Goal: Transaction & Acquisition: Purchase product/service

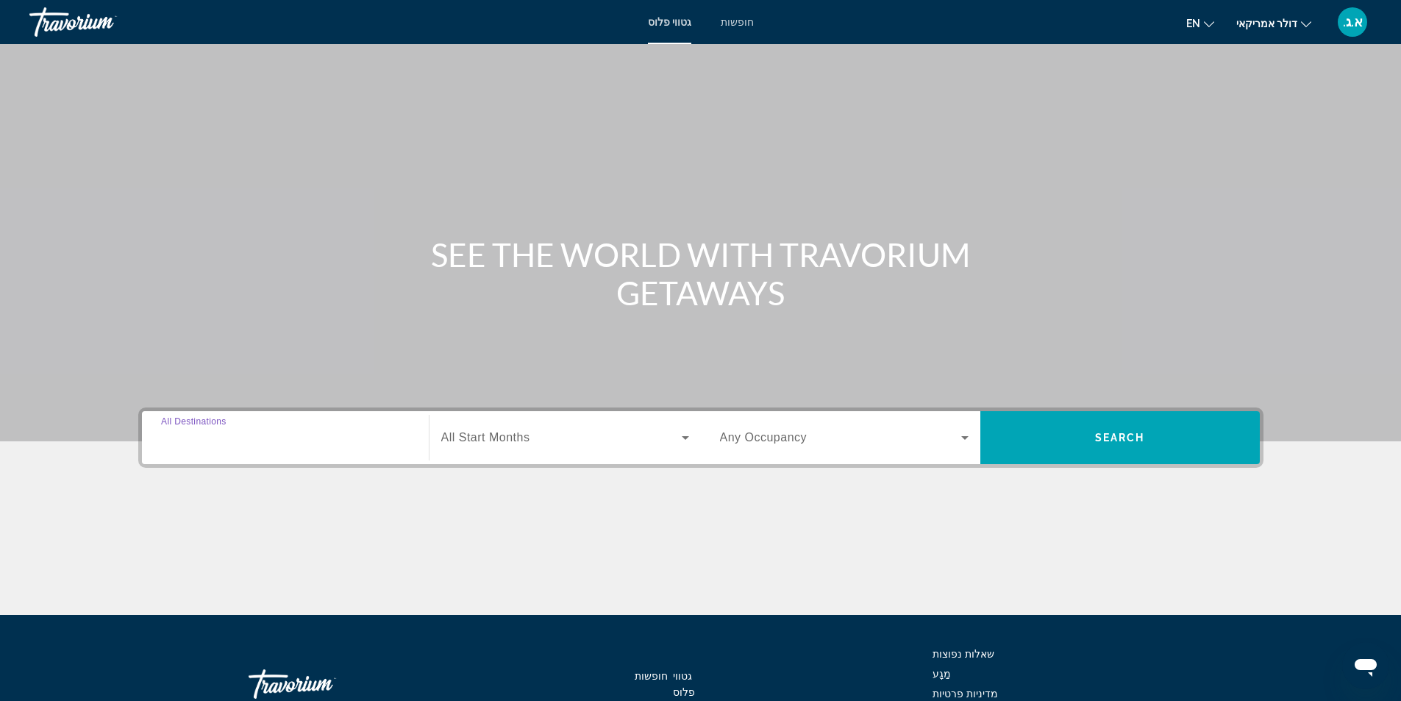
click at [304, 436] on input "Destination All Destinations" at bounding box center [285, 439] width 249 height 18
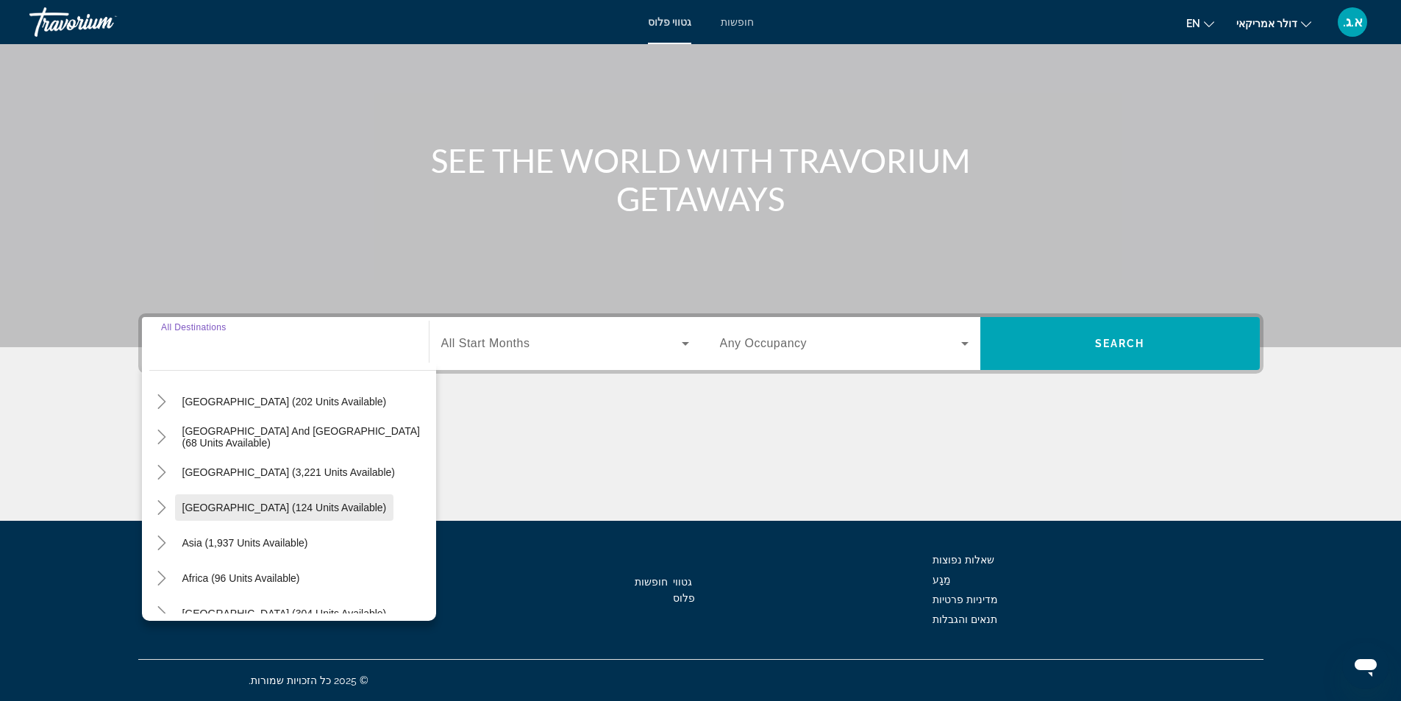
scroll to position [238, 0]
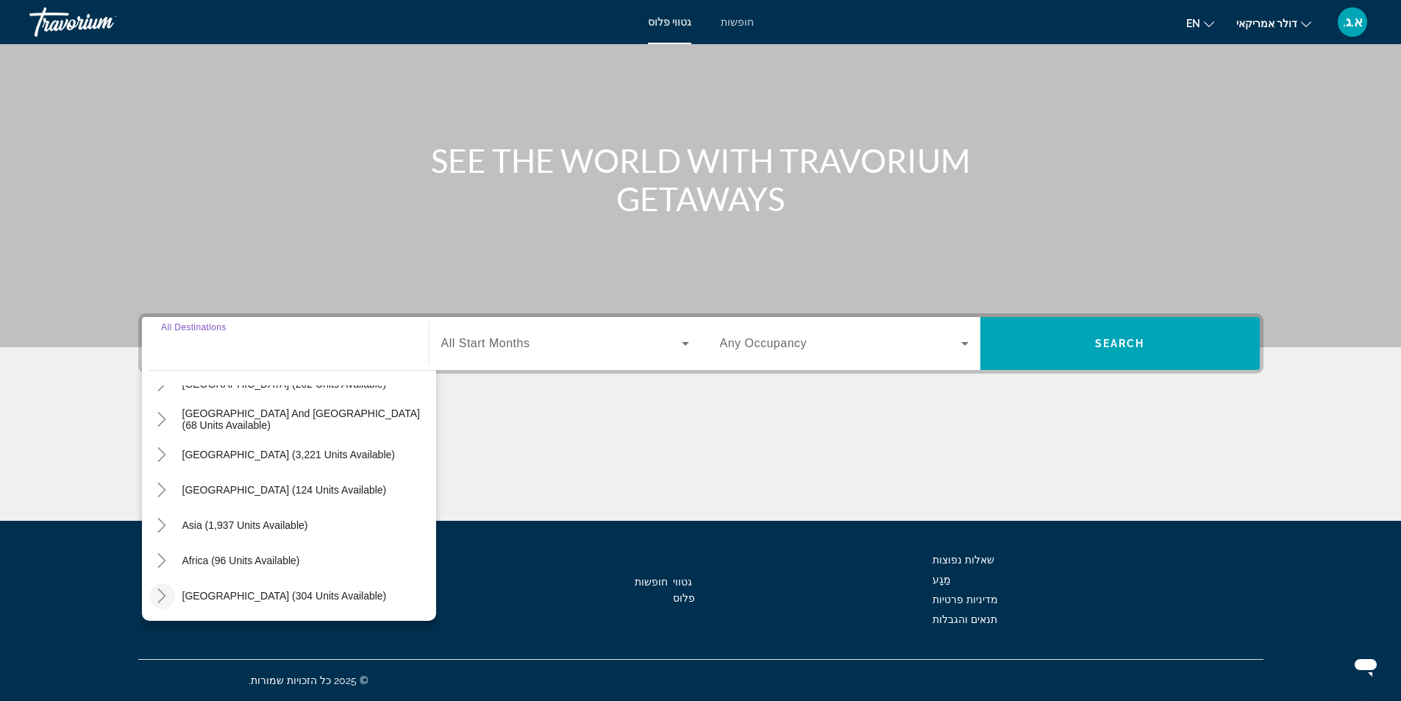
click at [166, 598] on icon "Toggle Middle East (304 units available)" at bounding box center [161, 596] width 15 height 15
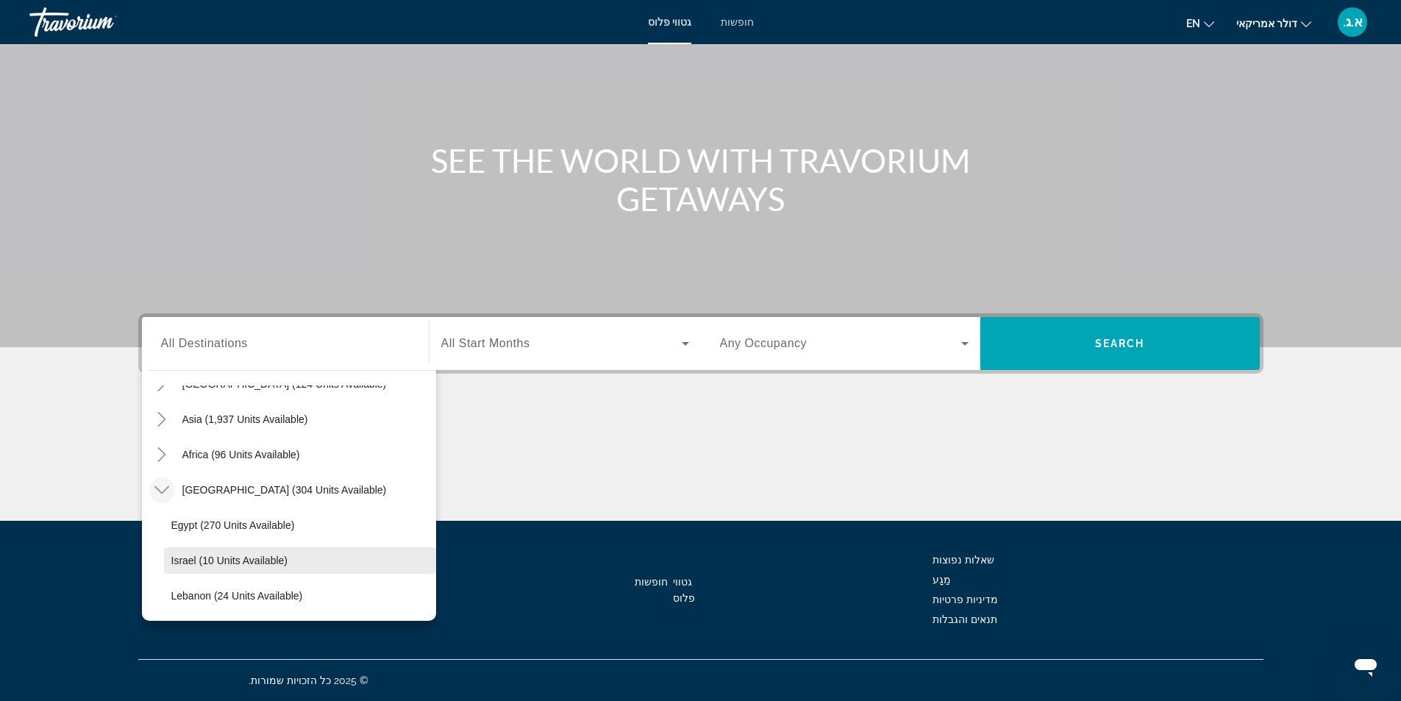
click at [277, 560] on span "Israel (10 units available)" at bounding box center [229, 561] width 116 height 12
type input "**********"
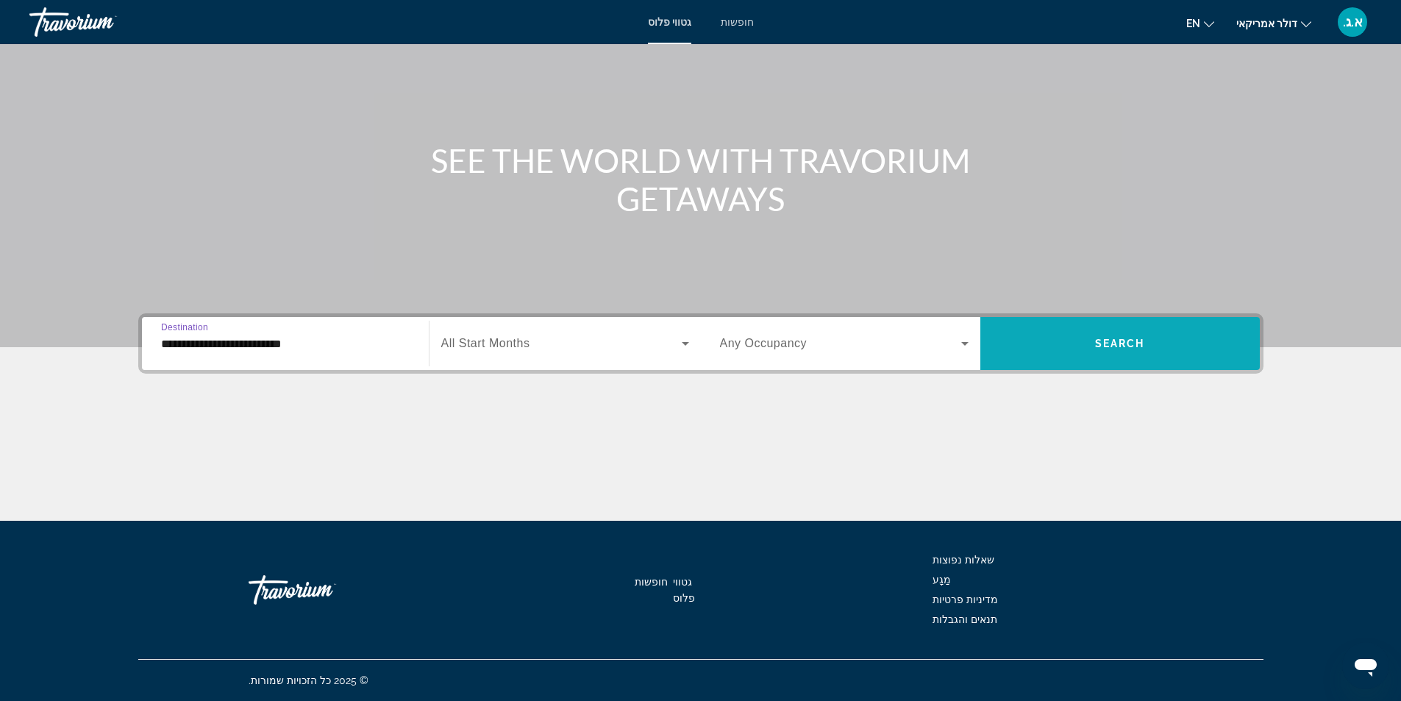
click at [1103, 348] on span "Search" at bounding box center [1120, 344] width 50 height 12
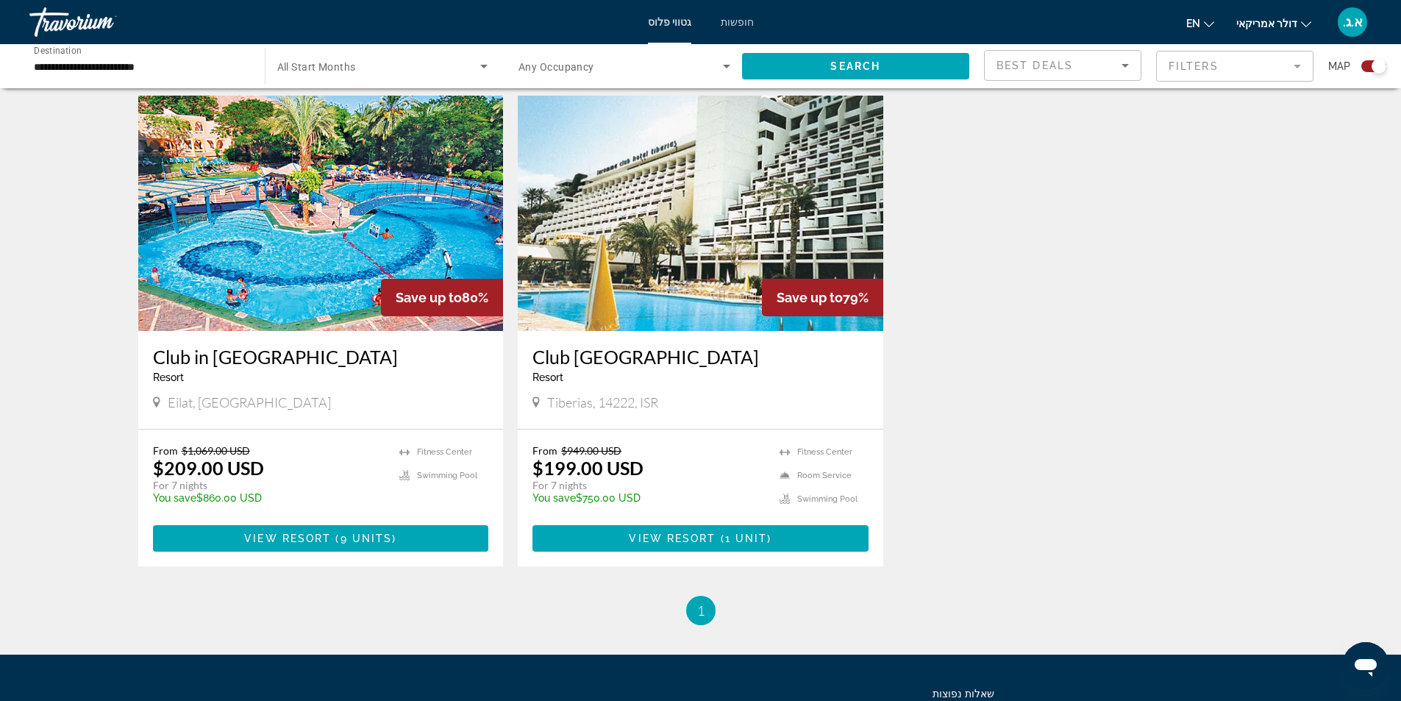
scroll to position [266, 0]
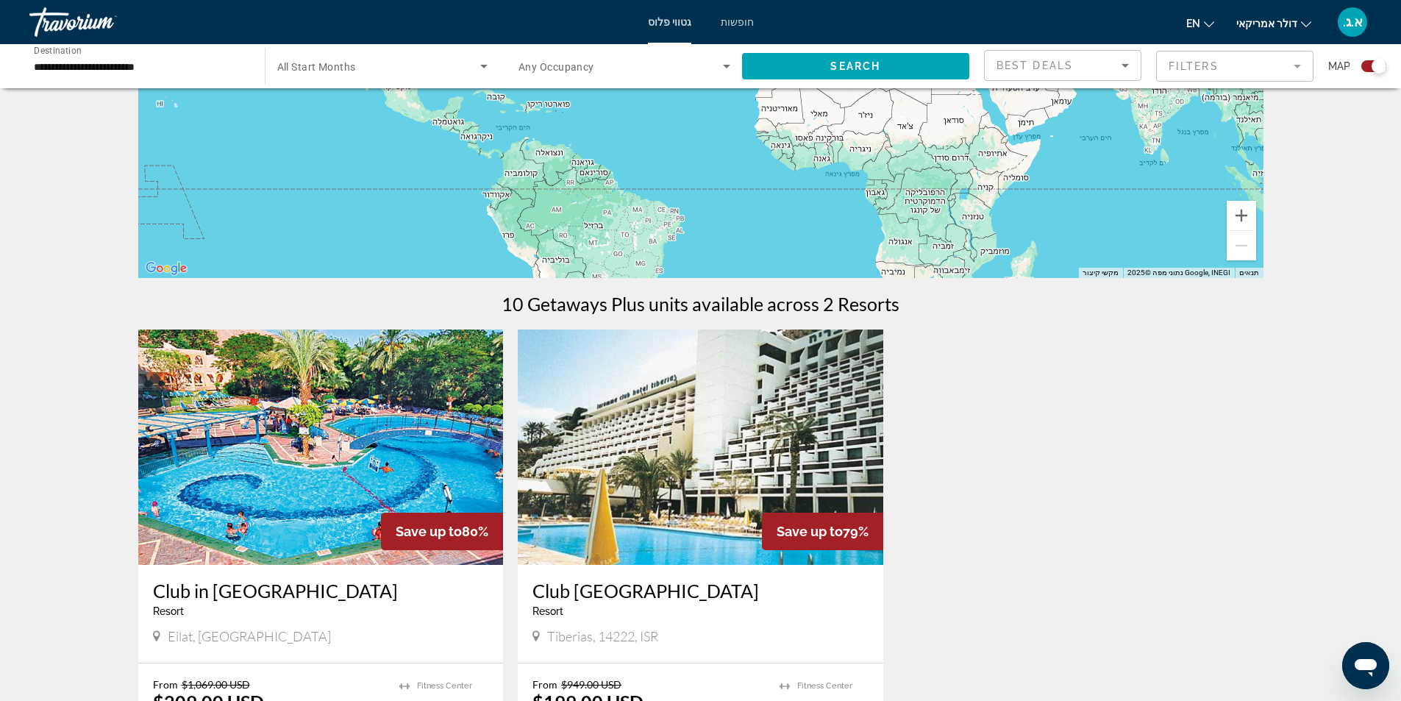
click at [692, 483] on img "תוכן עיקרי" at bounding box center [701, 447] width 366 height 235
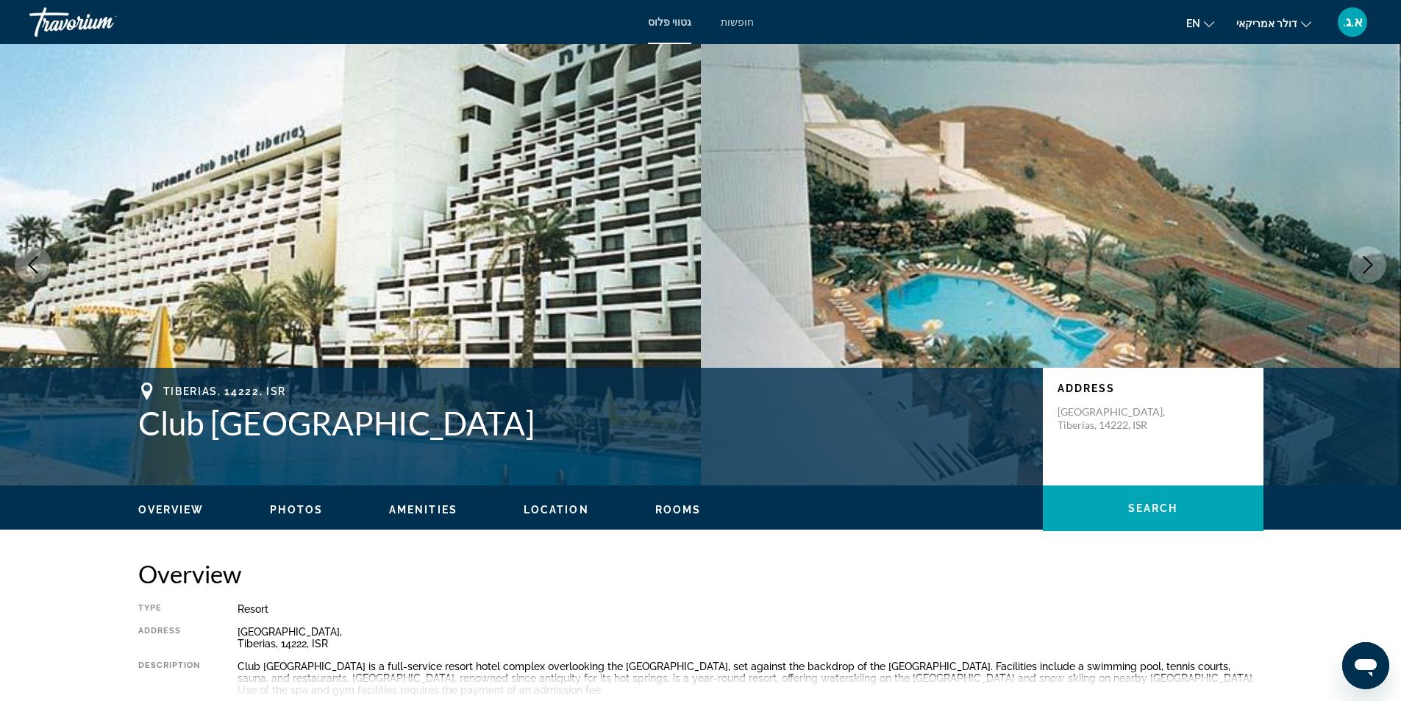
click at [1372, 266] on icon "Next image" at bounding box center [1369, 265] width 18 height 18
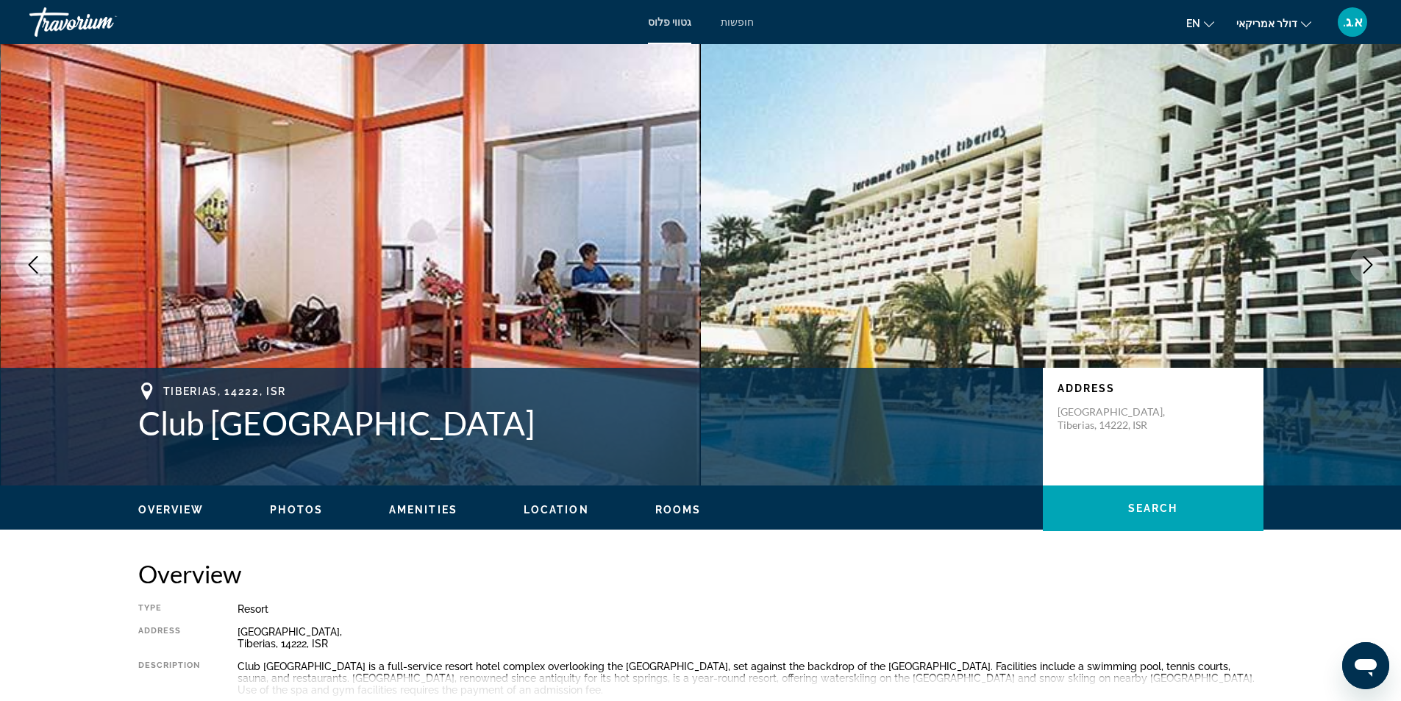
click at [1372, 266] on icon "Next image" at bounding box center [1369, 265] width 18 height 18
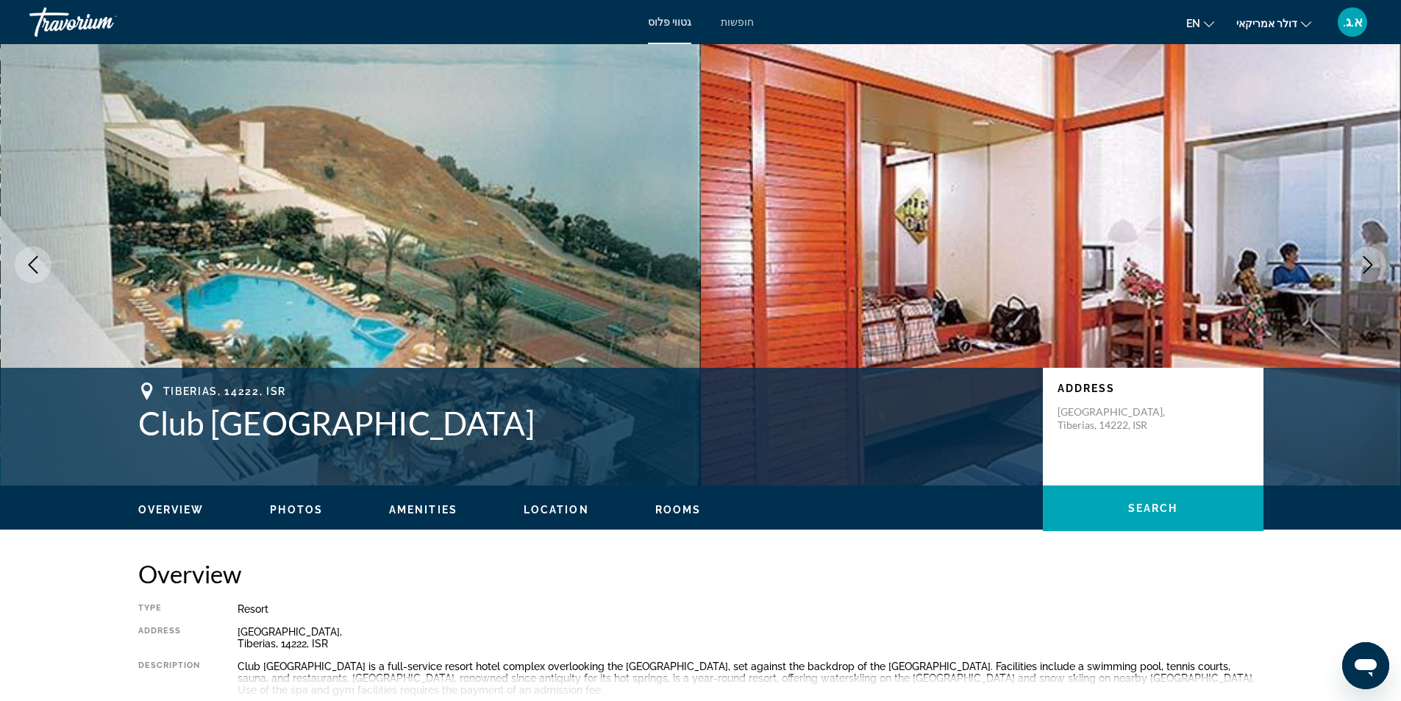
click at [1372, 266] on icon "Next image" at bounding box center [1369, 265] width 18 height 18
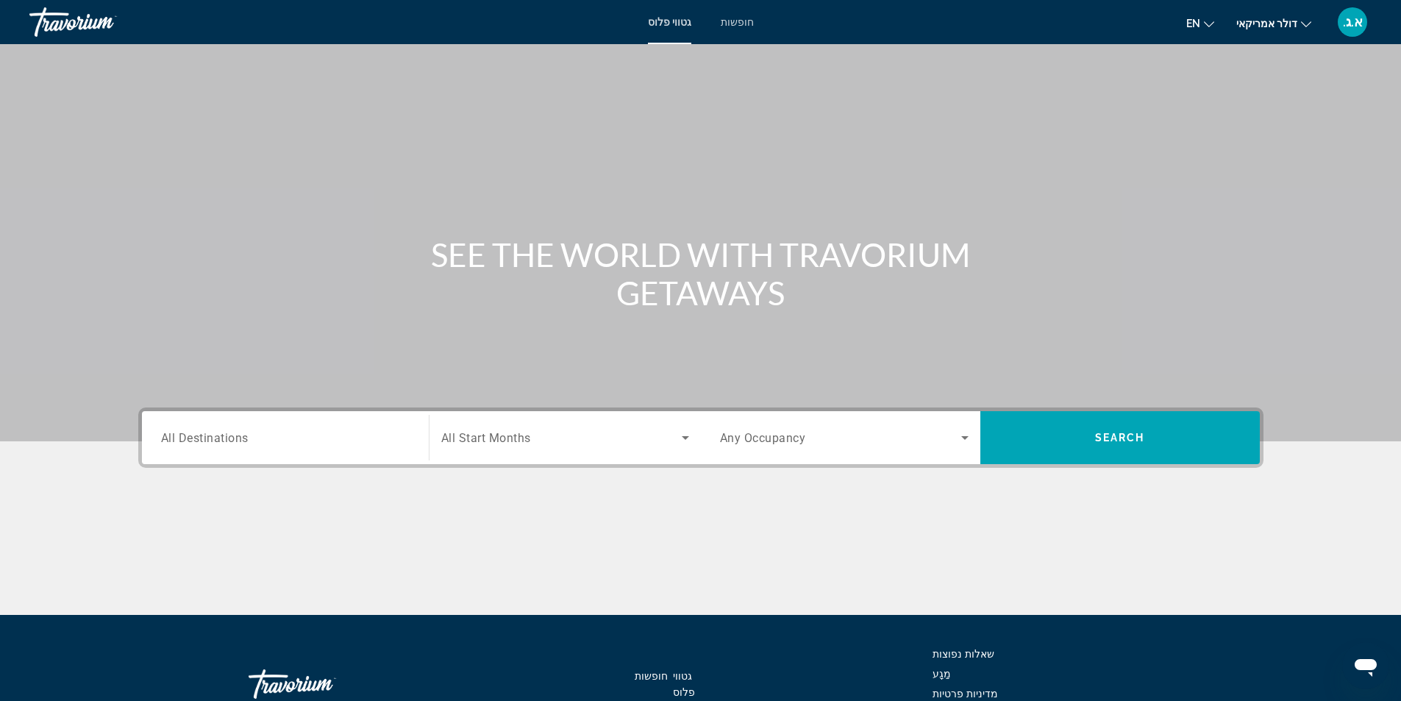
click at [745, 22] on font "חופשות" at bounding box center [737, 22] width 33 height 12
click at [302, 431] on input "Destination All Destinations" at bounding box center [285, 439] width 249 height 18
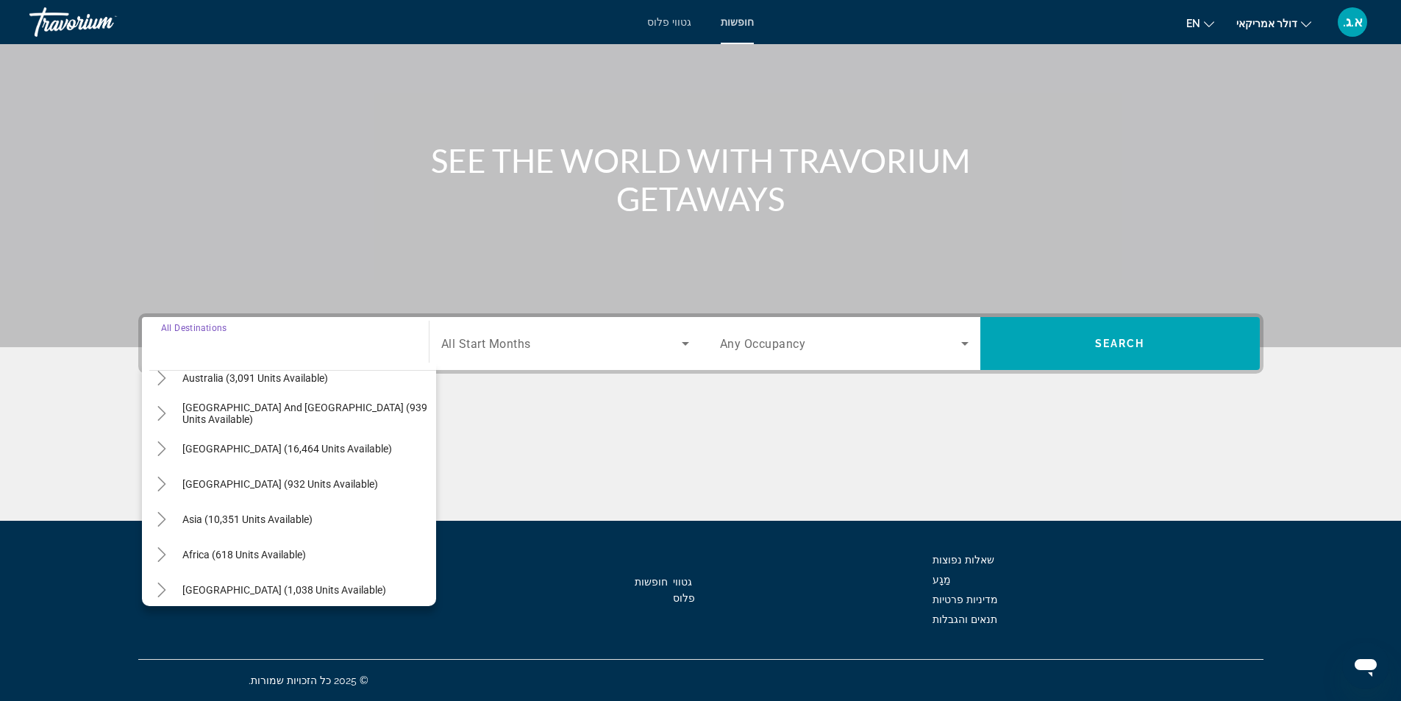
scroll to position [238, 0]
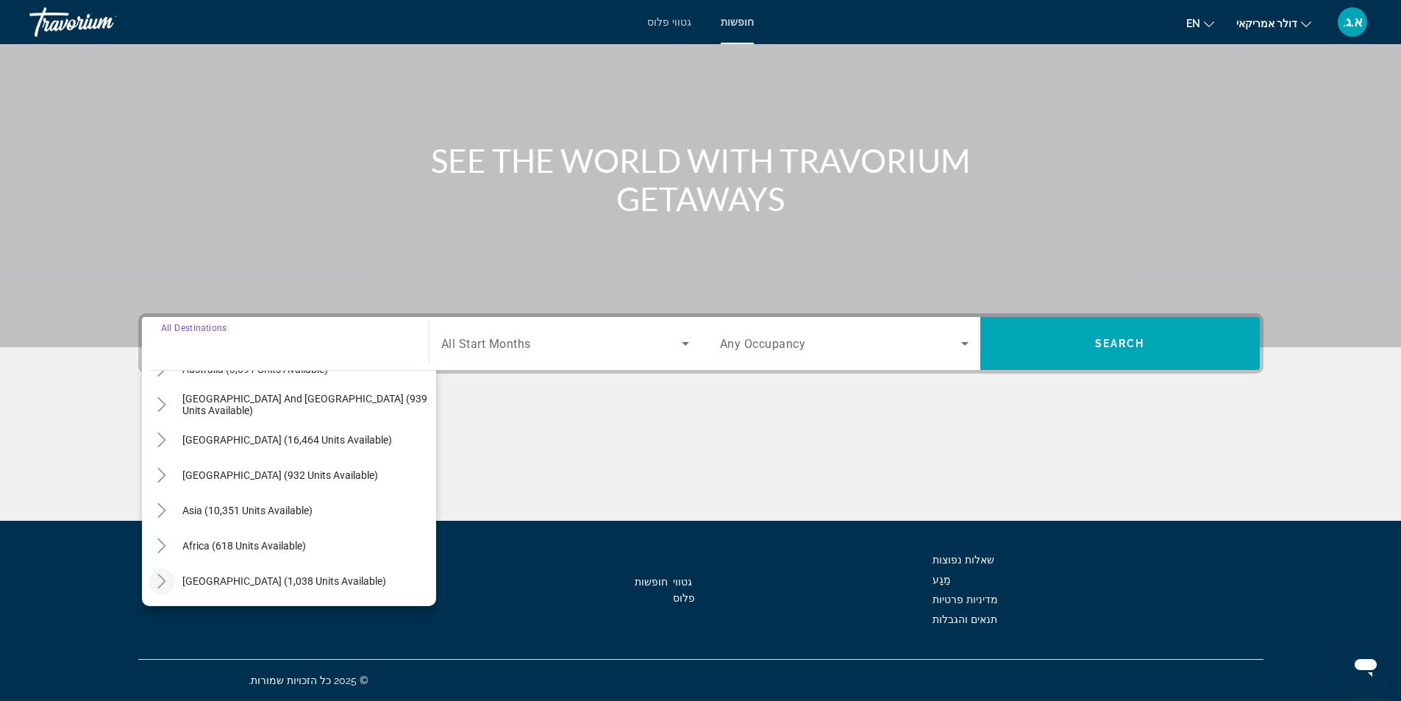
click at [160, 583] on icon "Toggle Middle East (1,038 units available)" at bounding box center [161, 581] width 15 height 15
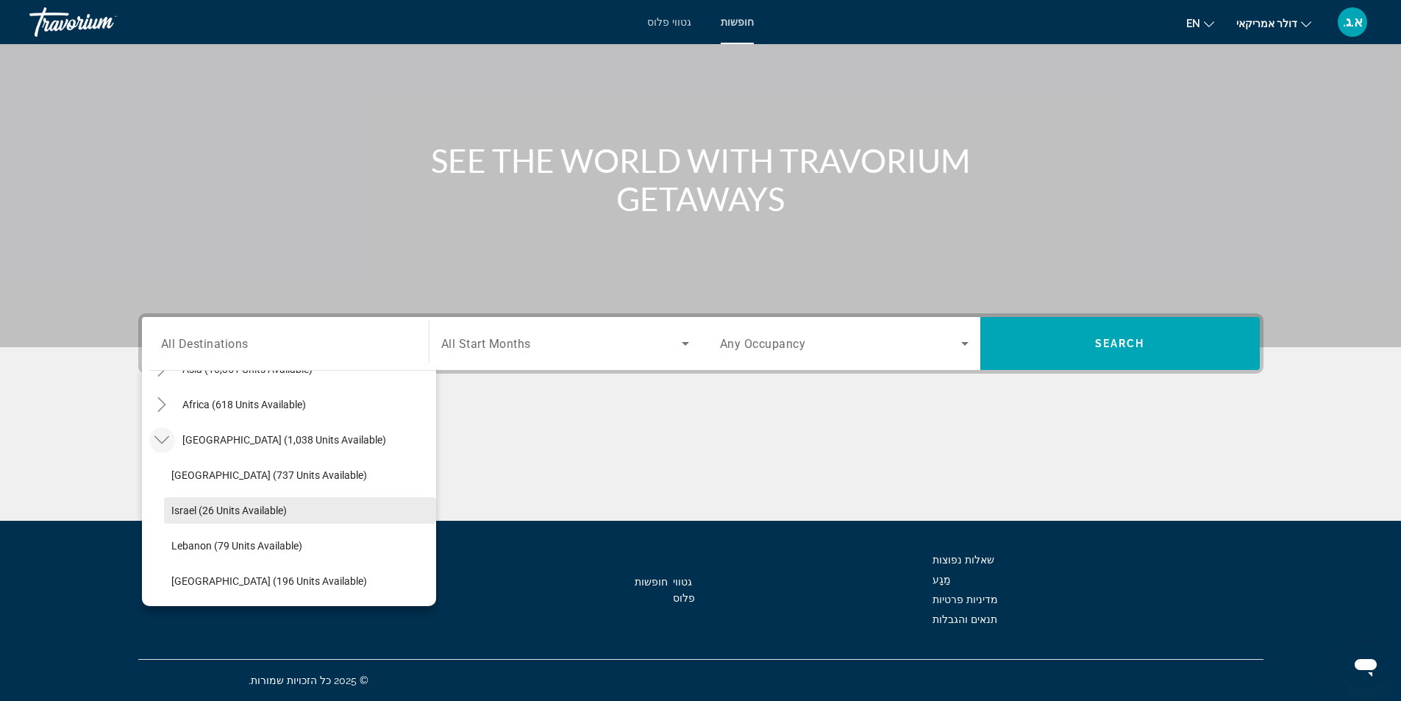
click at [275, 516] on span "Search widget" at bounding box center [300, 510] width 272 height 35
type input "**********"
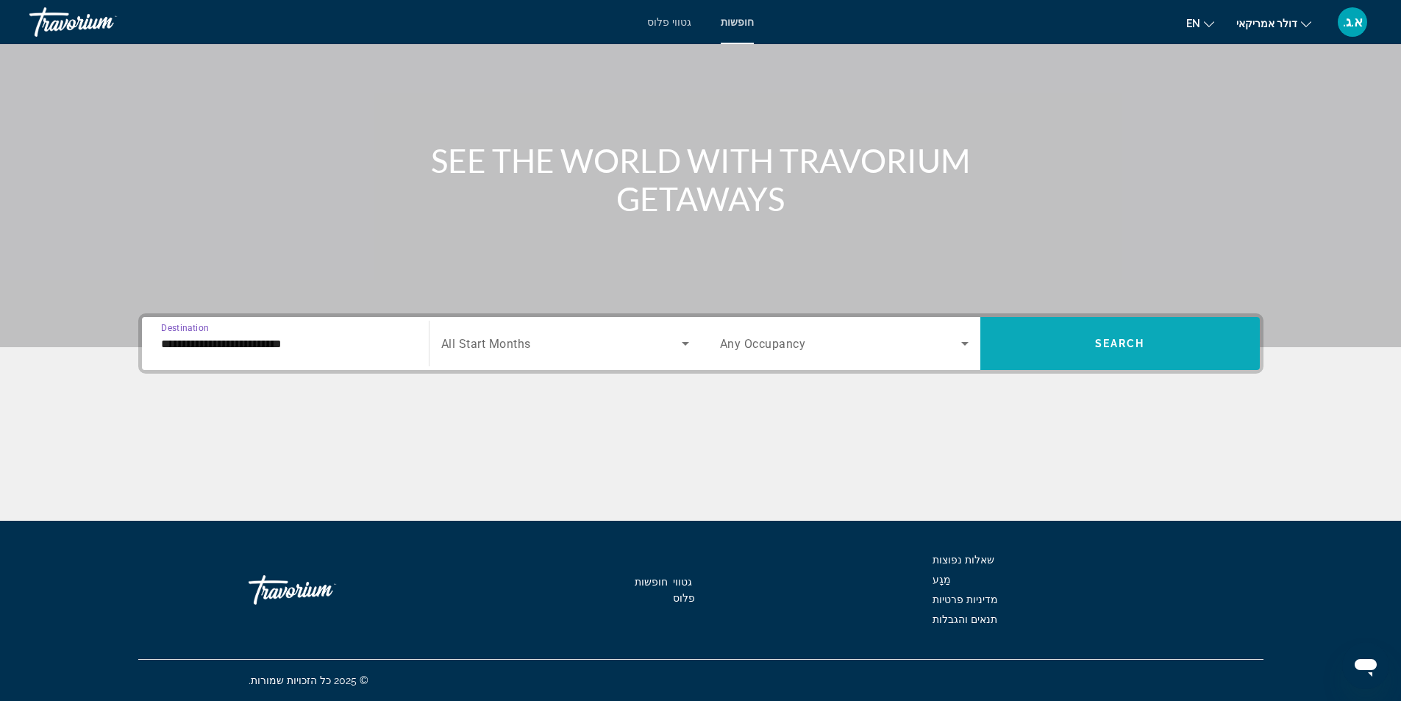
click at [1092, 338] on span "Search widget" at bounding box center [1121, 343] width 280 height 35
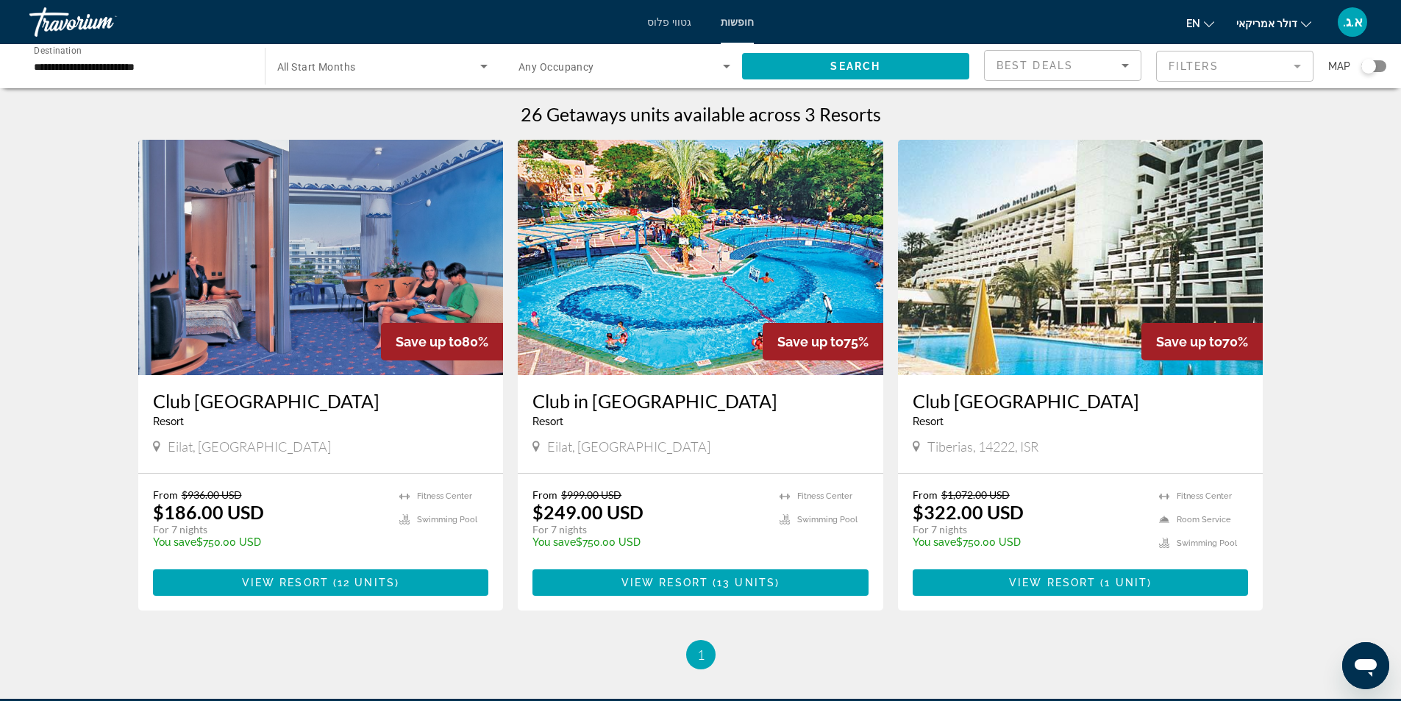
click at [330, 341] on img "תוכן עיקרי" at bounding box center [321, 257] width 366 height 235
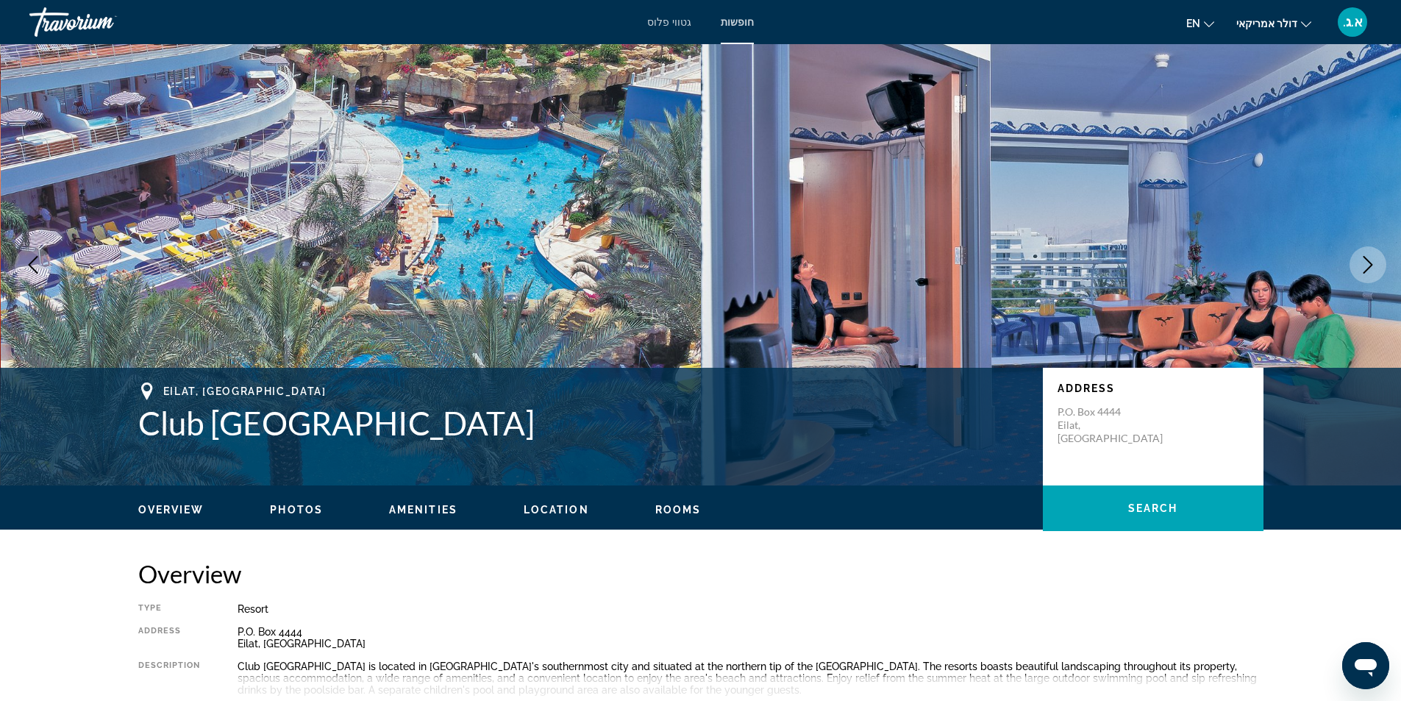
click at [1367, 268] on icon "Next image" at bounding box center [1369, 265] width 18 height 18
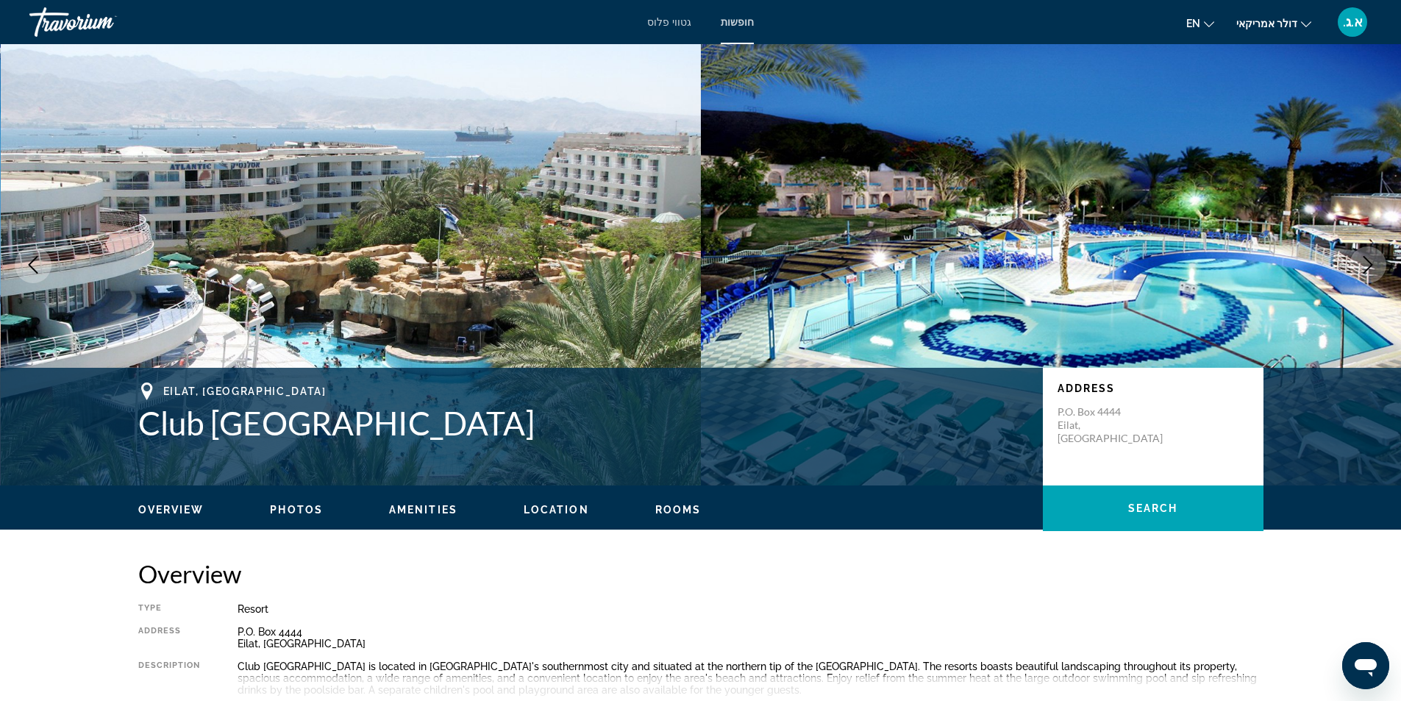
click at [1367, 268] on icon "Next image" at bounding box center [1369, 265] width 18 height 18
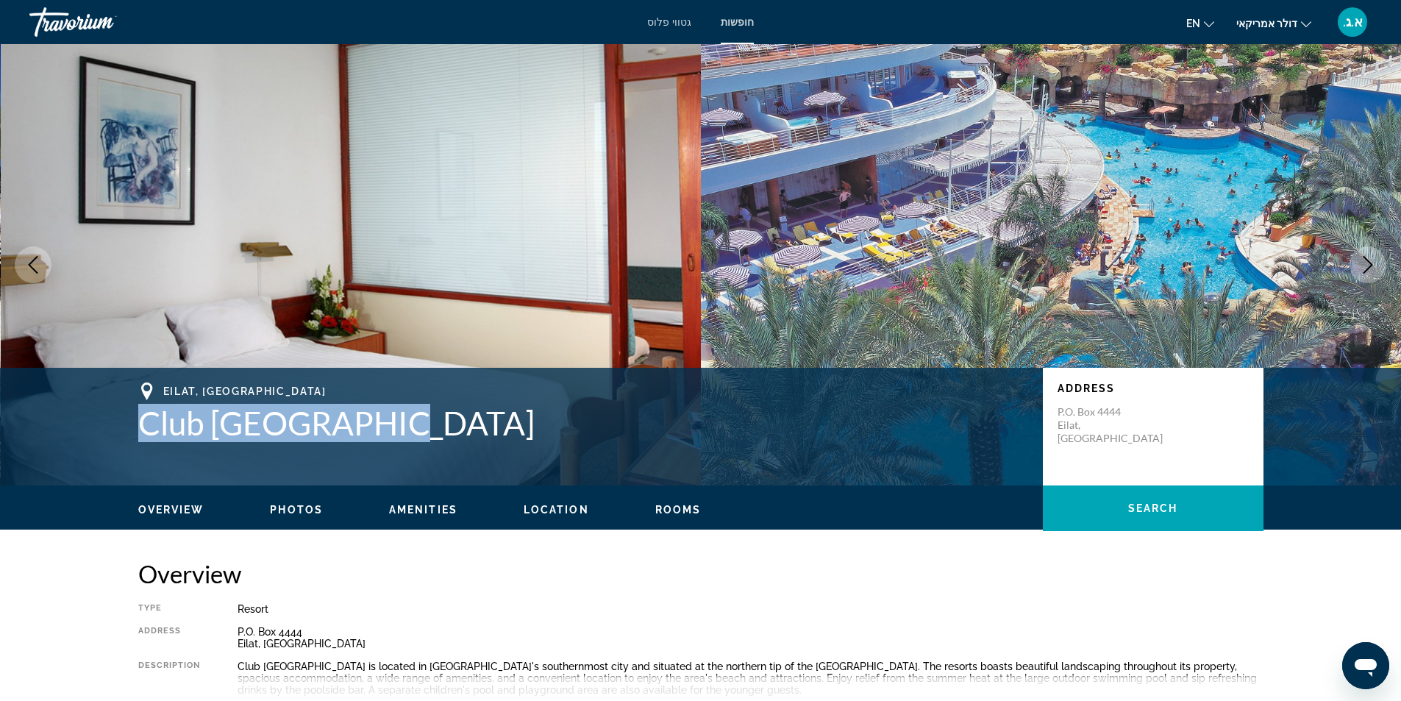
drag, startPoint x: 134, startPoint y: 427, endPoint x: 361, endPoint y: 430, distance: 227.3
click at [361, 430] on div "Eilat, Israel Club Hotel Eilat Address P.O. Box 4444 Eilat, Israel" at bounding box center [701, 427] width 1184 height 88
copy h1 "Club Hotel Eilat"
click at [1368, 259] on icon "Next image" at bounding box center [1369, 265] width 18 height 18
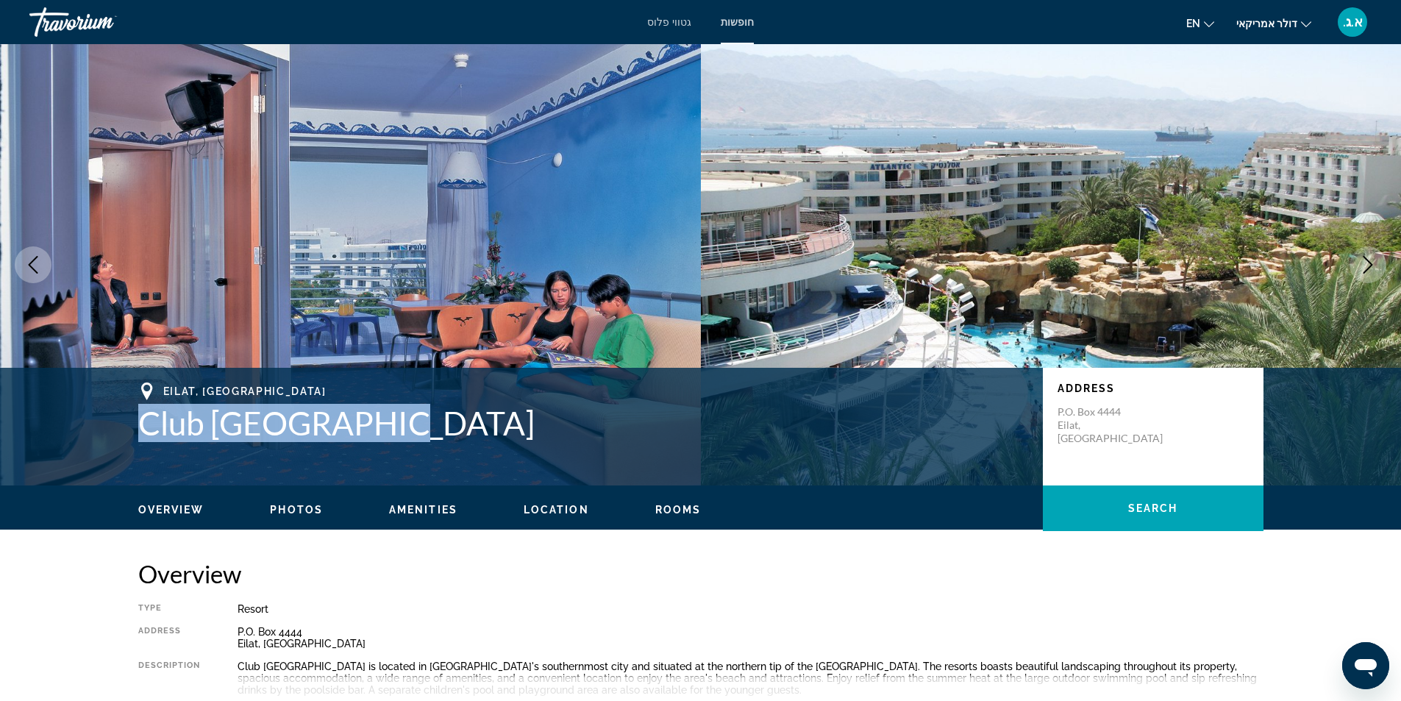
click at [1368, 259] on icon "Next image" at bounding box center [1369, 265] width 18 height 18
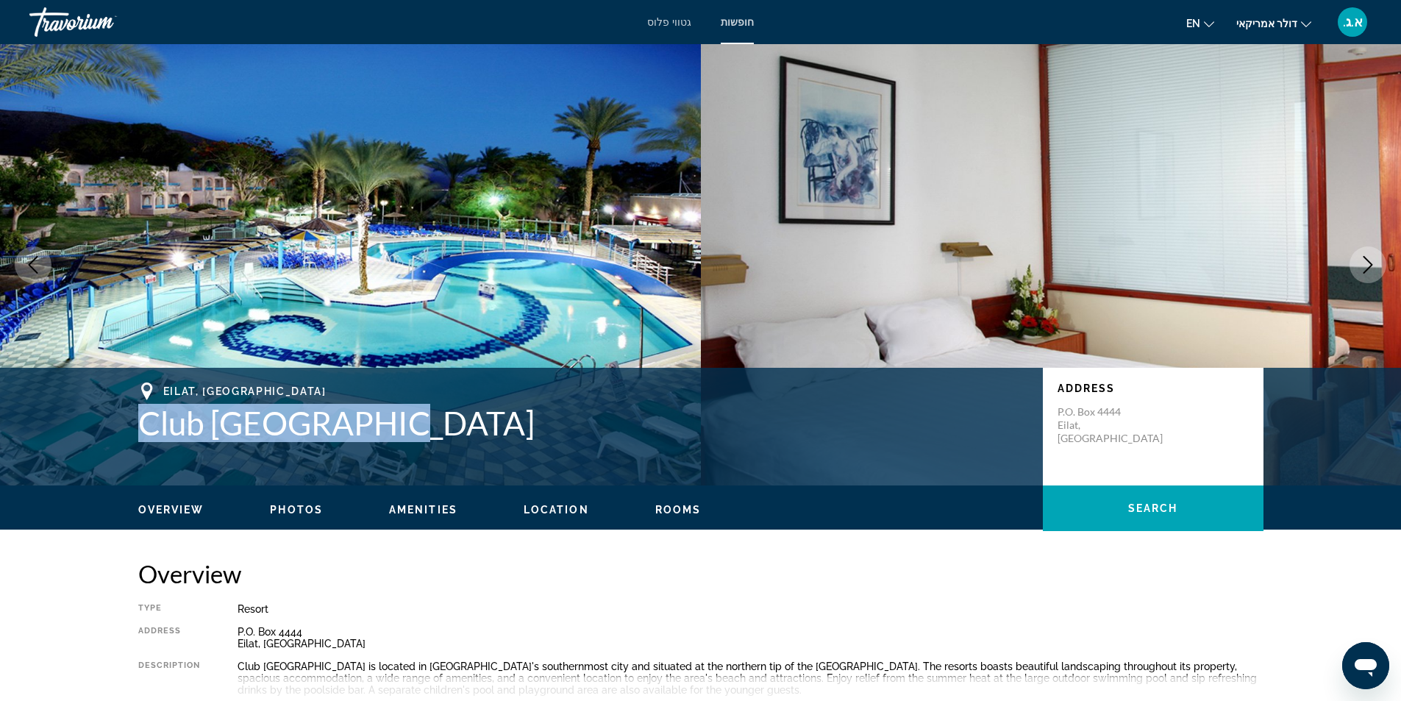
click at [1368, 259] on icon "Next image" at bounding box center [1369, 265] width 18 height 18
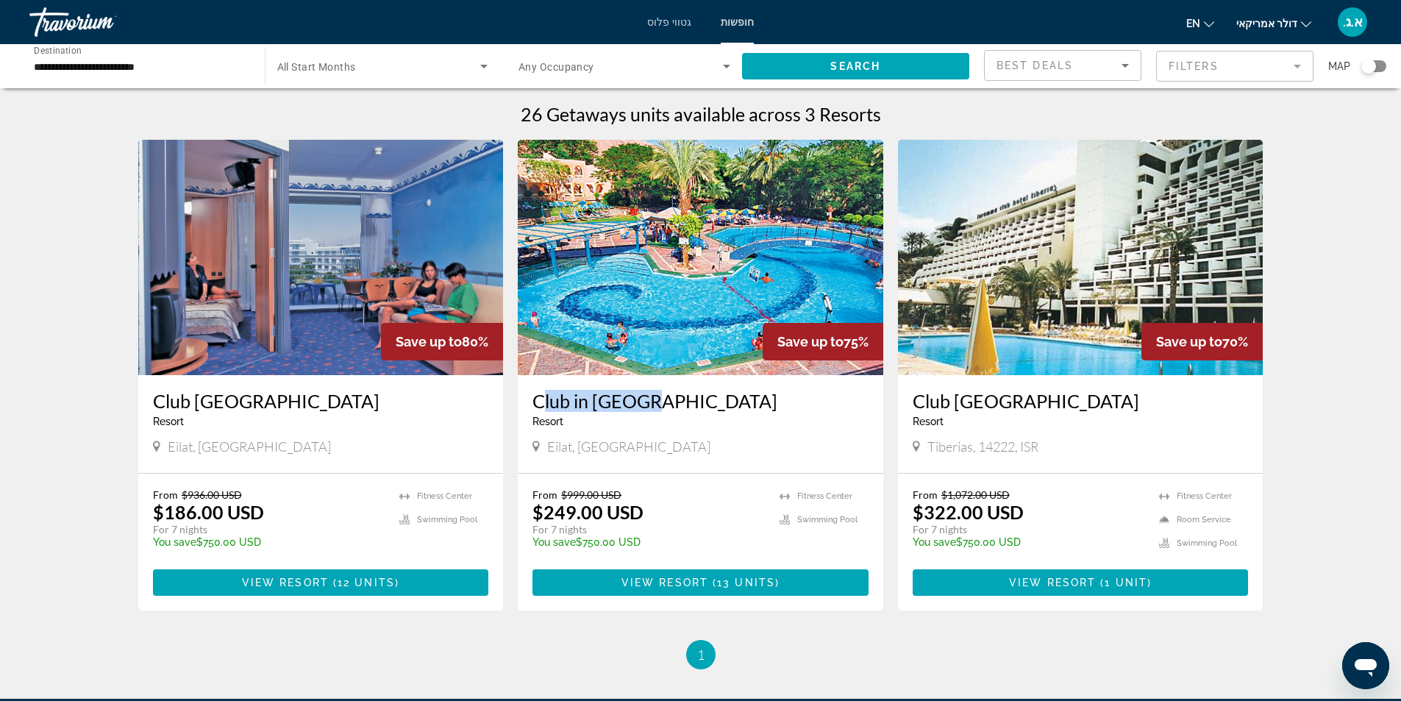
drag, startPoint x: 530, startPoint y: 402, endPoint x: 628, endPoint y: 401, distance: 97.8
click at [628, 401] on div "Club in Eilat Resort - This is an adults only resort Eilat, Israel" at bounding box center [701, 424] width 366 height 98
copy h3 "Club in Eilat"
click at [683, 584] on span "View Resort" at bounding box center [665, 583] width 87 height 12
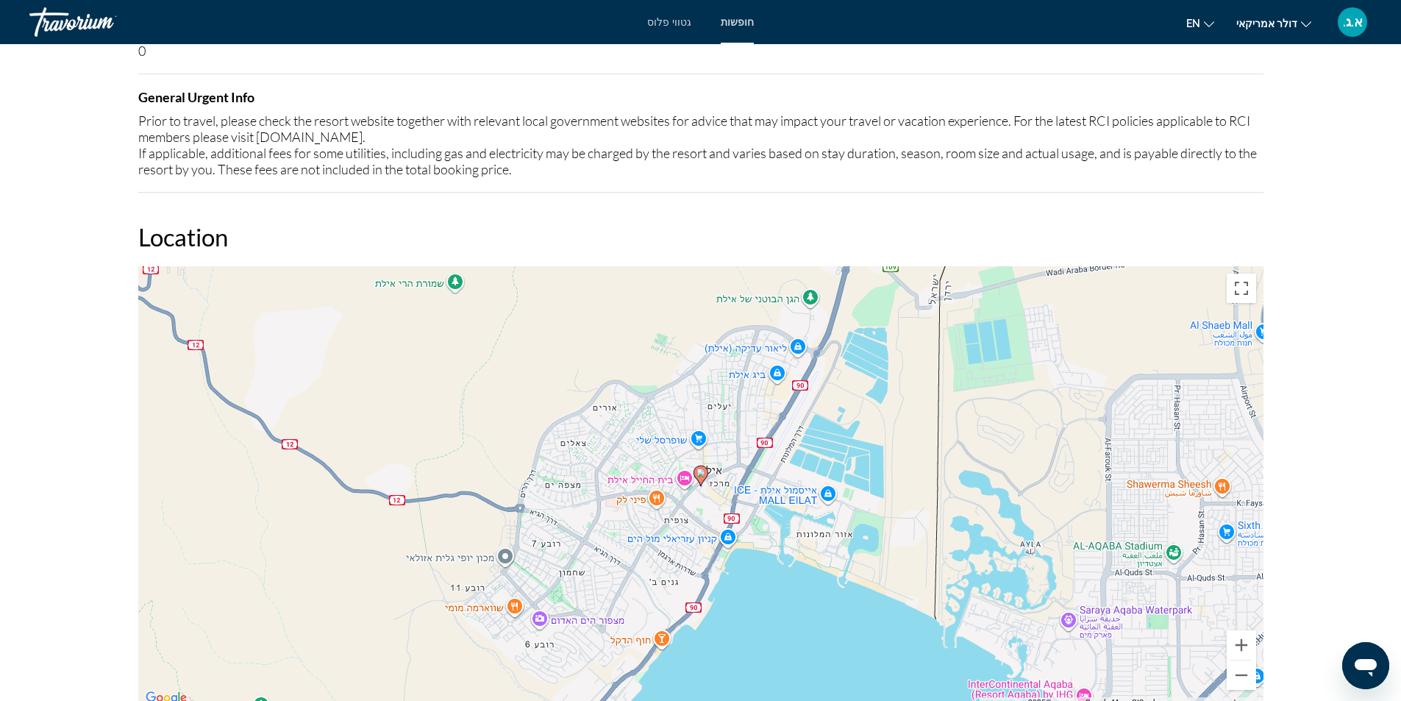
scroll to position [1315, 0]
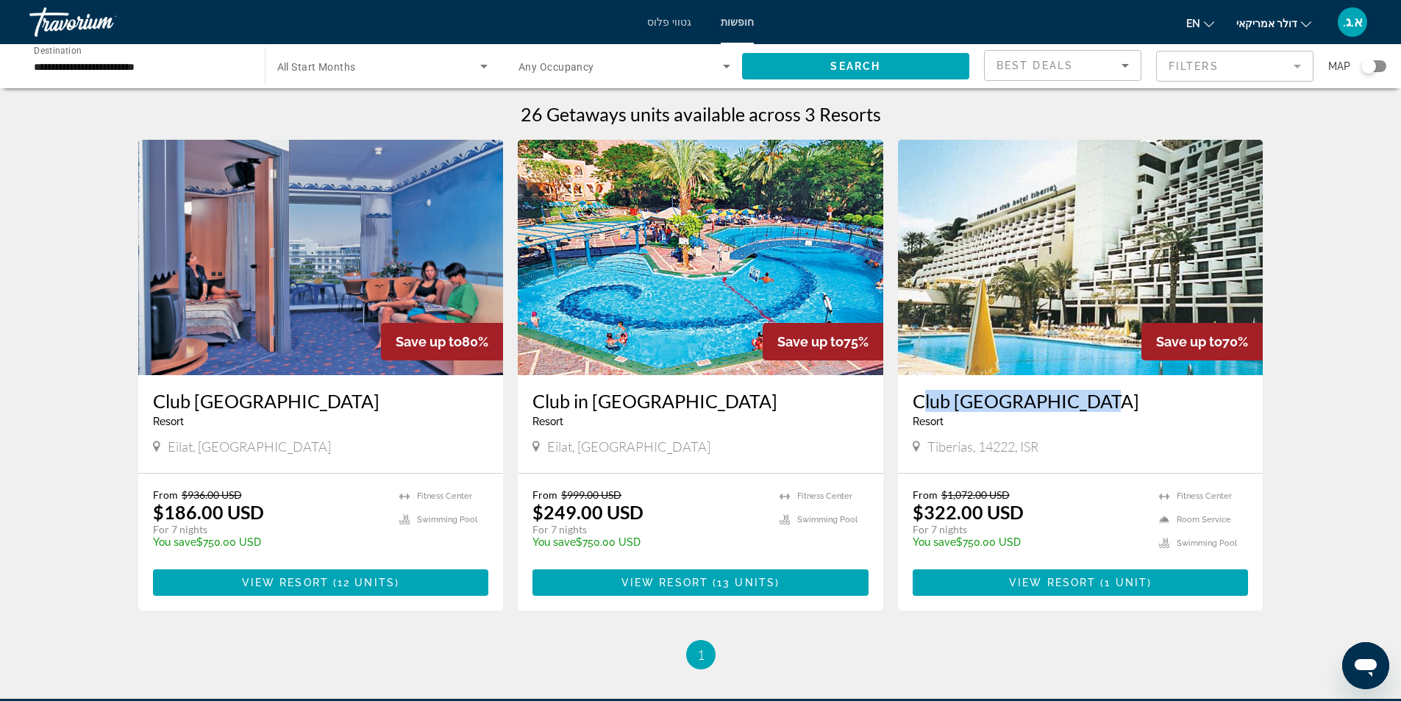
drag, startPoint x: 903, startPoint y: 404, endPoint x: 1076, endPoint y: 399, distance: 173.0
click at [1076, 399] on div "Club Hotel Tiberias Resort - This is an adults only resort Tiberias, 14222, ISR" at bounding box center [1081, 424] width 366 height 98
copy h3 "Club Hotel Tiberias"
click at [1090, 580] on span "View Resort" at bounding box center [1052, 583] width 87 height 12
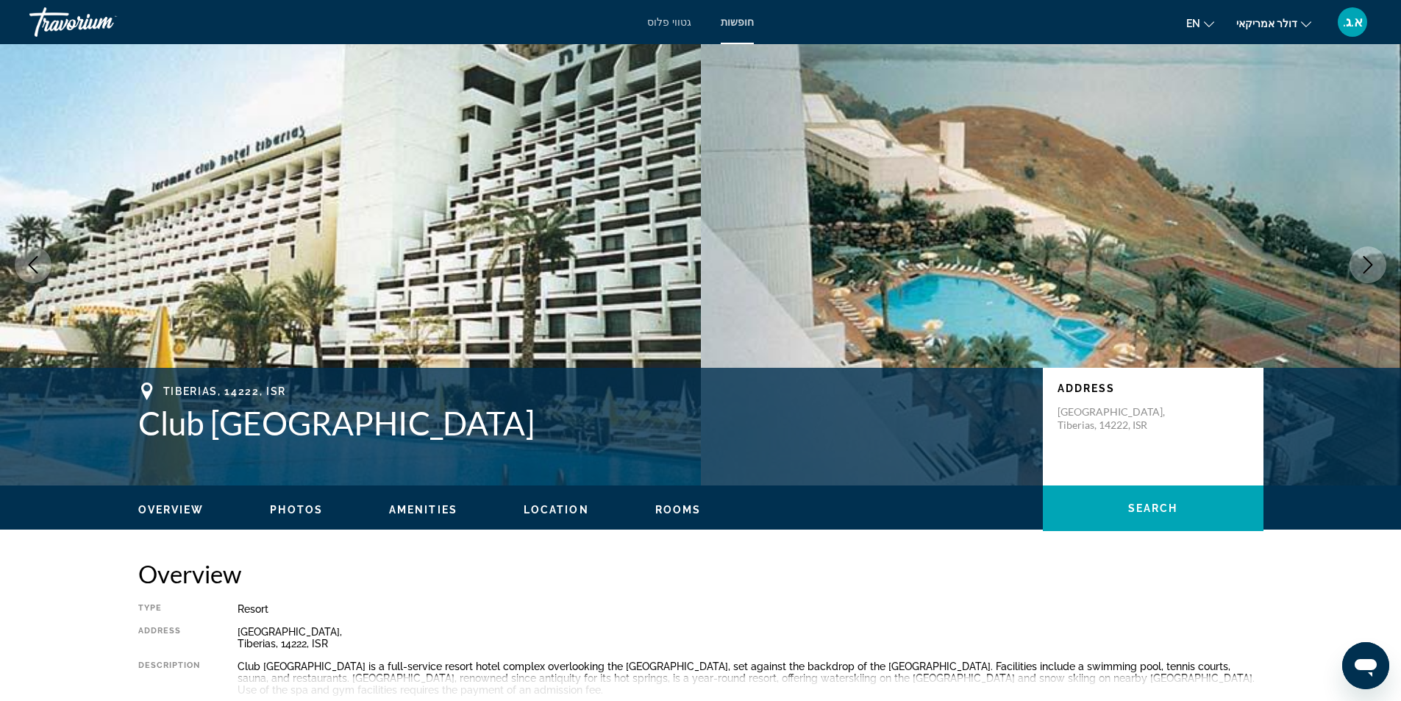
click at [1367, 260] on icon "Next image" at bounding box center [1369, 265] width 18 height 18
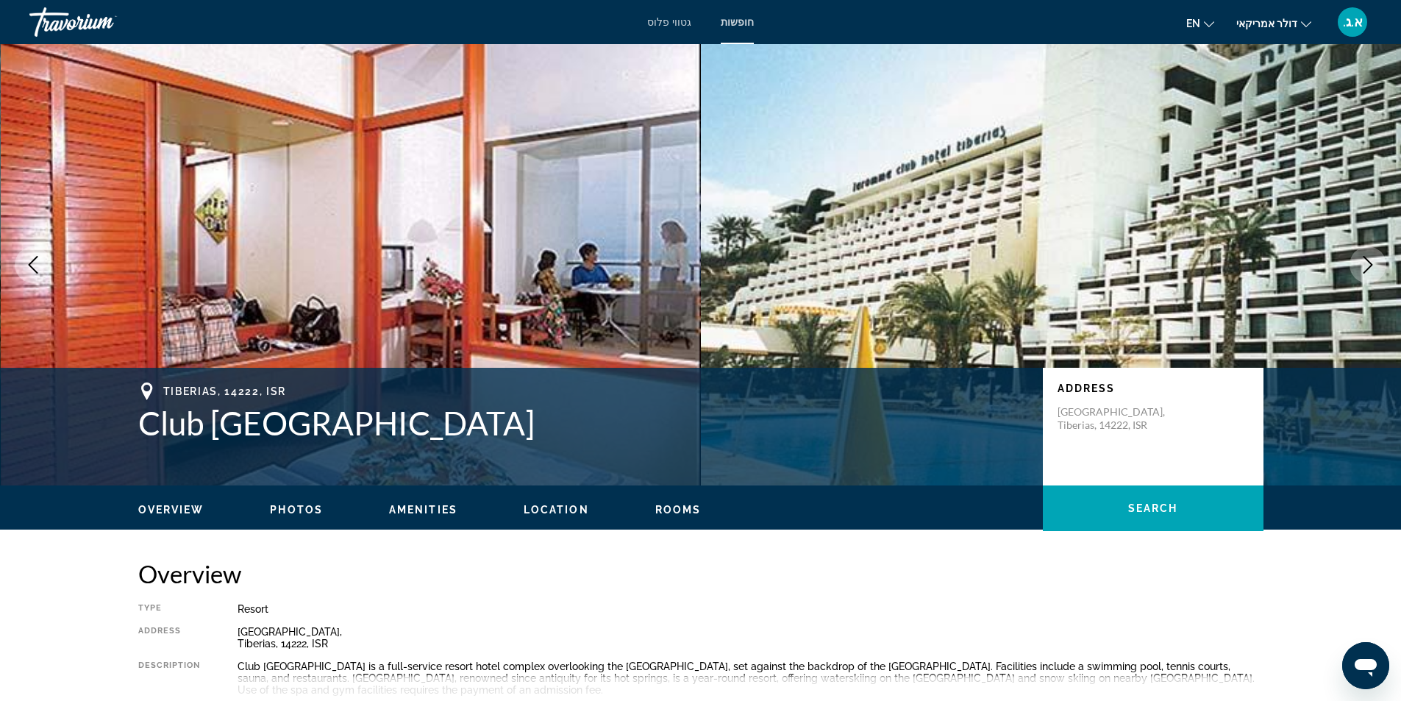
click at [1367, 260] on icon "Next image" at bounding box center [1369, 265] width 18 height 18
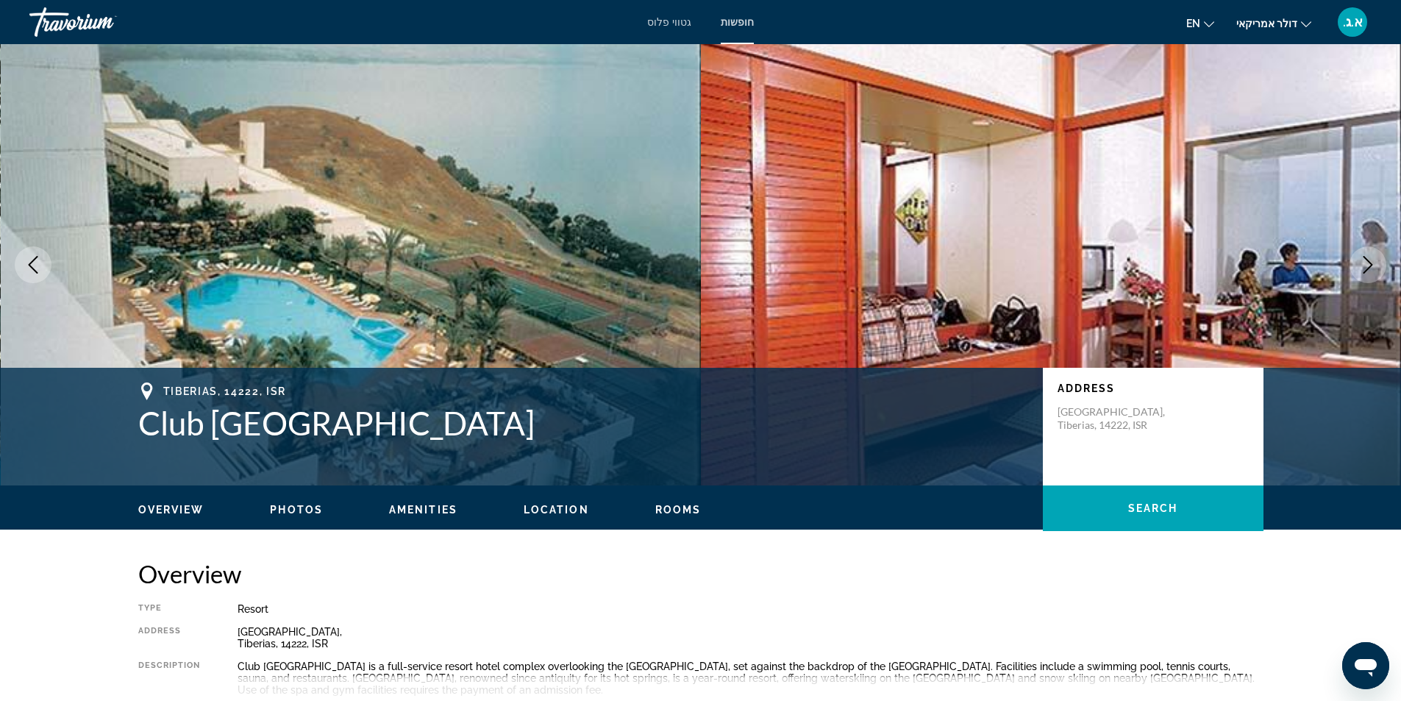
click at [1367, 260] on icon "Next image" at bounding box center [1369, 265] width 18 height 18
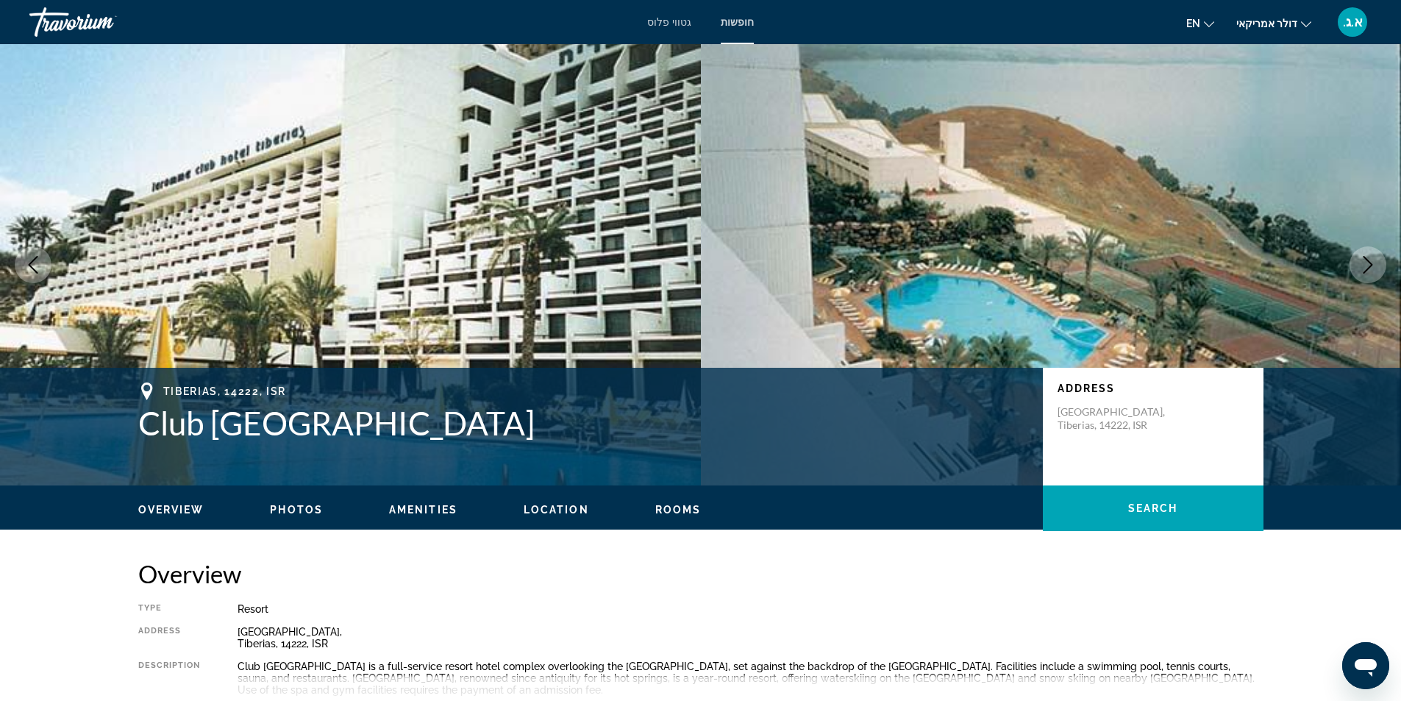
click at [1367, 260] on icon "Next image" at bounding box center [1369, 265] width 18 height 18
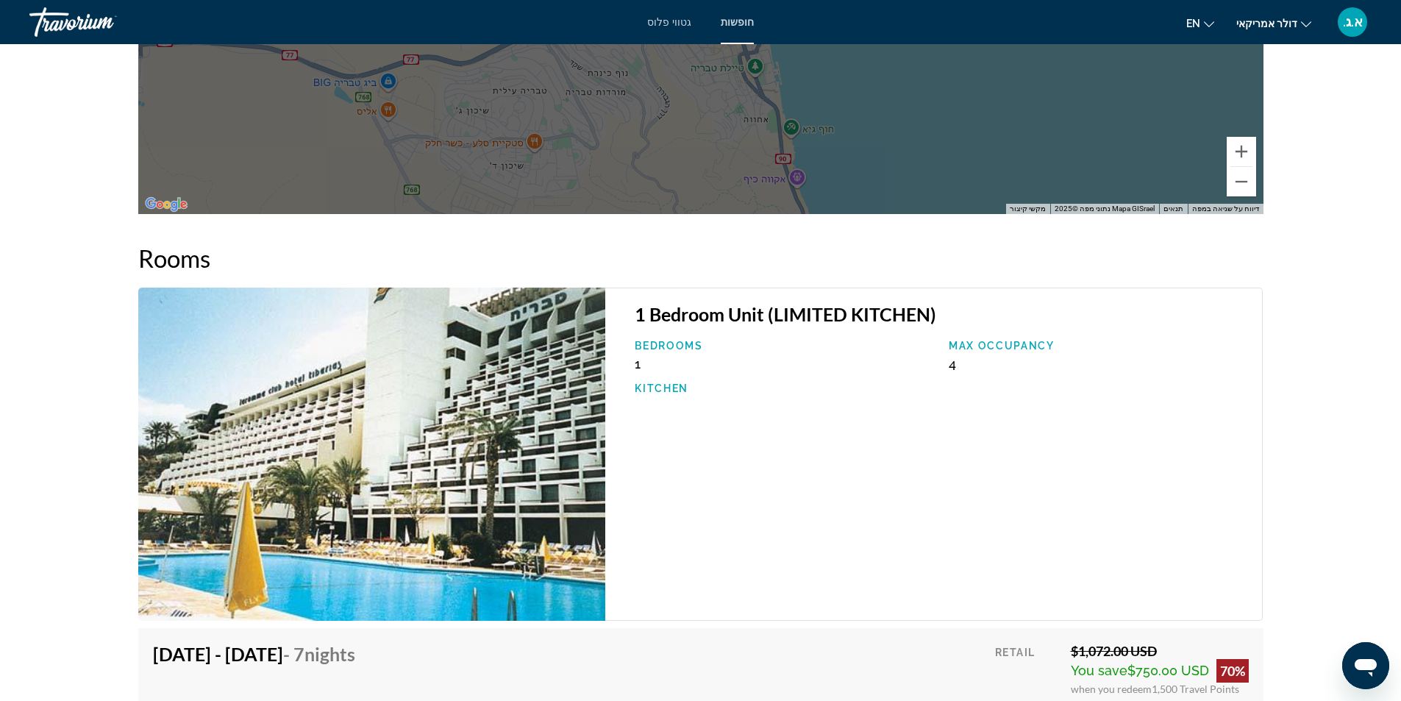
scroll to position [2207, 0]
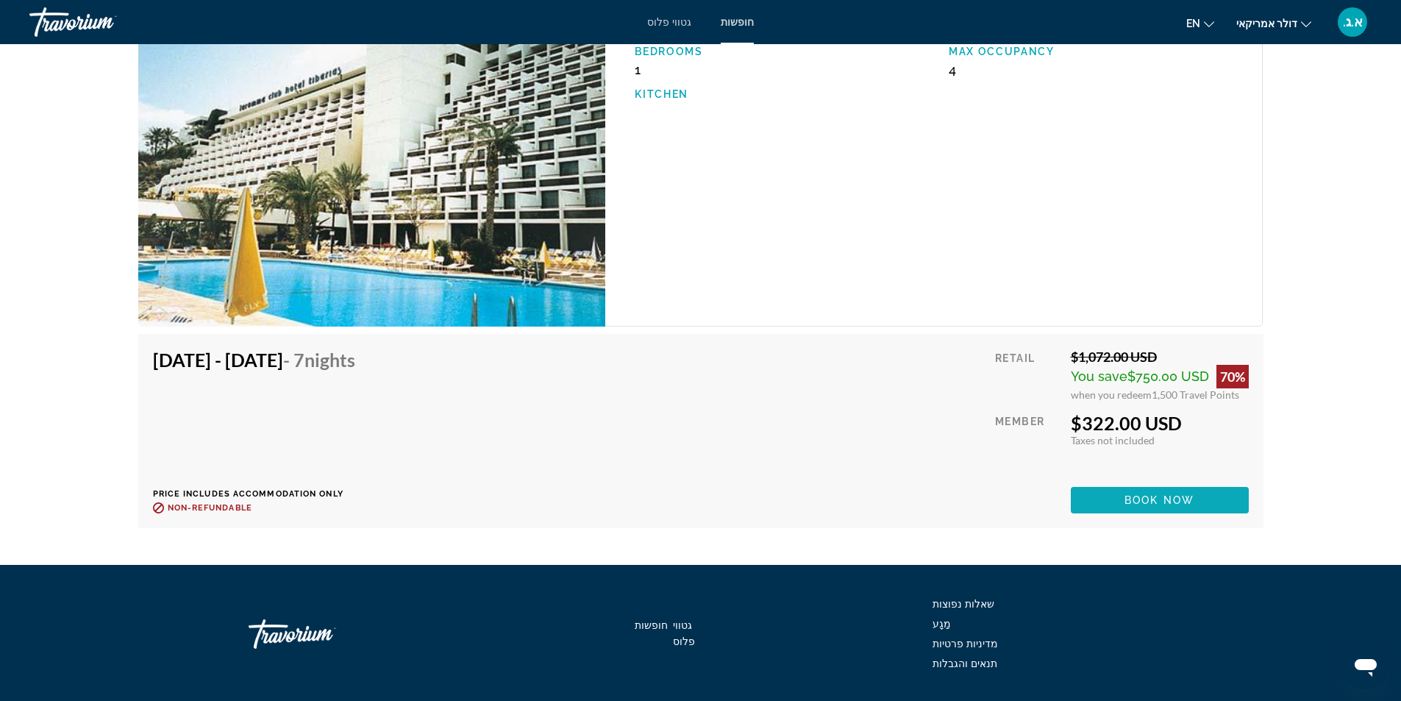
click at [1156, 494] on span "Book now" at bounding box center [1160, 500] width 70 height 12
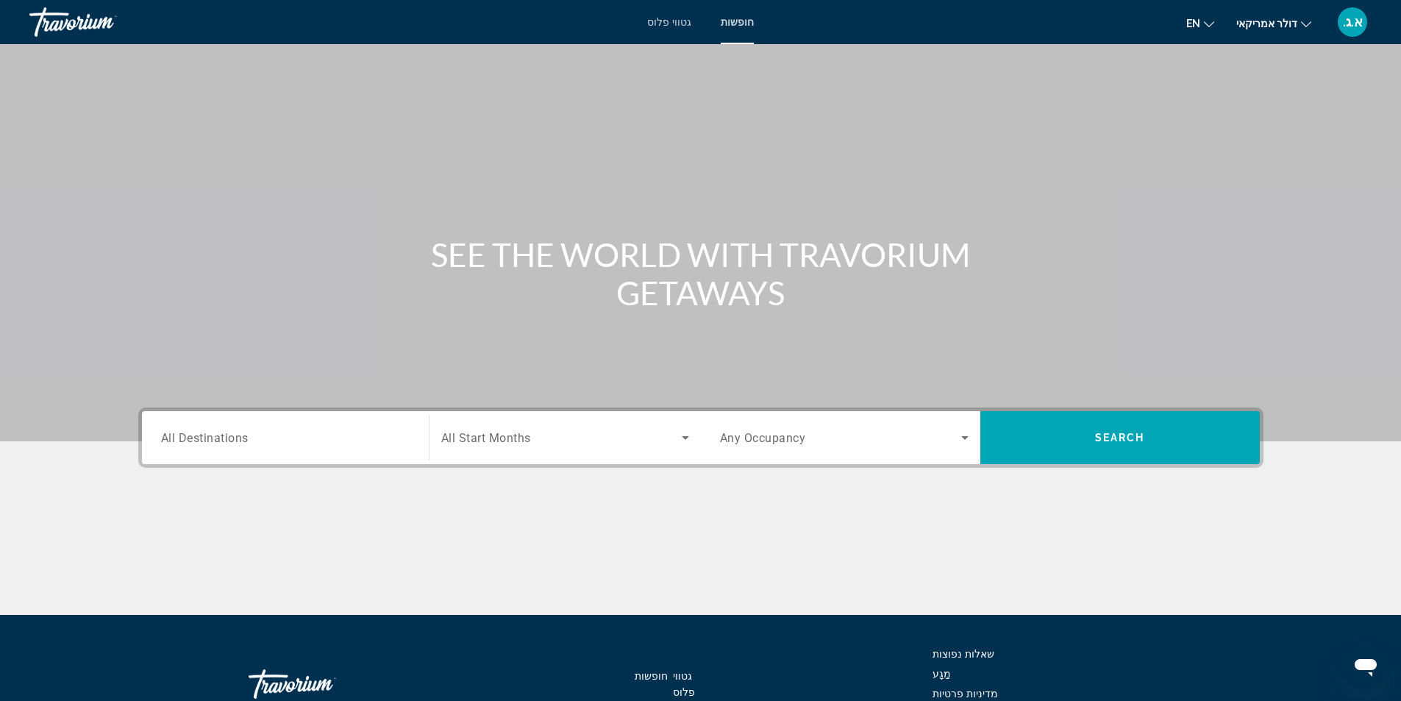
click at [302, 434] on input "Destination All Destinations" at bounding box center [285, 439] width 249 height 18
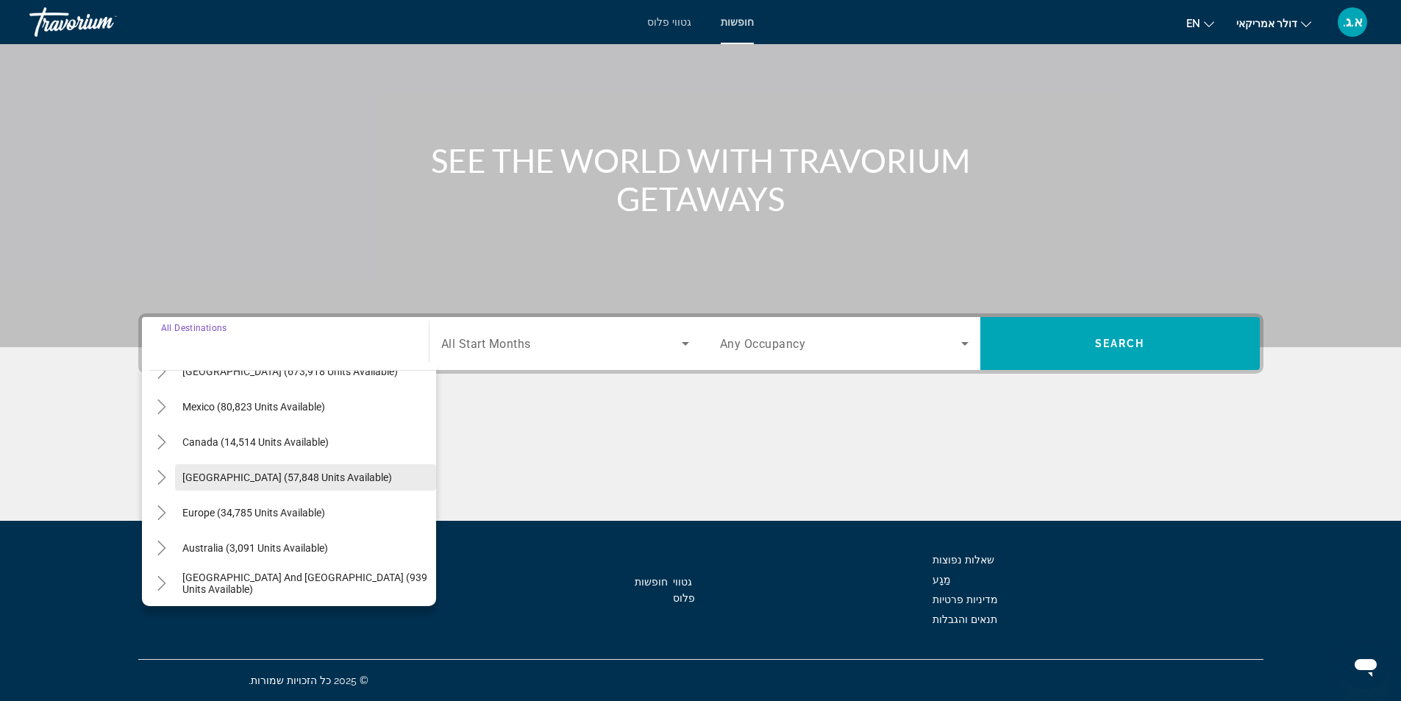
scroll to position [147, 0]
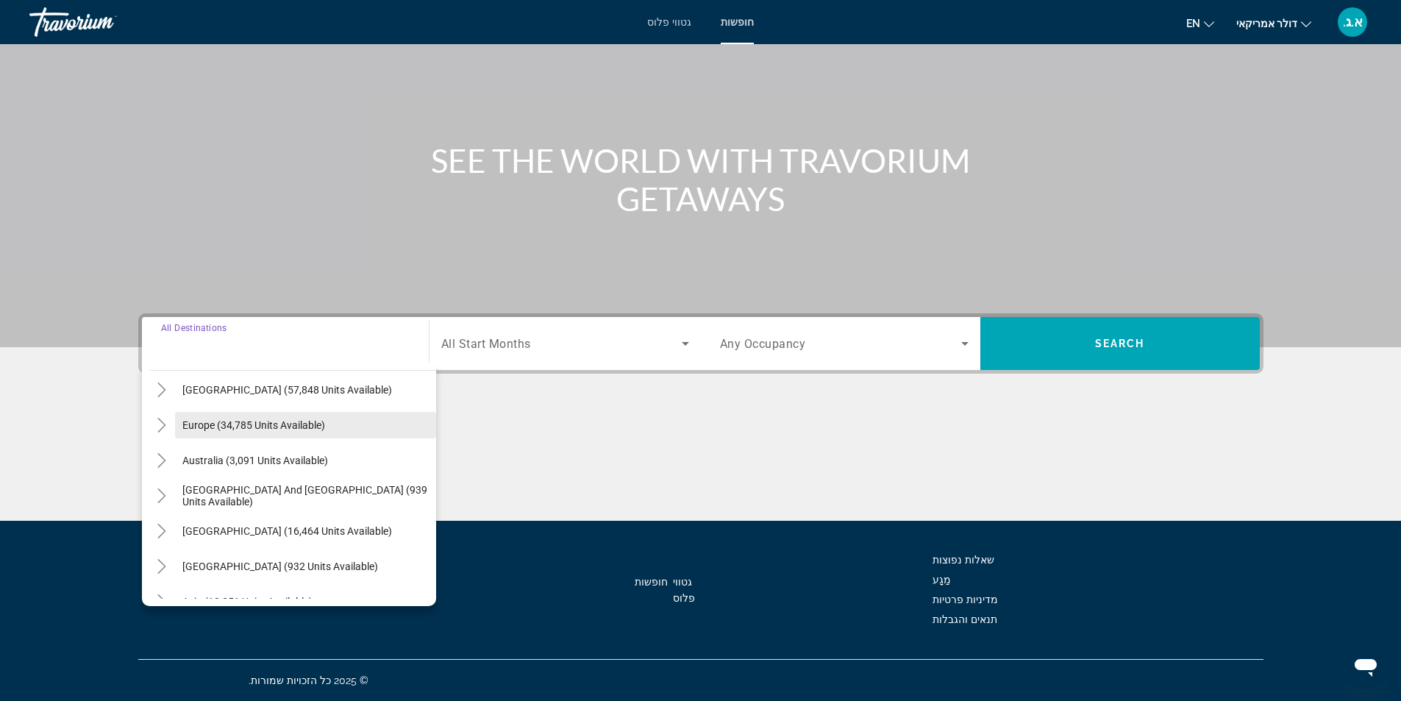
click at [221, 424] on span "Europe (34,785 units available)" at bounding box center [253, 425] width 143 height 12
type input "**********"
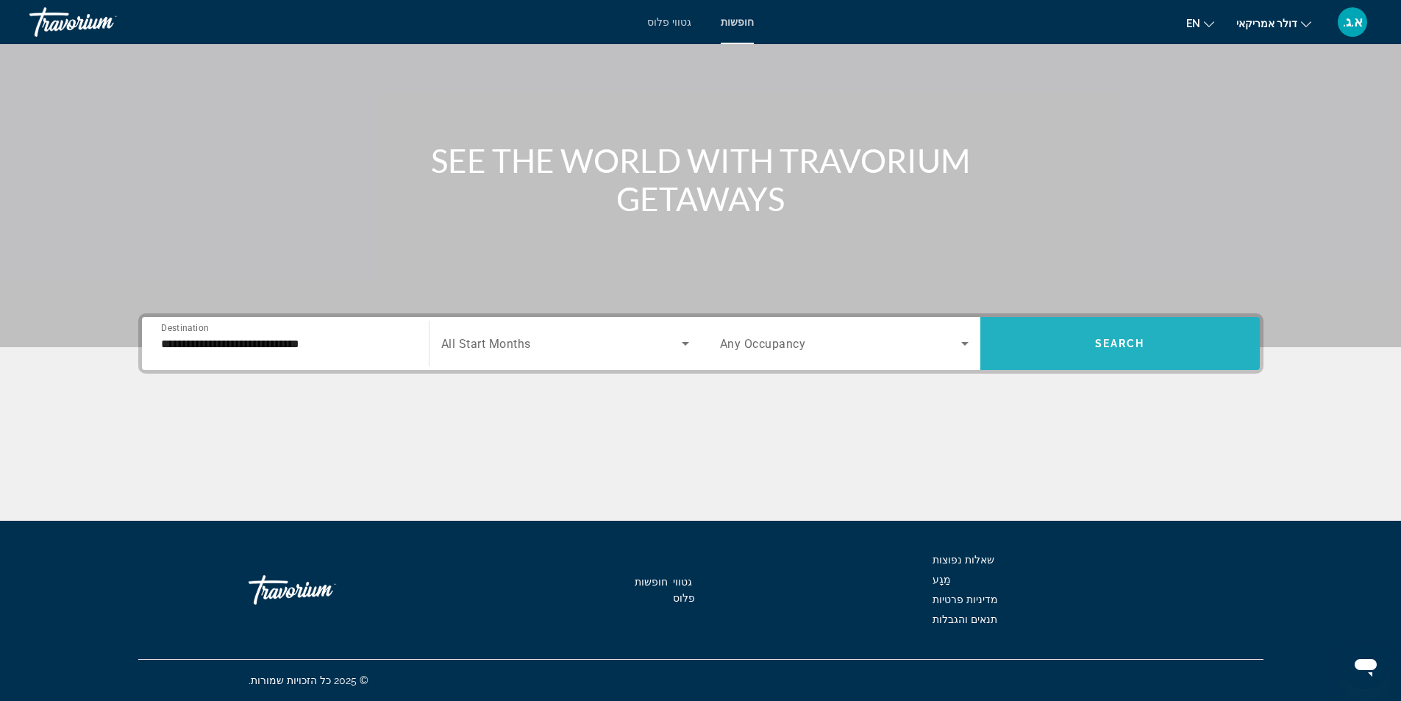
click at [1127, 347] on span "Search" at bounding box center [1120, 344] width 50 height 12
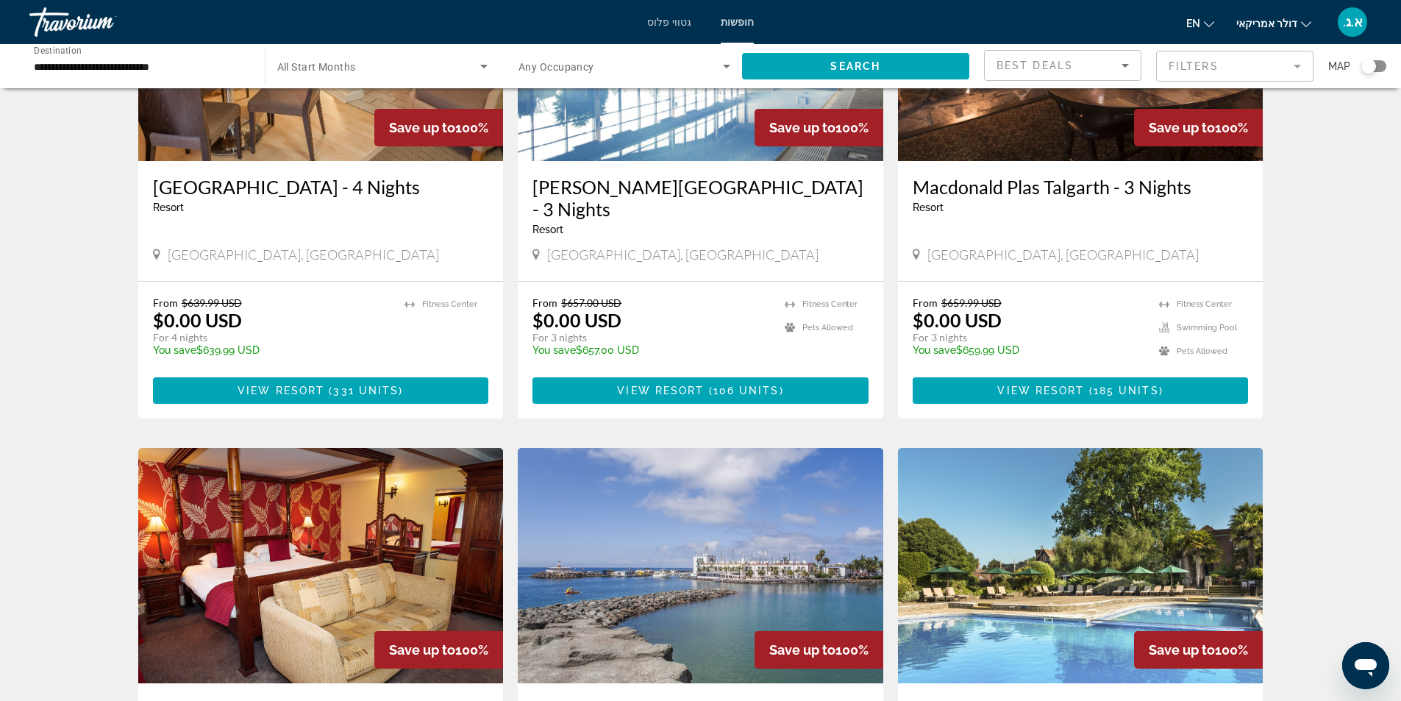
scroll to position [441, 0]
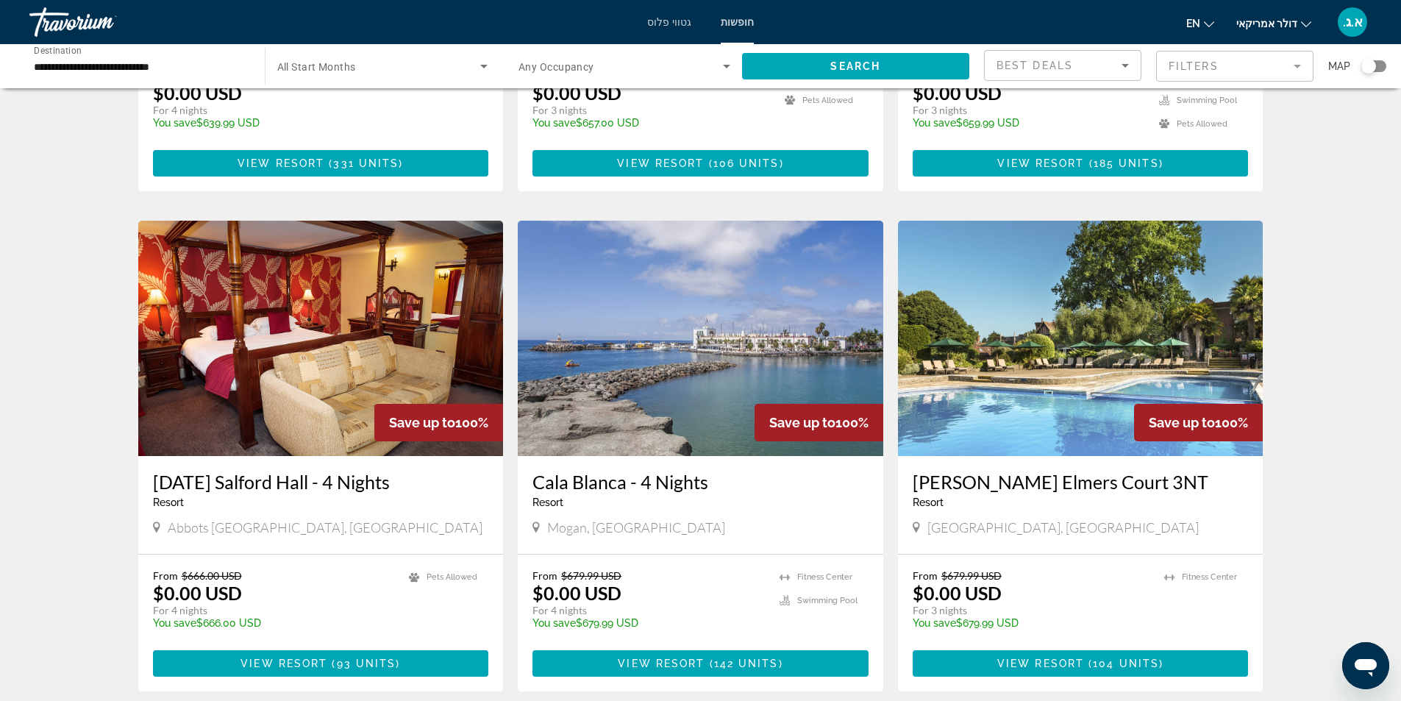
click at [685, 367] on img "תוכן עיקרי" at bounding box center [701, 338] width 366 height 235
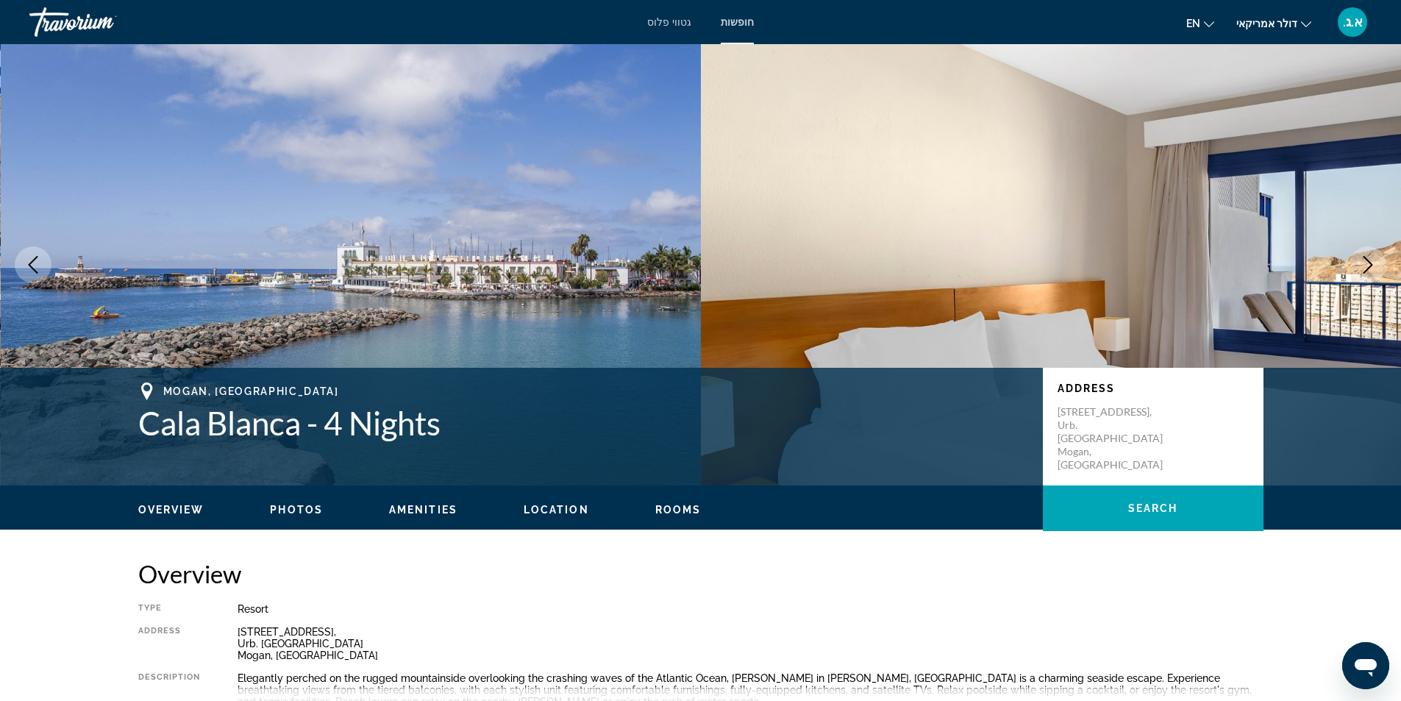
click at [1368, 267] on icon "Next image" at bounding box center [1369, 265] width 18 height 18
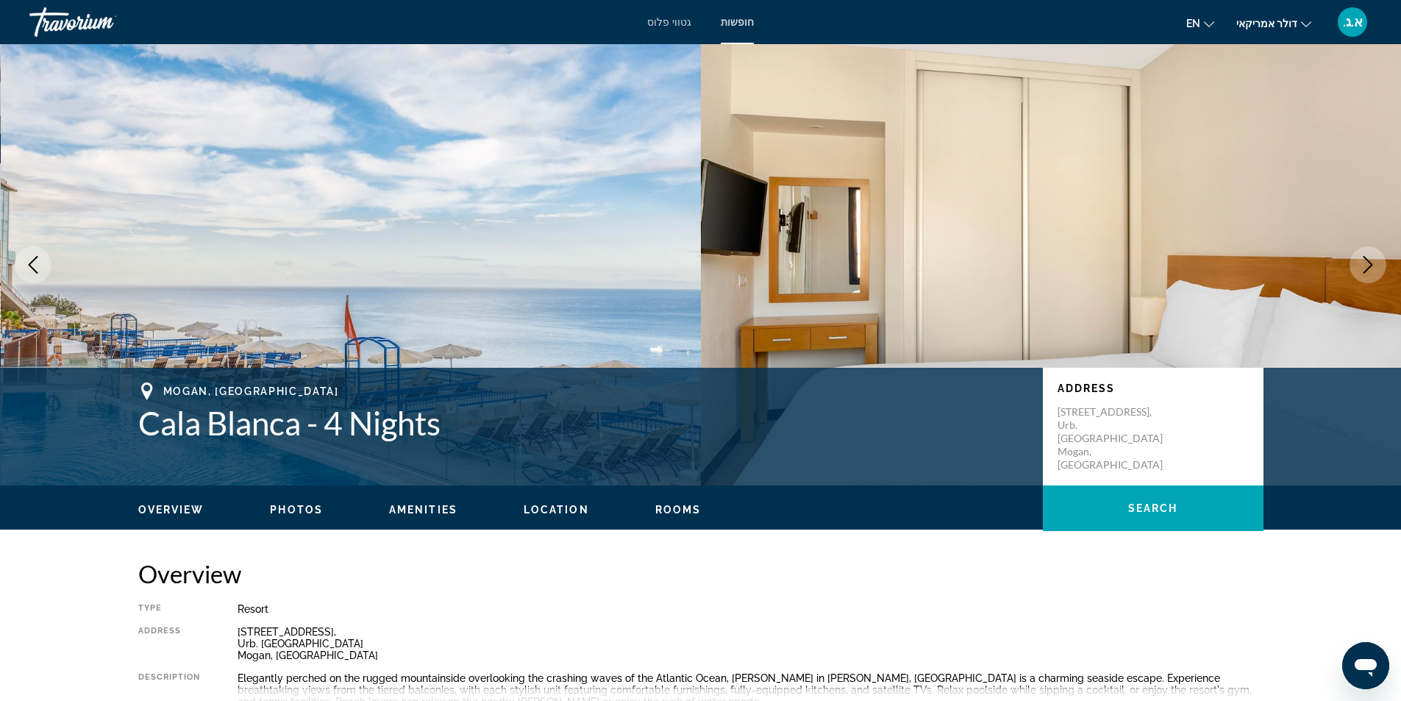
click at [1368, 266] on icon "Next image" at bounding box center [1369, 265] width 18 height 18
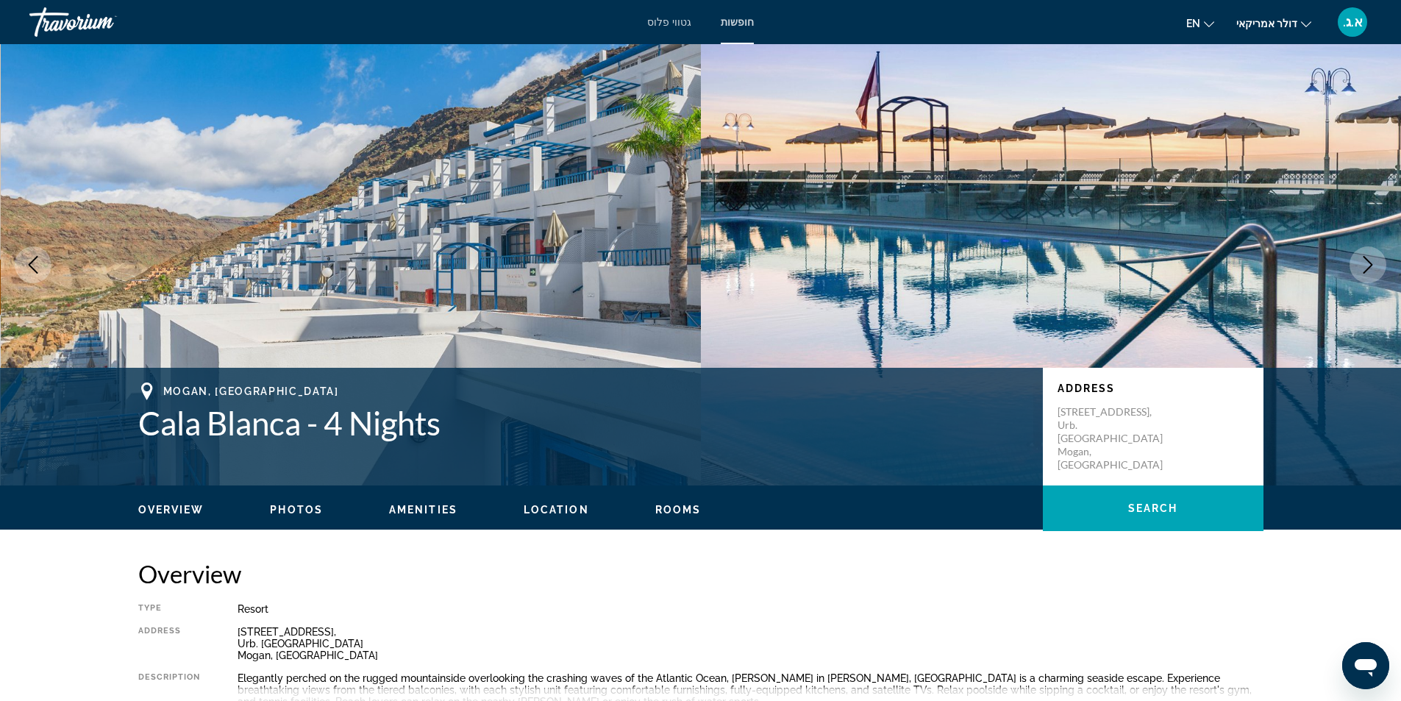
click at [1368, 266] on icon "Next image" at bounding box center [1369, 265] width 18 height 18
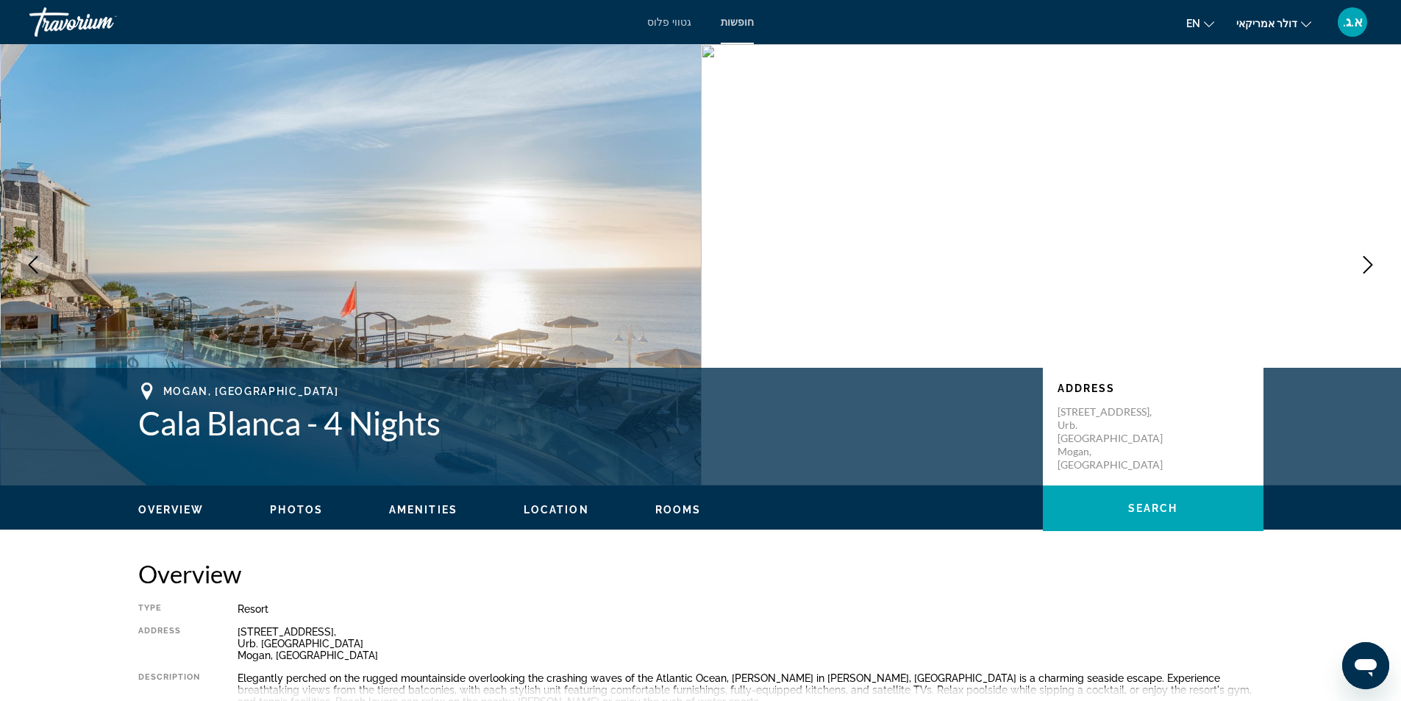
click at [1368, 266] on icon "Next image" at bounding box center [1369, 265] width 18 height 18
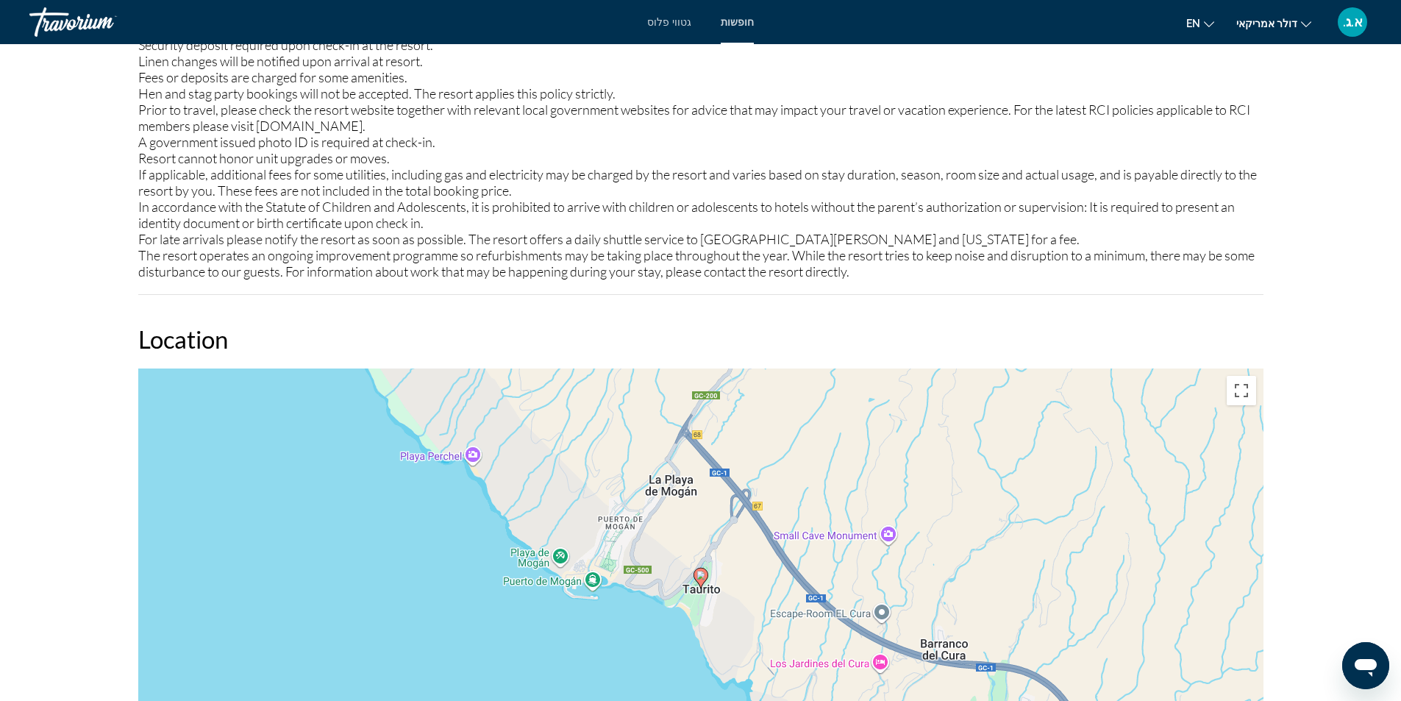
scroll to position [2207, 0]
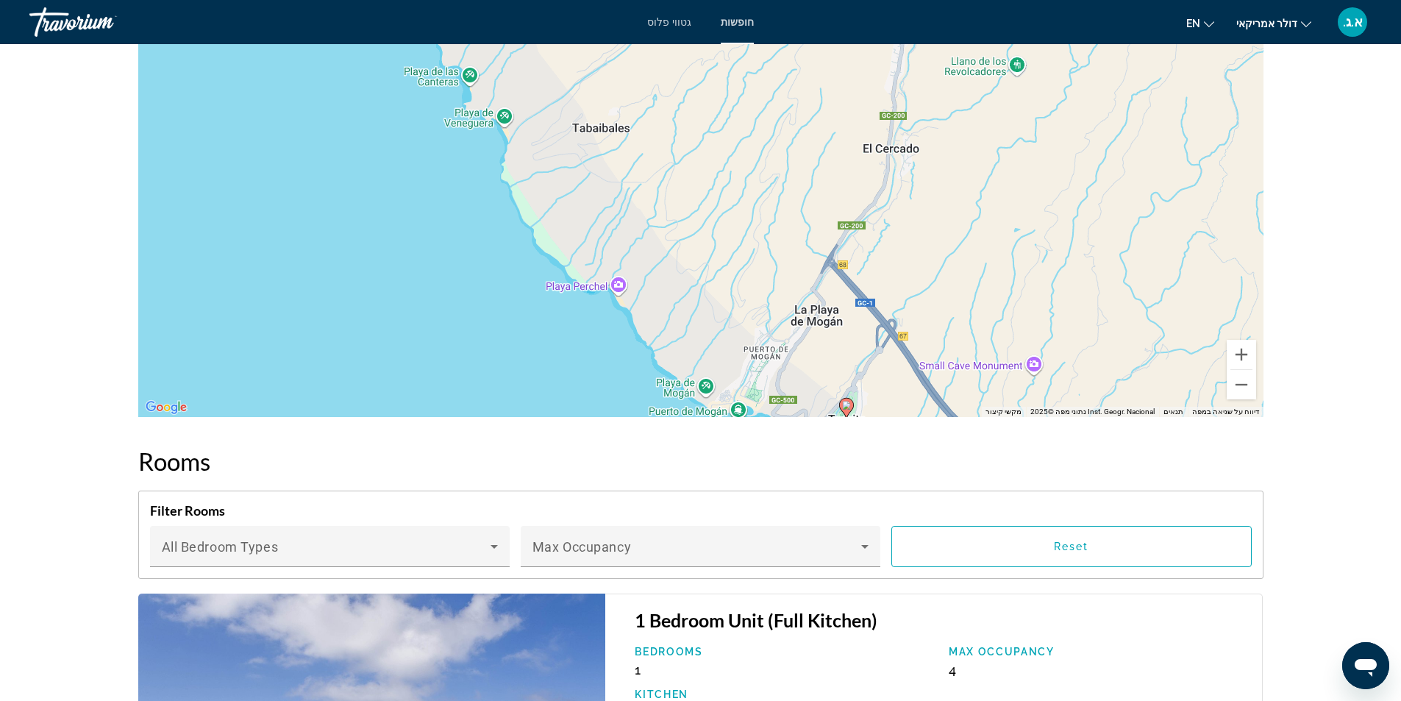
drag, startPoint x: 761, startPoint y: 263, endPoint x: 892, endPoint y: 455, distance: 231.4
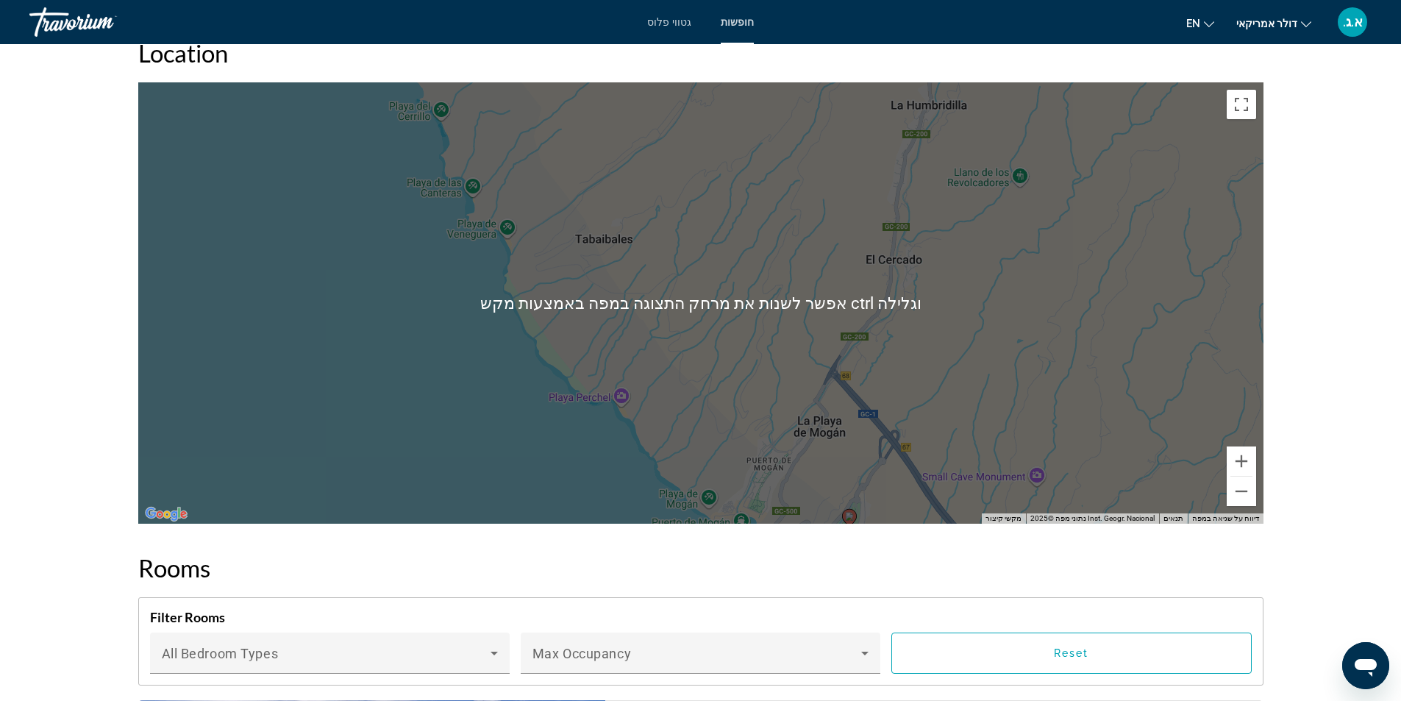
scroll to position [2133, 0]
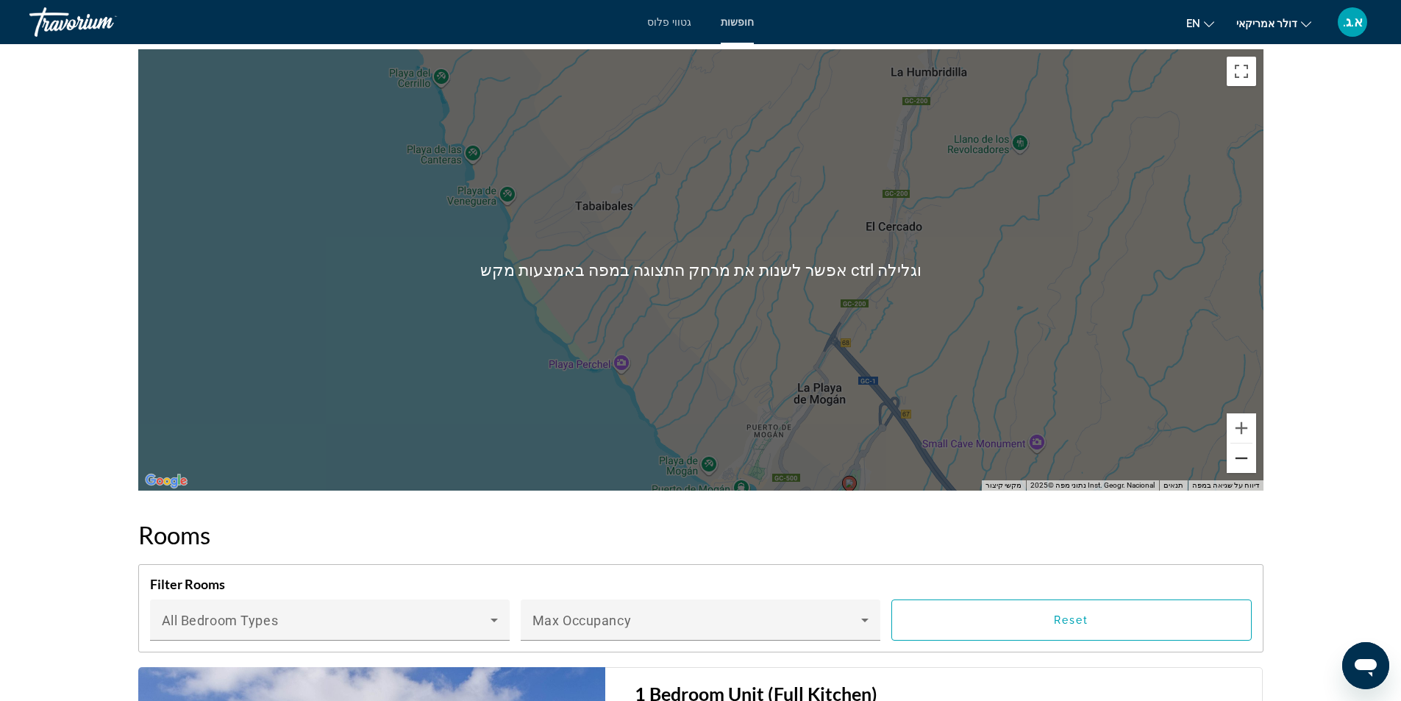
click at [1248, 461] on button "הקטנת התצוגה" at bounding box center [1241, 458] width 29 height 29
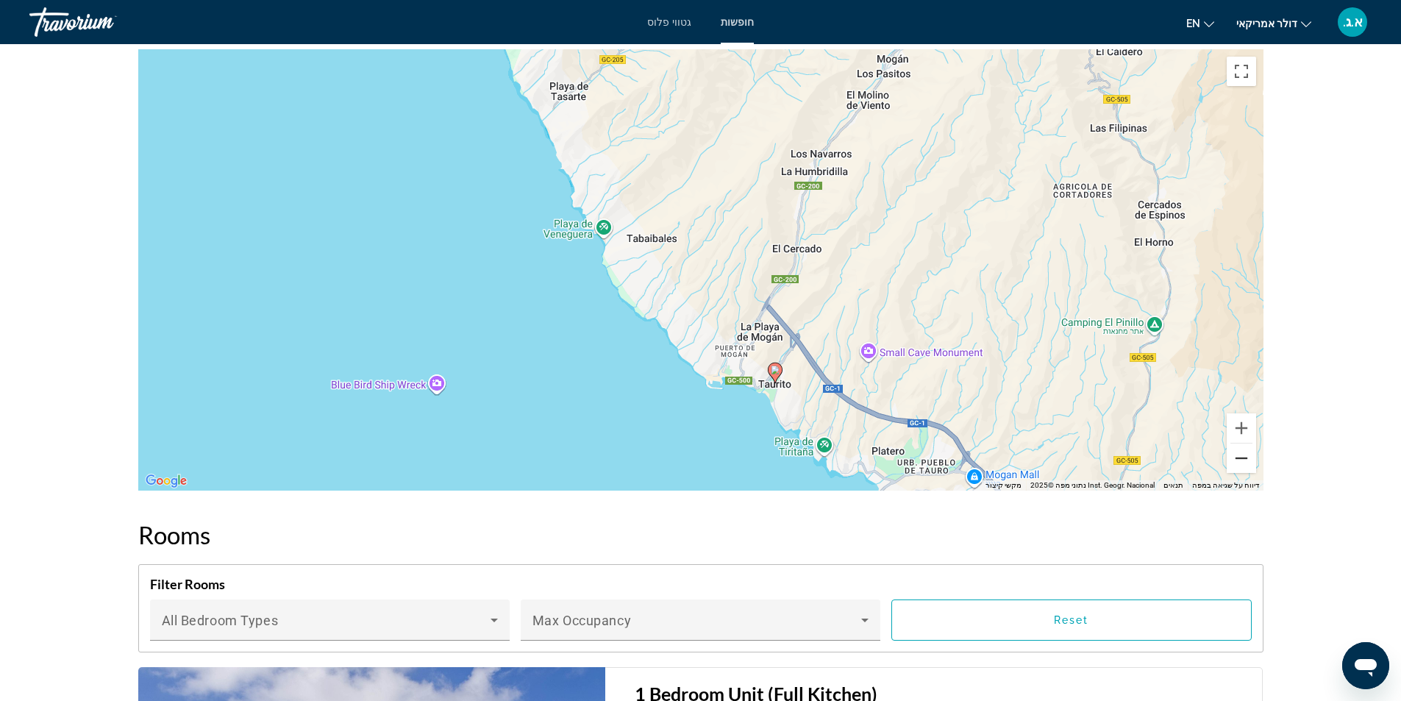
click at [1248, 461] on button "הקטנת התצוגה" at bounding box center [1241, 458] width 29 height 29
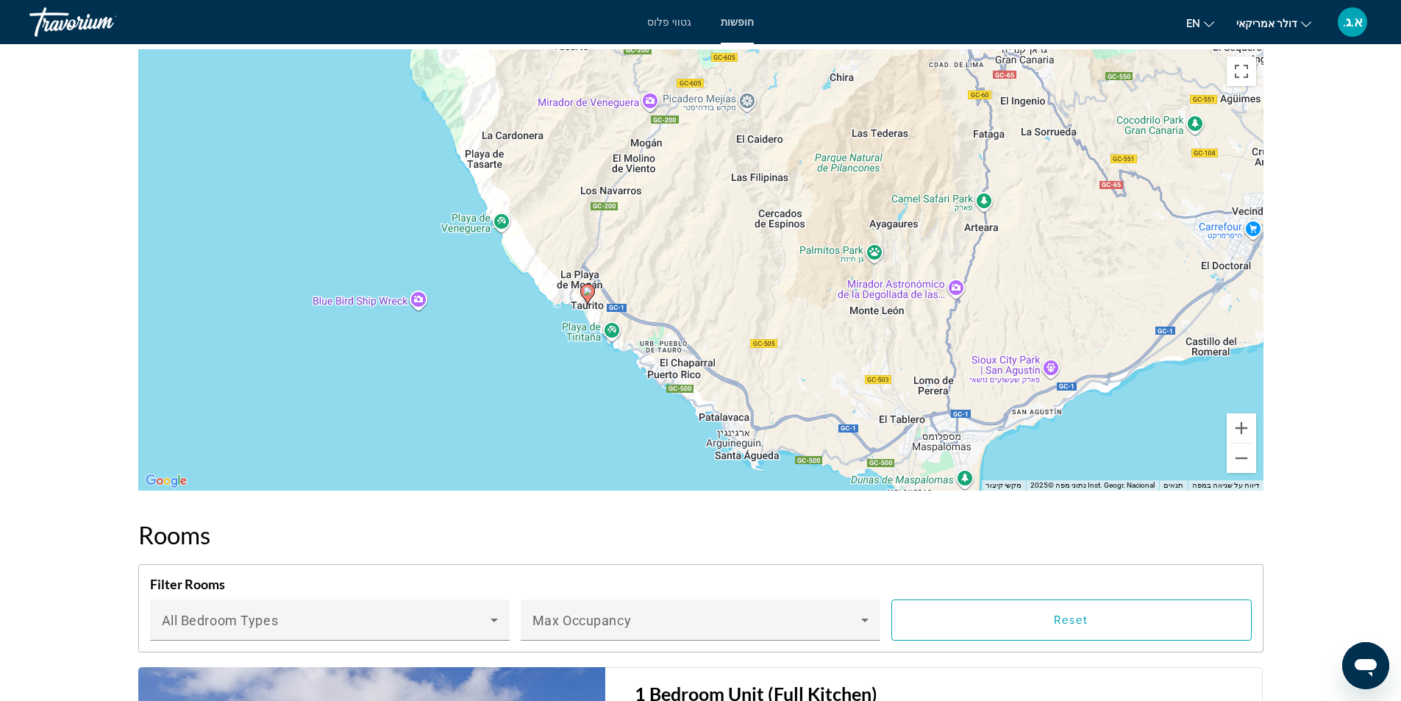
drag, startPoint x: 842, startPoint y: 282, endPoint x: 702, endPoint y: 240, distance: 146.6
click at [702, 240] on div "‏כדי להפעיל גרירה באמצעות המקלדת, מקישים על Alt + Enter. במצב גרירה במקלדת, משת…" at bounding box center [701, 269] width 1126 height 441
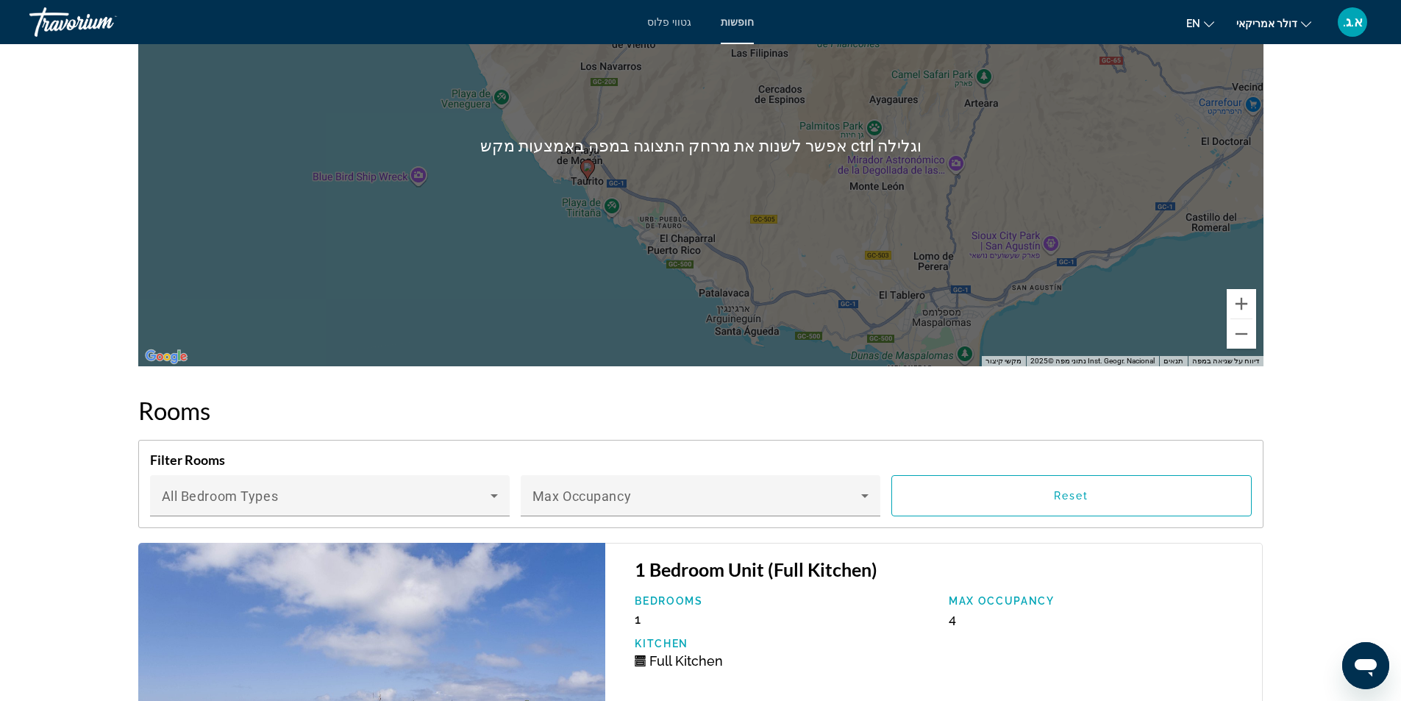
scroll to position [2060, 0]
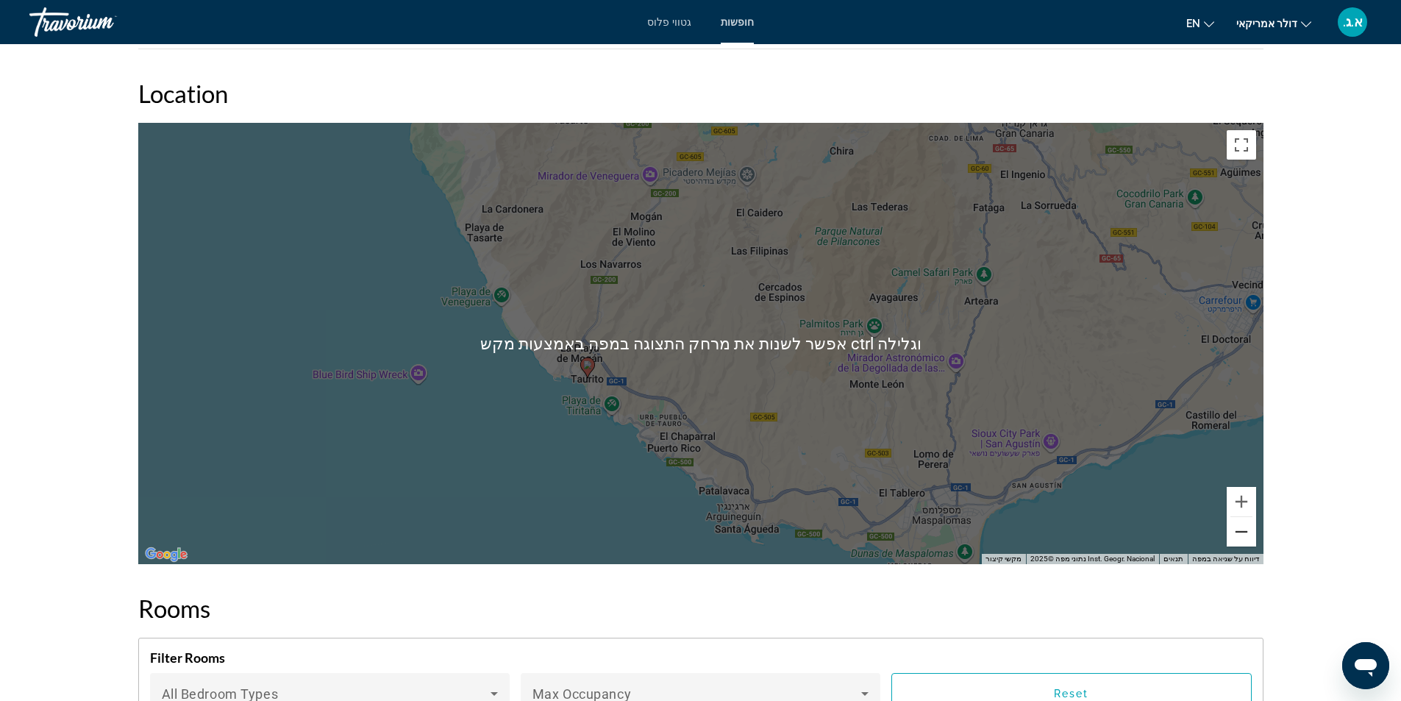
click at [1242, 535] on button "הקטנת התצוגה" at bounding box center [1241, 531] width 29 height 29
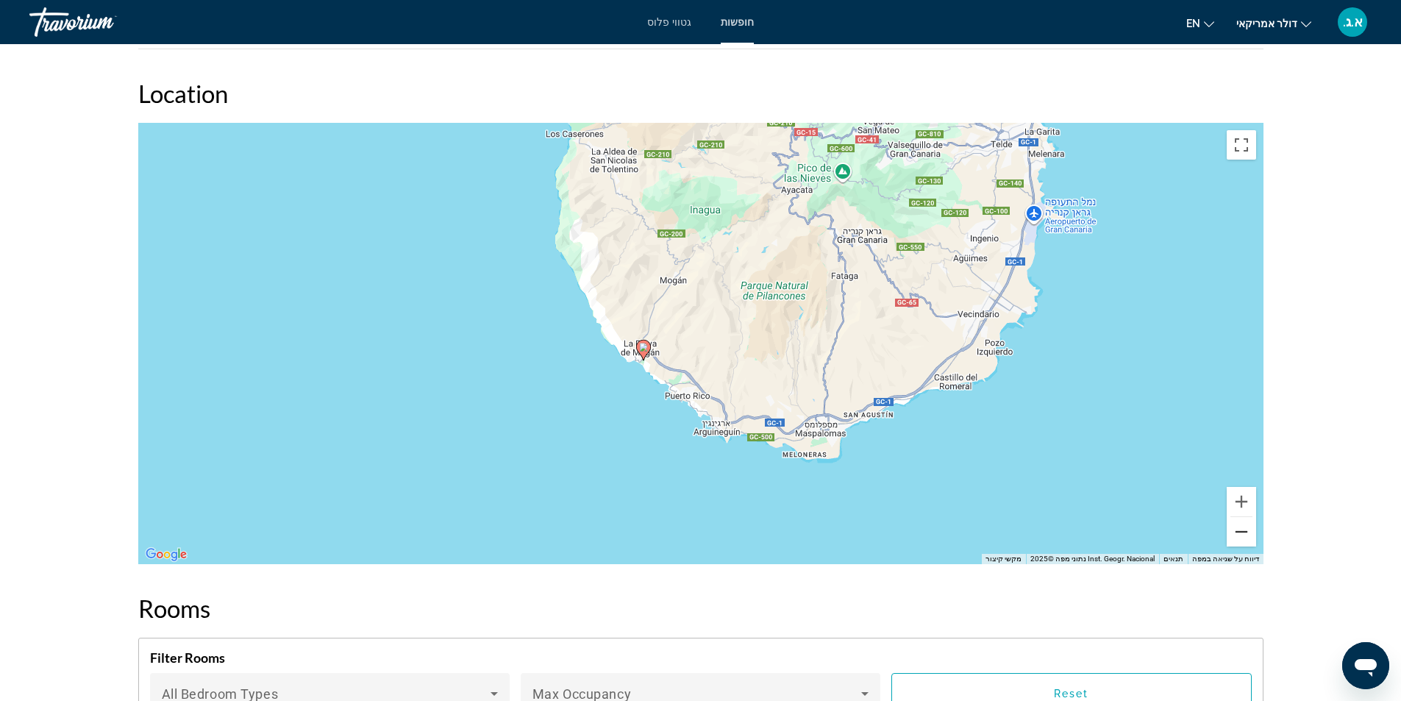
click at [1242, 535] on button "הקטנת התצוגה" at bounding box center [1241, 531] width 29 height 29
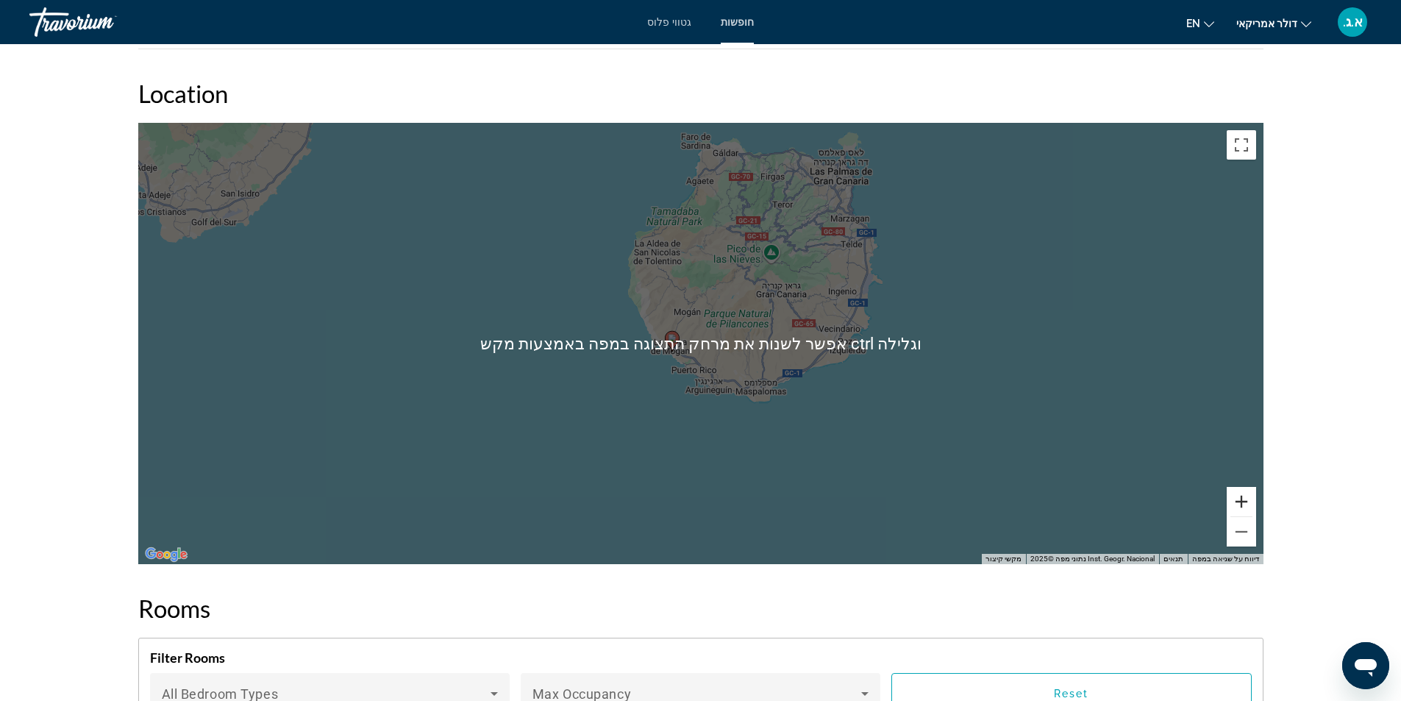
click at [1241, 498] on button "הגדלת התצוגה" at bounding box center [1241, 501] width 29 height 29
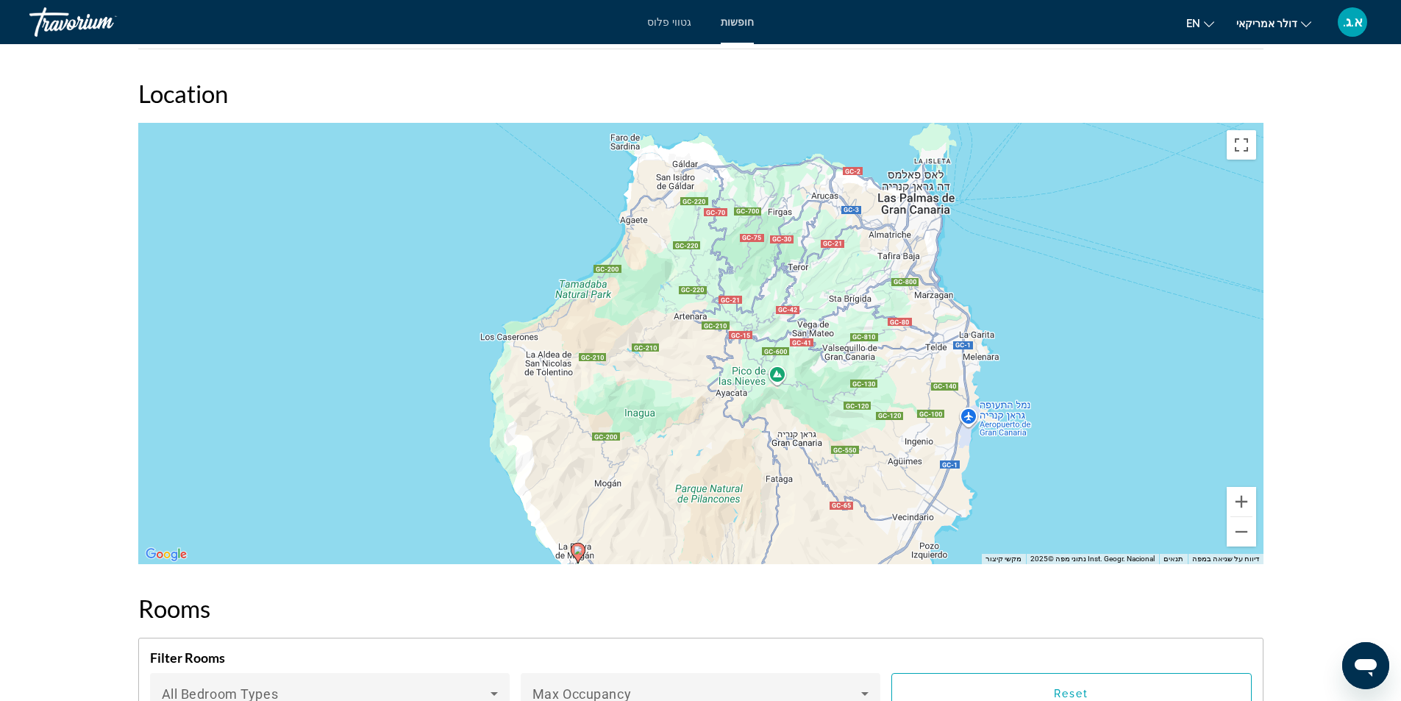
drag, startPoint x: 814, startPoint y: 325, endPoint x: 752, endPoint y: 488, distance: 173.9
click at [752, 488] on div "‏כדי להפעיל גרירה באמצעות המקלדת, מקישים על Alt + Enter. במצב גרירה במקלדת, משת…" at bounding box center [701, 343] width 1126 height 441
click at [1241, 502] on button "הגדלת התצוגה" at bounding box center [1241, 501] width 29 height 29
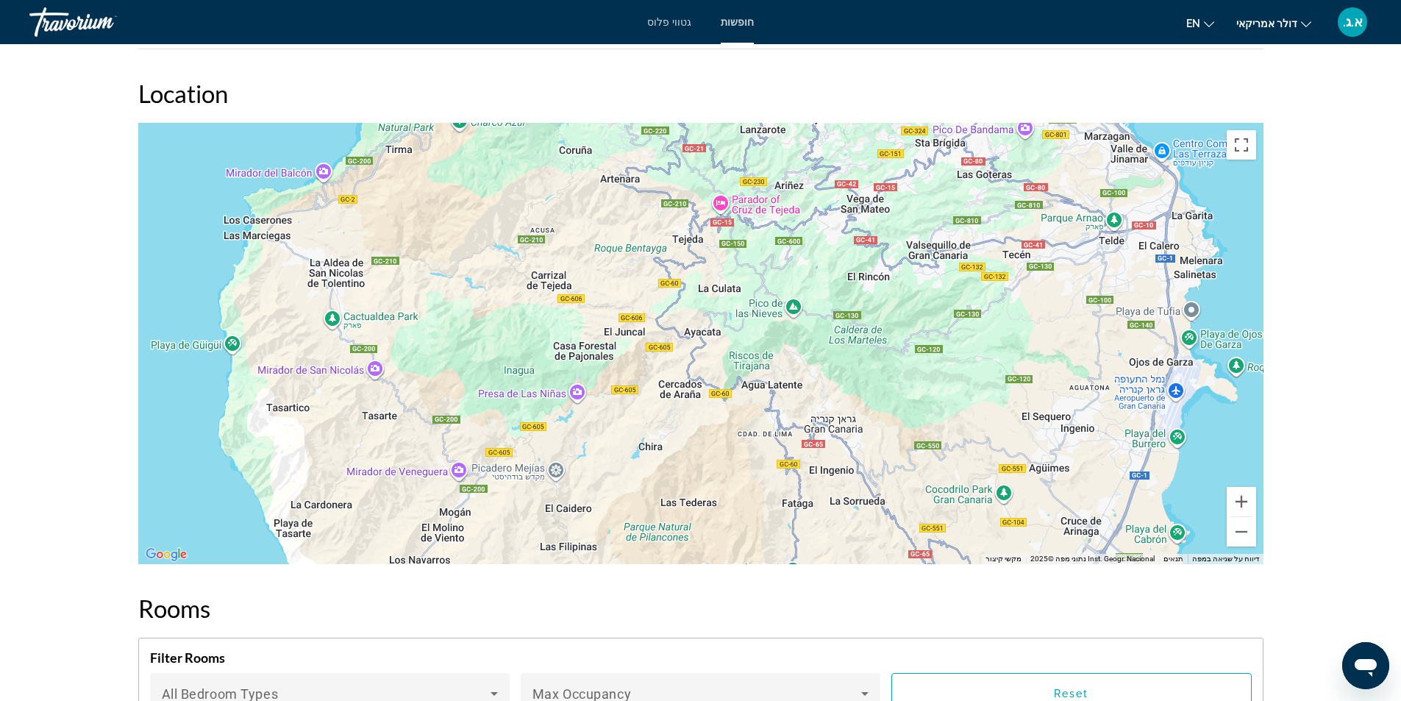
drag, startPoint x: 706, startPoint y: 360, endPoint x: 649, endPoint y: 254, distance: 120.5
click at [649, 254] on div "תוכן עיקרי" at bounding box center [701, 343] width 1126 height 441
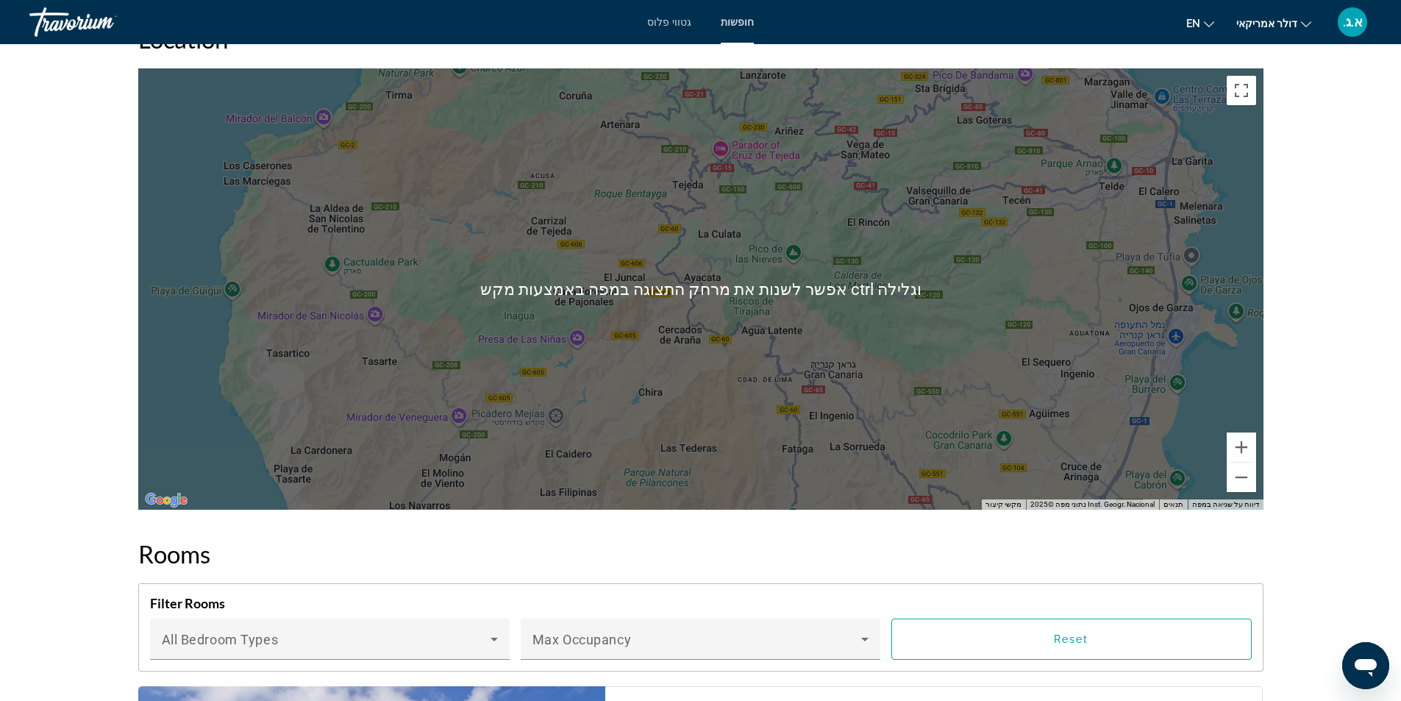
scroll to position [1986, 0]
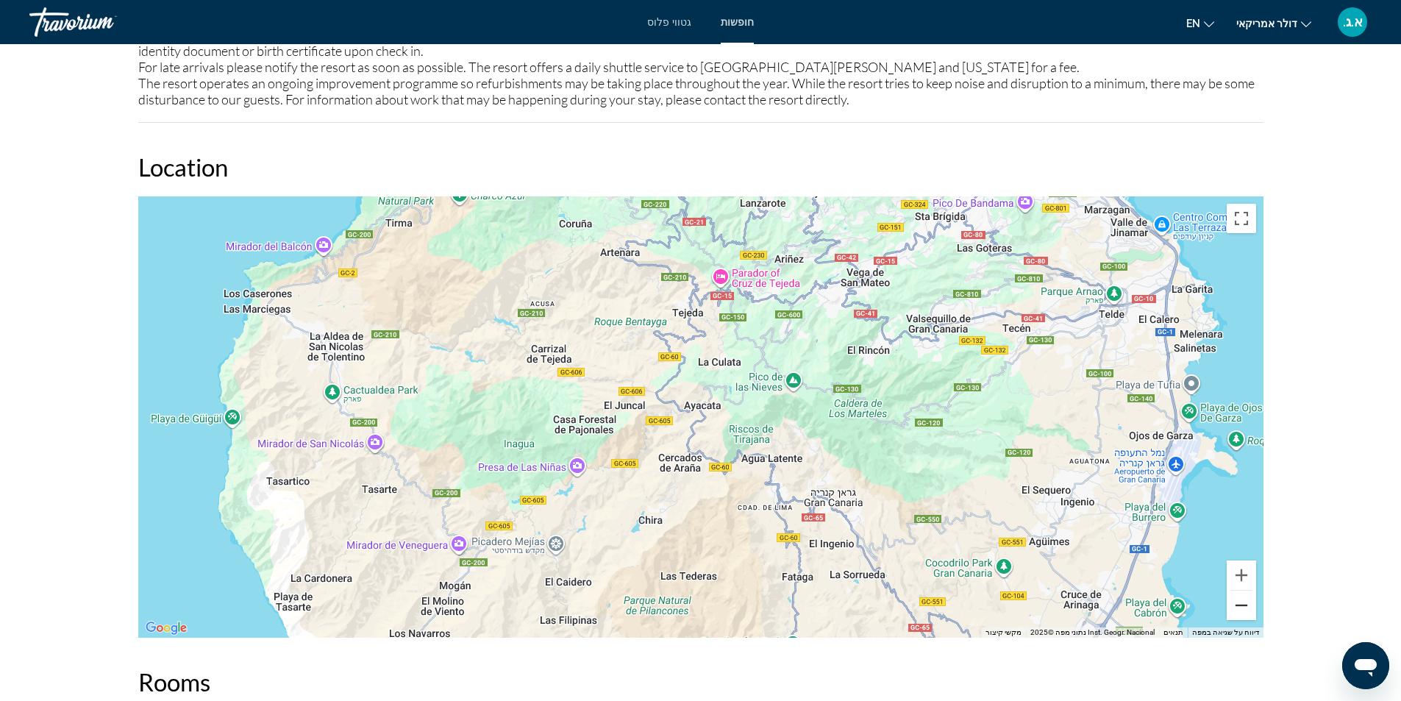
click at [1246, 601] on button "הקטנת התצוגה" at bounding box center [1241, 605] width 29 height 29
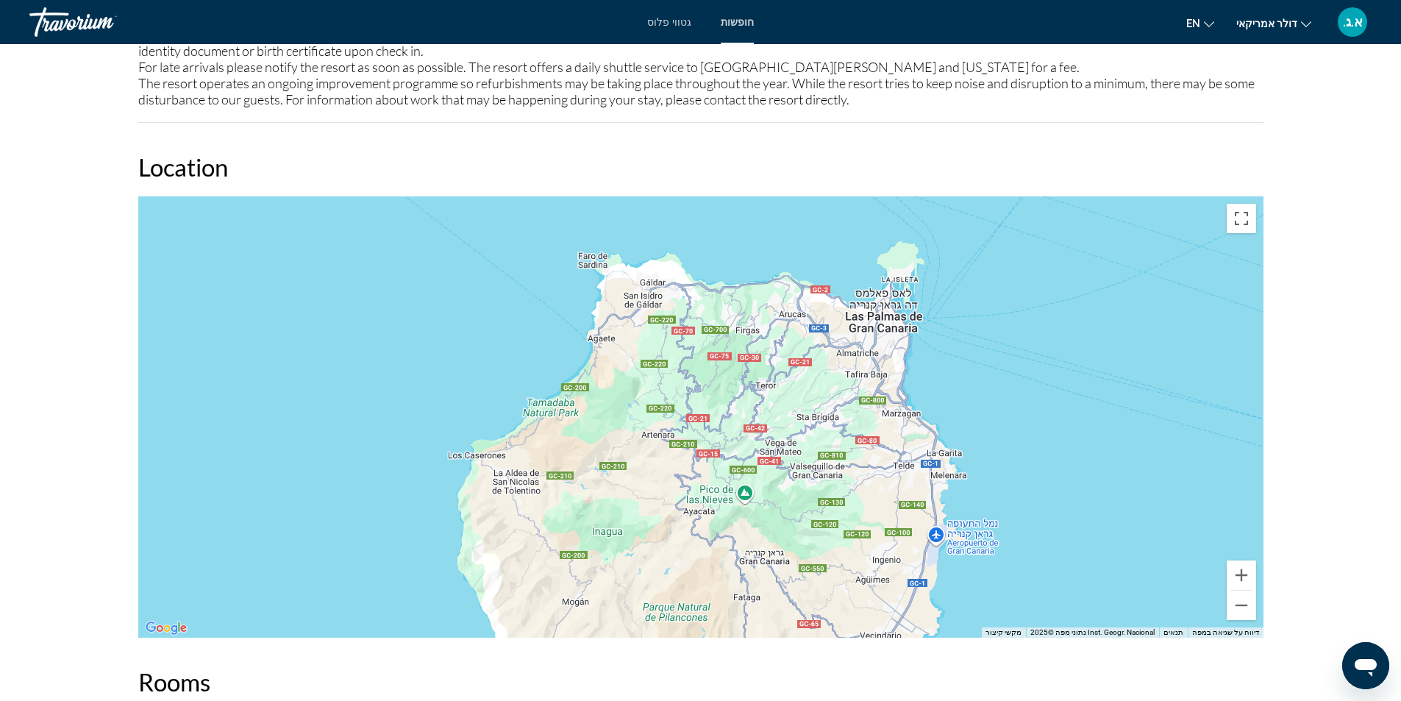
drag, startPoint x: 884, startPoint y: 381, endPoint x: 882, endPoint y: 483, distance: 101.5
click at [882, 483] on div "‏כדי להפעיל גרירה באמצעות המקלדת, מקישים על Alt + Enter. במצב גרירה במקלדת, משת…" at bounding box center [701, 416] width 1126 height 441
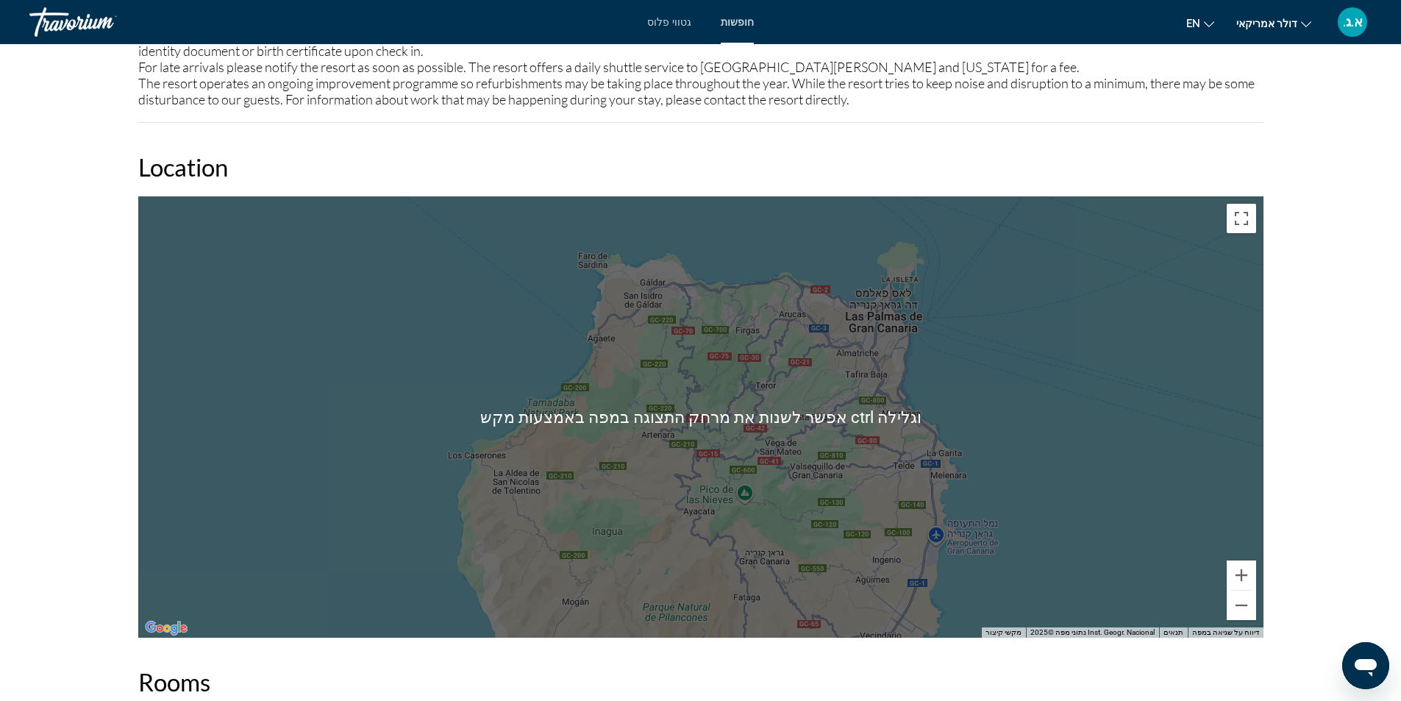
scroll to position [2133, 0]
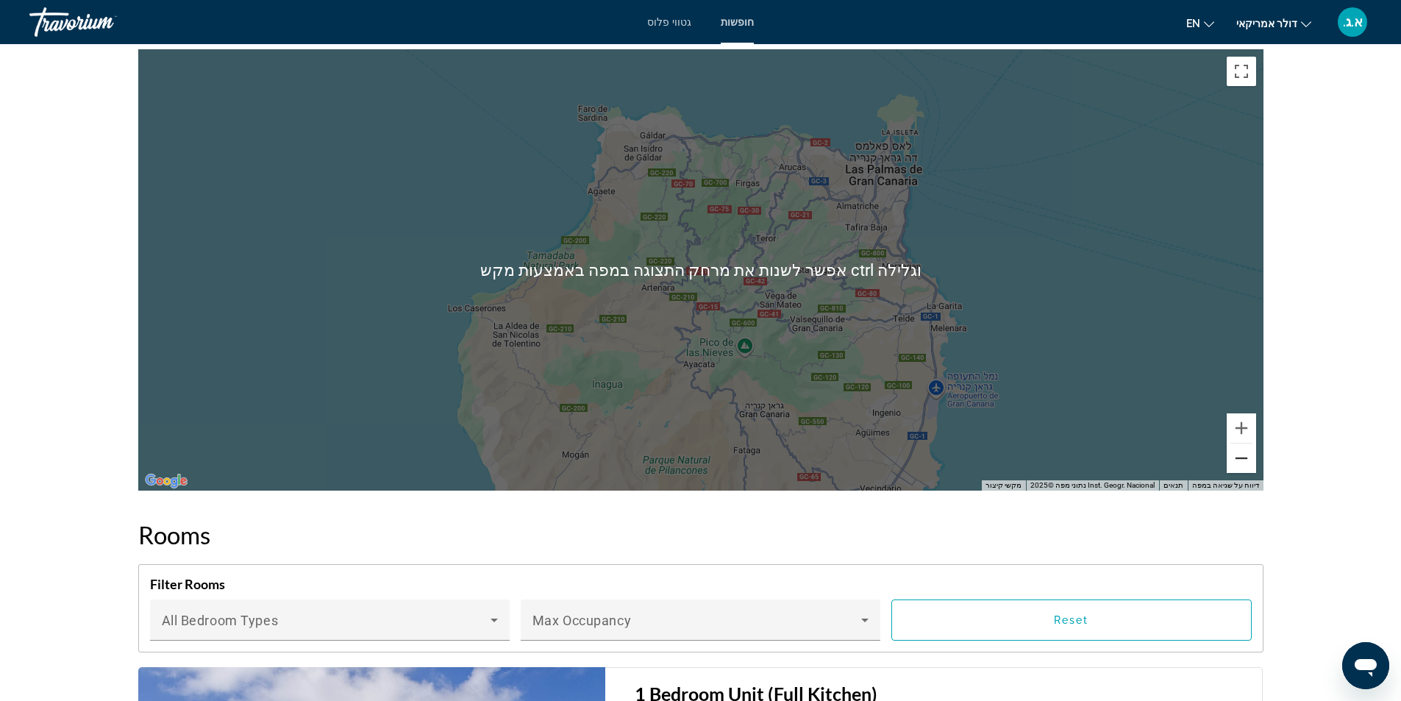
click at [1236, 459] on button "הקטנת התצוגה" at bounding box center [1241, 458] width 29 height 29
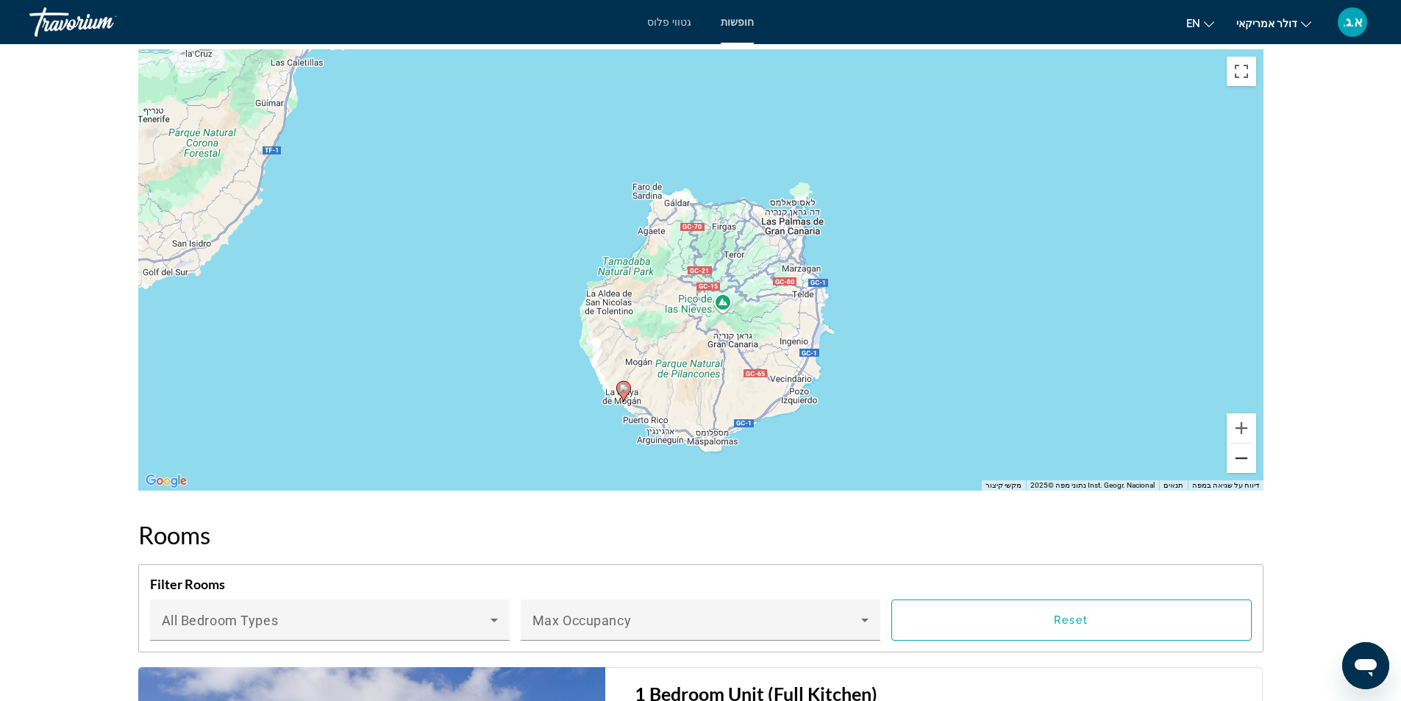
click at [1236, 459] on button "הקטנת התצוגה" at bounding box center [1241, 458] width 29 height 29
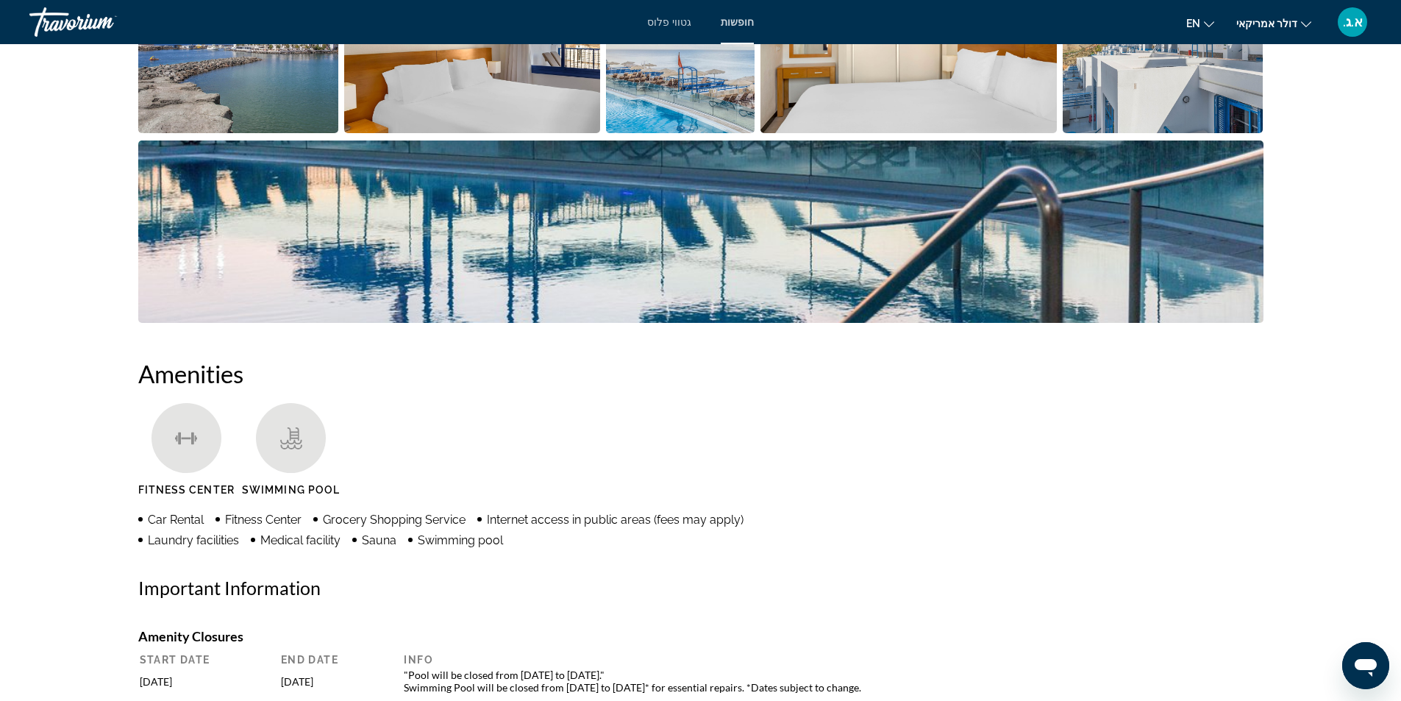
scroll to position [0, 0]
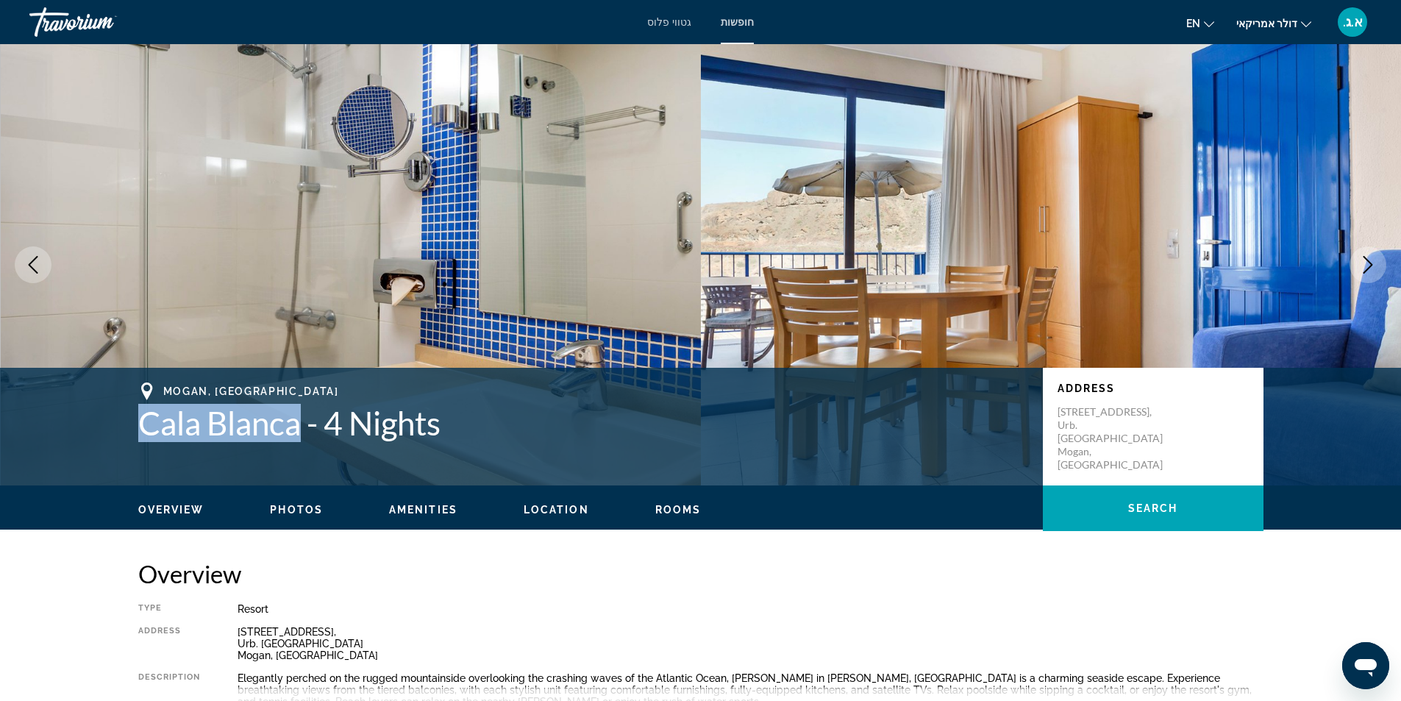
drag, startPoint x: 127, startPoint y: 425, endPoint x: 304, endPoint y: 434, distance: 177.5
click at [304, 434] on div "Mogan, Canary Islands Cala Blanca - 4 Nights Address Calle Albaicín 12, Urb. Co…" at bounding box center [701, 427] width 1184 height 88
copy h1 "Cala Blanca"
click at [528, 435] on h1 "Cala Blanca - 4 Nights" at bounding box center [583, 423] width 890 height 38
drag, startPoint x: 134, startPoint y: 429, endPoint x: 457, endPoint y: 427, distance: 323.0
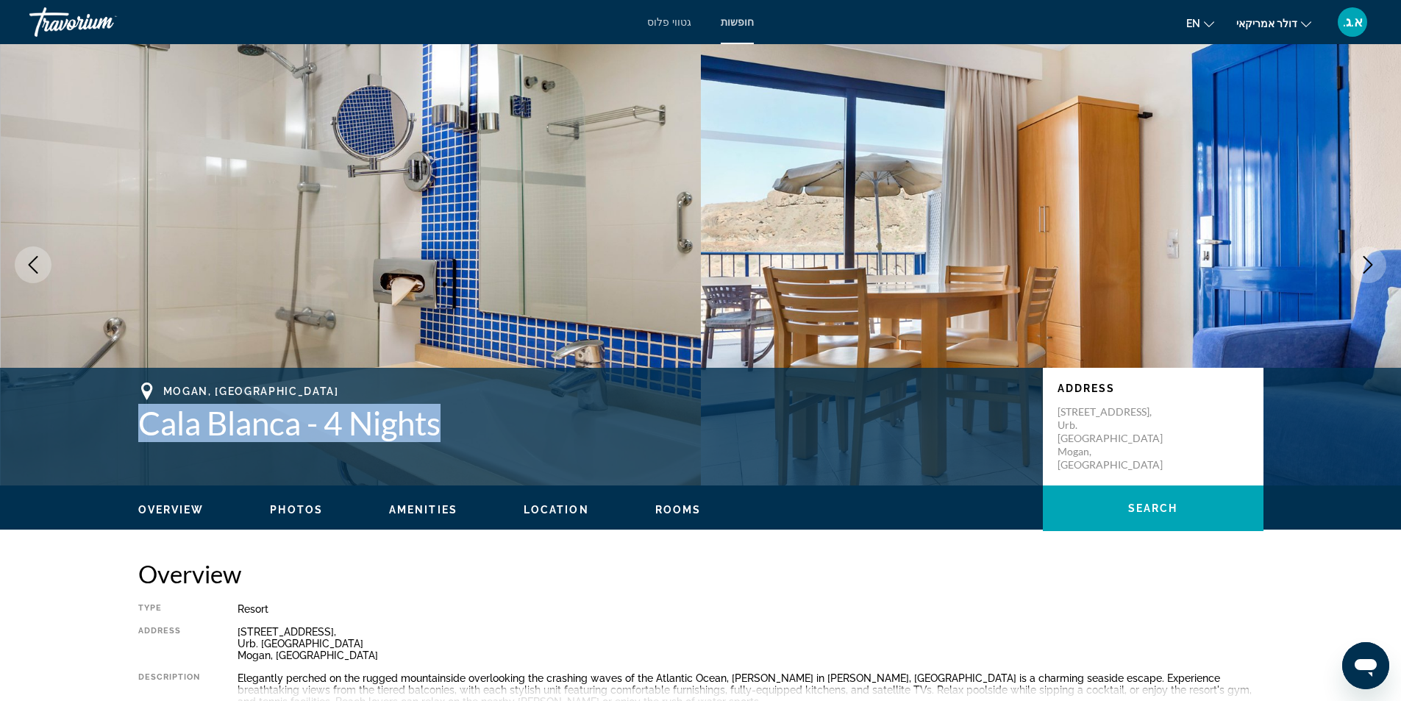
click at [457, 427] on div "Mogan, Canary Islands Cala Blanca - 4 Nights Address Calle Albaicín 12, Urb. Co…" at bounding box center [701, 427] width 1184 height 88
copy h1 "Cala Blanca - 4 Nights"
click at [536, 414] on h1 "Cala Blanca - 4 Nights" at bounding box center [583, 423] width 890 height 38
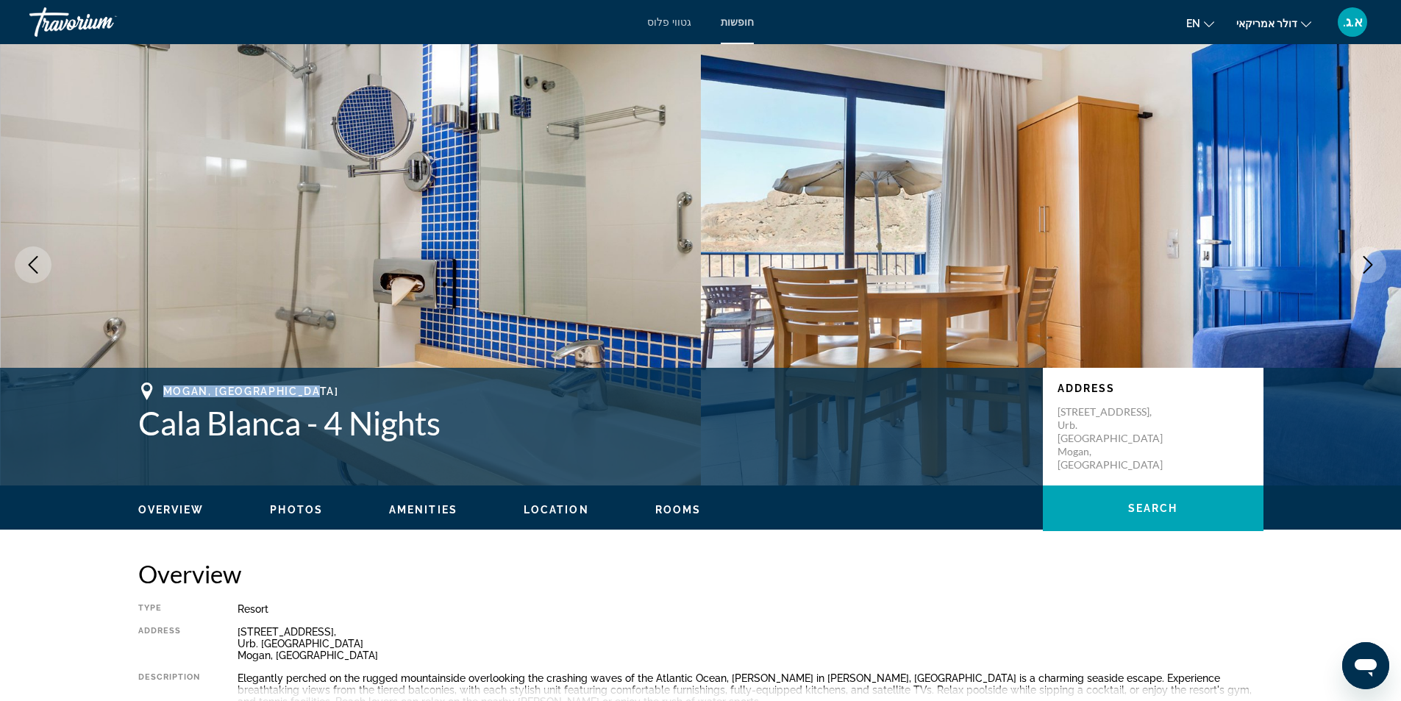
drag, startPoint x: 160, startPoint y: 391, endPoint x: 319, endPoint y: 388, distance: 158.2
click at [319, 388] on div "Mogan, Canary Islands" at bounding box center [583, 392] width 890 height 18
copy span "Mogan, Canary Islands"
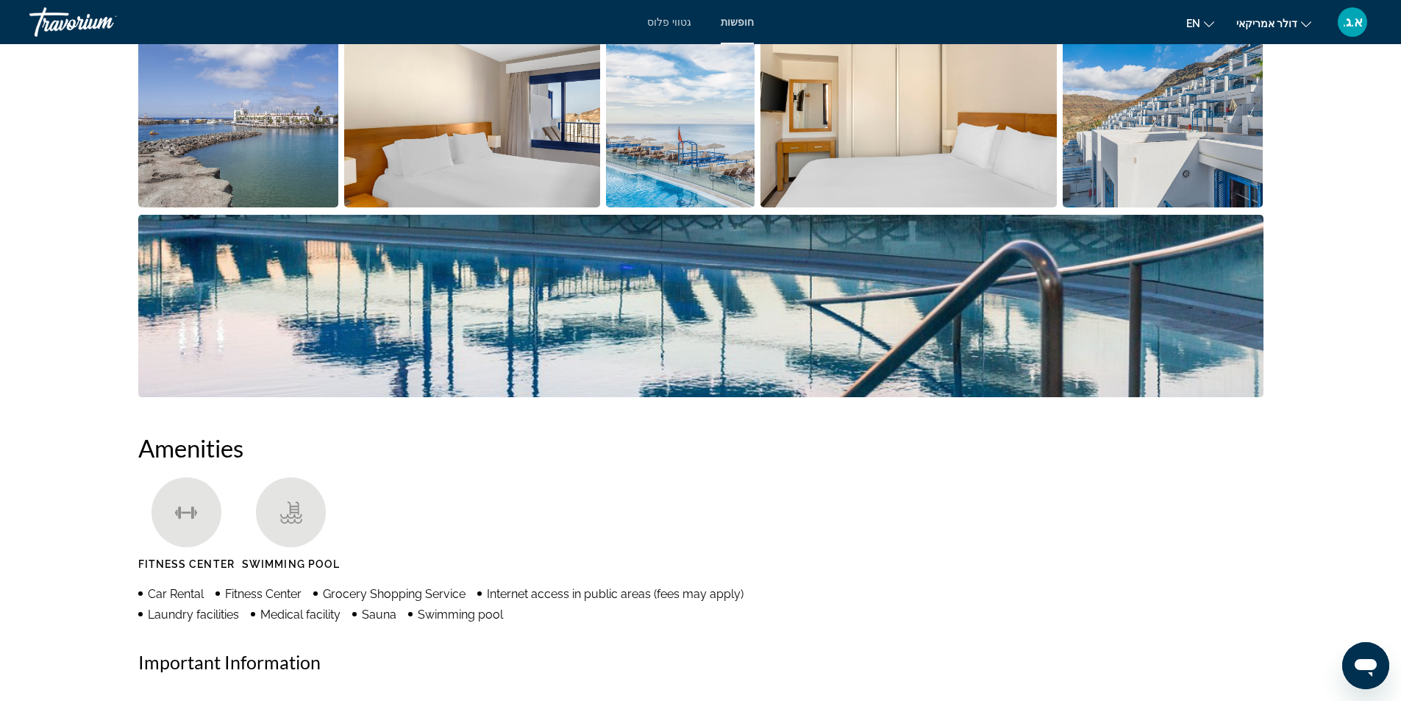
scroll to position [589, 0]
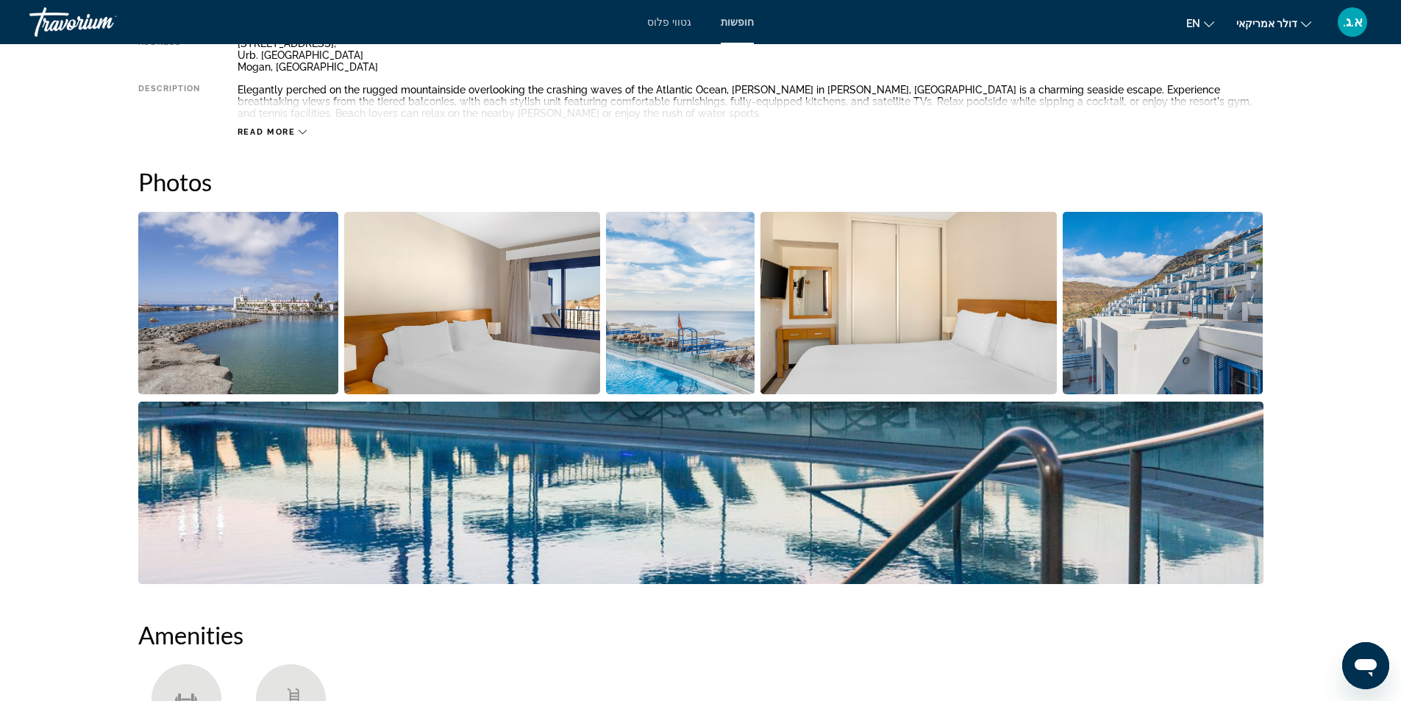
click at [303, 135] on icon "תוכן עיקרי" at bounding box center [303, 132] width 8 height 8
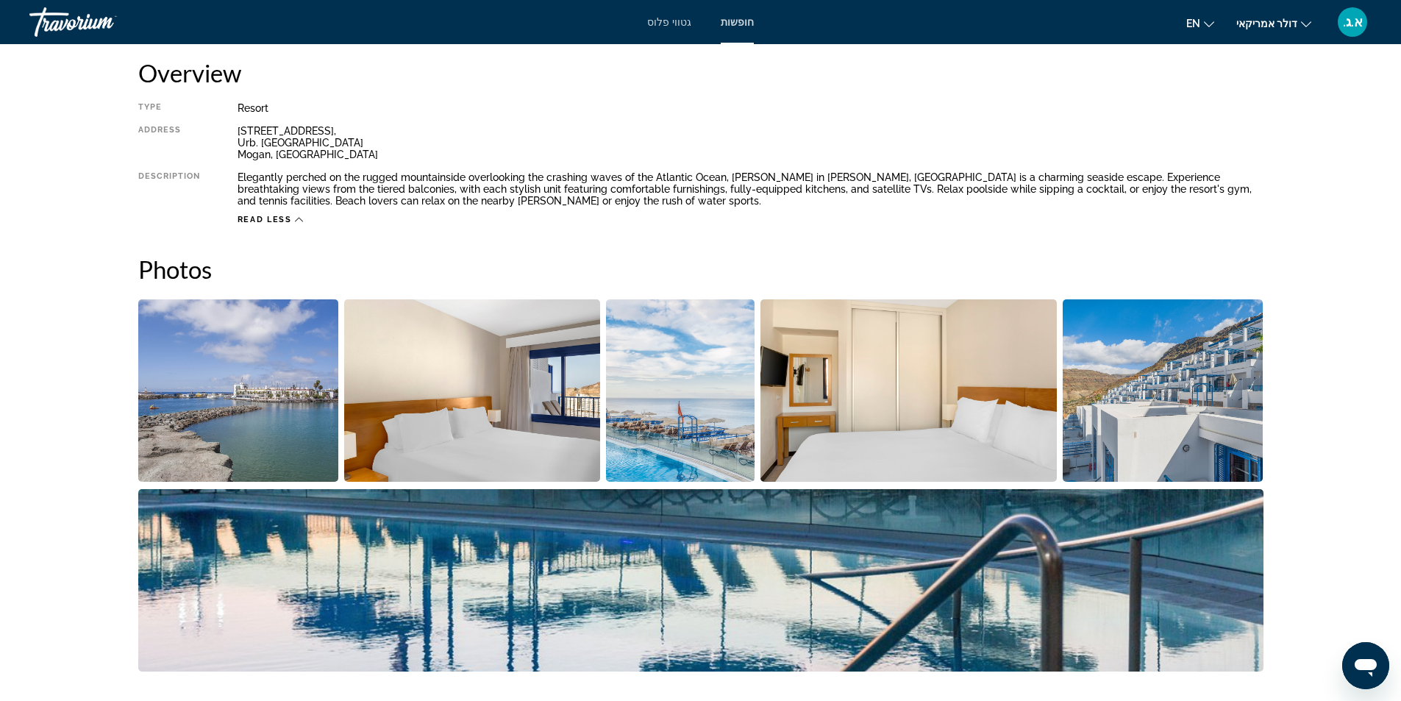
scroll to position [368, 0]
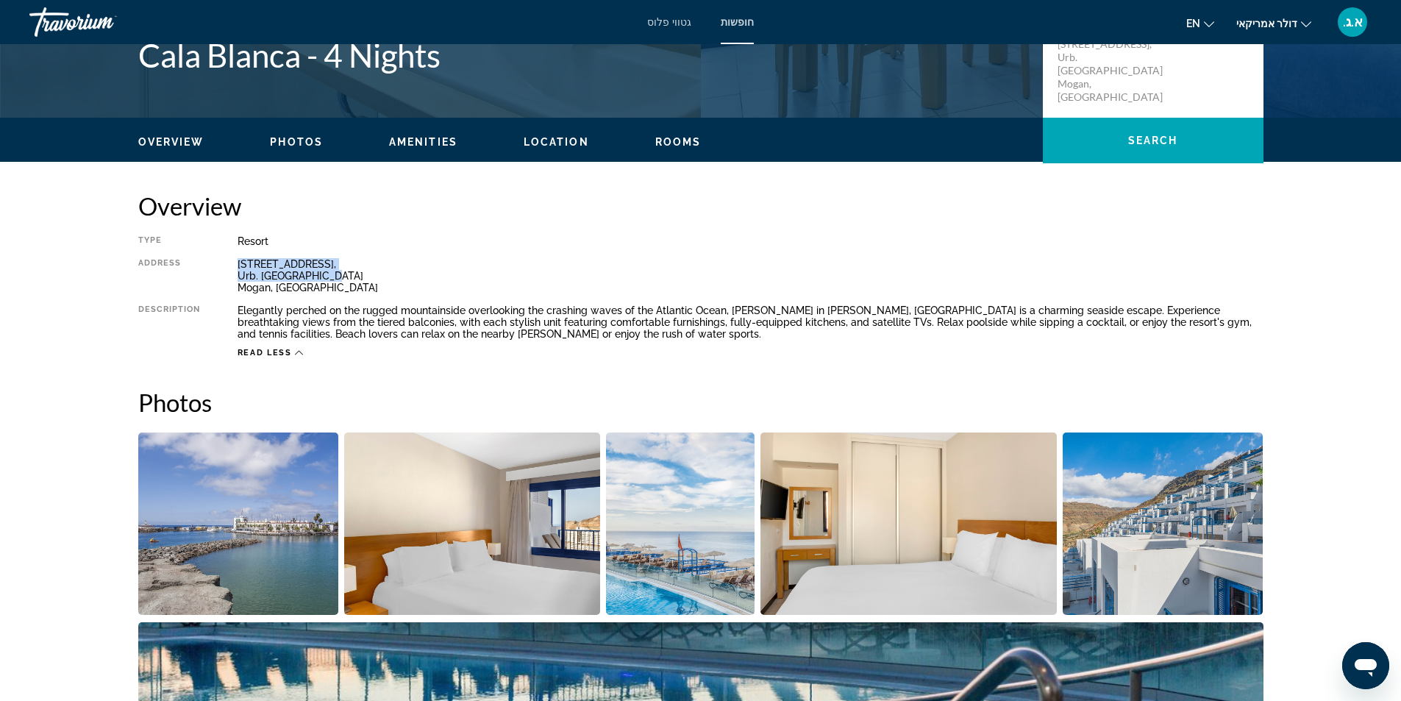
drag, startPoint x: 238, startPoint y: 266, endPoint x: 323, endPoint y: 272, distance: 85.5
click at [323, 272] on div "Calle Albaicín 12, Urb. Costa Taurito Mogan, Canary Islands" at bounding box center [751, 275] width 1026 height 35
copy div "Calle Albaicín 12, Urb. Costa Taurito"
click at [773, 255] on div "Type Resort All-Inclusive No All-Inclusive Address Calle Albaicín 12, Urb. Cost…" at bounding box center [701, 296] width 1126 height 123
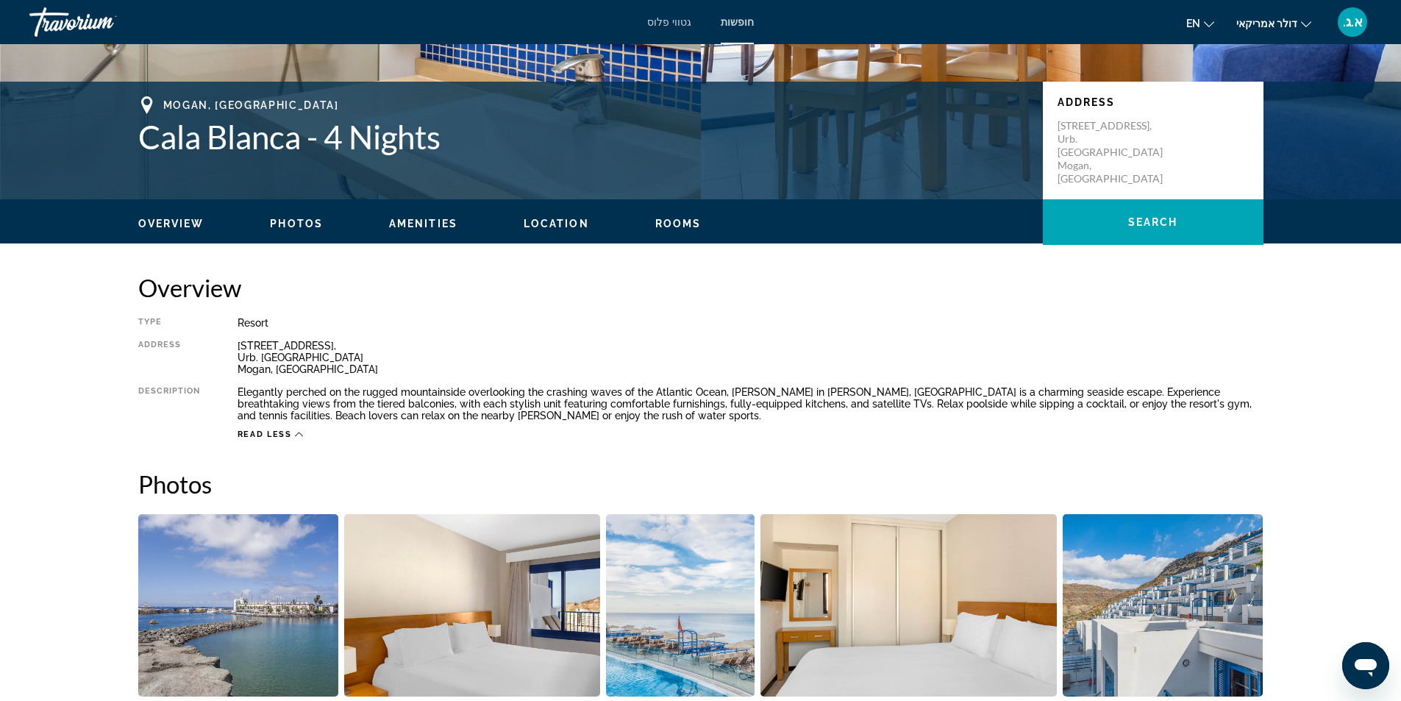
scroll to position [74, 0]
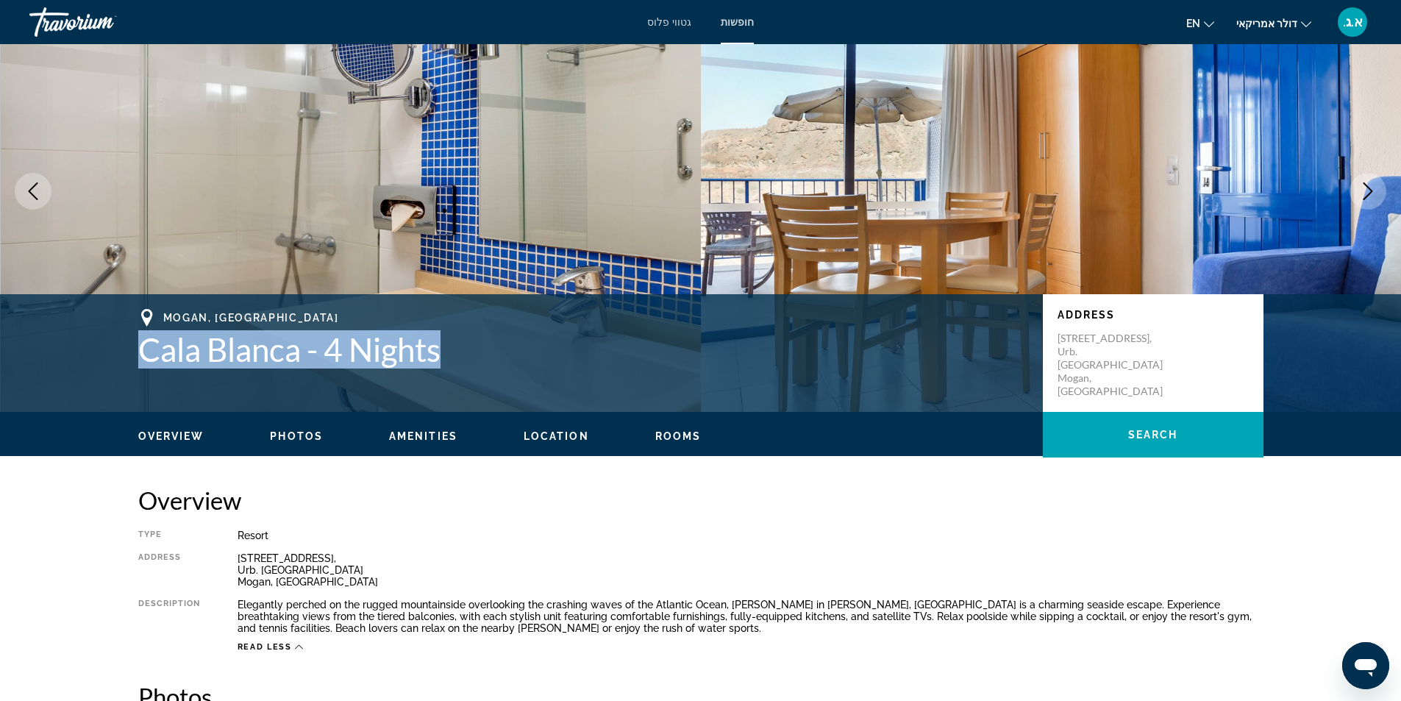
drag, startPoint x: 132, startPoint y: 345, endPoint x: 454, endPoint y: 355, distance: 321.6
click at [454, 355] on div "Mogan, Canary Islands Cala Blanca - 4 Nights Address Calle Albaicín 12, Urb. Co…" at bounding box center [701, 353] width 1184 height 88
copy h1 "Cala Blanca - 4 Nights"
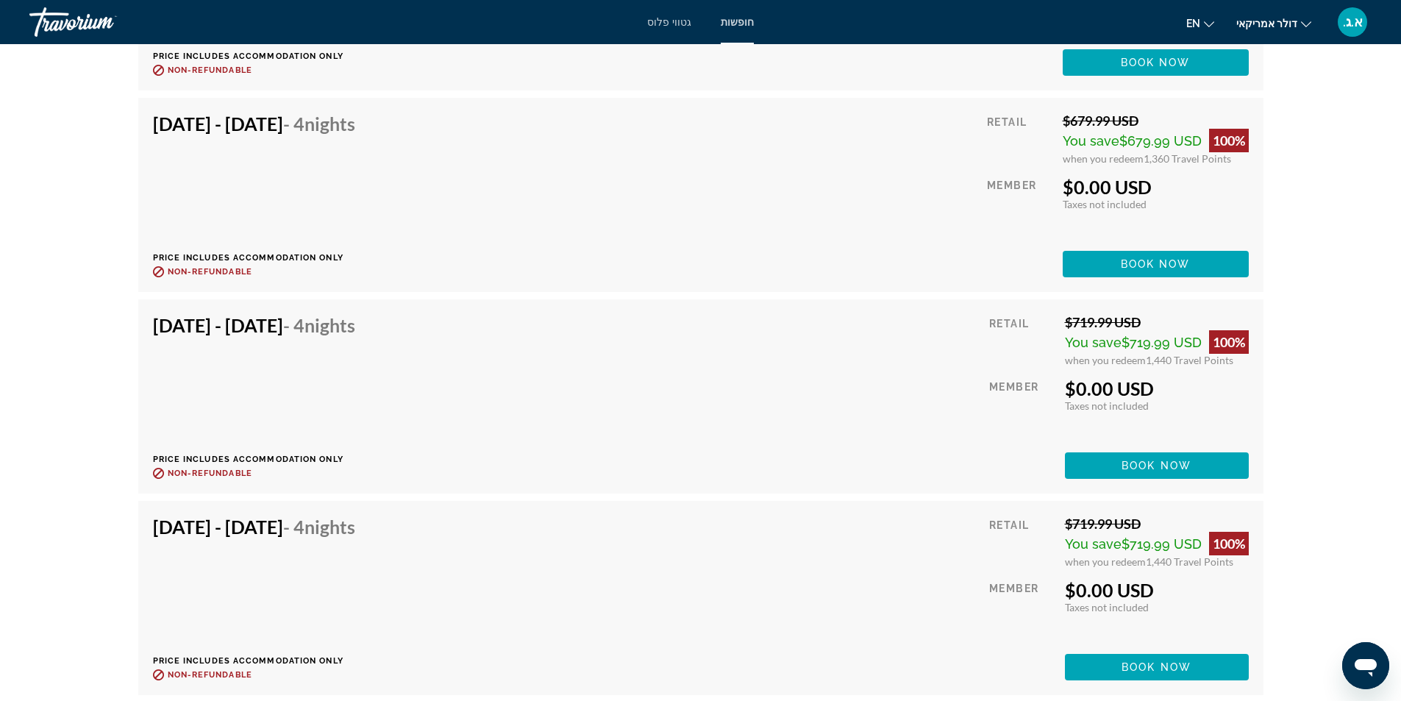
scroll to position [6400, 0]
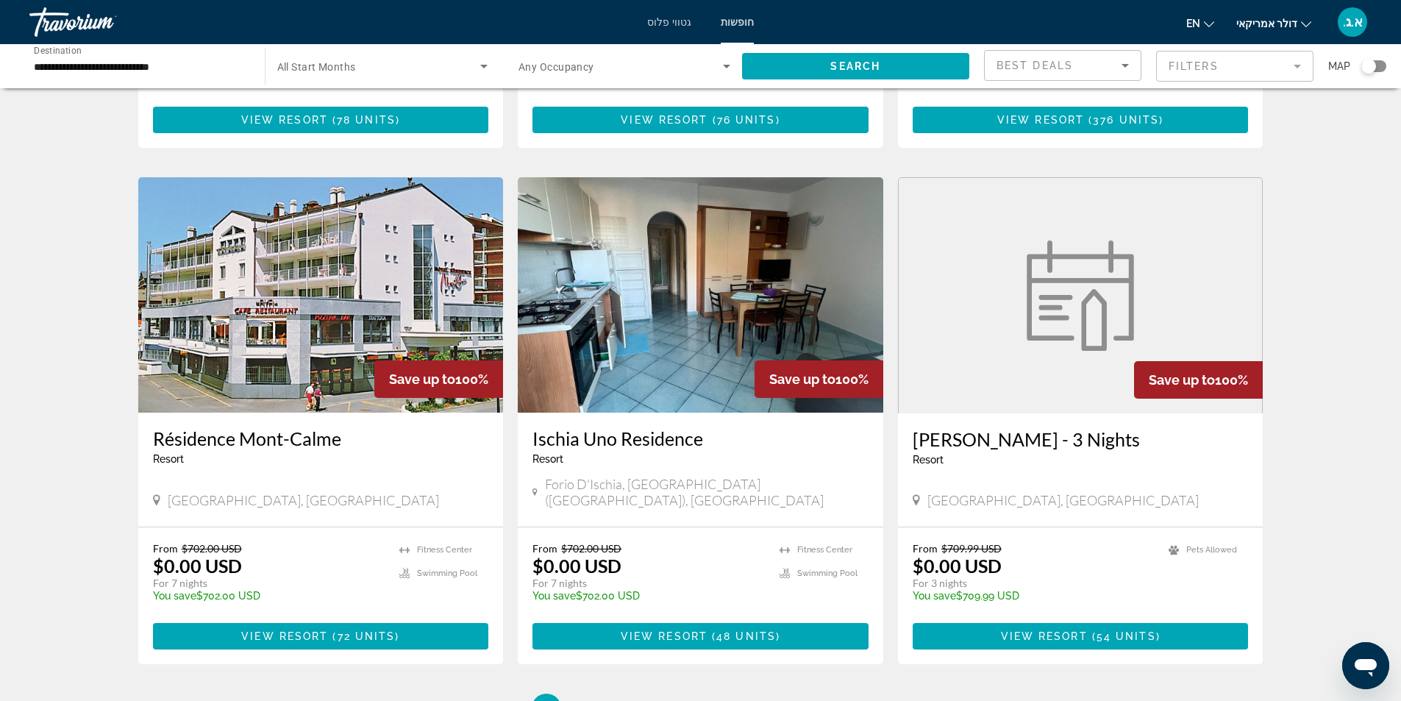
scroll to position [1680, 0]
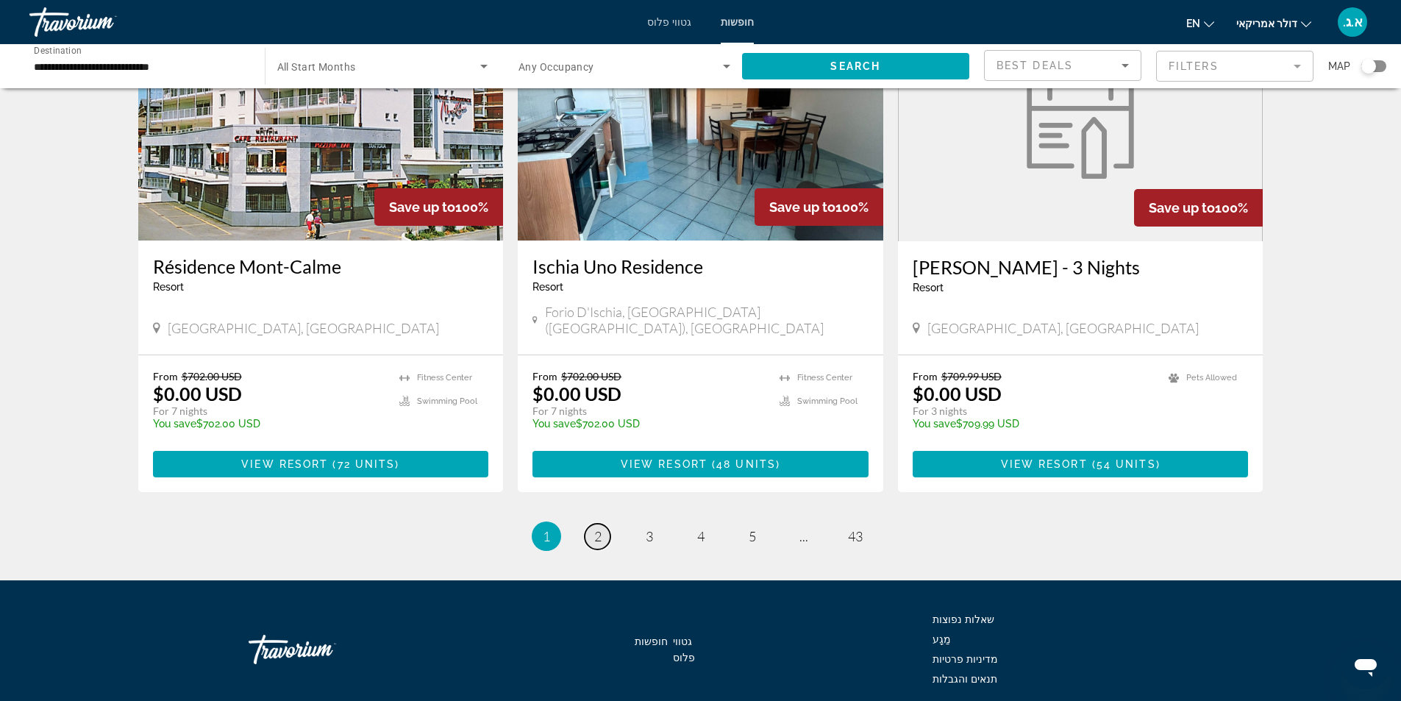
click at [595, 528] on span "2" at bounding box center [597, 536] width 7 height 16
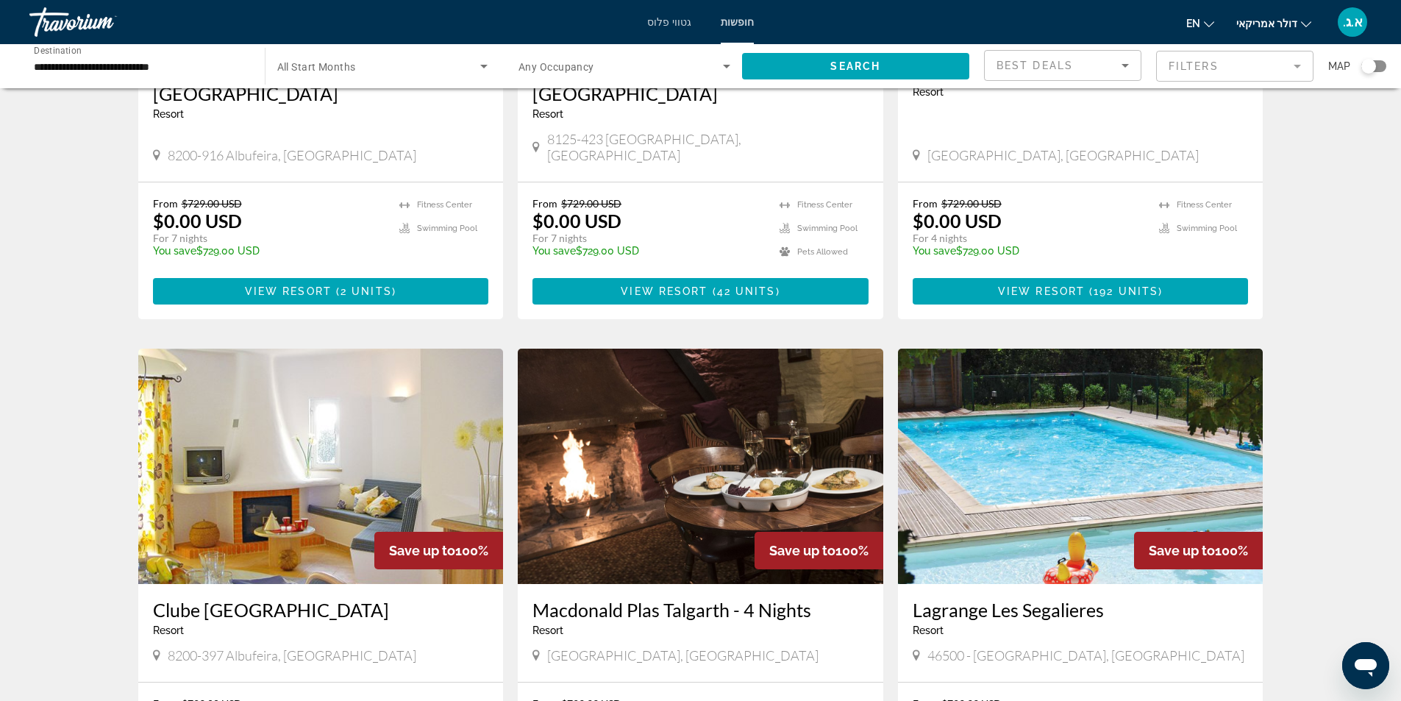
scroll to position [1679, 0]
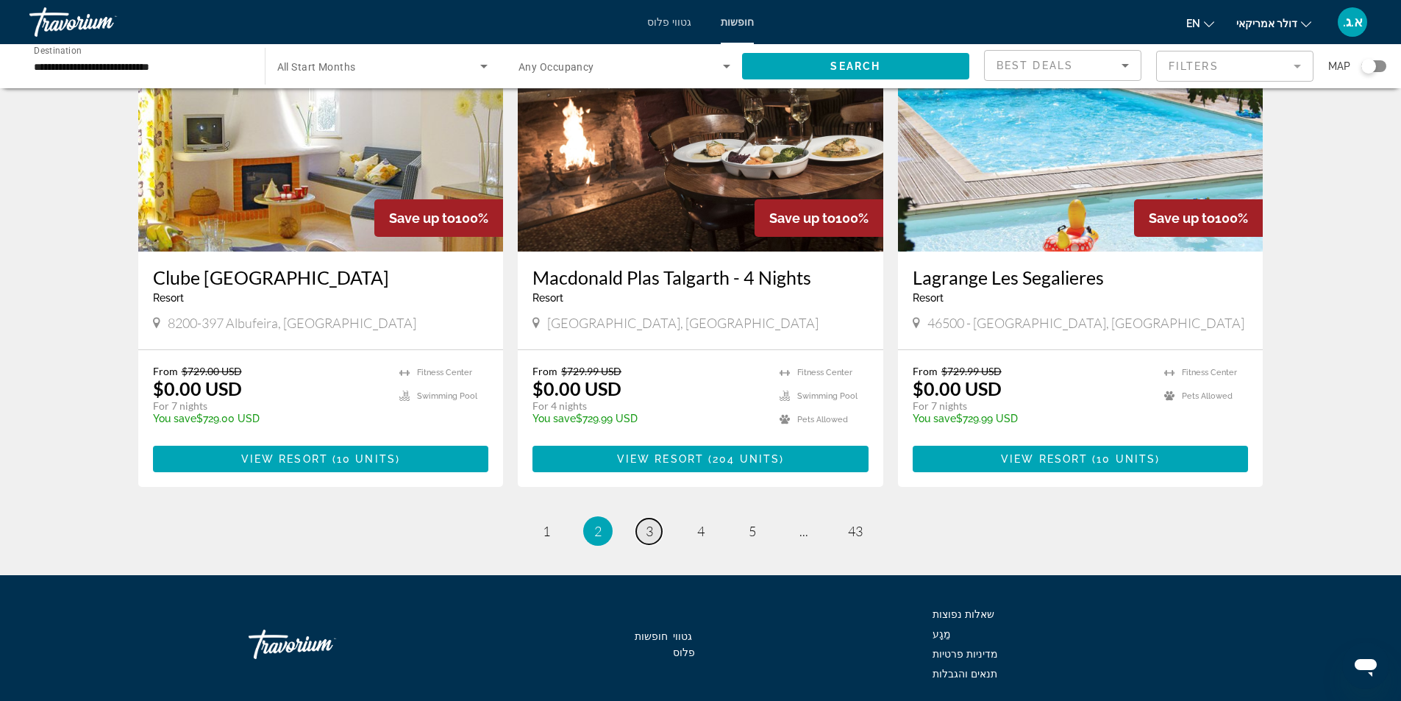
click at [655, 519] on link "page 3" at bounding box center [649, 532] width 26 height 26
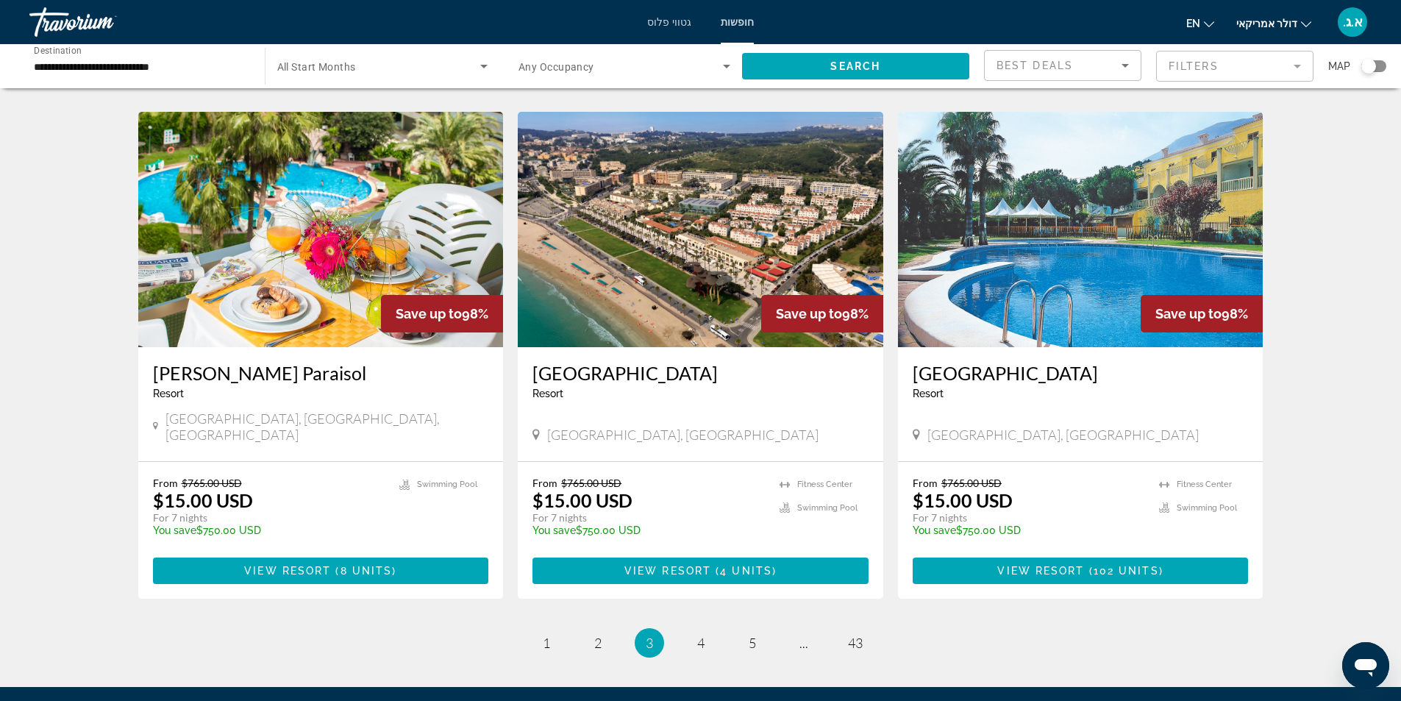
scroll to position [1701, 0]
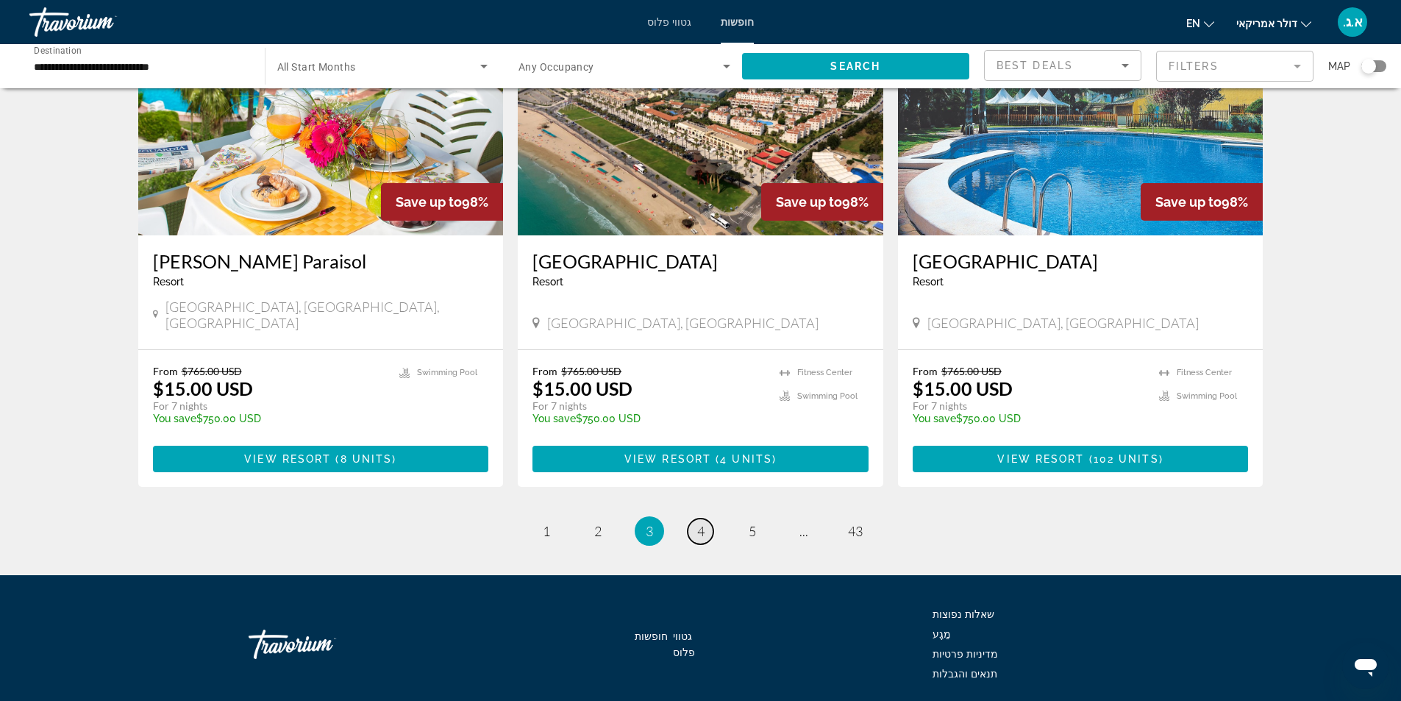
click at [703, 523] on span "4" at bounding box center [700, 531] width 7 height 16
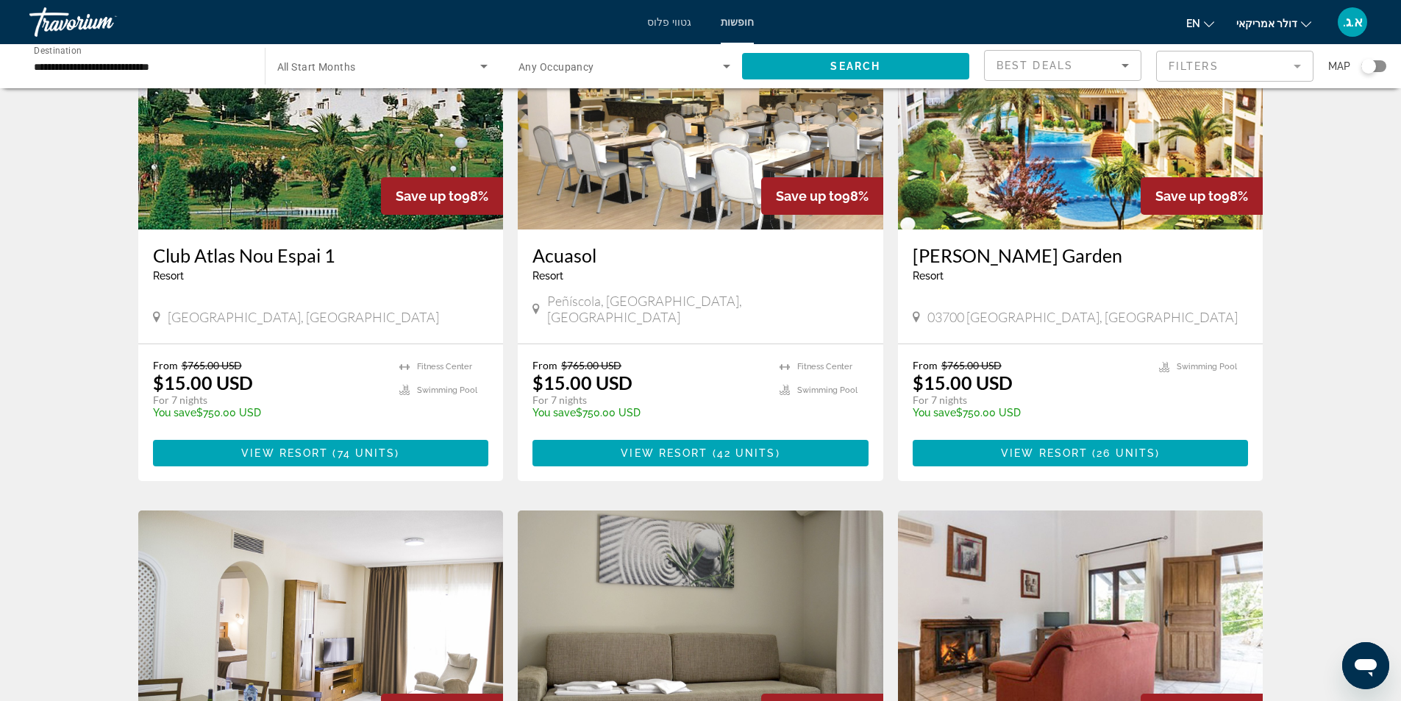
scroll to position [515, 0]
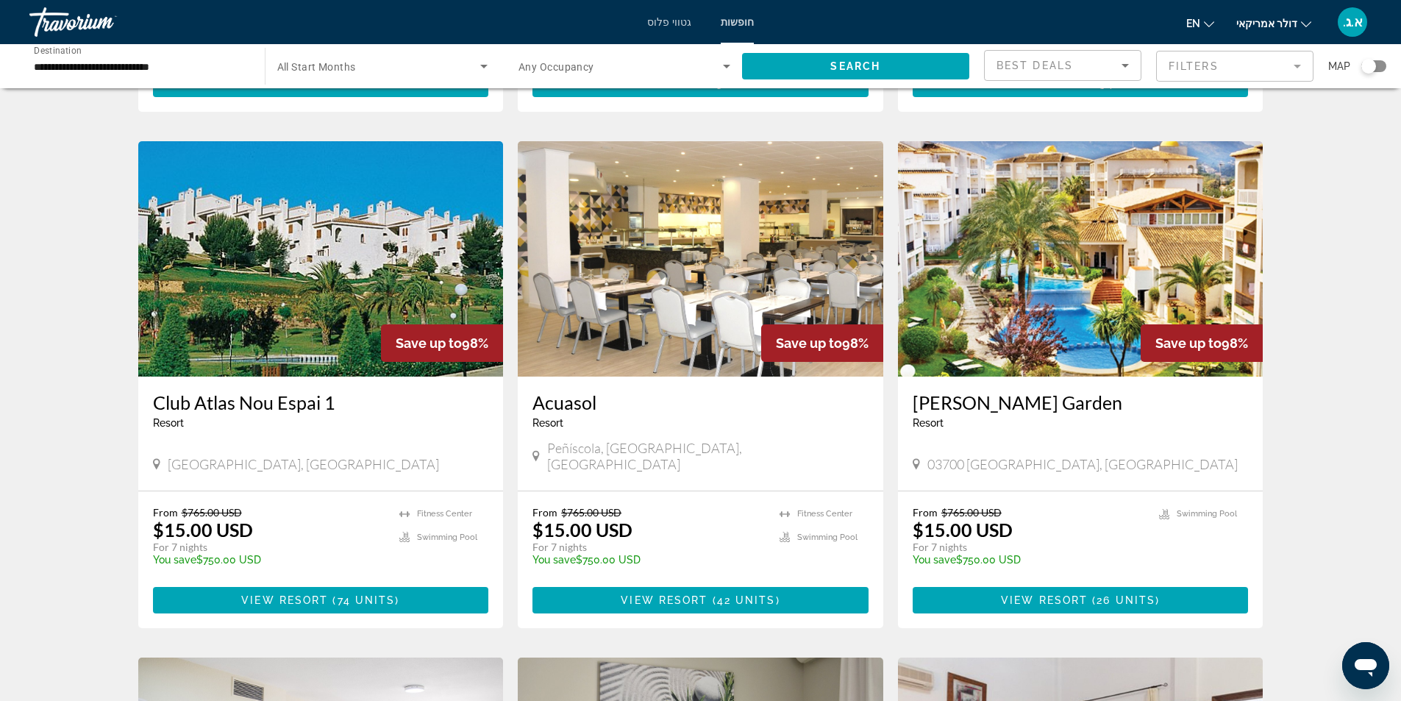
click at [1001, 322] on img "תוכן עיקרי" at bounding box center [1081, 258] width 366 height 235
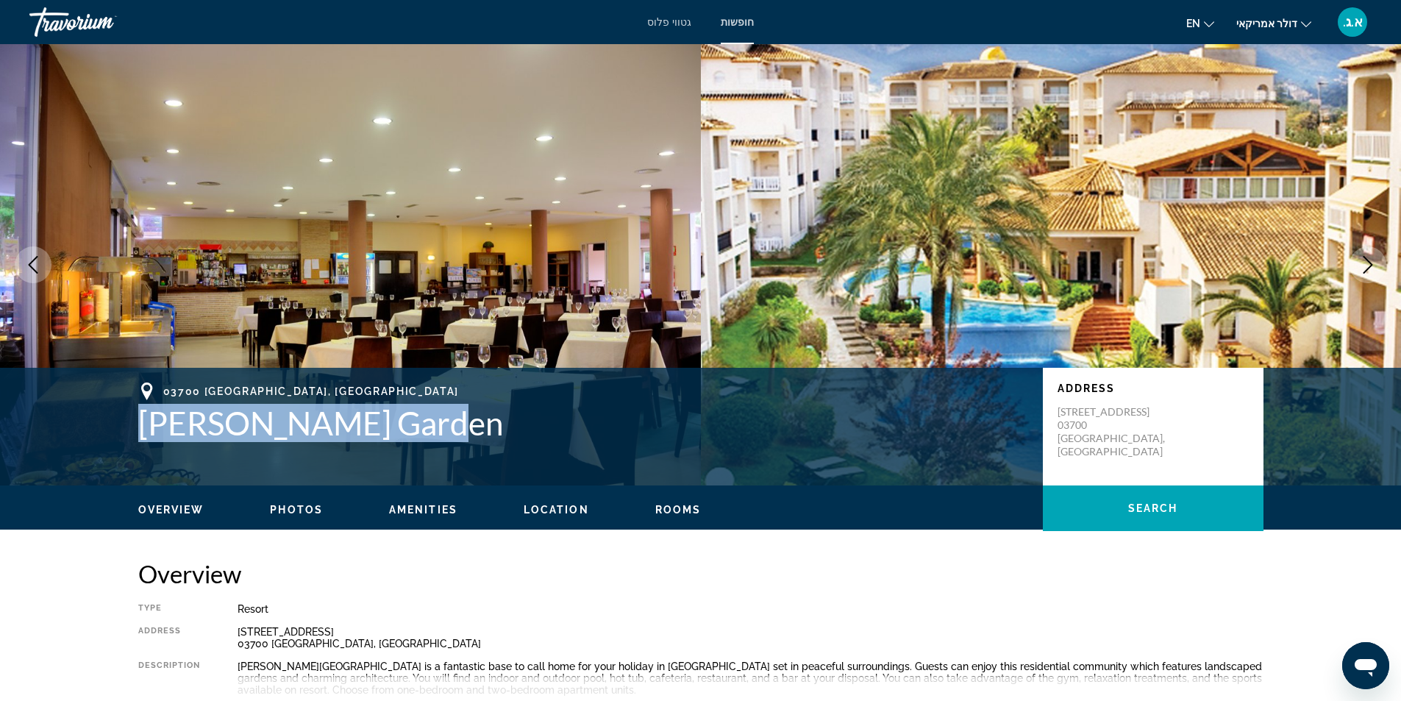
drag, startPoint x: 138, startPoint y: 427, endPoint x: 450, endPoint y: 422, distance: 311.2
click at [450, 422] on h1 "Ona Ogisaka Garden" at bounding box center [583, 423] width 890 height 38
copy h1 "Ona Ogisaka Garden"
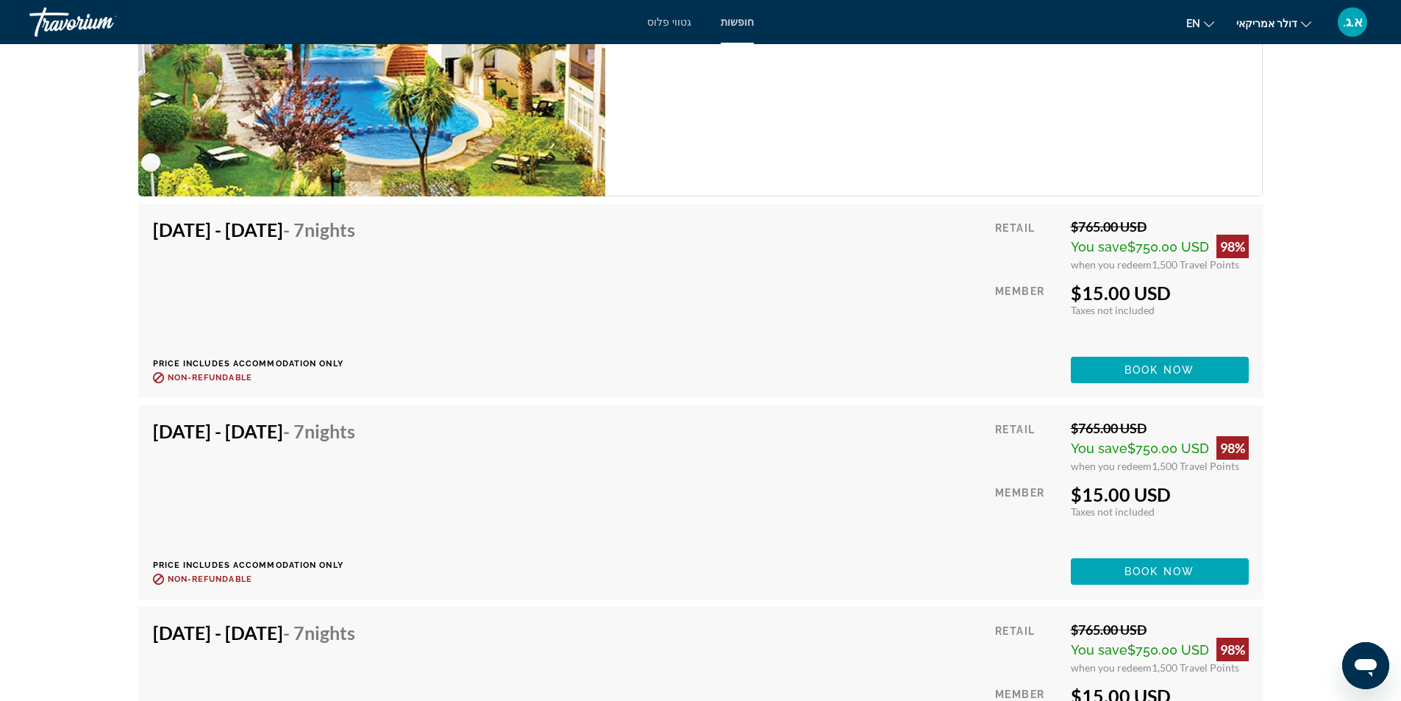
scroll to position [2759, 0]
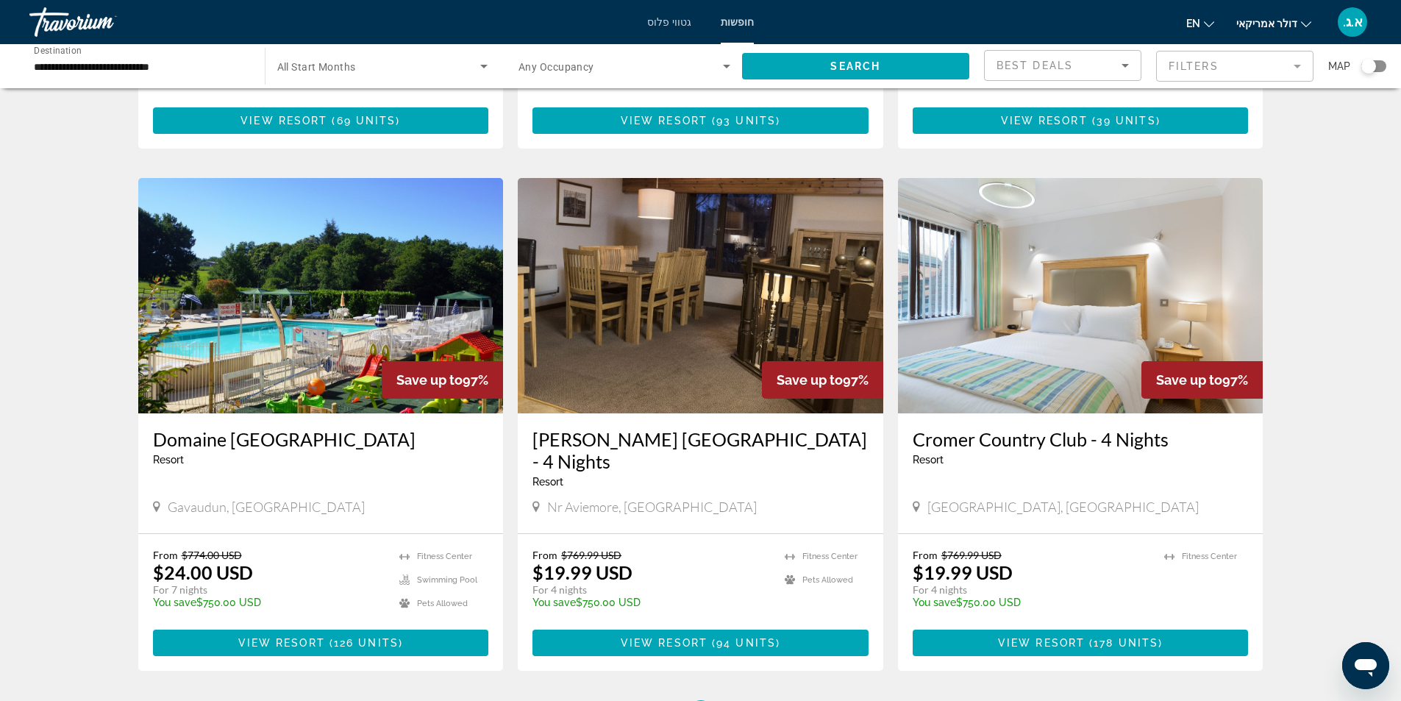
scroll to position [1679, 0]
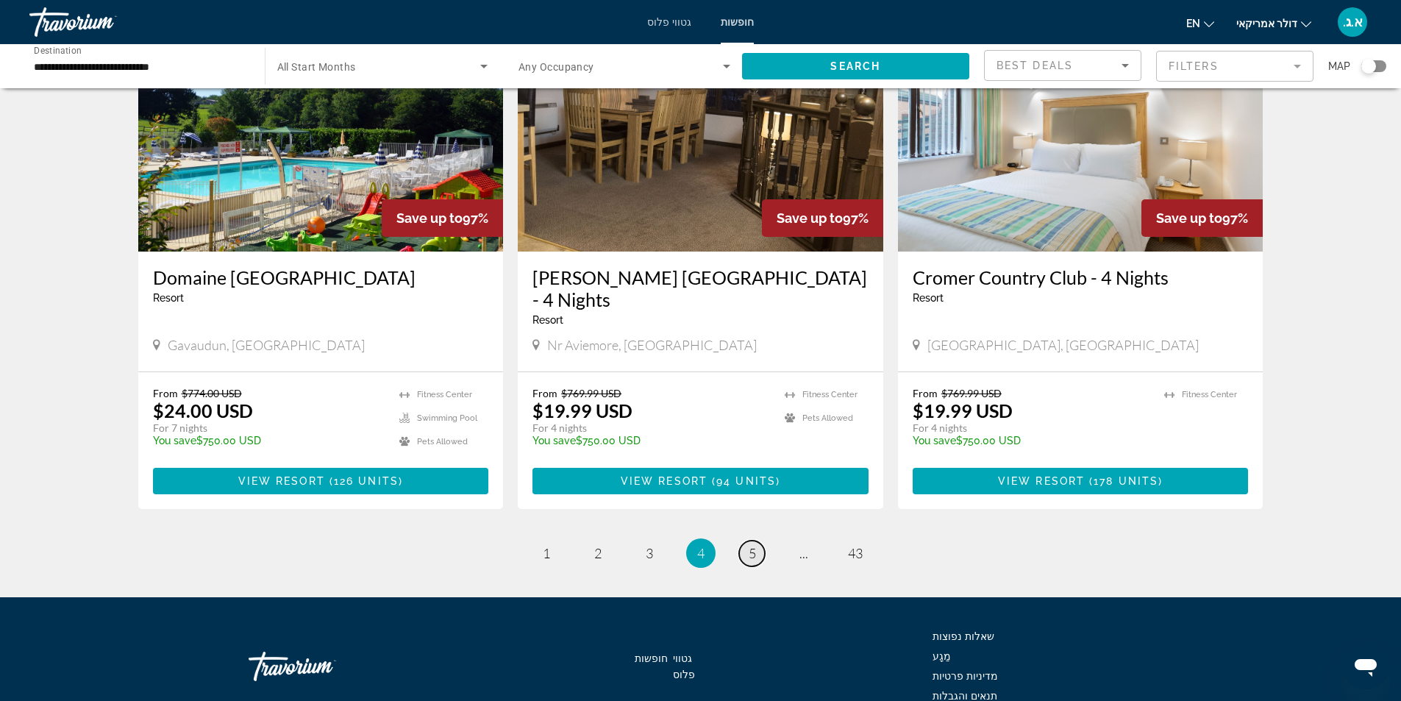
click at [752, 545] on span "5" at bounding box center [752, 553] width 7 height 16
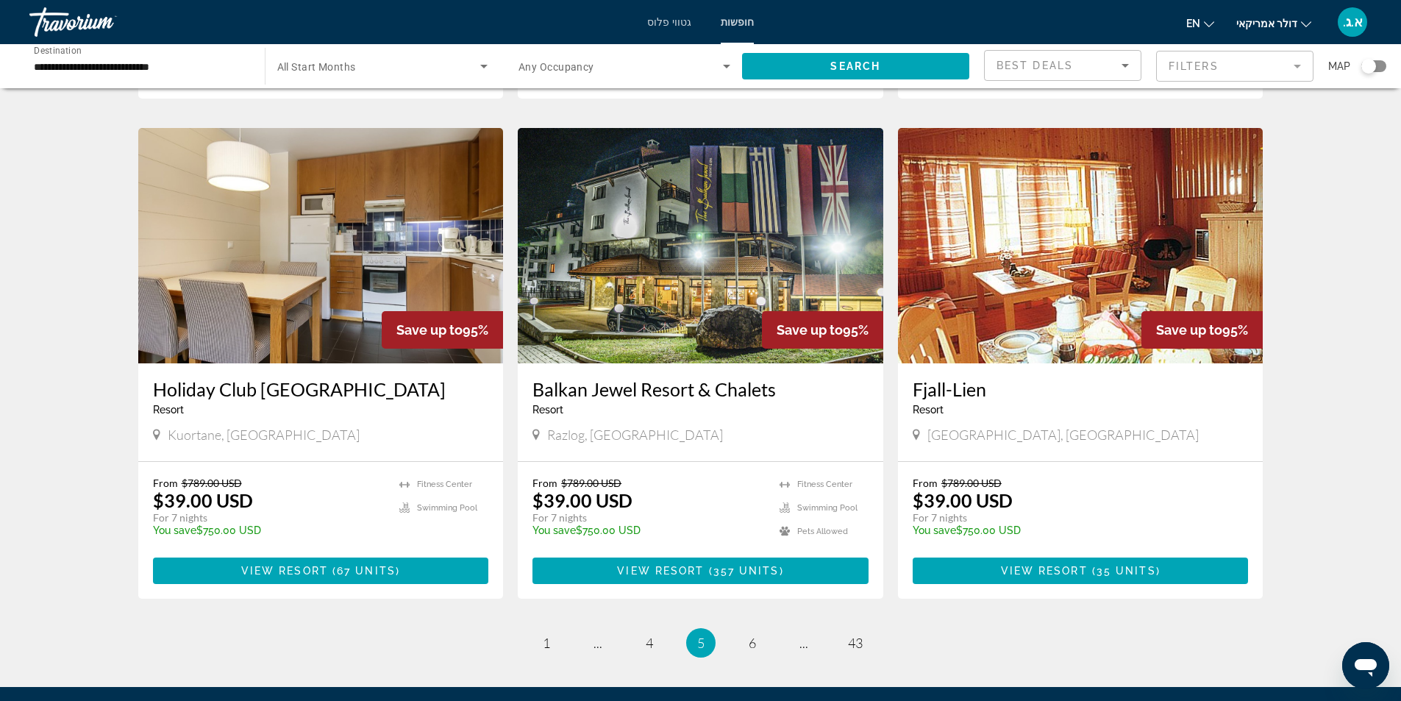
scroll to position [1679, 0]
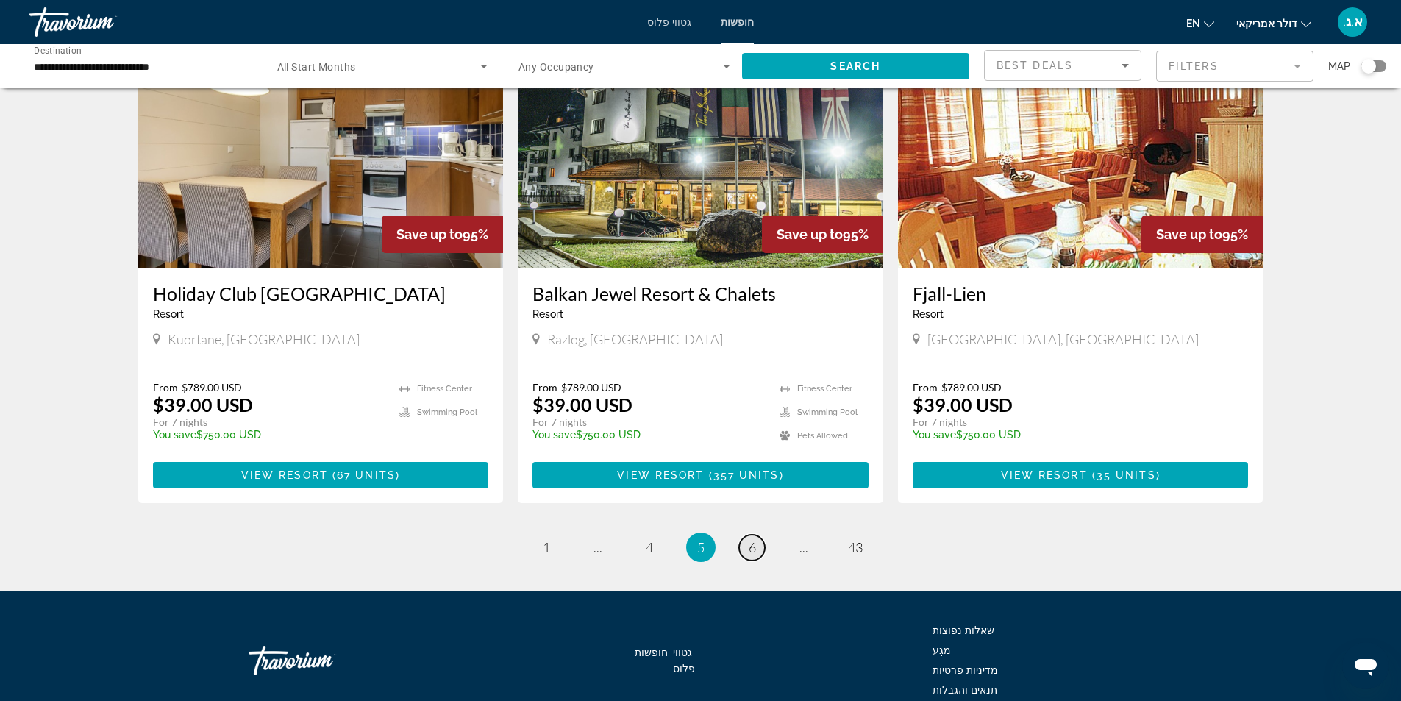
click at [749, 539] on span "6" at bounding box center [752, 547] width 7 height 16
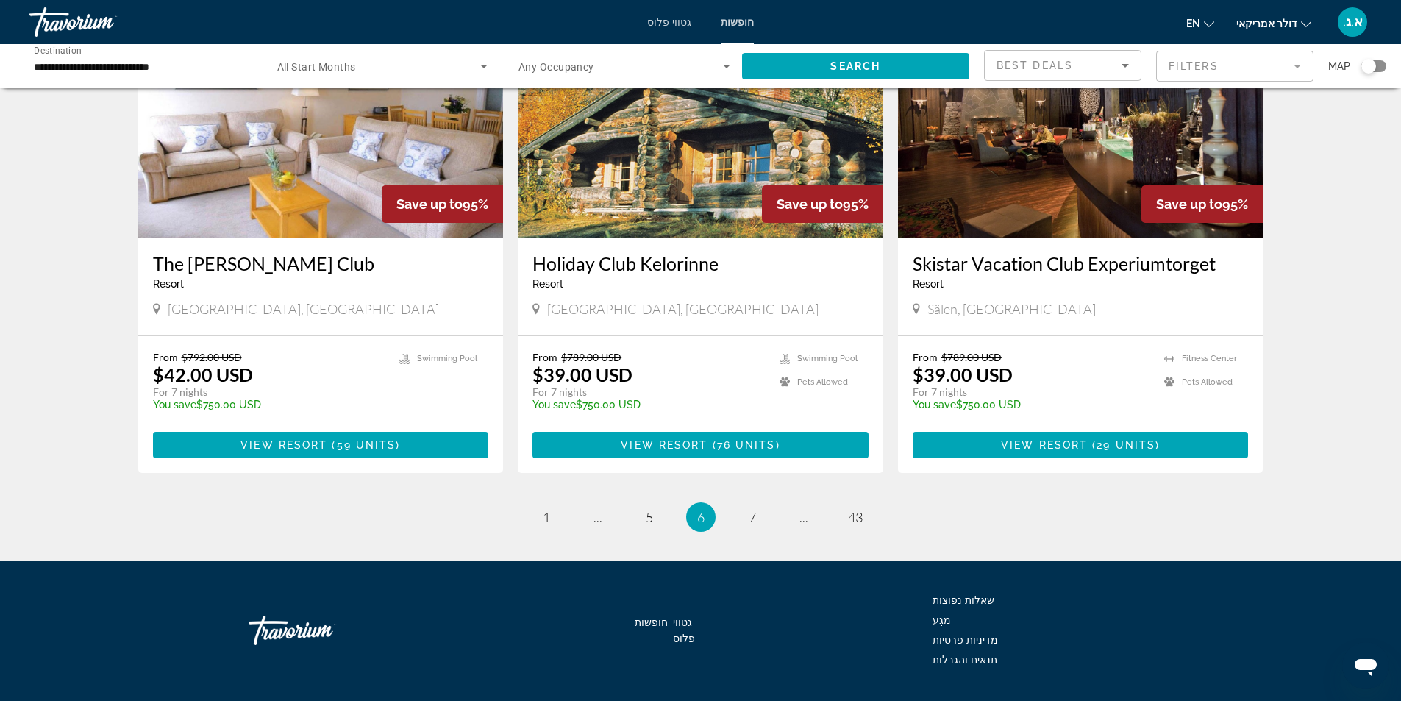
scroll to position [1679, 0]
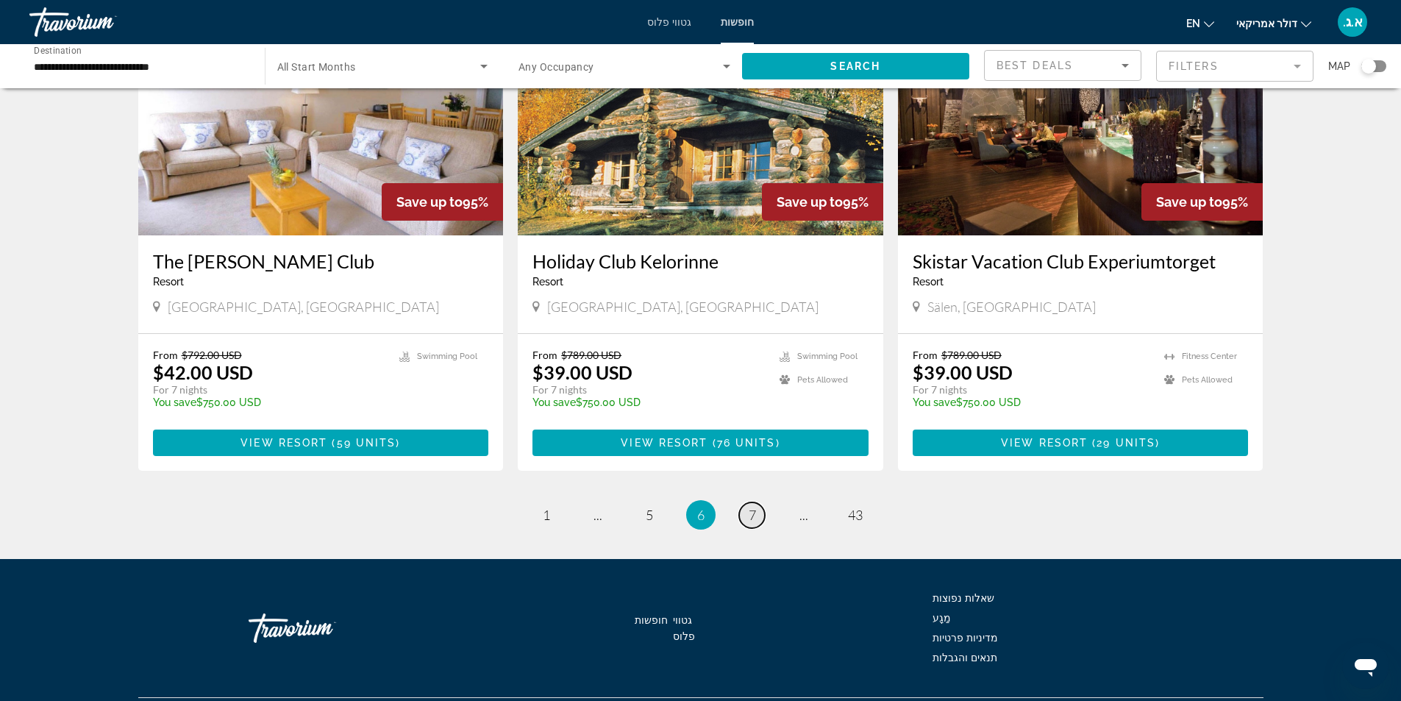
click at [753, 507] on span "7" at bounding box center [752, 515] width 7 height 16
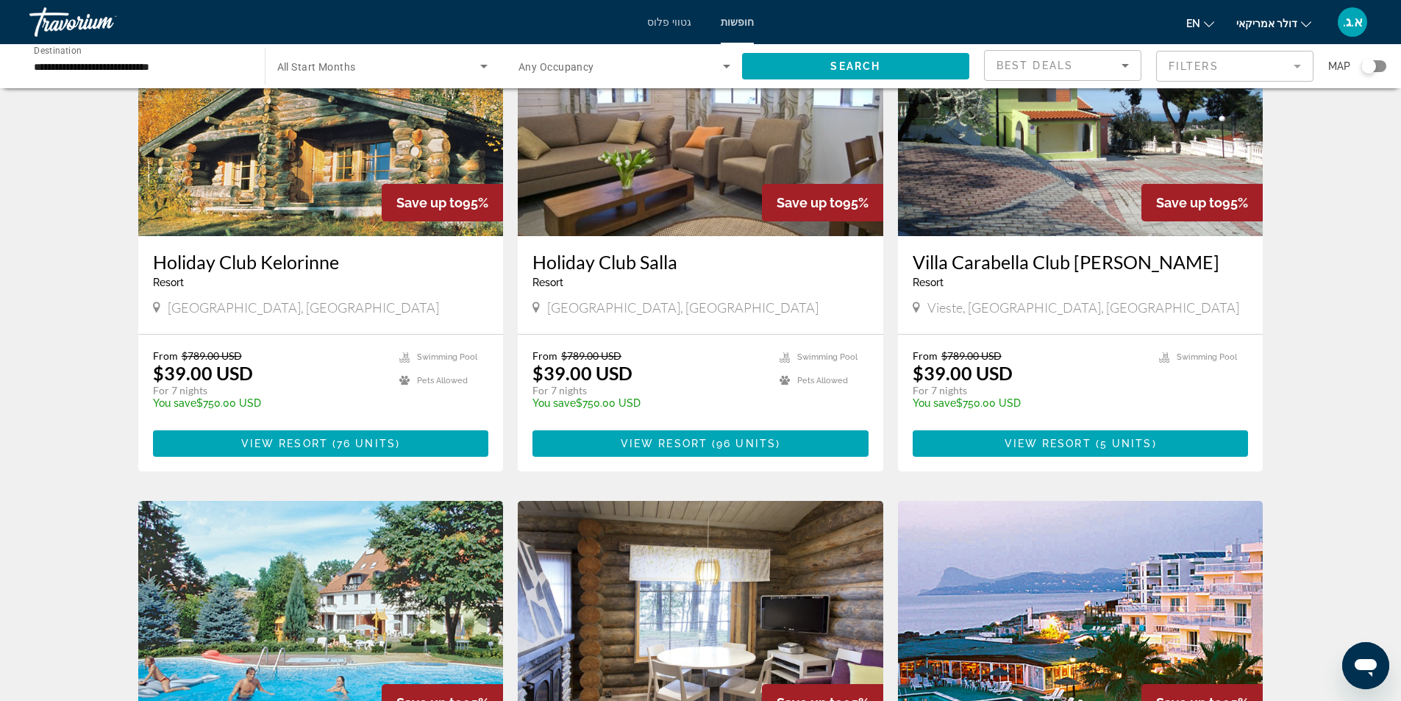
scroll to position [1471, 0]
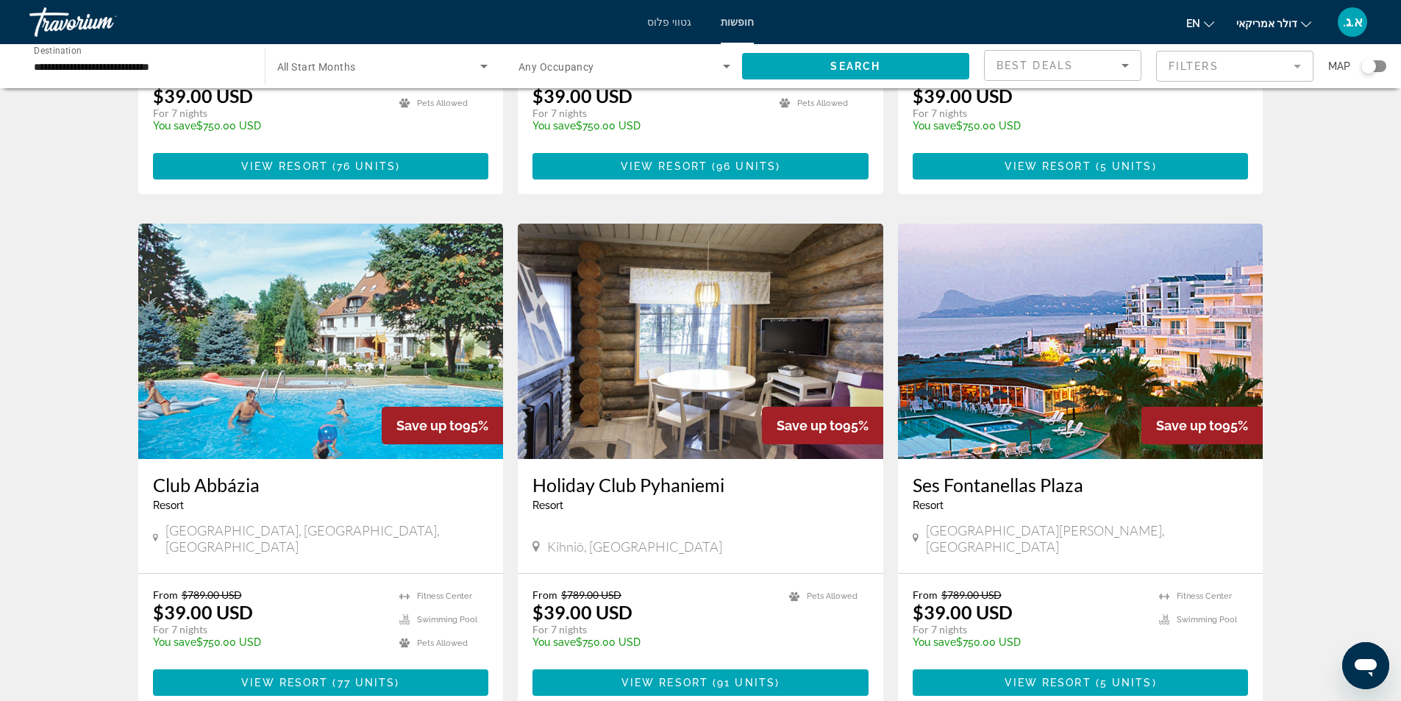
drag, startPoint x: 910, startPoint y: 434, endPoint x: 1092, endPoint y: 432, distance: 181.7
click at [1092, 459] on div "Ses Fontanellas Plaza Resort - This is an adults only resort San José, Spain" at bounding box center [1081, 516] width 366 height 114
copy h3 "Ses Fontanellas Plaza"
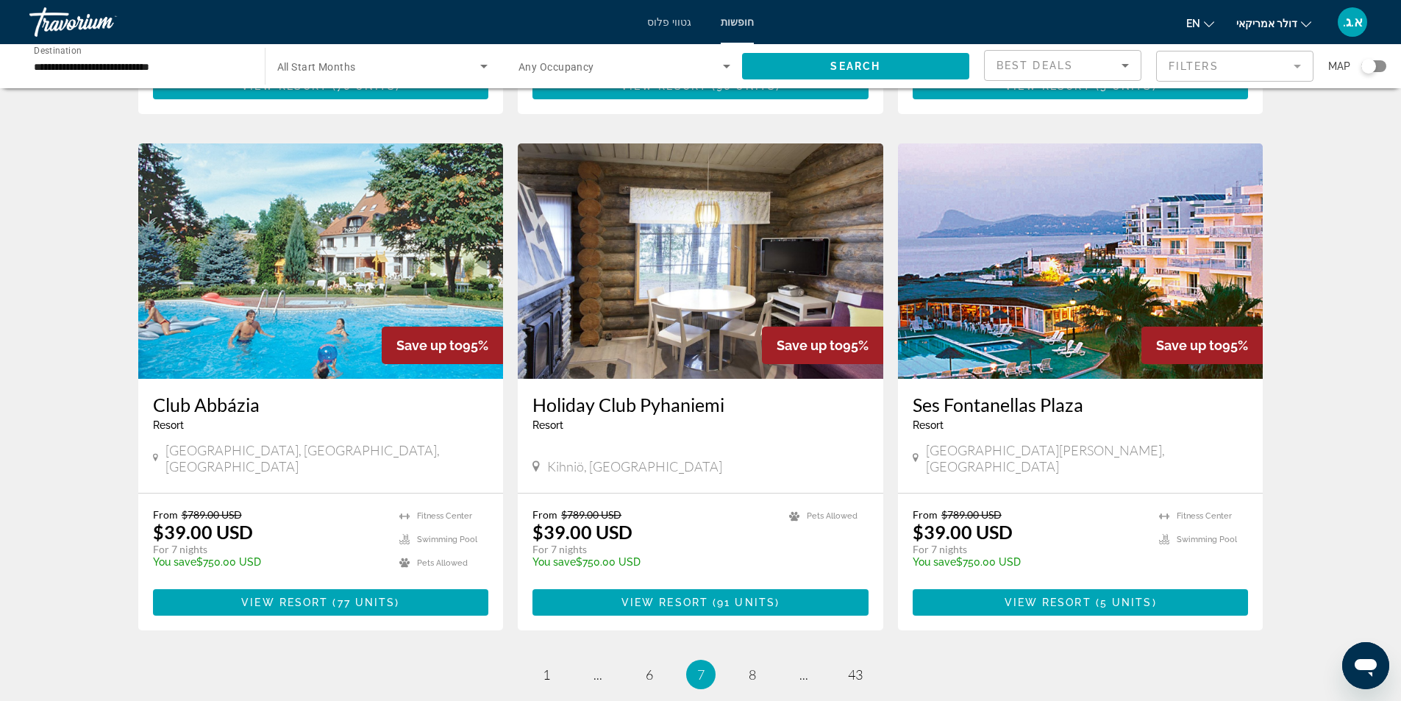
scroll to position [1679, 0]
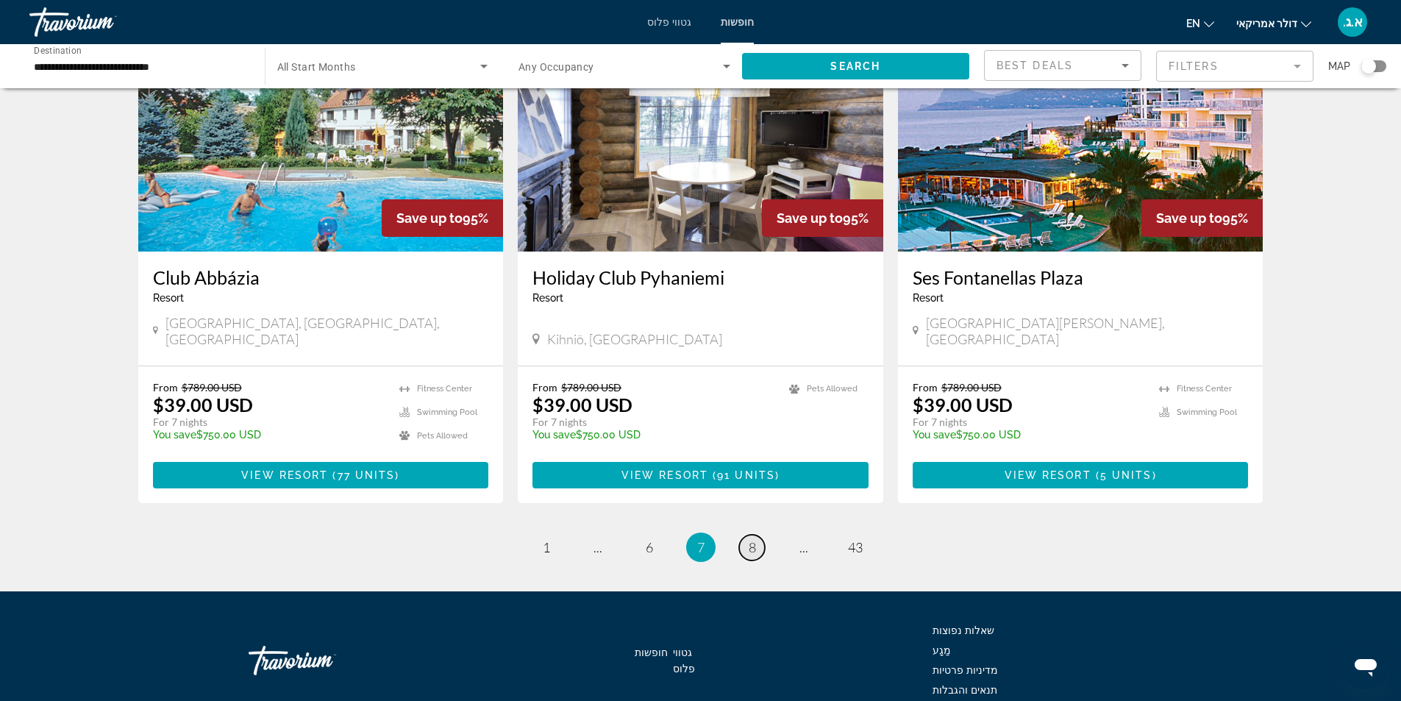
click at [756, 539] on span "8" at bounding box center [752, 547] width 7 height 16
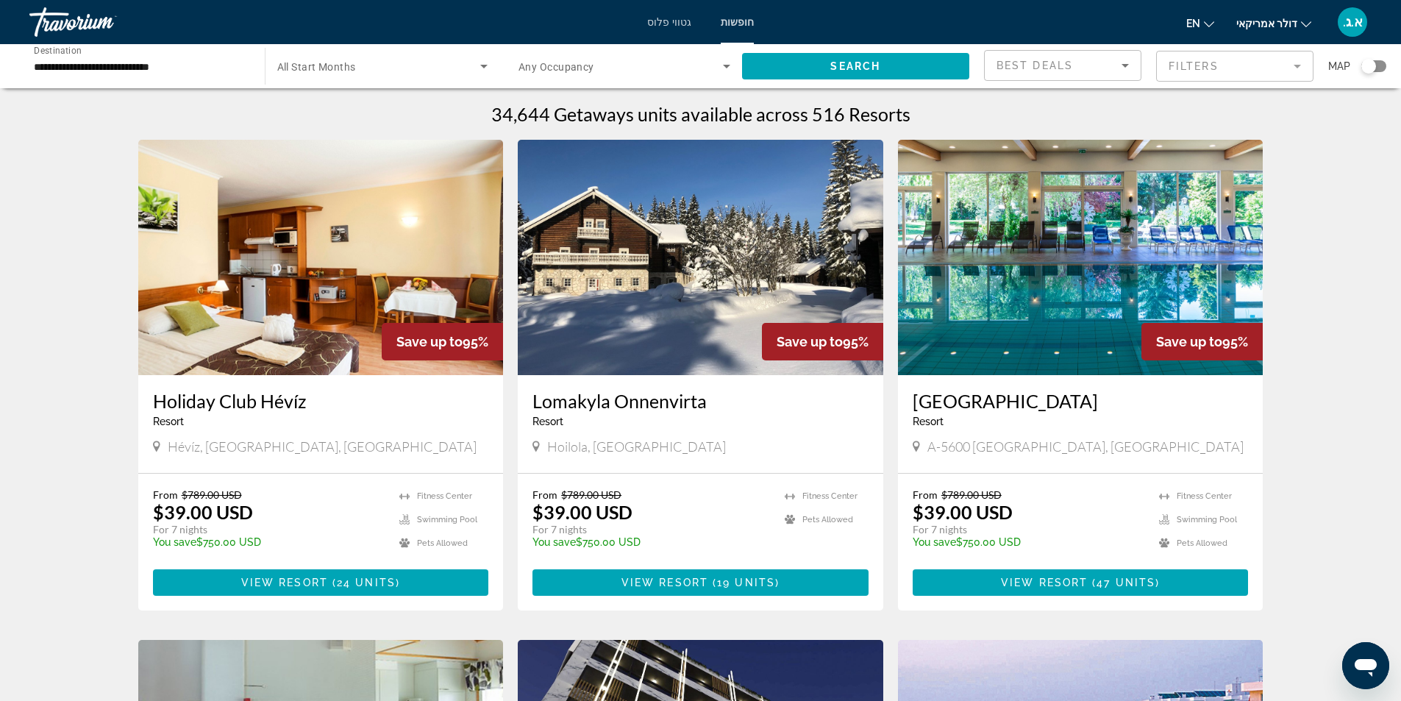
drag, startPoint x: 910, startPoint y: 403, endPoint x: 1145, endPoint y: 403, distance: 234.7
click at [1145, 403] on div "St. Johann Alpenland Resort Resort - This is an adults only resort A-5600 St Jo…" at bounding box center [1081, 424] width 366 height 98
click at [989, 324] on img "תוכן עיקרי" at bounding box center [1081, 257] width 366 height 235
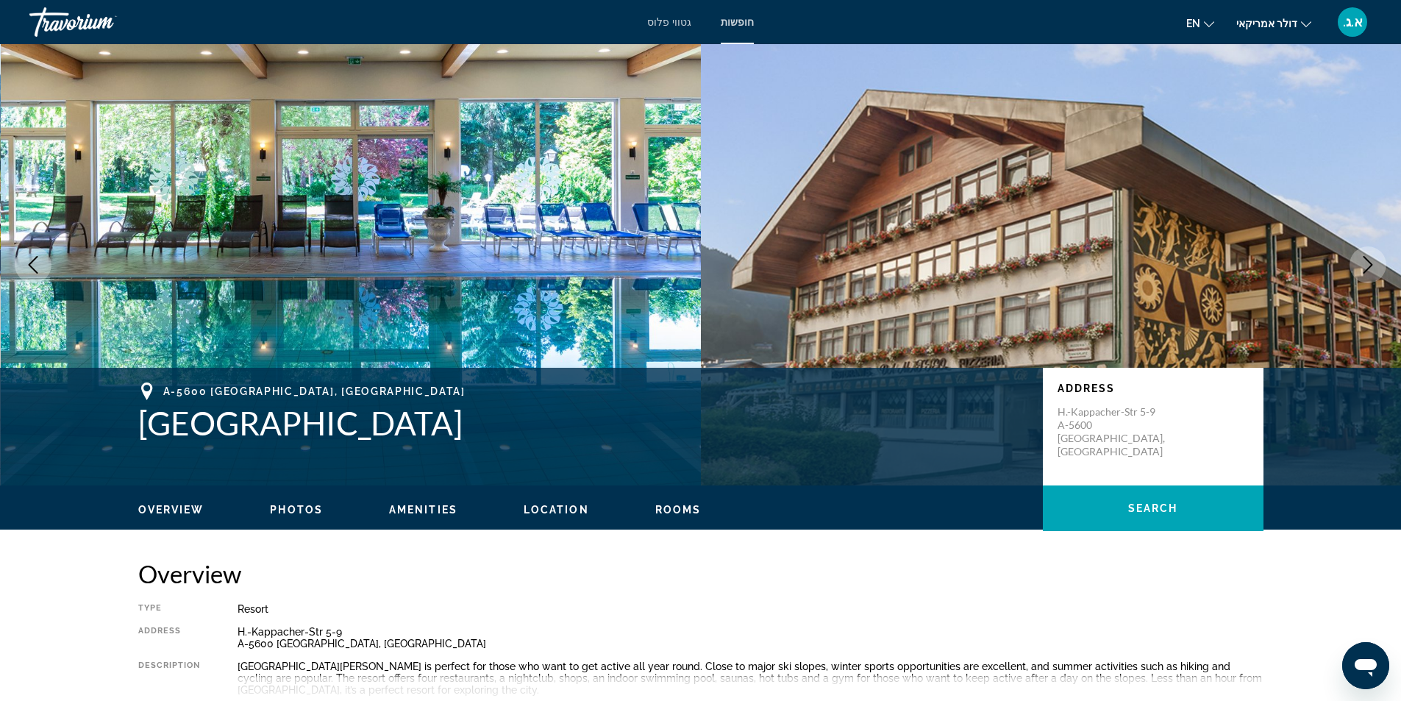
click at [1372, 264] on icon "Next image" at bounding box center [1369, 265] width 10 height 18
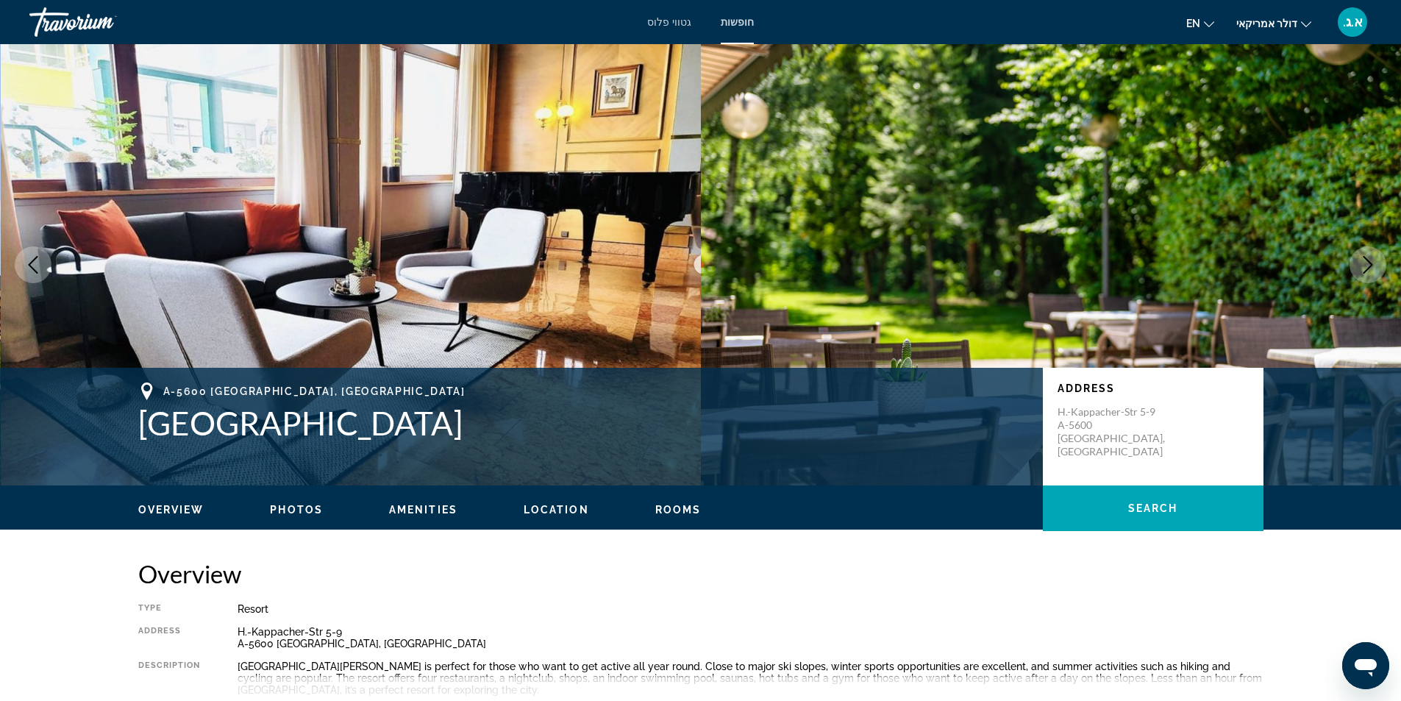
click at [1372, 264] on icon "Next image" at bounding box center [1369, 265] width 10 height 18
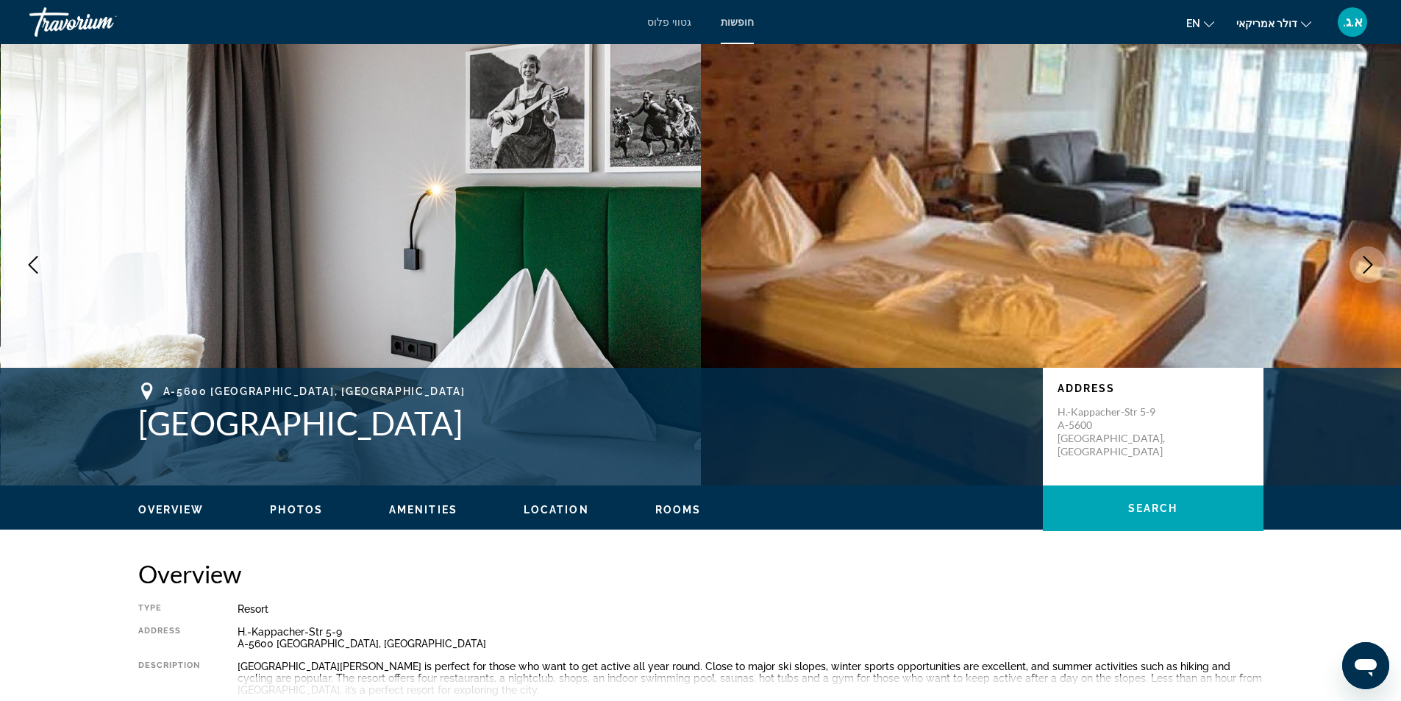
click at [1372, 264] on icon "Next image" at bounding box center [1369, 265] width 10 height 18
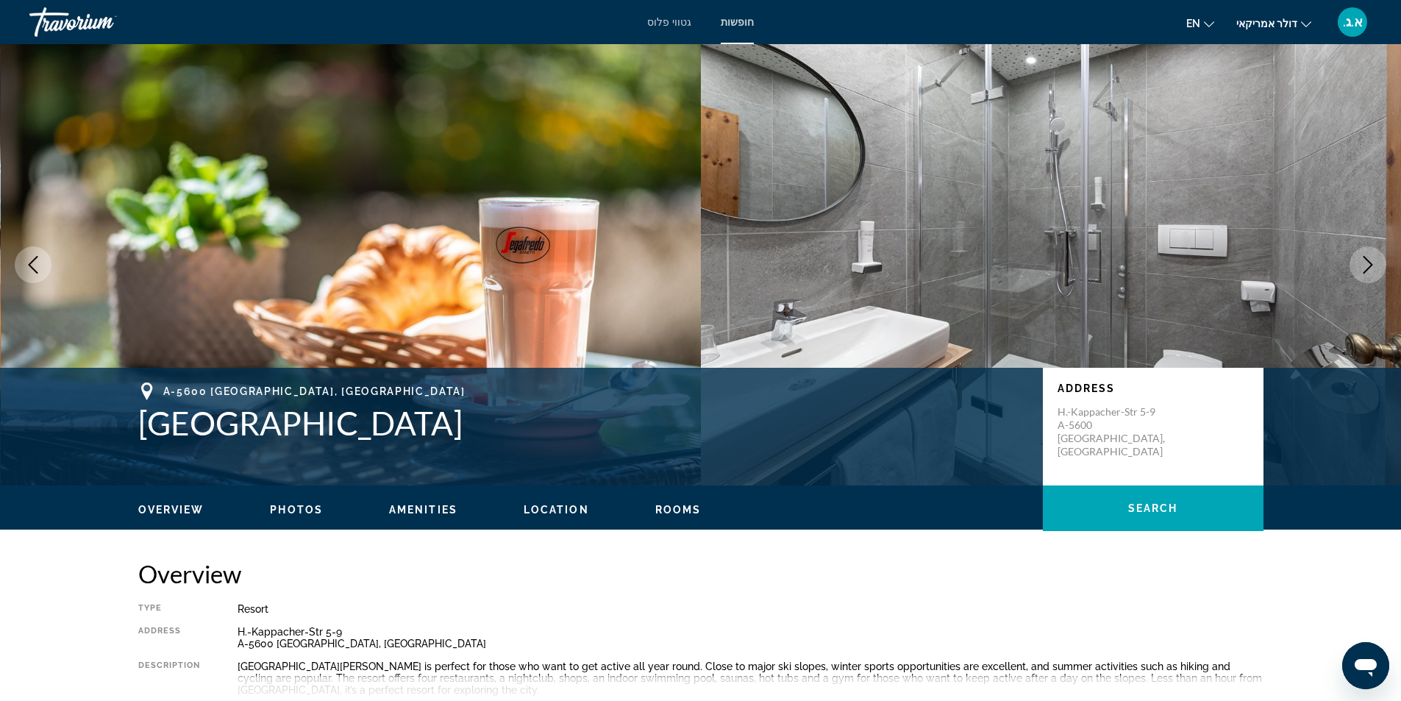
click at [1372, 264] on icon "Next image" at bounding box center [1369, 265] width 10 height 18
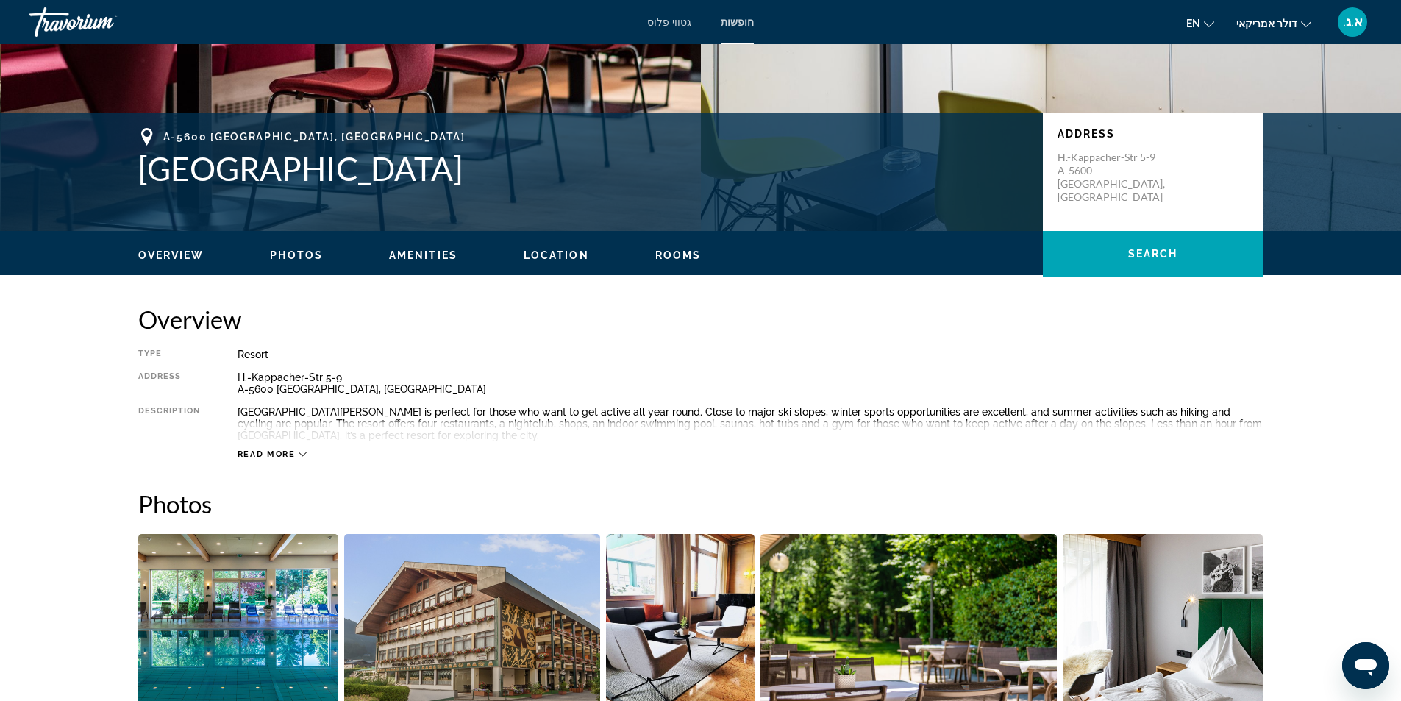
scroll to position [74, 0]
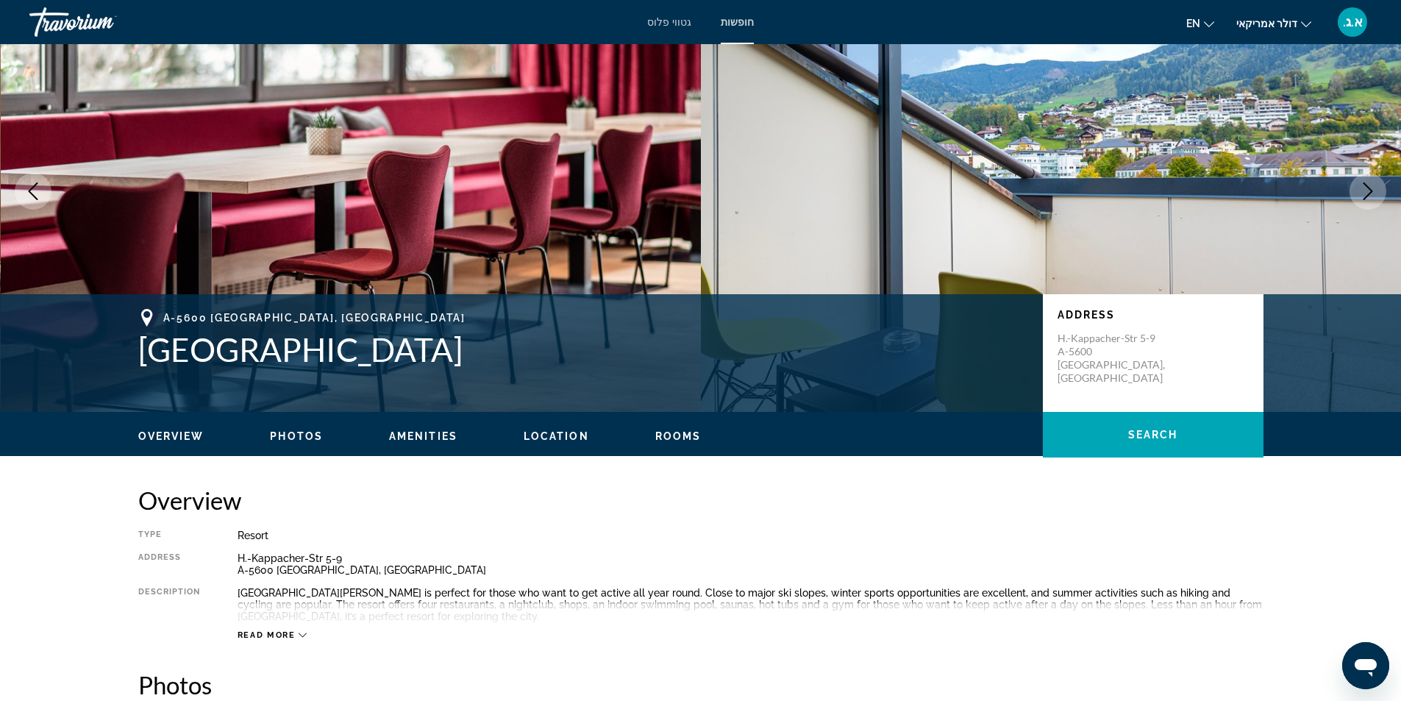
drag, startPoint x: 145, startPoint y: 354, endPoint x: 557, endPoint y: 347, distance: 412.0
click at [557, 347] on h1 "[GEOGRAPHIC_DATA]" at bounding box center [583, 349] width 890 height 38
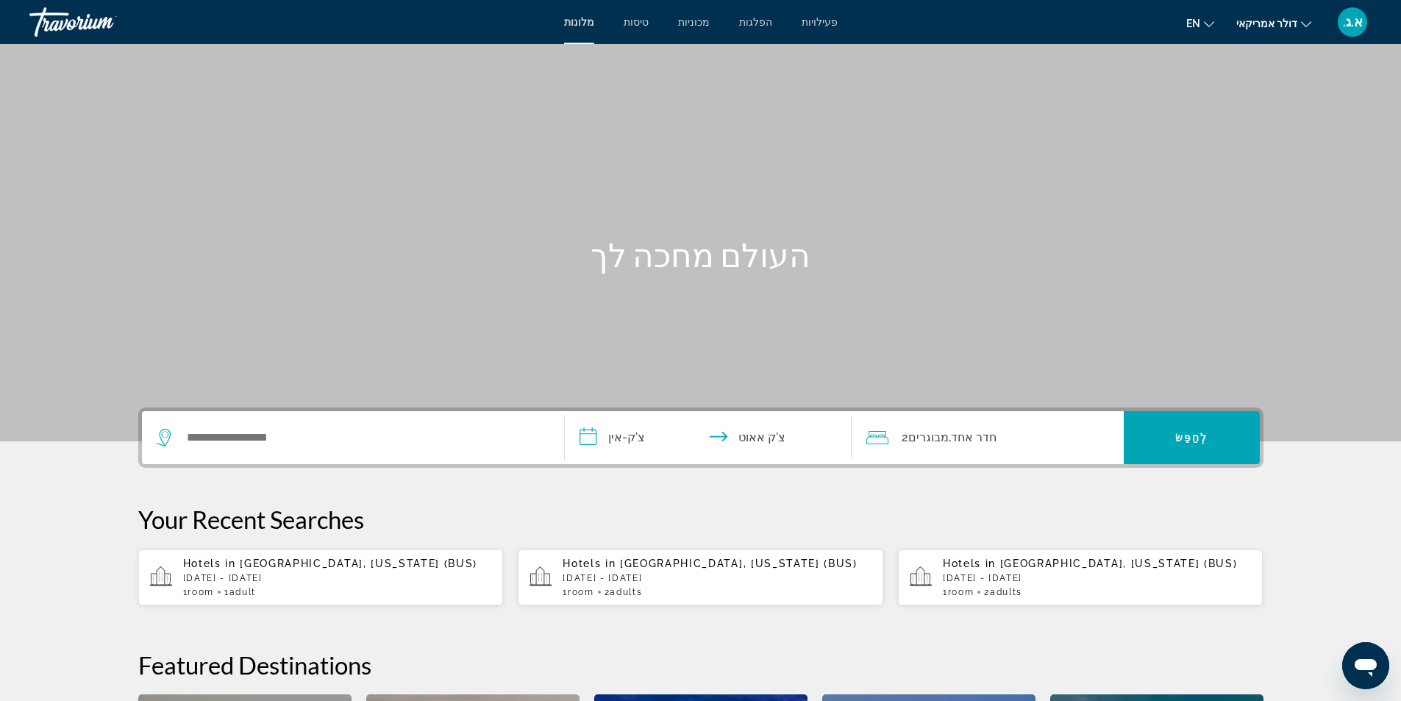
click at [390, 24] on div "מלונות טיסות מכוניות הפלגות פעילויות מלונות טיסות מכוניות הפלגות פעילויות en אַ…" at bounding box center [700, 22] width 1401 height 38
click at [471, 21] on div "Hotels Flights Cars Cruises Activities Hotels Flights Cars Cruises Activities e…" at bounding box center [700, 22] width 1401 height 38
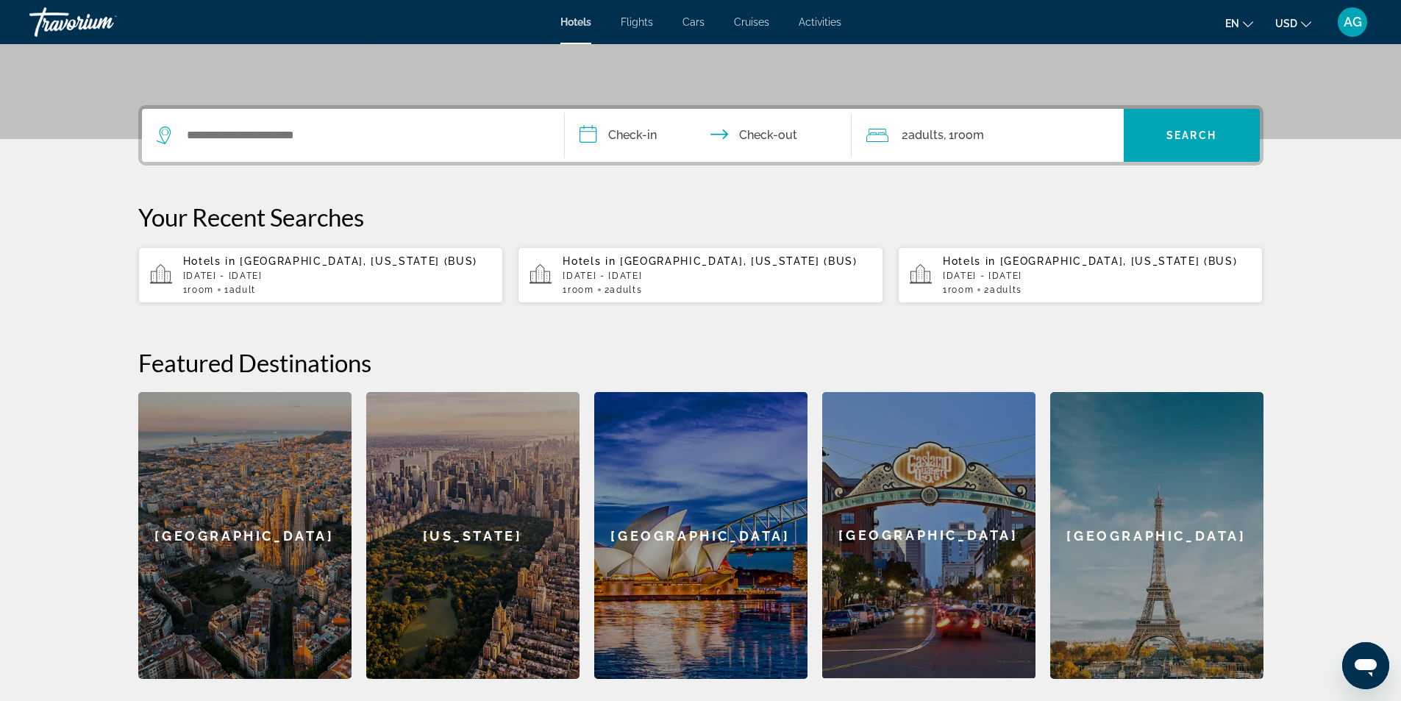
scroll to position [221, 0]
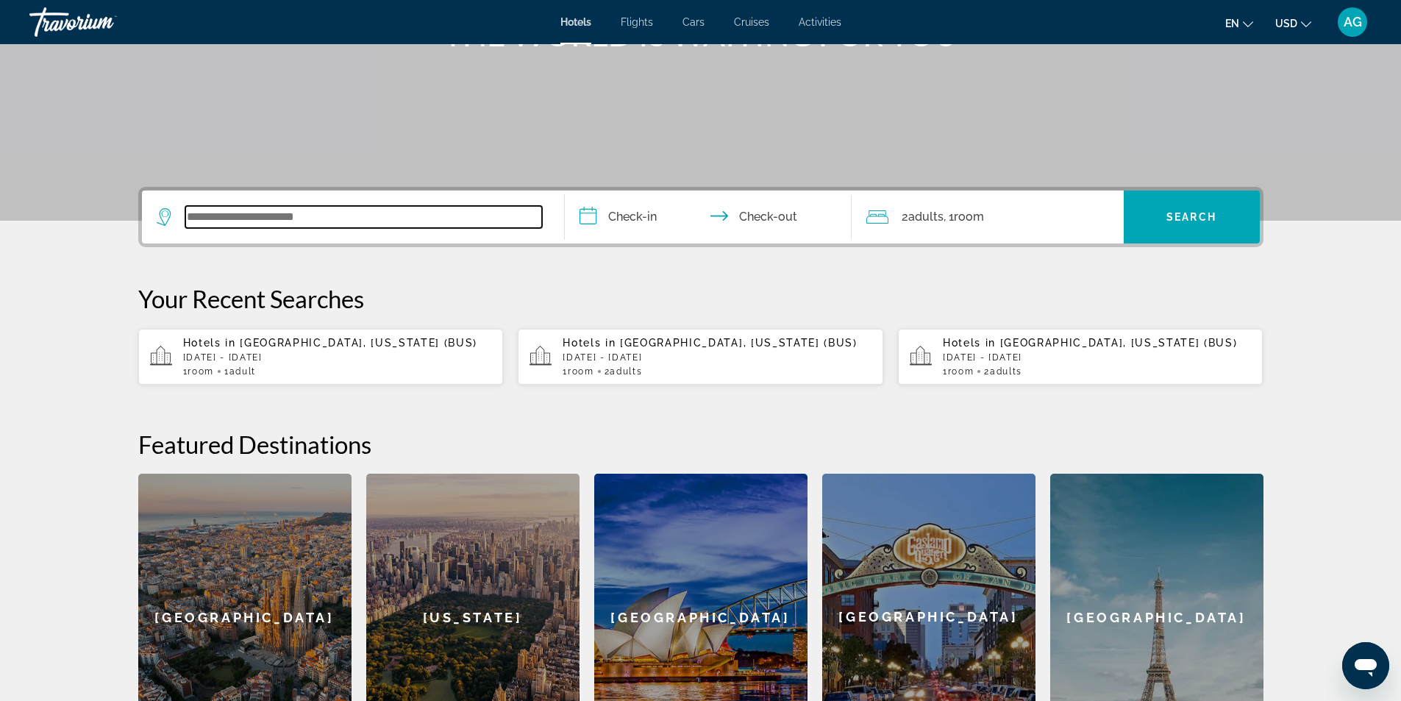
click at [301, 213] on input "Search widget" at bounding box center [363, 217] width 357 height 22
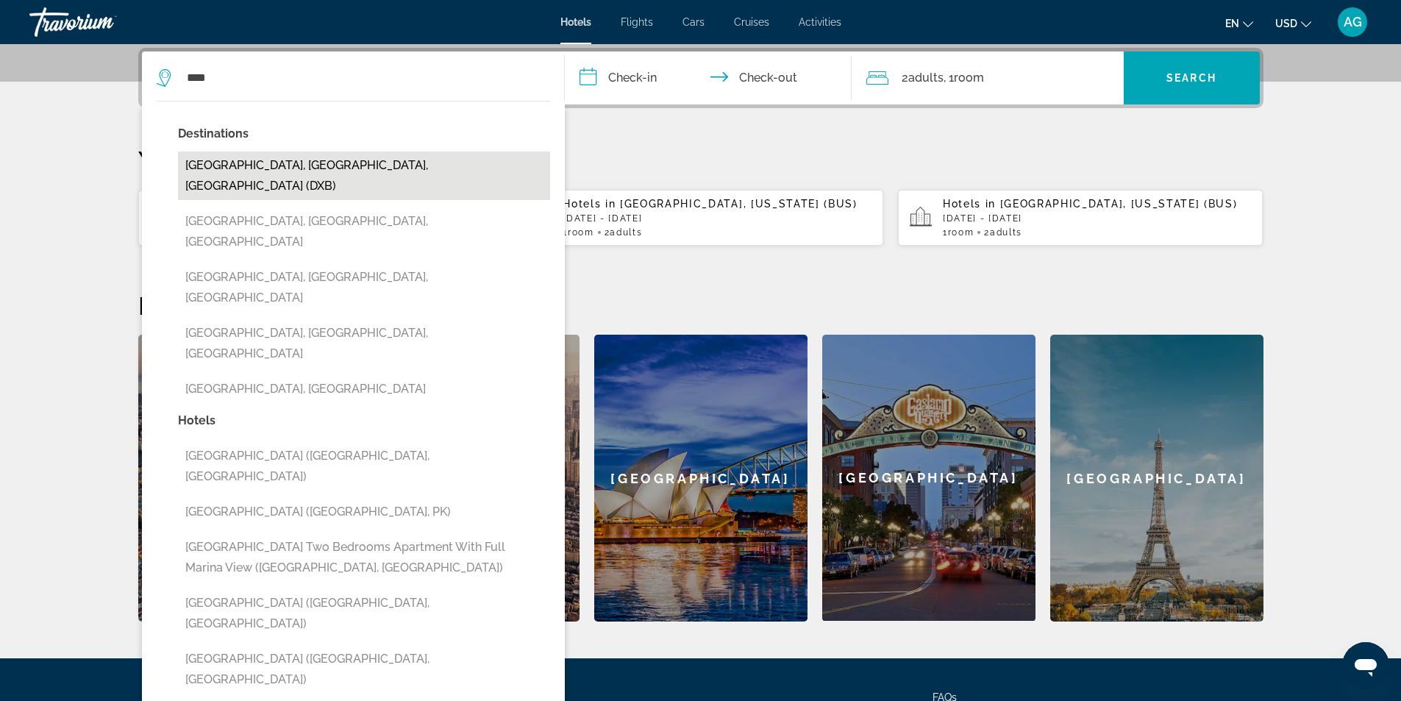
click at [369, 157] on button "[GEOGRAPHIC_DATA], [GEOGRAPHIC_DATA], [GEOGRAPHIC_DATA] (DXB)" at bounding box center [364, 176] width 372 height 49
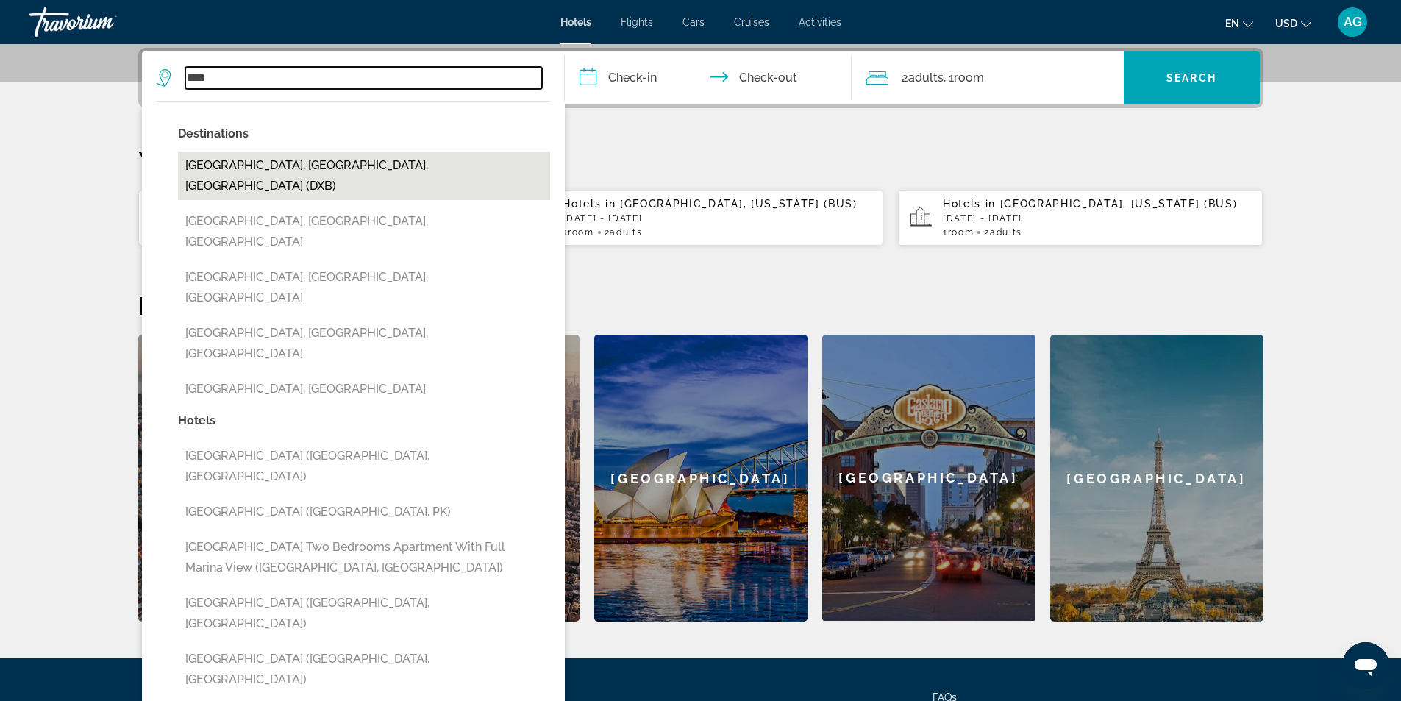
type input "**********"
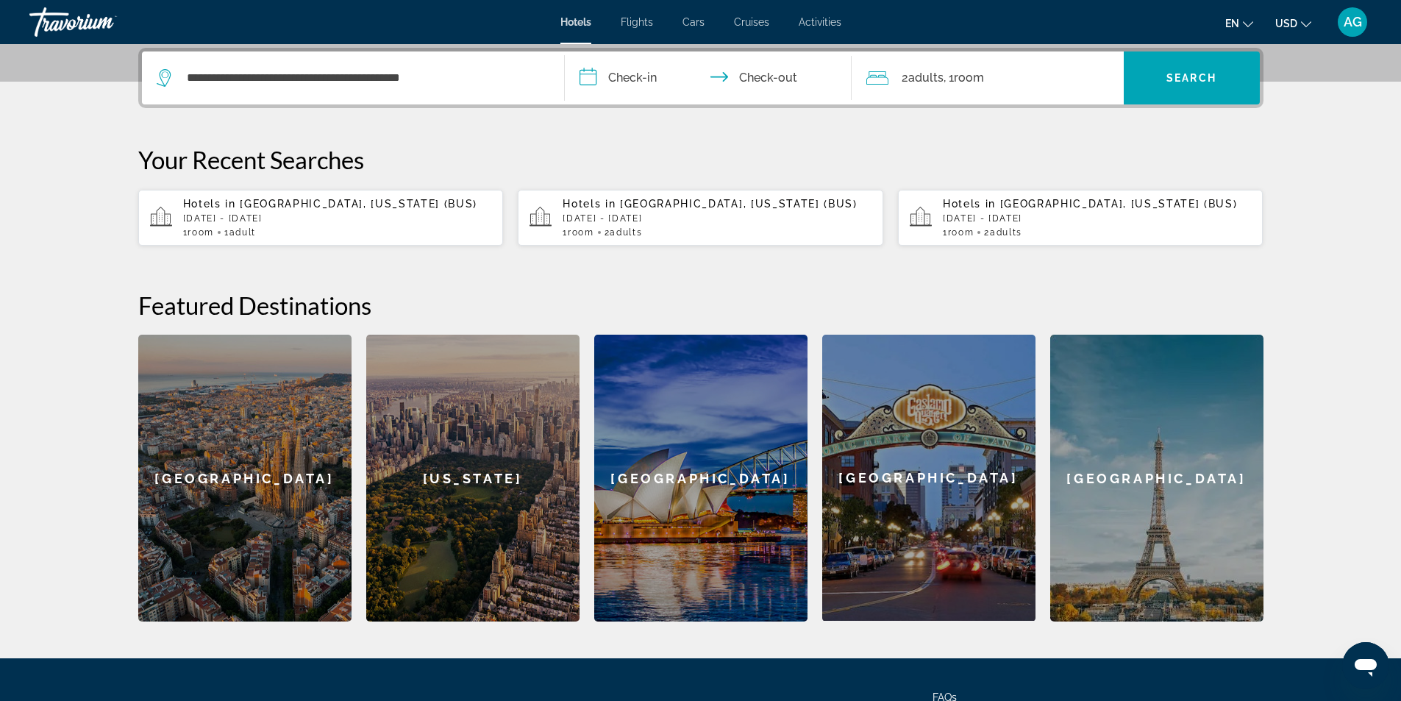
click at [599, 77] on input "**********" at bounding box center [711, 79] width 293 height 57
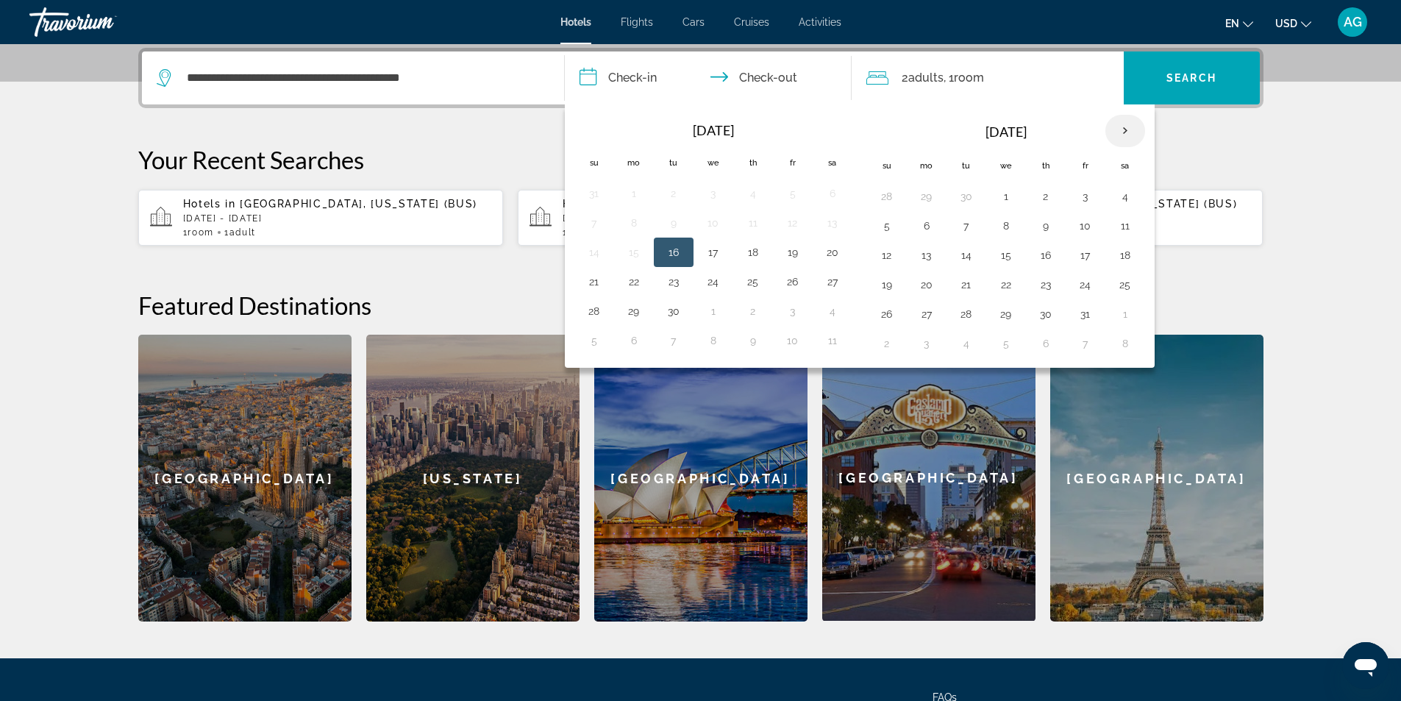
click at [1131, 130] on th "Next month" at bounding box center [1126, 131] width 40 height 32
click at [675, 316] on button "30" at bounding box center [674, 314] width 24 height 21
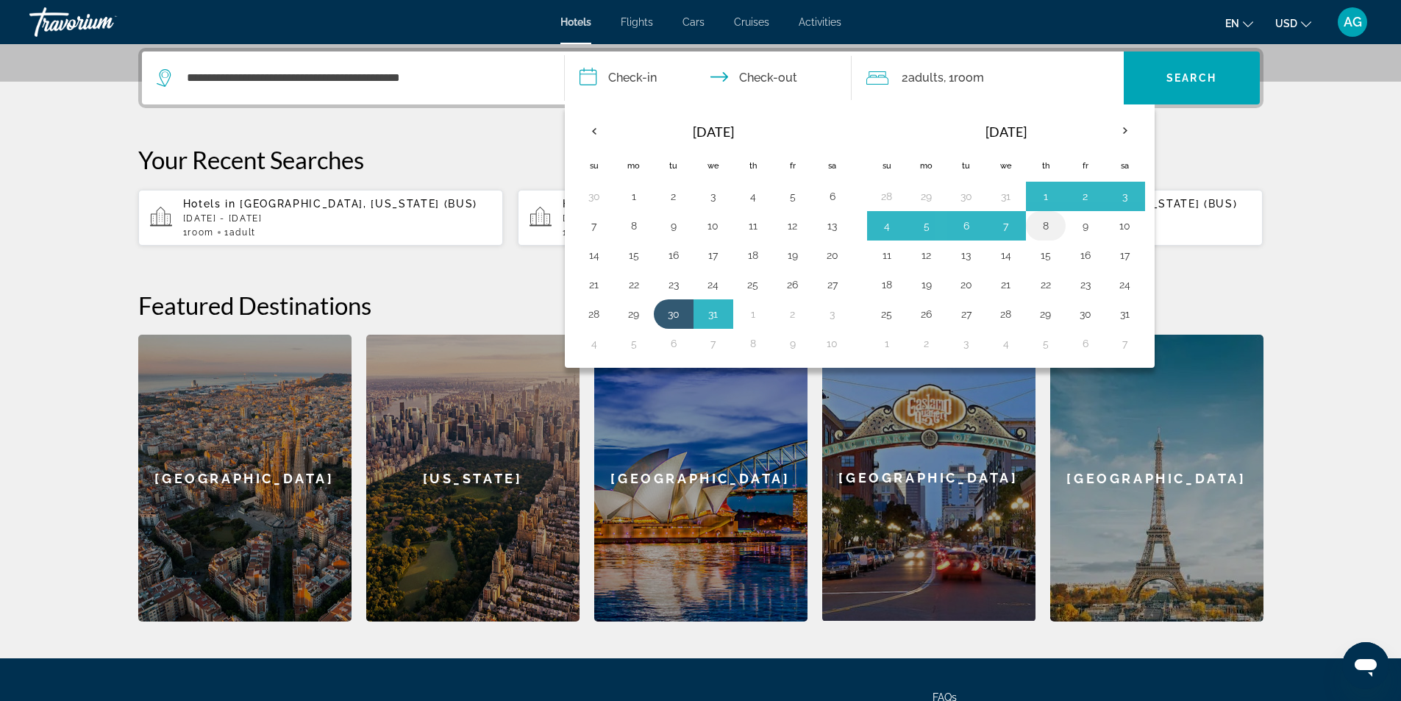
click at [1039, 227] on button "8" at bounding box center [1046, 226] width 24 height 21
type input "**********"
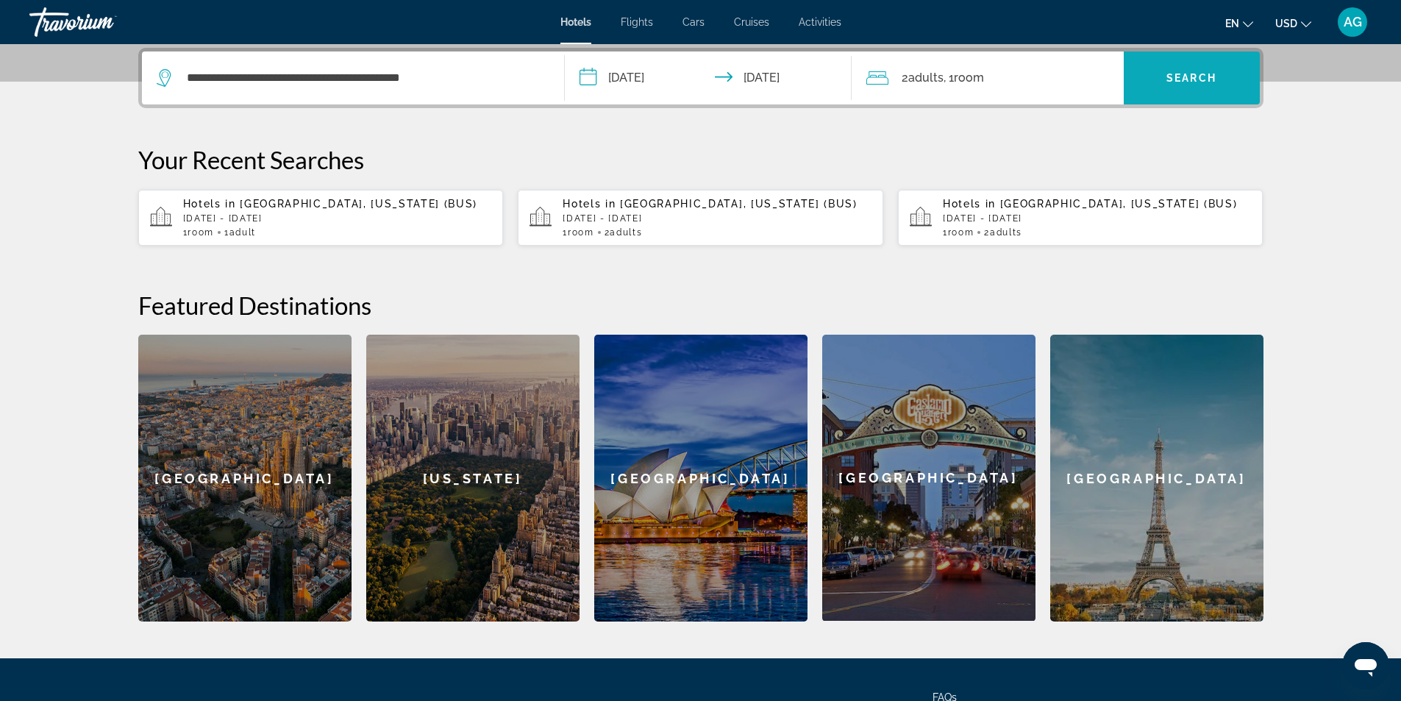
click at [1205, 73] on span "Search" at bounding box center [1192, 78] width 50 height 12
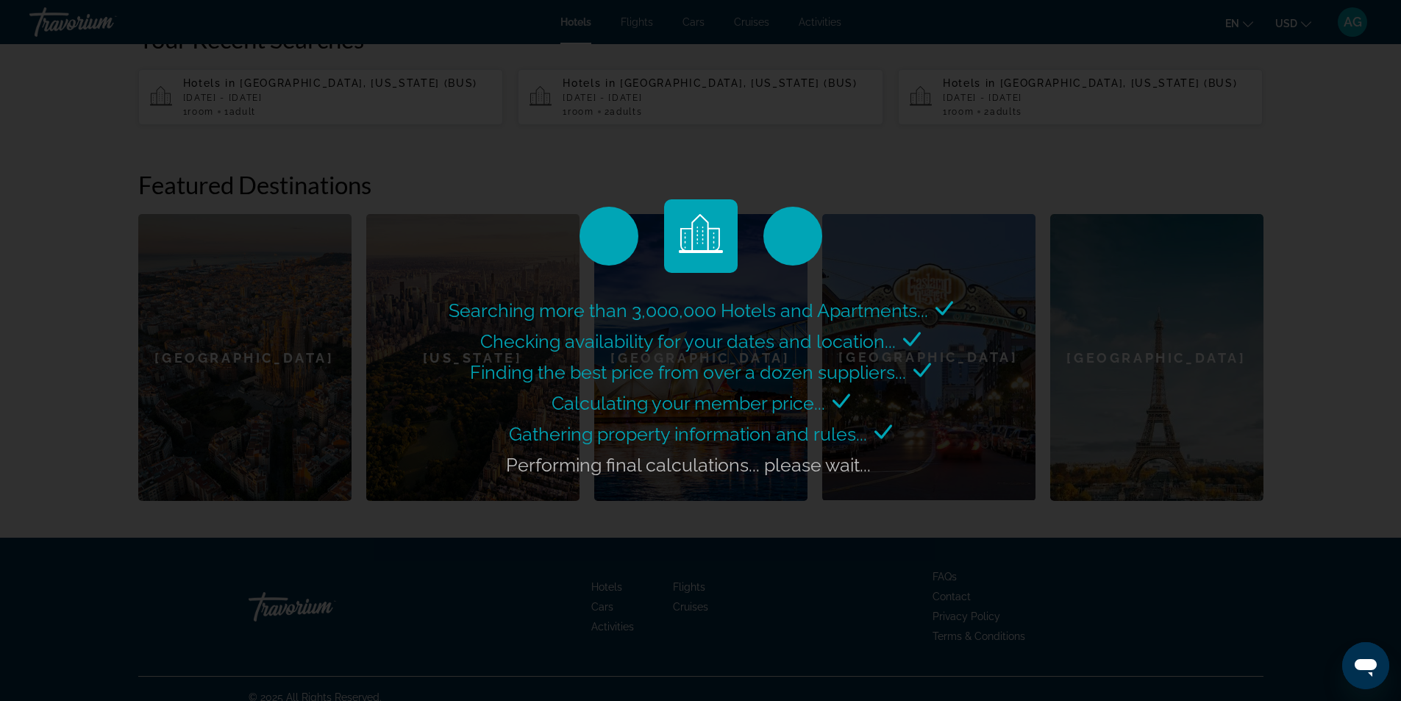
scroll to position [497, 0]
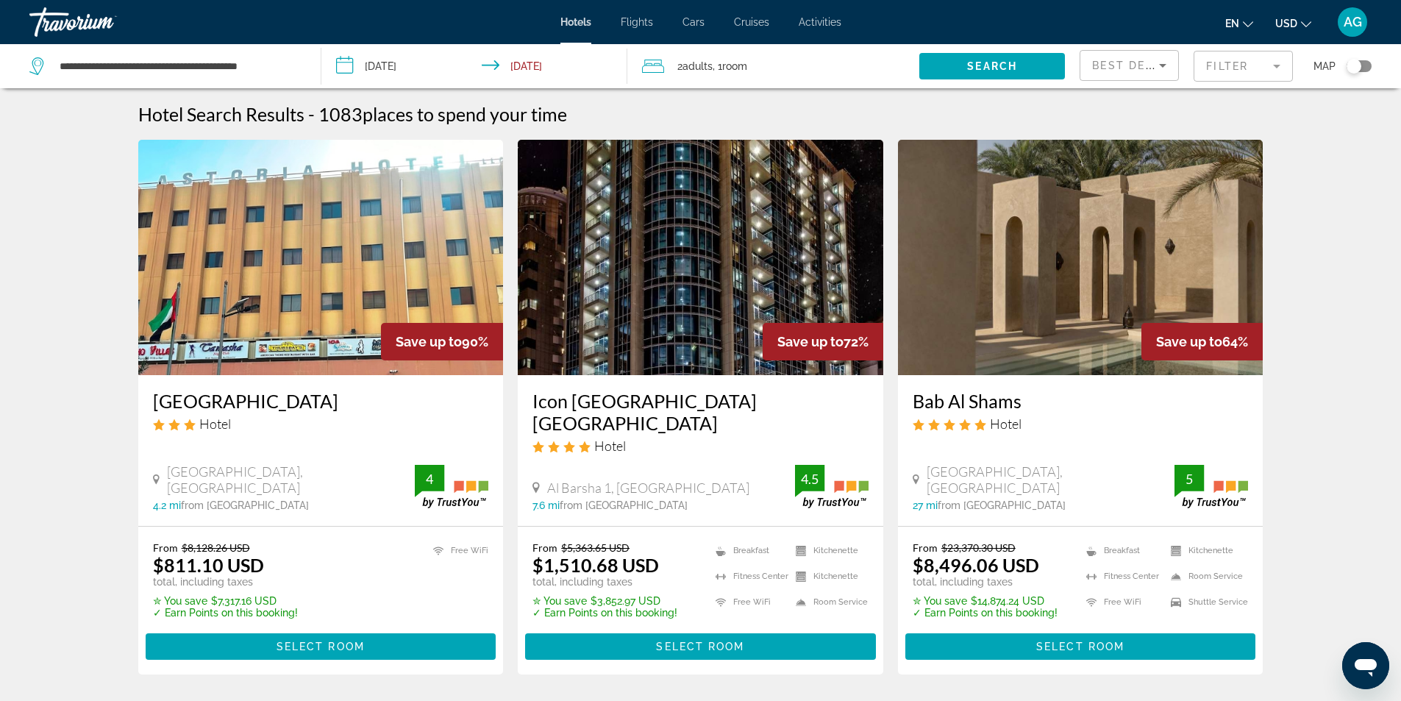
drag, startPoint x: 149, startPoint y: 400, endPoint x: 333, endPoint y: 397, distance: 183.9
click at [333, 397] on div "Grand Astoria Hotel Hotel Al Fahidi Street, Dubai 4.2 mi from Dubai city center…" at bounding box center [321, 450] width 366 height 151
copy h3 "Grand Astoria Hotel"
click at [529, 67] on input "**********" at bounding box center [477, 68] width 313 height 49
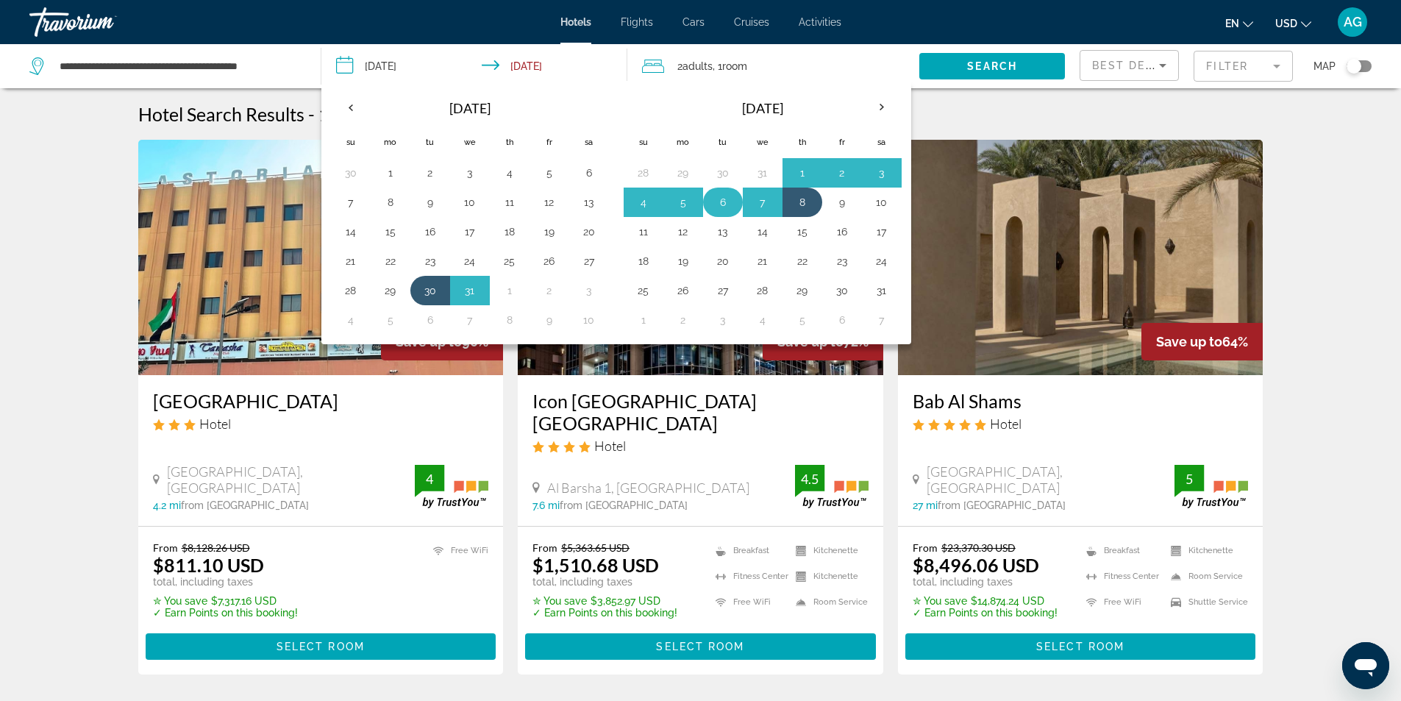
click at [724, 206] on button "6" at bounding box center [723, 202] width 24 height 21
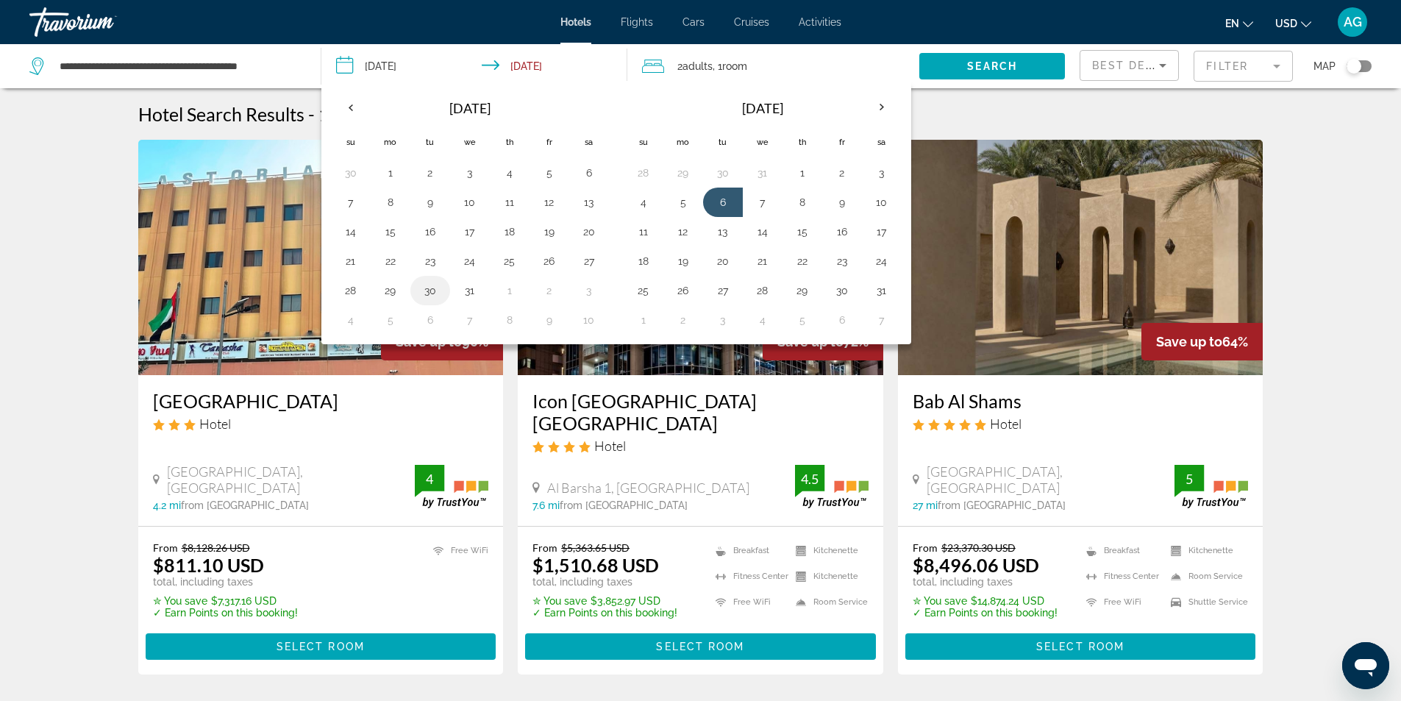
click at [427, 293] on button "30" at bounding box center [431, 290] width 24 height 21
type input "**********"
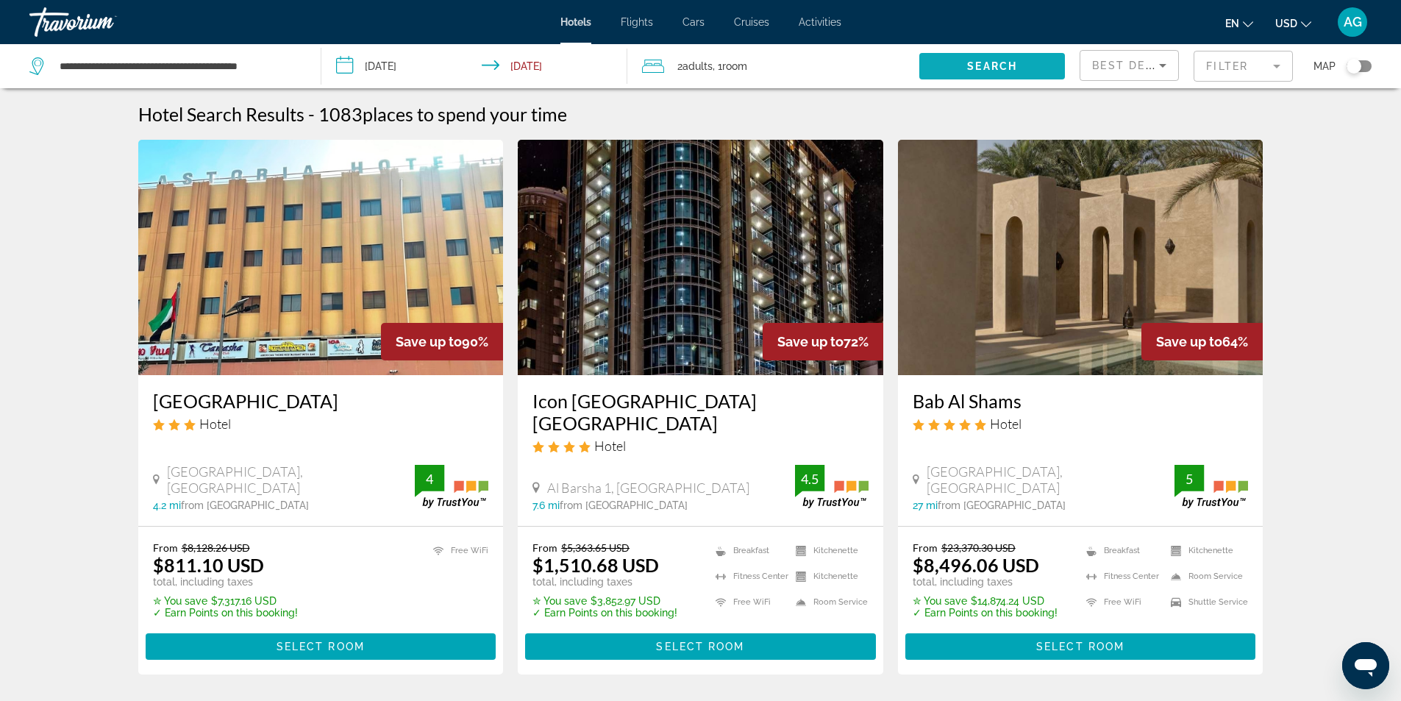
click at [1003, 66] on span "Search" at bounding box center [992, 66] width 50 height 12
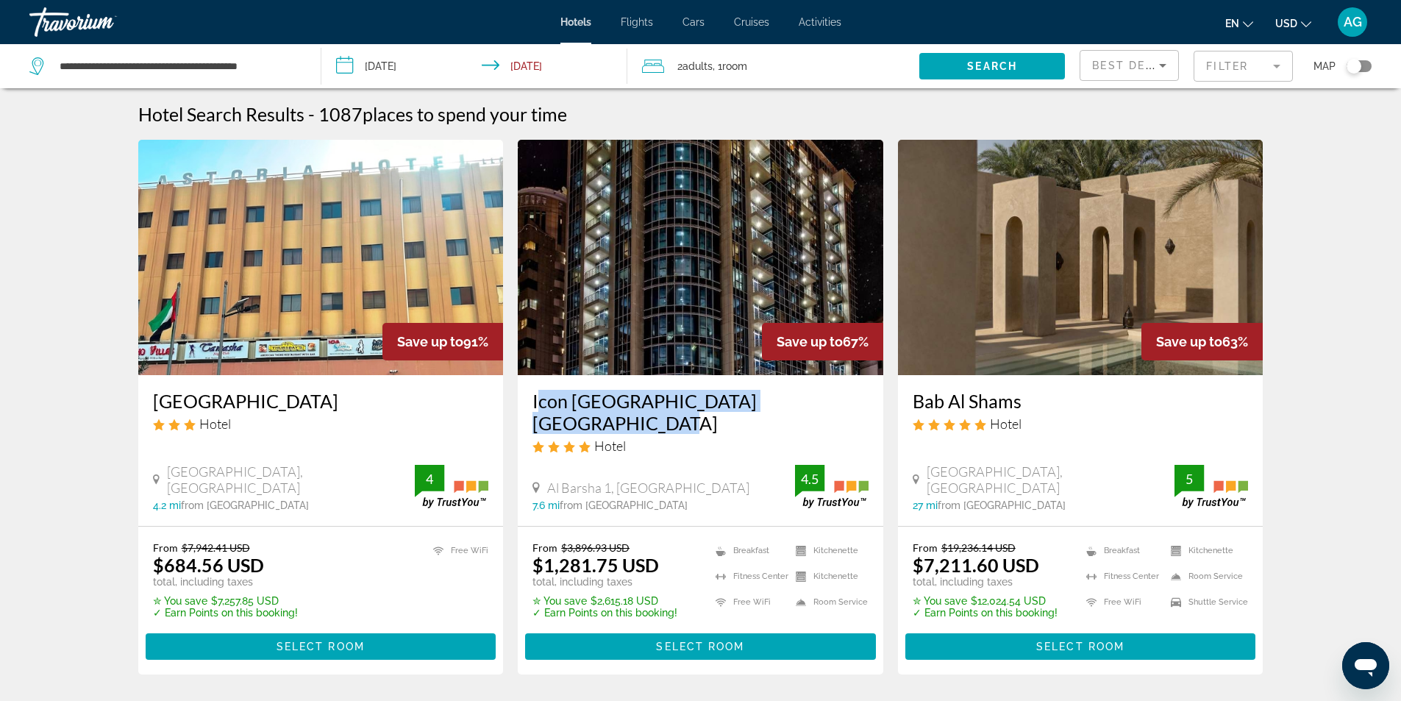
drag, startPoint x: 523, startPoint y: 404, endPoint x: 854, endPoint y: 398, distance: 331.1
click at [854, 398] on div "Icon Delux Hotel Apartments Al Barsha Hotel Al Barsha 1, Dubai 7.6 mi from Duba…" at bounding box center [701, 450] width 366 height 151
copy h3 "Icon Delux Hotel Apartments Al Barsha"
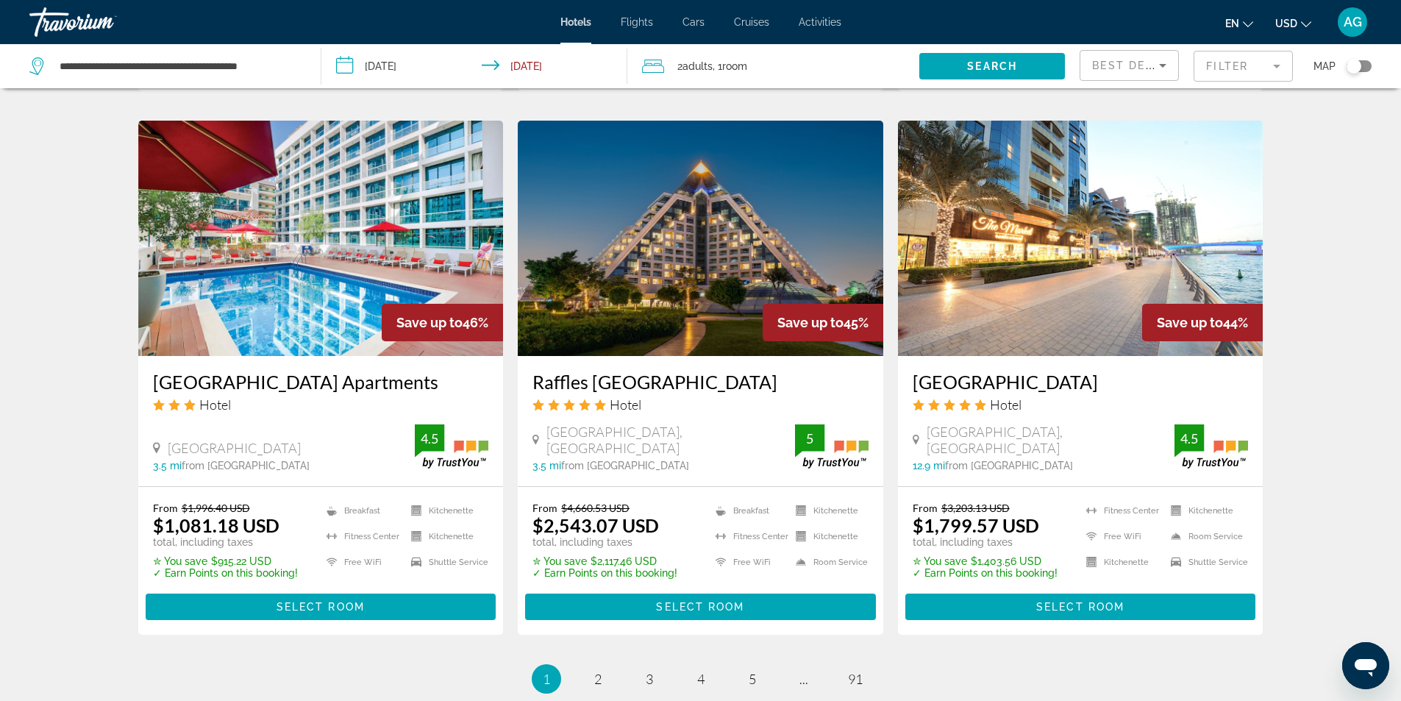
scroll to position [1619, 0]
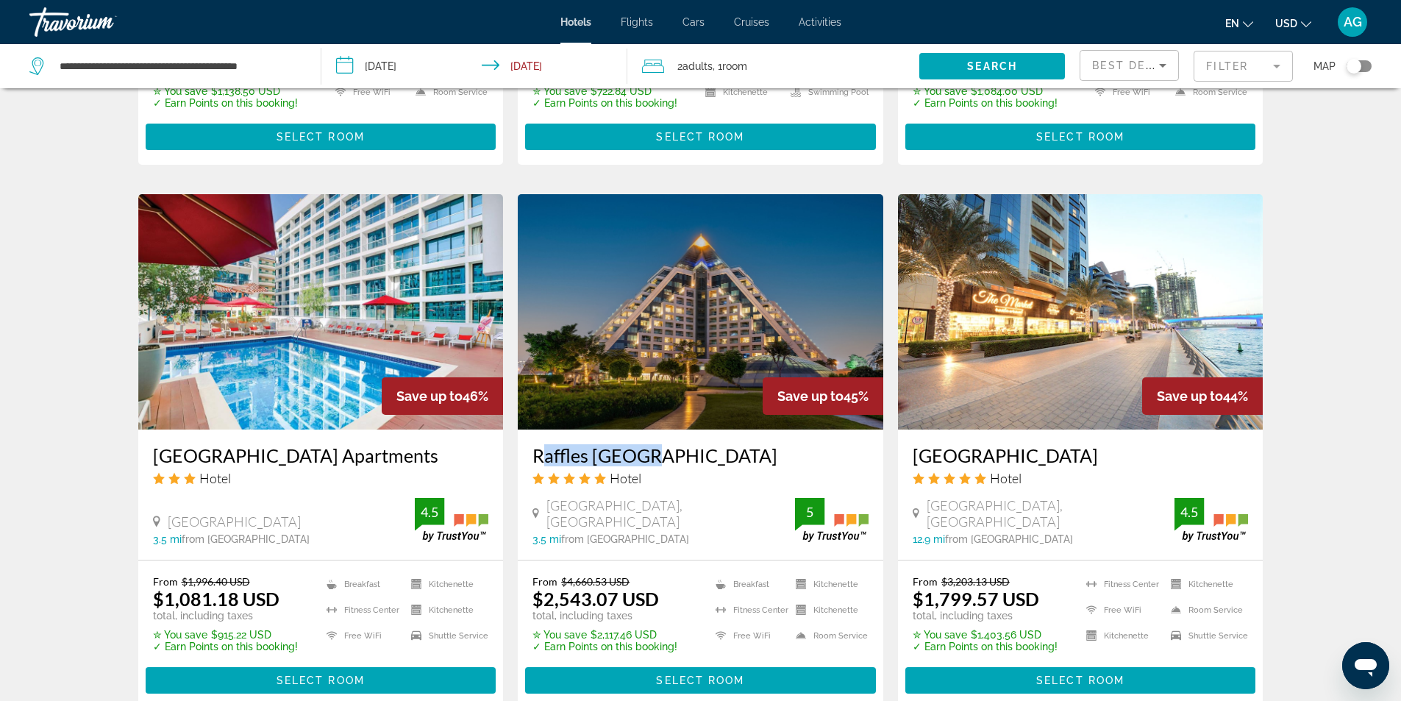
drag, startPoint x: 522, startPoint y: 436, endPoint x: 650, endPoint y: 435, distance: 127.3
click at [650, 435] on div "Raffles Dubai Hotel Sheikh Rashid Road Wafi, Dubai 3.5 mi from Dubai city cente…" at bounding box center [701, 495] width 366 height 130
copy h3 "Raffles Dubai"
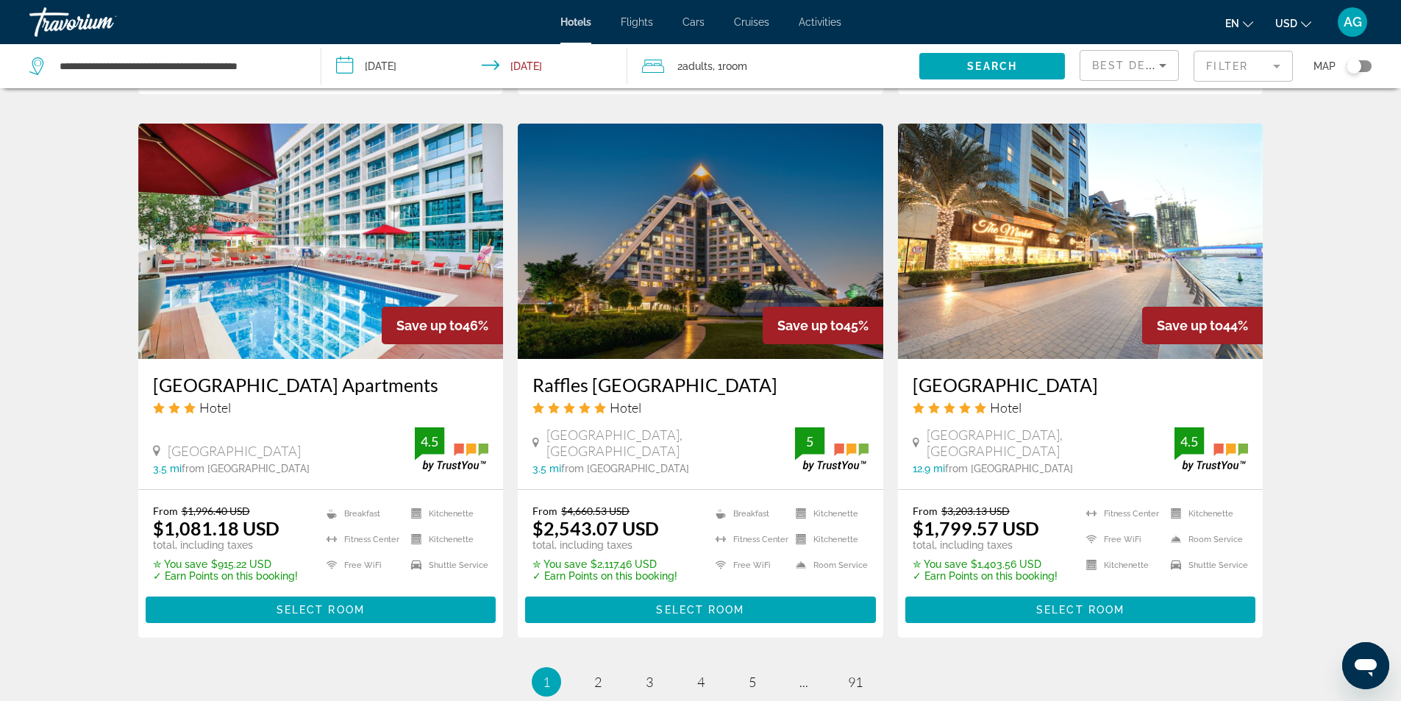
scroll to position [1871, 0]
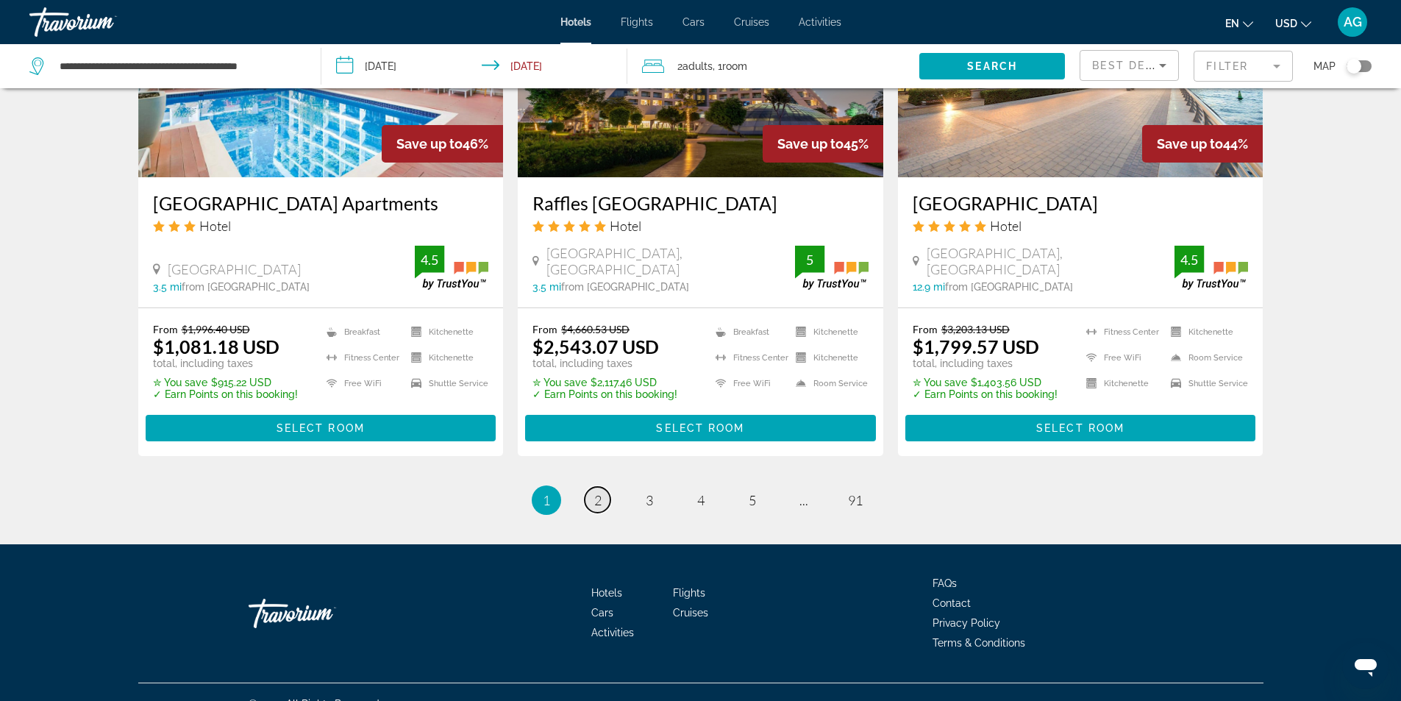
click at [594, 487] on link "page 2" at bounding box center [598, 500] width 26 height 26
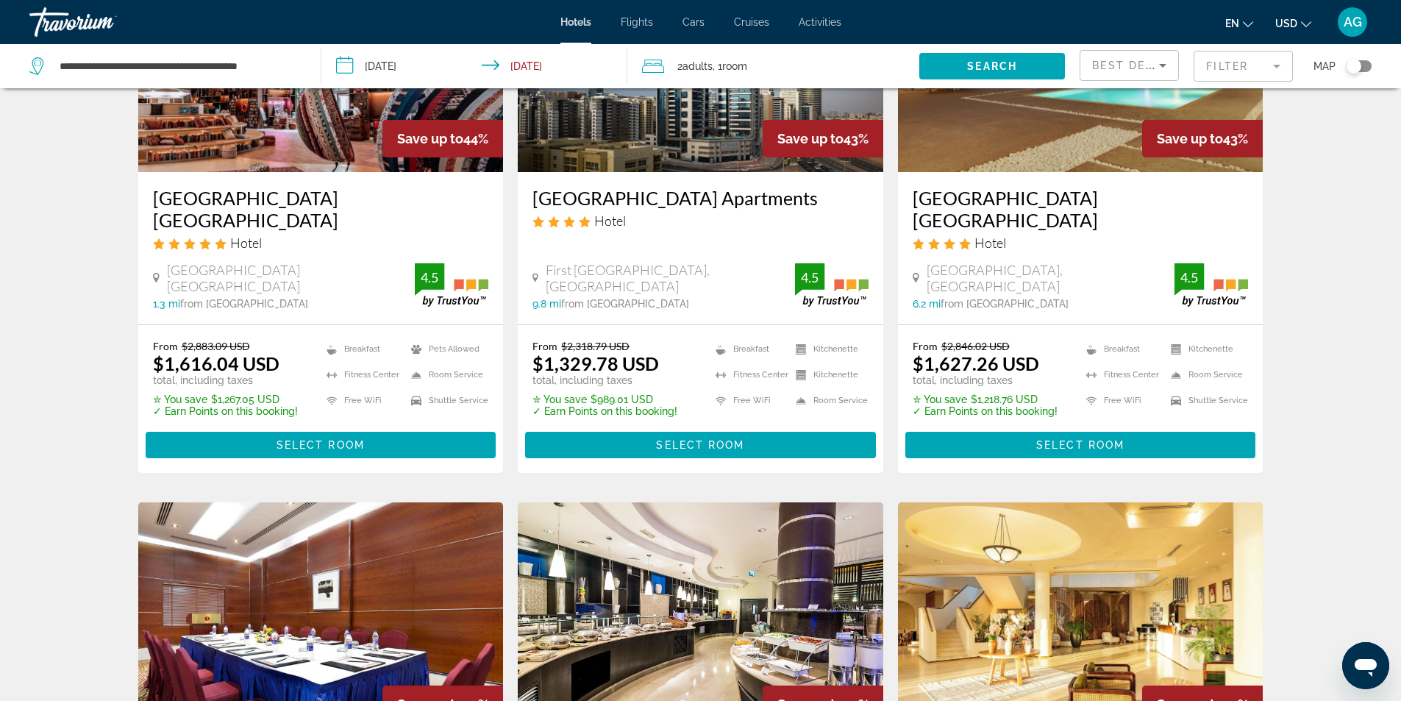
scroll to position [515, 0]
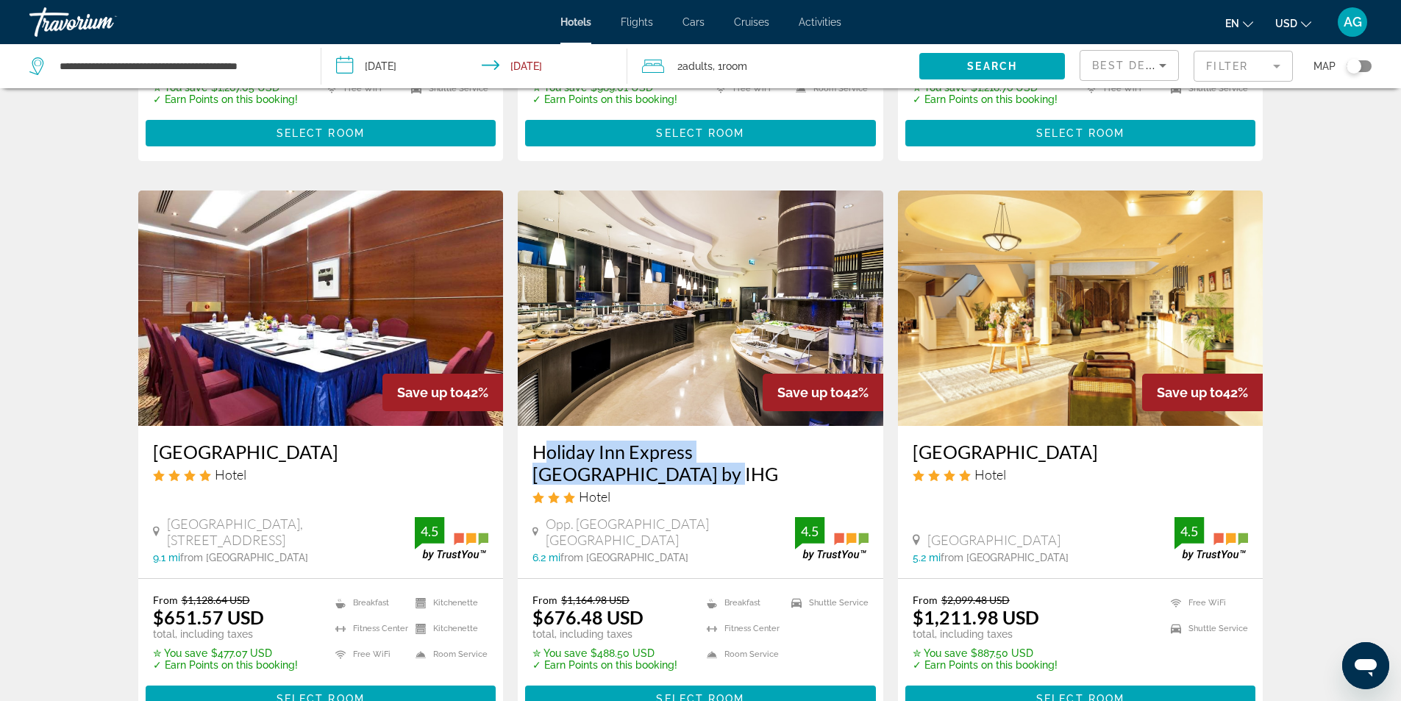
drag, startPoint x: 530, startPoint y: 456, endPoint x: 869, endPoint y: 454, distance: 338.4
click at [869, 454] on div "Holiday Inn Express Dubai Airport by IHG Hotel Opp. Dubai Int'l Airport Termina…" at bounding box center [701, 502] width 366 height 152
copy h3 "Holiday Inn Express Dubai Airport by IHG"
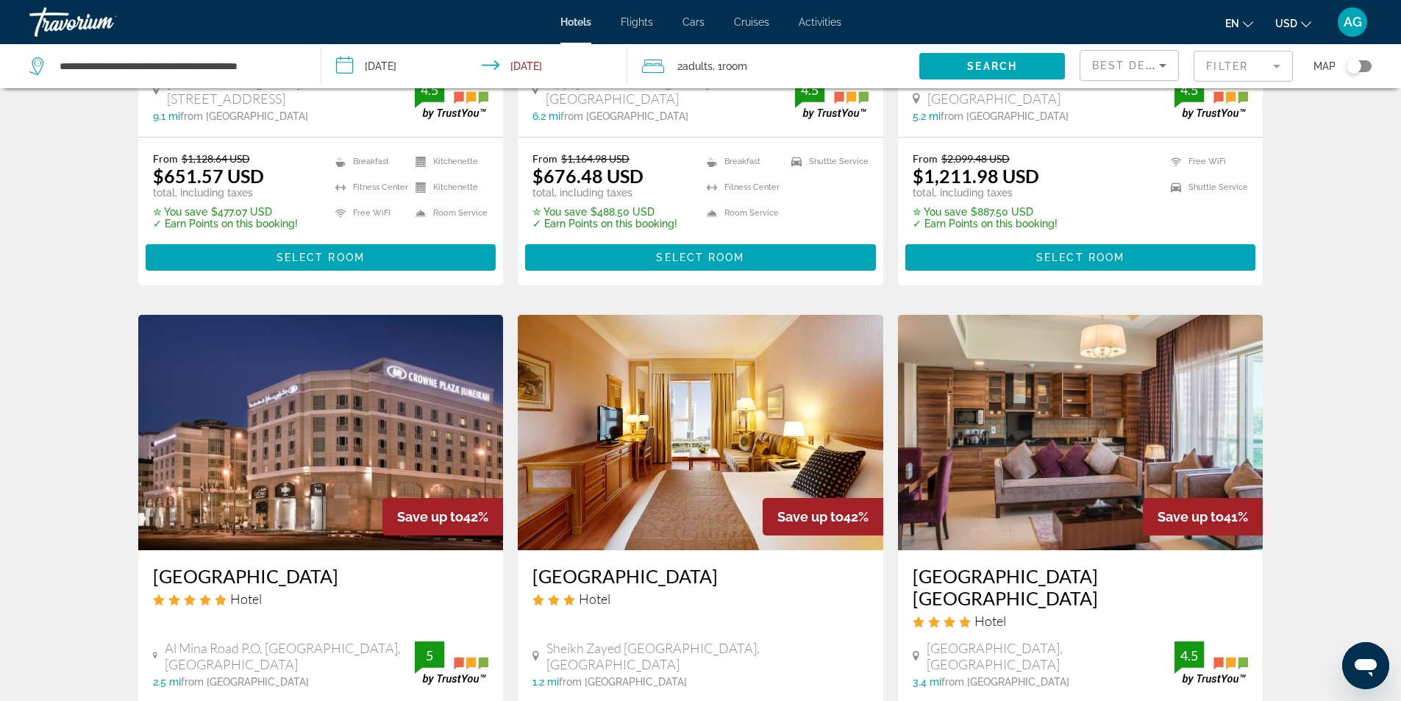
scroll to position [1251, 0]
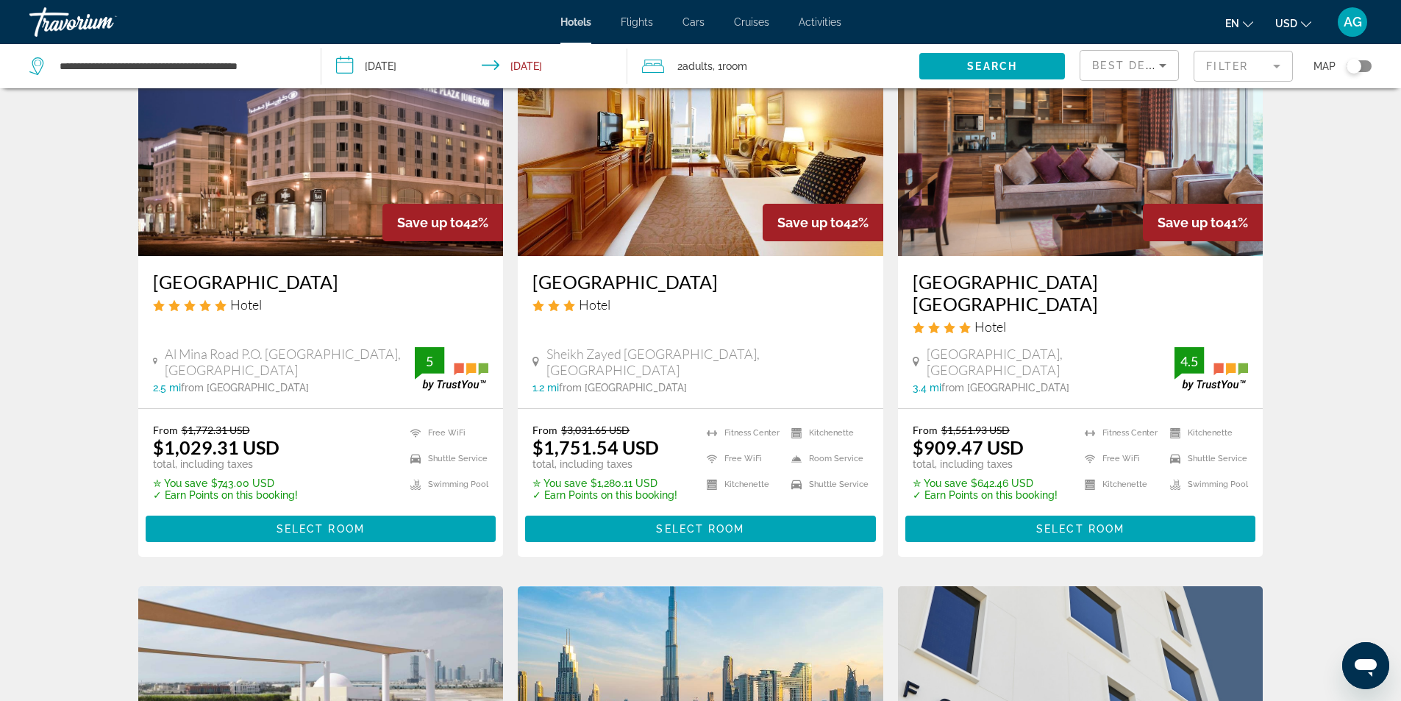
drag, startPoint x: 144, startPoint y: 262, endPoint x: 433, endPoint y: 263, distance: 288.4
click at [433, 263] on div "Crowne Plaza Jumeirah Dubai Hotel Al Mina Road P.O. Box 121122 Jumeirah, Dubai …" at bounding box center [321, 332] width 366 height 152
copy h3 "Crowne Plaza Jumeirah Dubai"
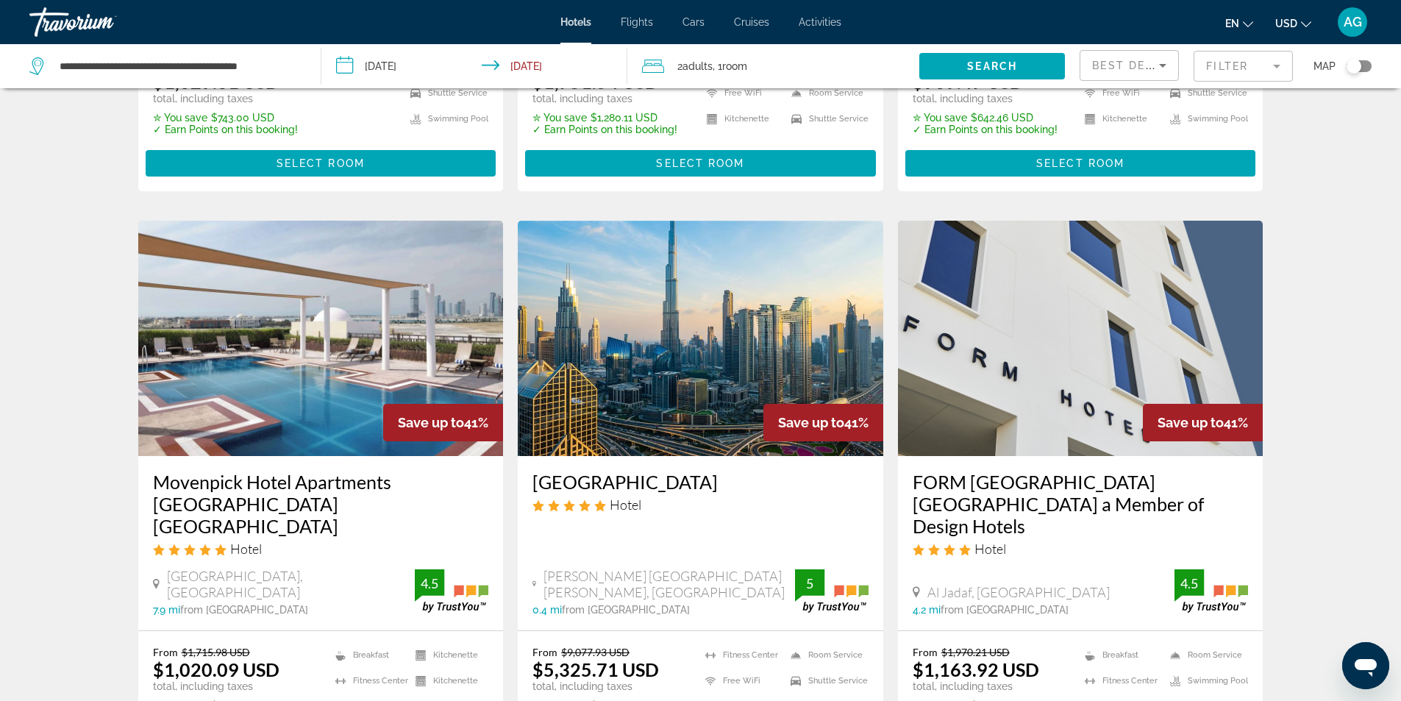
scroll to position [1619, 0]
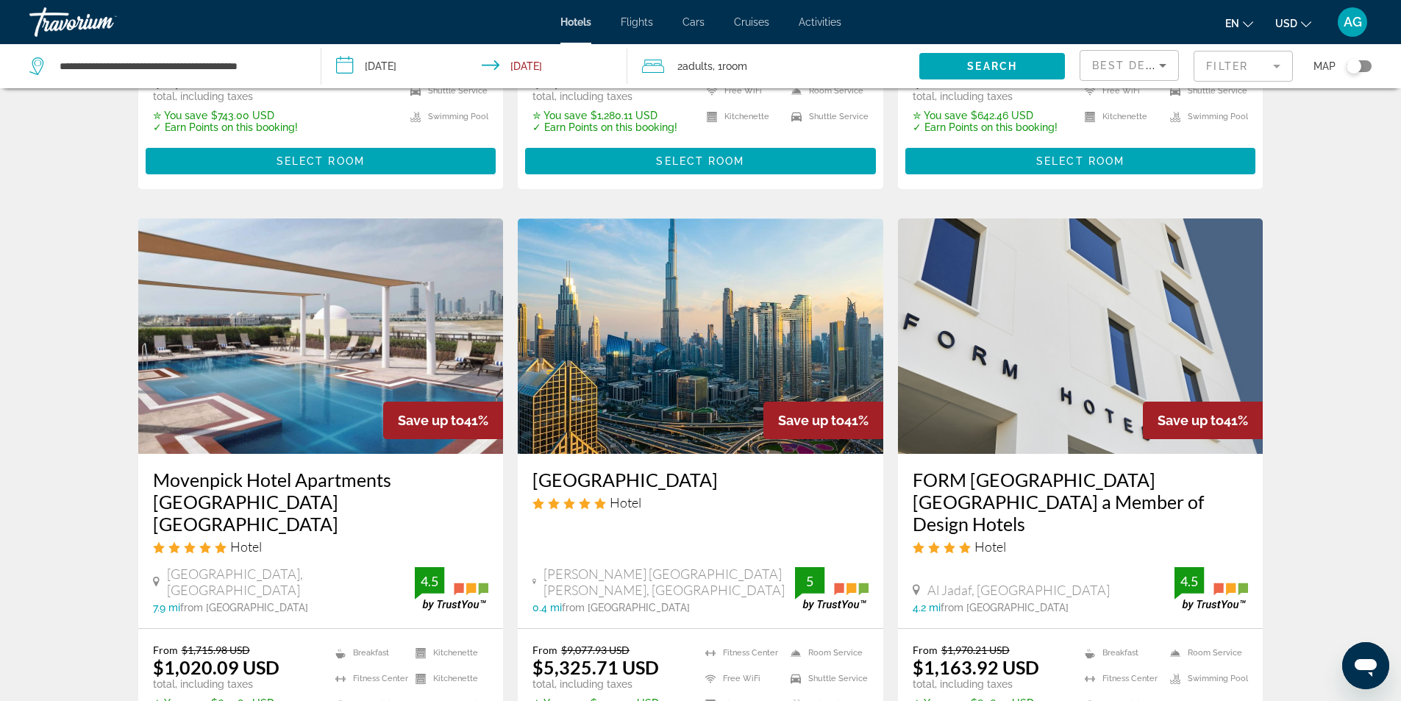
drag, startPoint x: 529, startPoint y: 438, endPoint x: 792, endPoint y: 436, distance: 263.4
click at [792, 454] on div "Kempinski The Boulevard Dubai Hotel Sheikh Mohammed Bin Rashid Boulevard, Dubai…" at bounding box center [701, 541] width 366 height 174
copy h3 "Kempinski The Boulevard Dubai"
click at [715, 339] on img "Main content" at bounding box center [701, 335] width 366 height 235
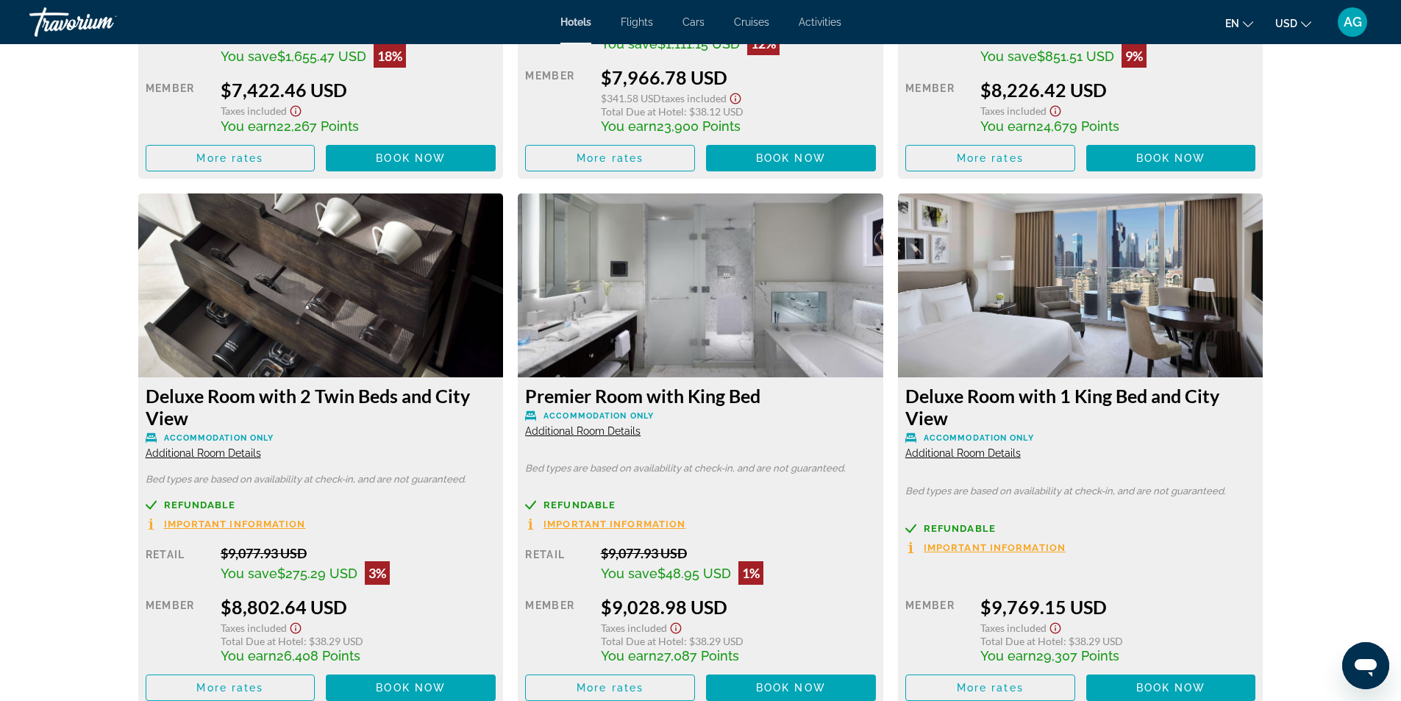
scroll to position [3973, 0]
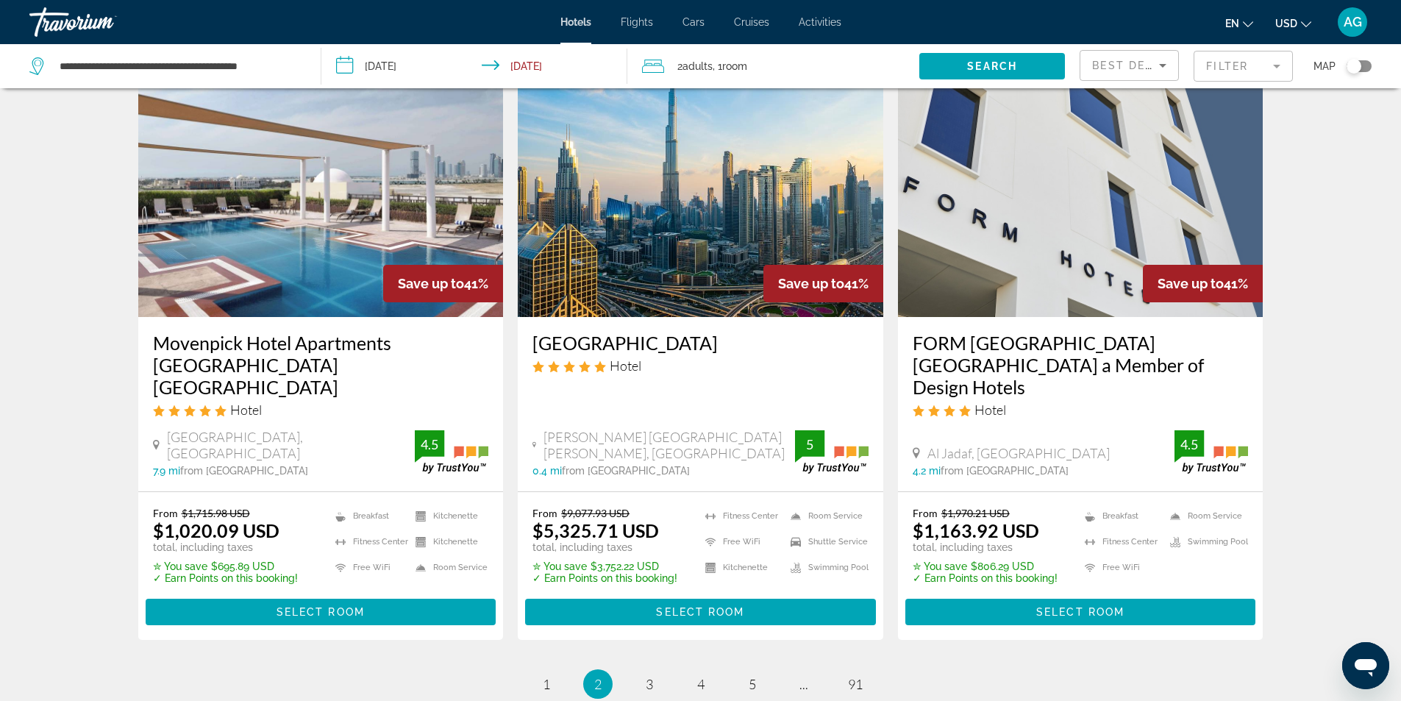
scroll to position [1895, 0]
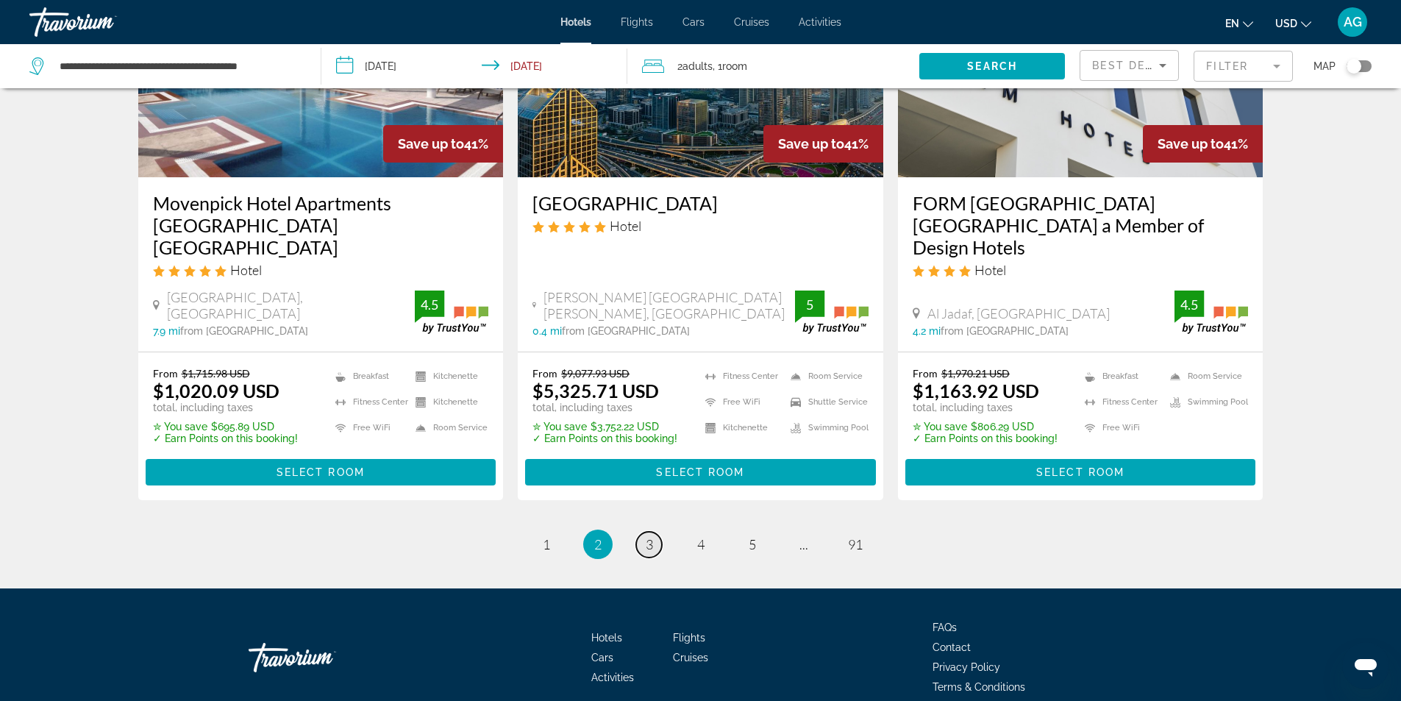
click at [649, 536] on span "3" at bounding box center [649, 544] width 7 height 16
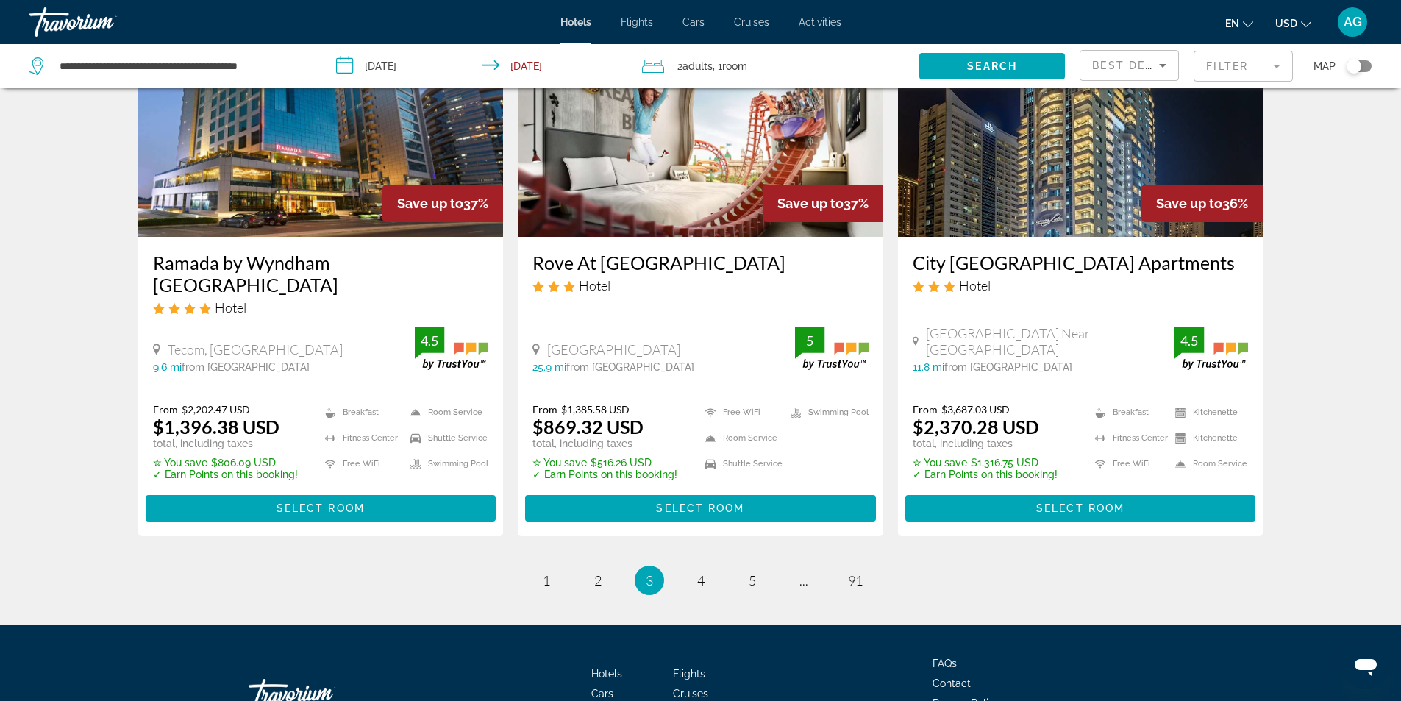
scroll to position [1914, 0]
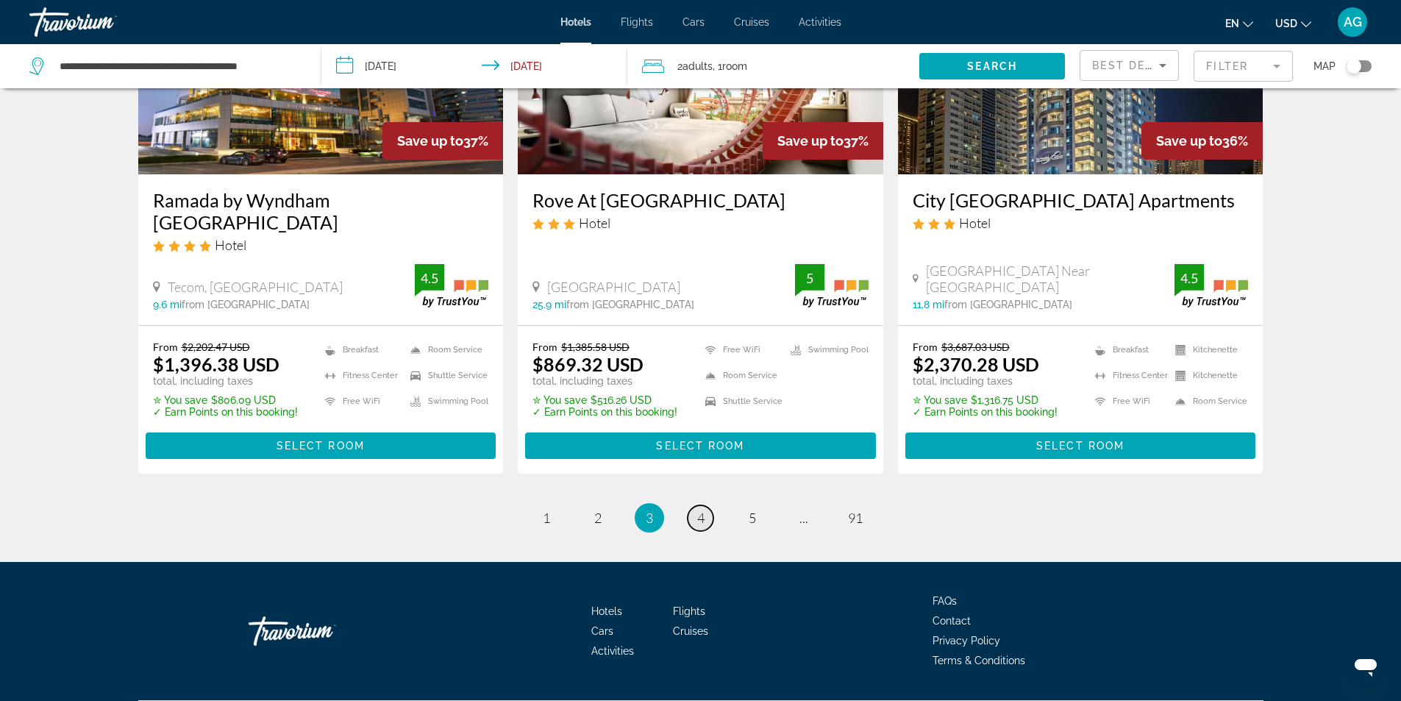
click at [700, 510] on span "4" at bounding box center [700, 518] width 7 height 16
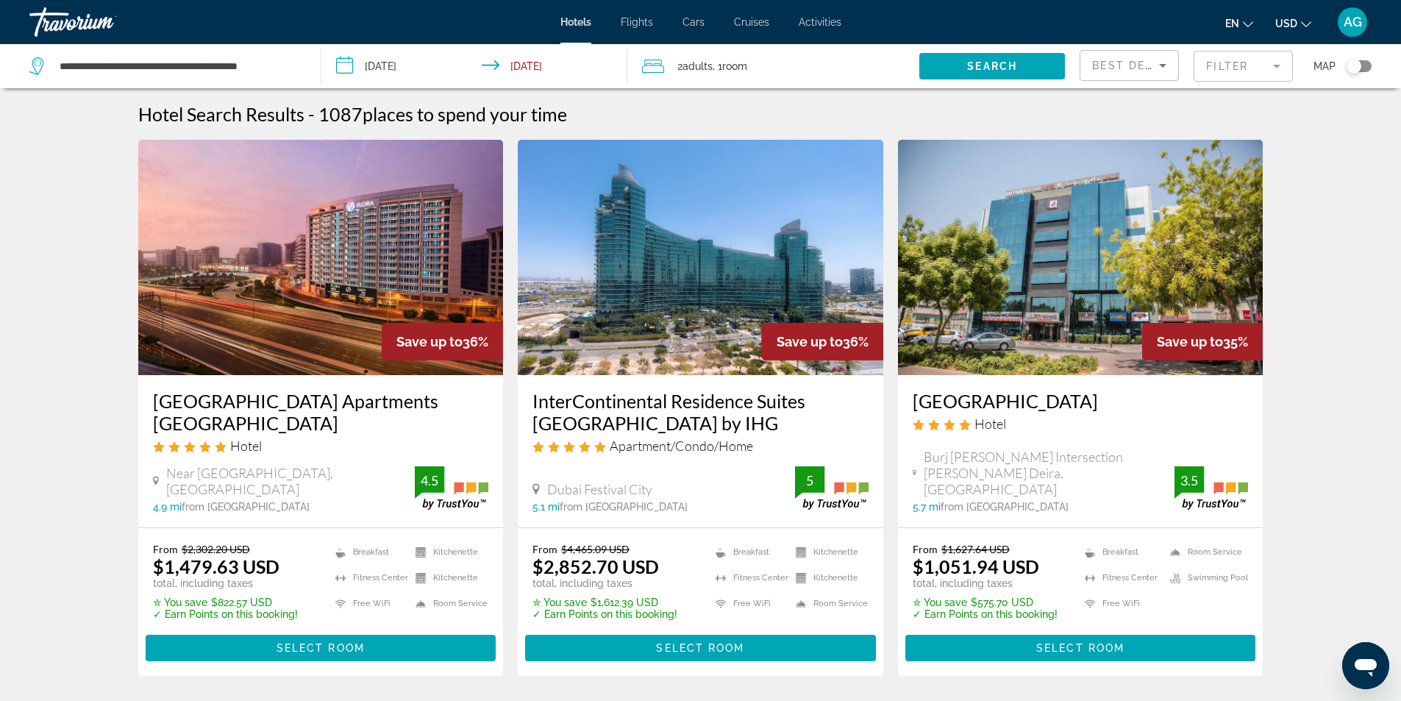
drag, startPoint x: 910, startPoint y: 405, endPoint x: 1111, endPoint y: 396, distance: 201.0
click at [1111, 396] on div "Saffron Boutique Hotel Hotel Burj Nahar Intersection Al Murar Deira, Dubai 5.7 …" at bounding box center [1081, 451] width 366 height 152
copy h3 "Saffron Boutique Hotel"
click at [1048, 313] on img "Main content" at bounding box center [1081, 257] width 366 height 235
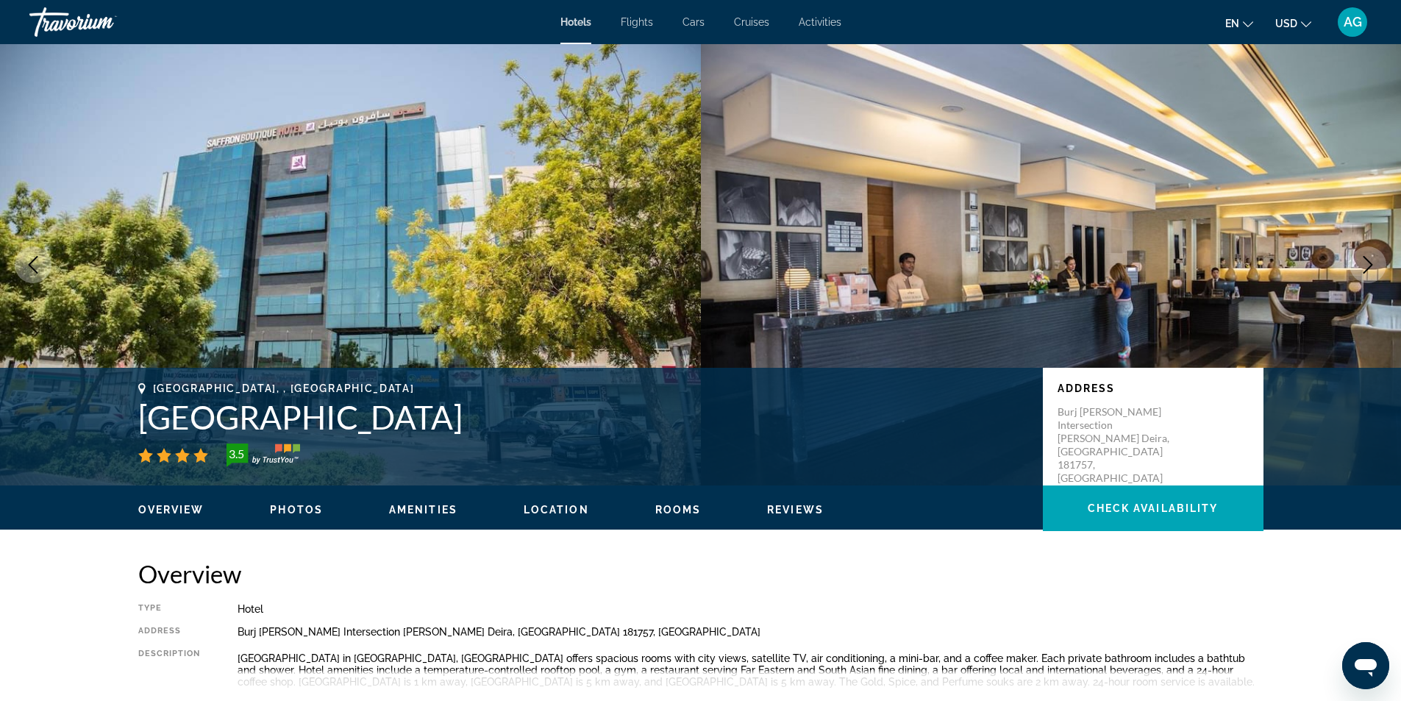
click at [1370, 266] on icon "Next image" at bounding box center [1369, 265] width 18 height 18
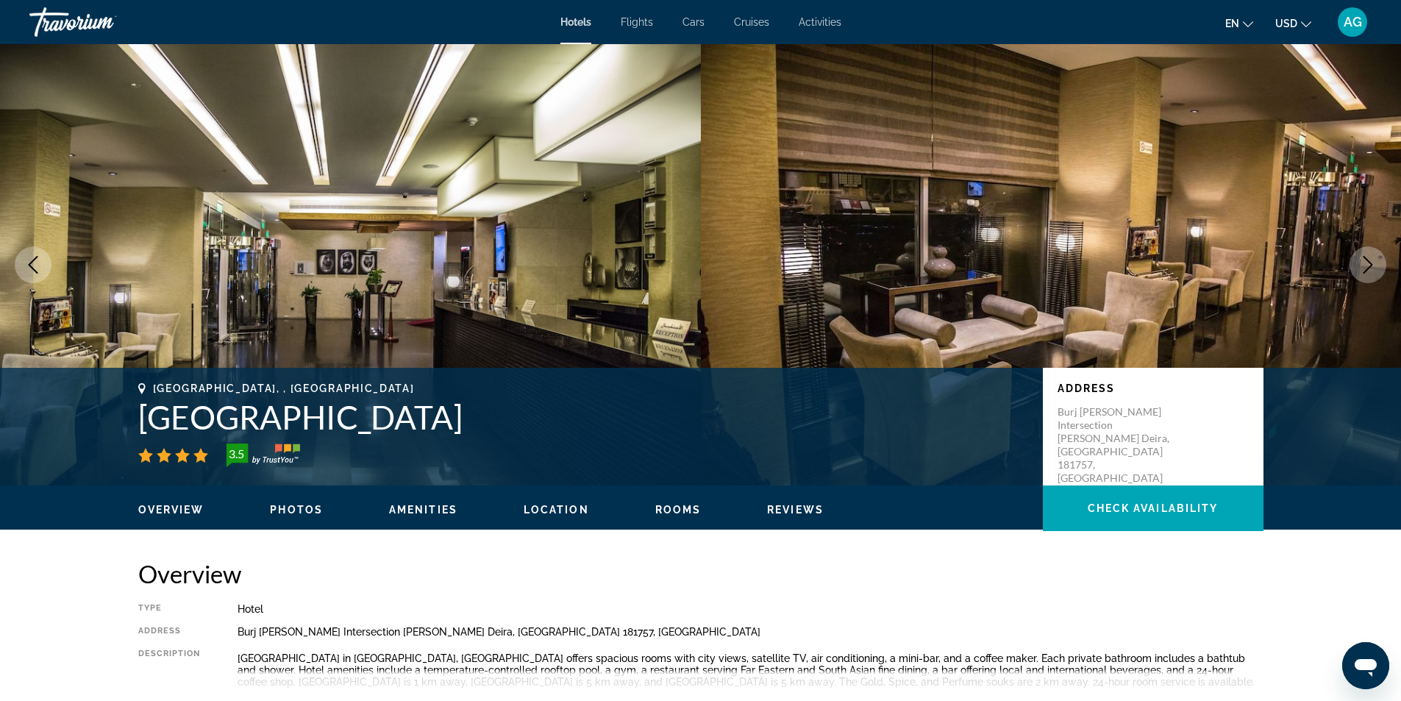
click at [1370, 266] on icon "Next image" at bounding box center [1369, 265] width 18 height 18
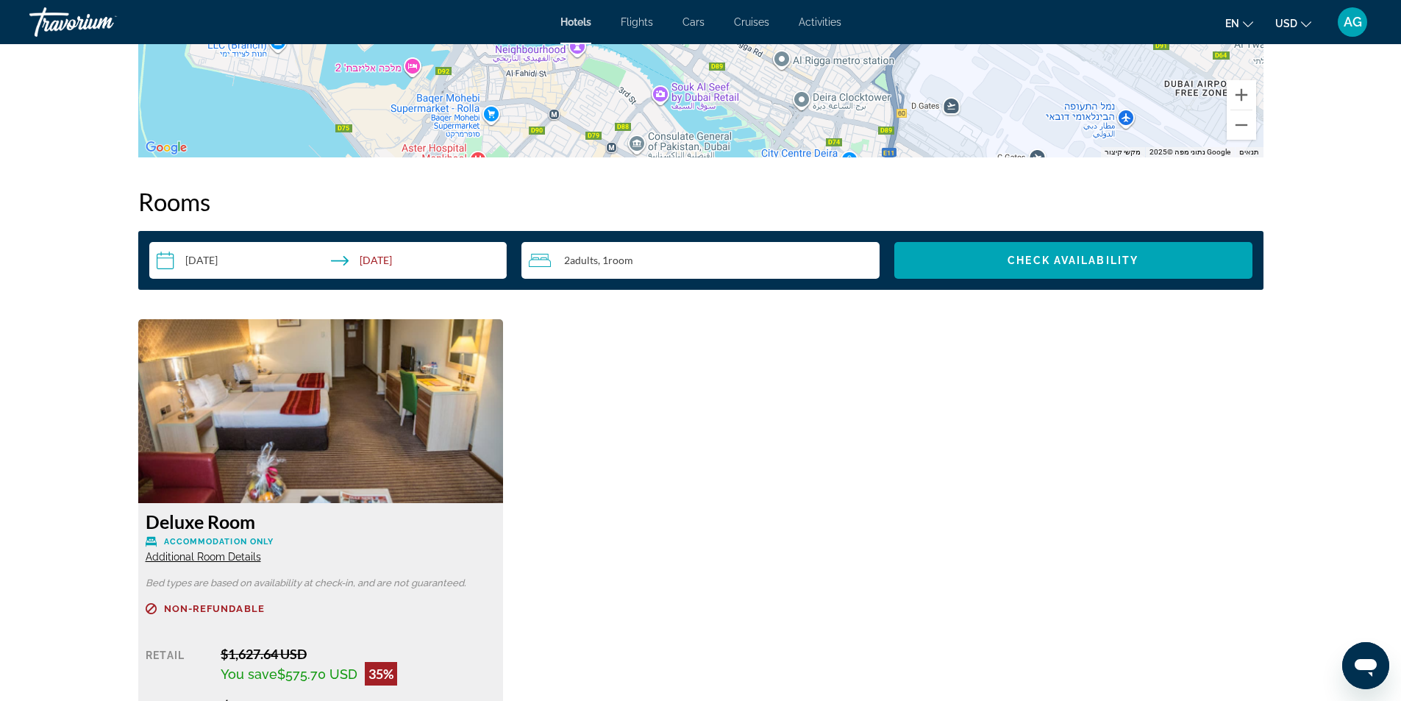
scroll to position [1471, 0]
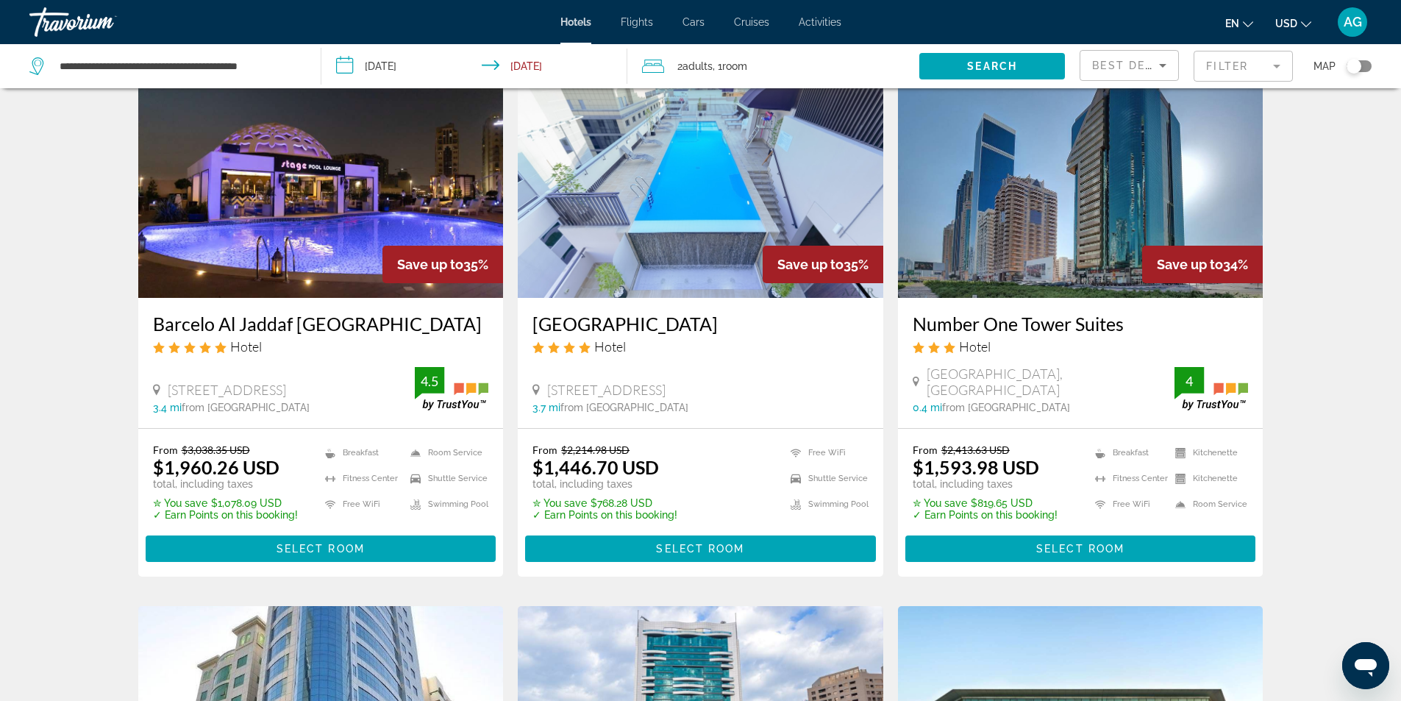
scroll to position [1251, 0]
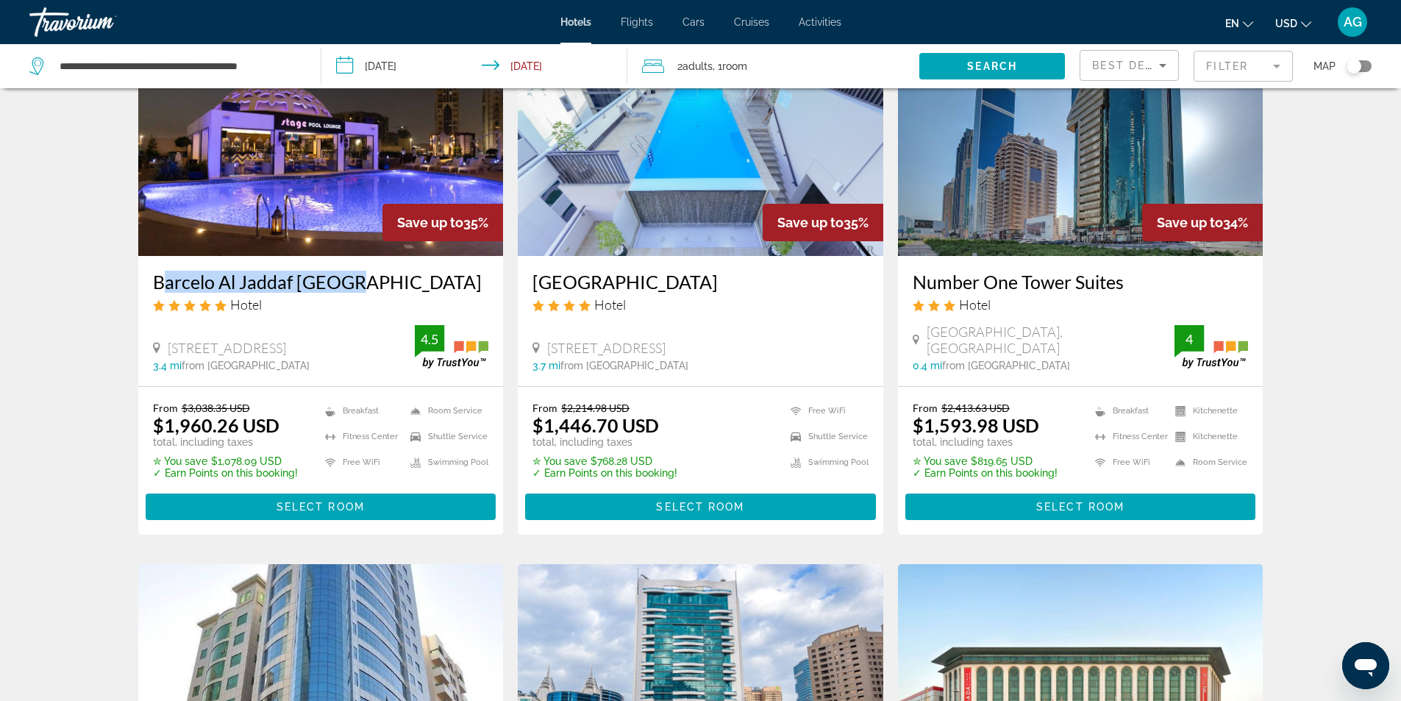
drag, startPoint x: 145, startPoint y: 282, endPoint x: 349, endPoint y: 282, distance: 204.5
click at [349, 282] on div "Barcelo Al Jaddaf Dubai Hotel 326 Al Khail Road Al Jaddaf Area United Arab Emir…" at bounding box center [321, 321] width 366 height 130
copy h3 "Barcelo Al Jaddaf Dubai"
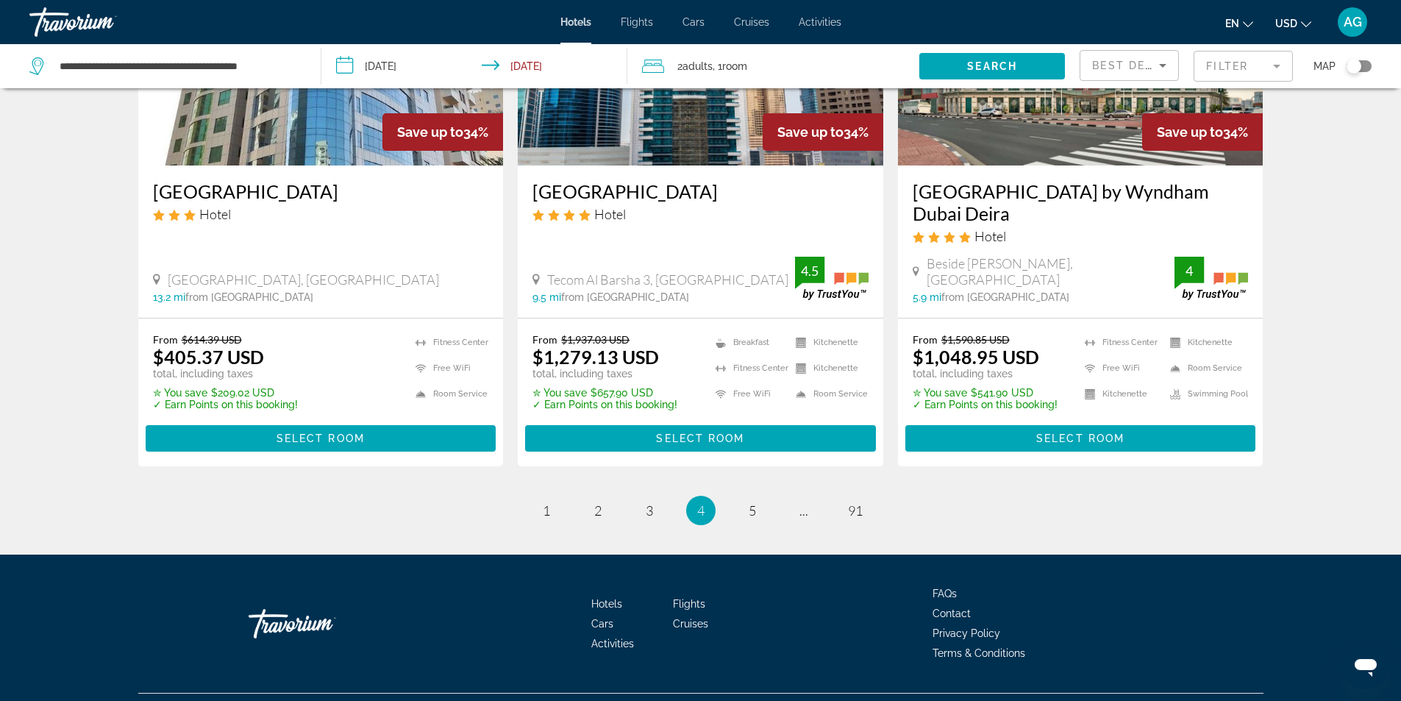
scroll to position [1893, 0]
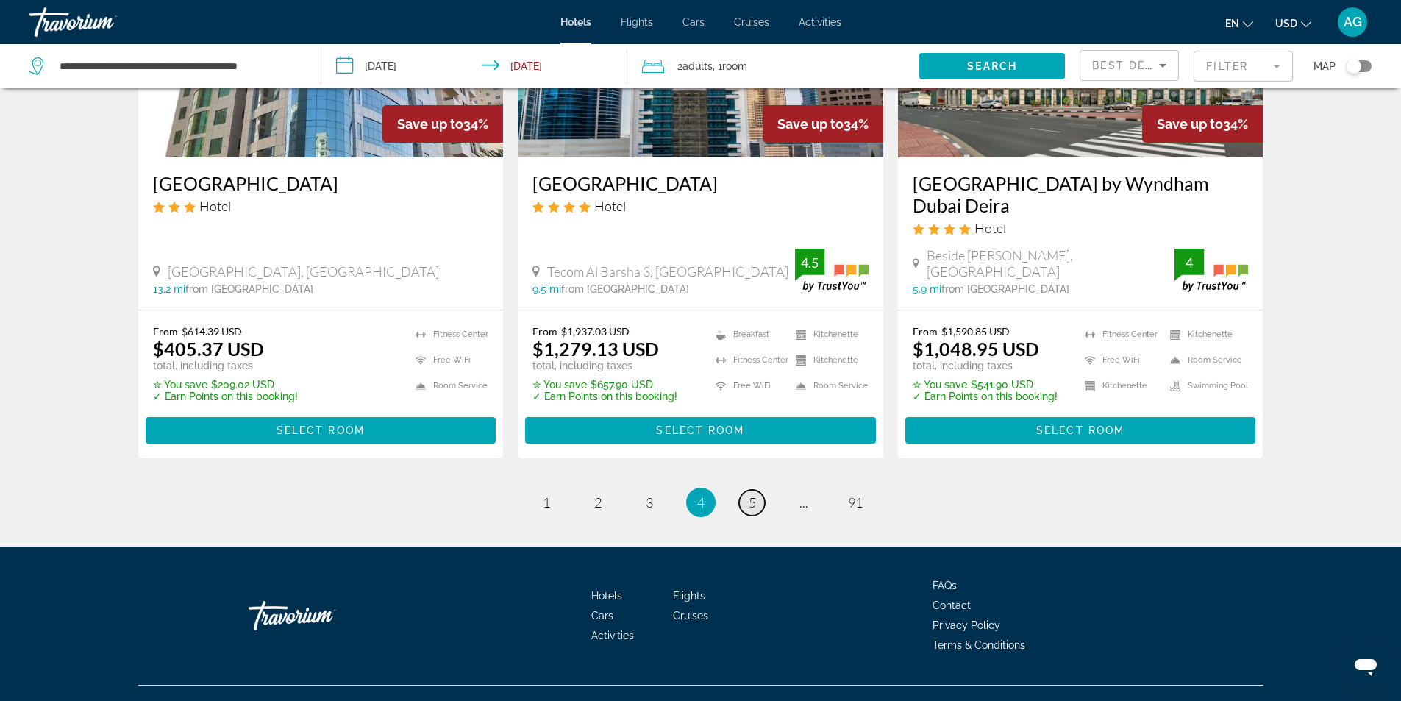
click at [747, 490] on link "page 5" at bounding box center [752, 503] width 26 height 26
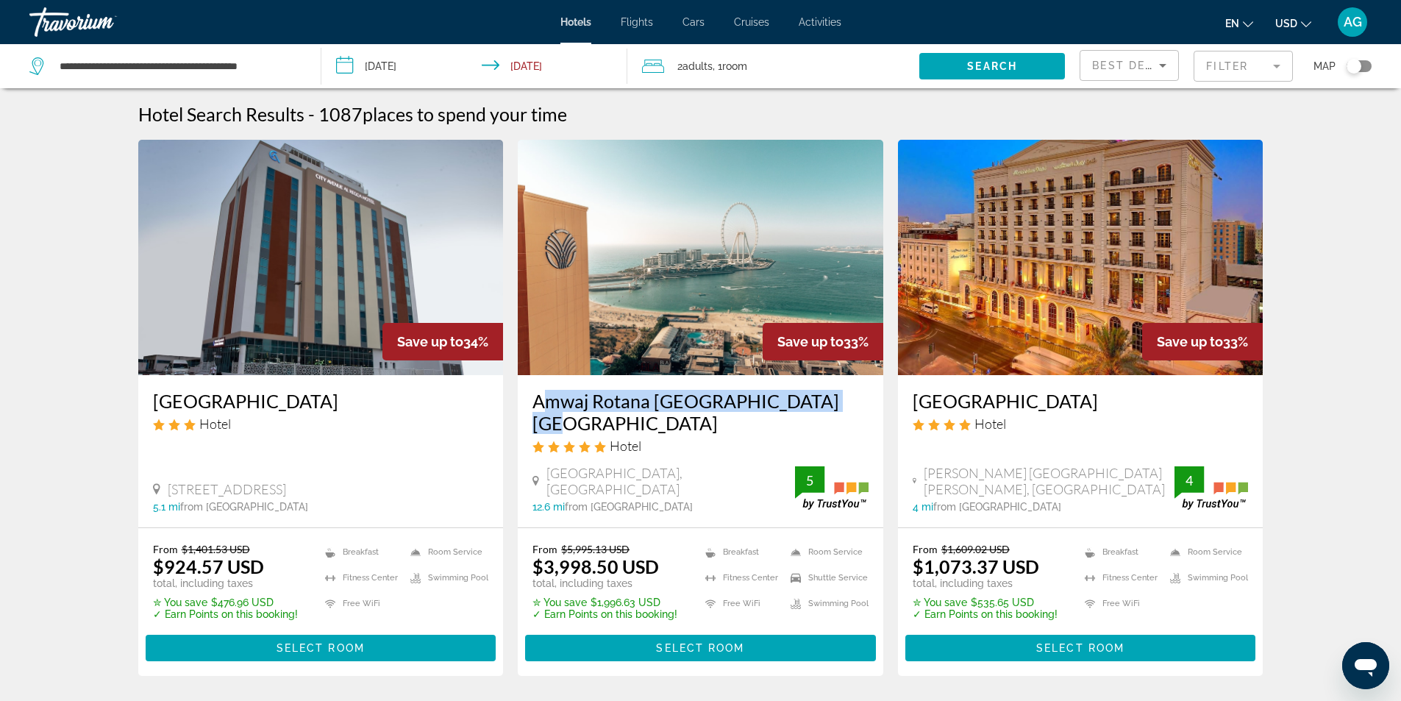
drag, startPoint x: 529, startPoint y: 401, endPoint x: 848, endPoint y: 394, distance: 319.4
click at [848, 394] on div "Amwaj Rotana Jumeirah Beach Dubai Hotel Jumeirah Beach, Dubai 12.6 mi from Duba…" at bounding box center [701, 451] width 366 height 152
copy h3 "Amwaj Rotana Jumeirah Beach Dubai"
click at [654, 324] on img "Main content" at bounding box center [701, 257] width 366 height 235
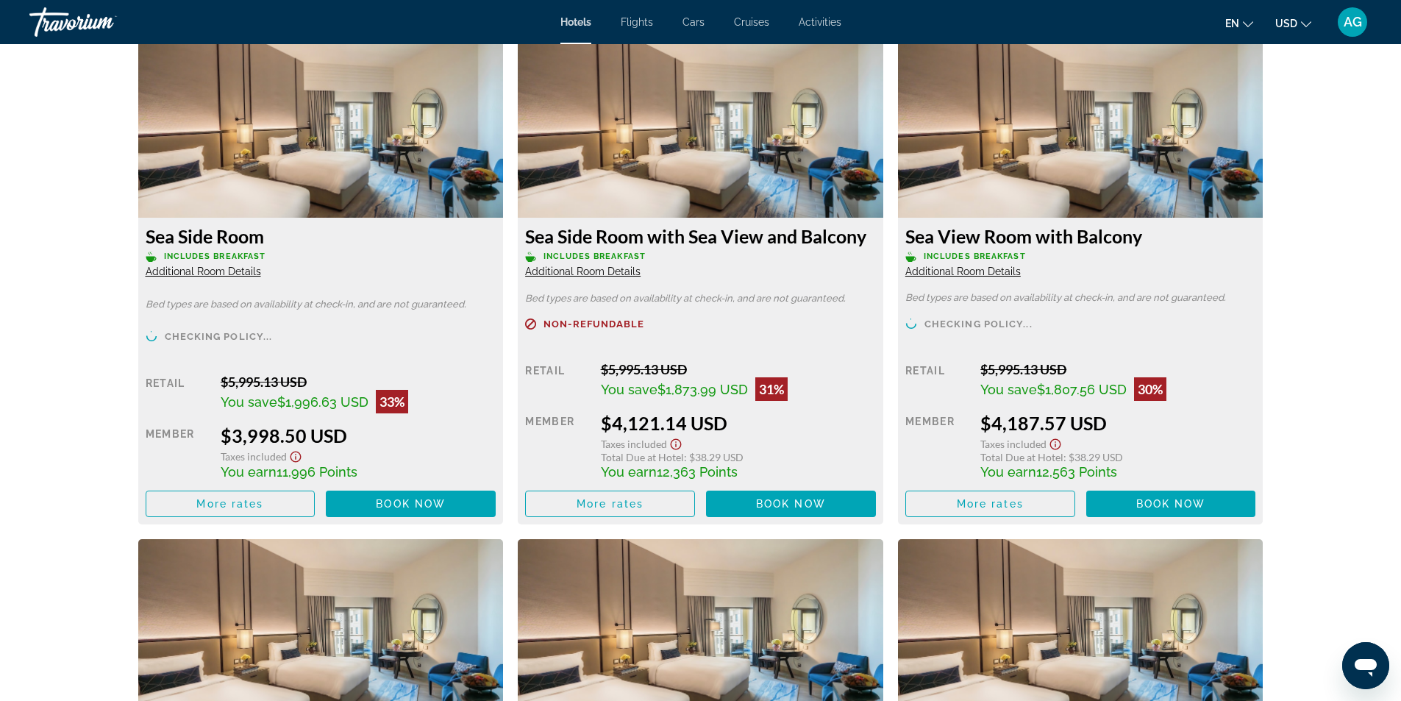
scroll to position [2022, 0]
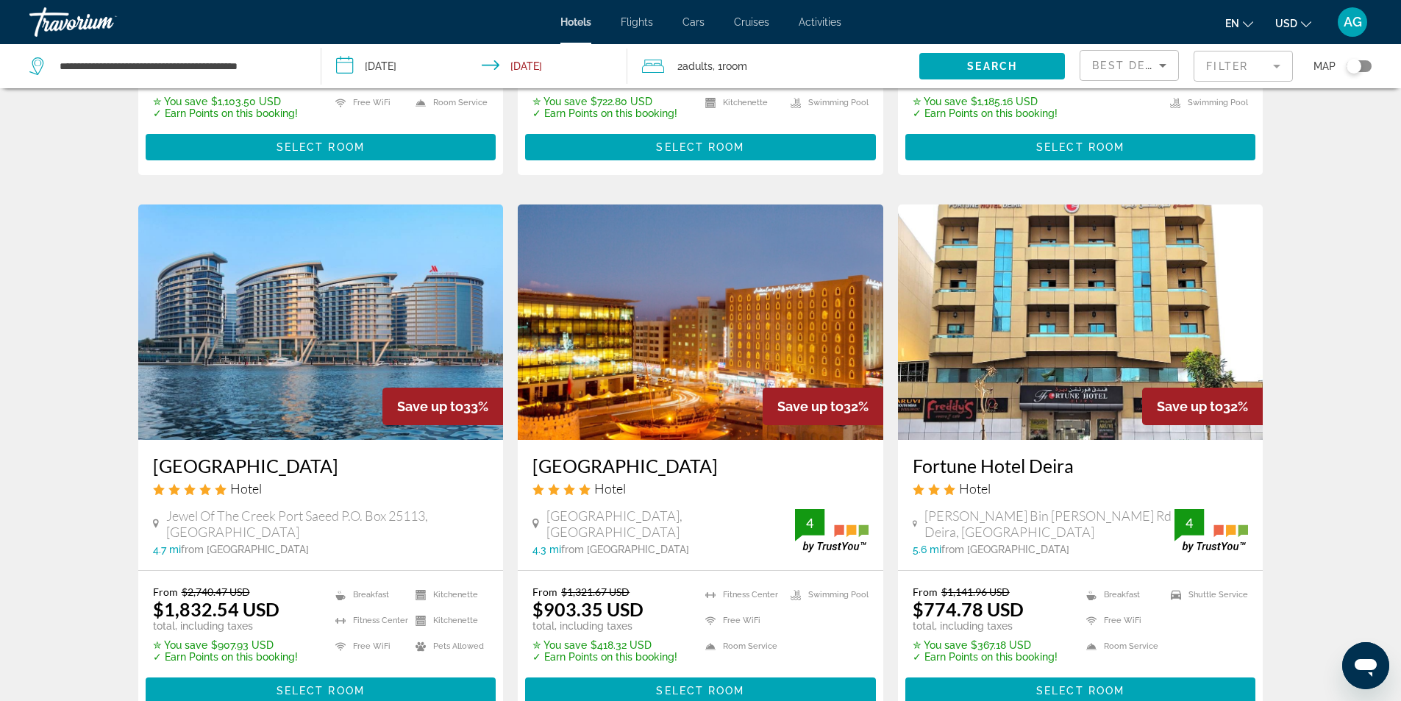
scroll to position [1083, 0]
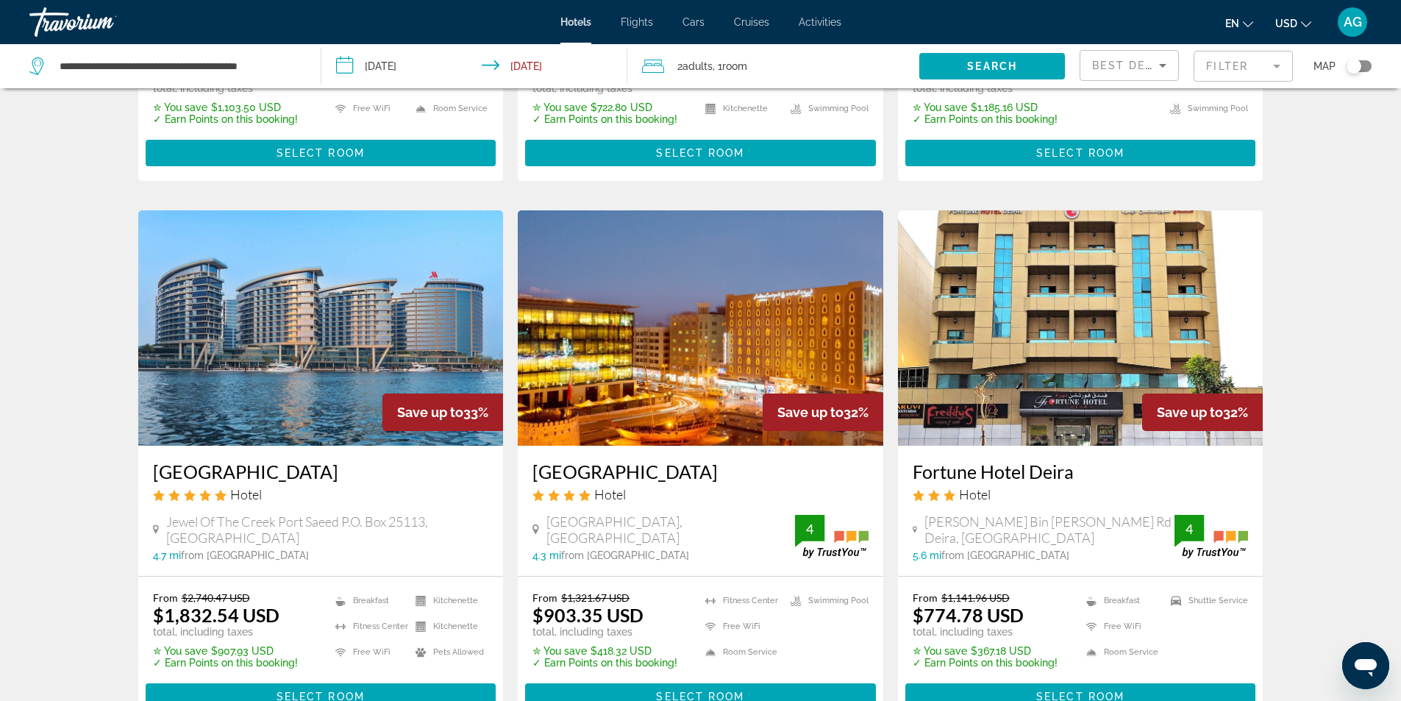
drag, startPoint x: 143, startPoint y: 424, endPoint x: 407, endPoint y: 424, distance: 263.4
click at [407, 446] on div "Marriott Marquis Dubai Creek Hotel Jewel Of The Creek Port Saeed P.O. Box 25113…" at bounding box center [321, 511] width 366 height 130
copy h3 "Marriott Marquis Dubai Creek"
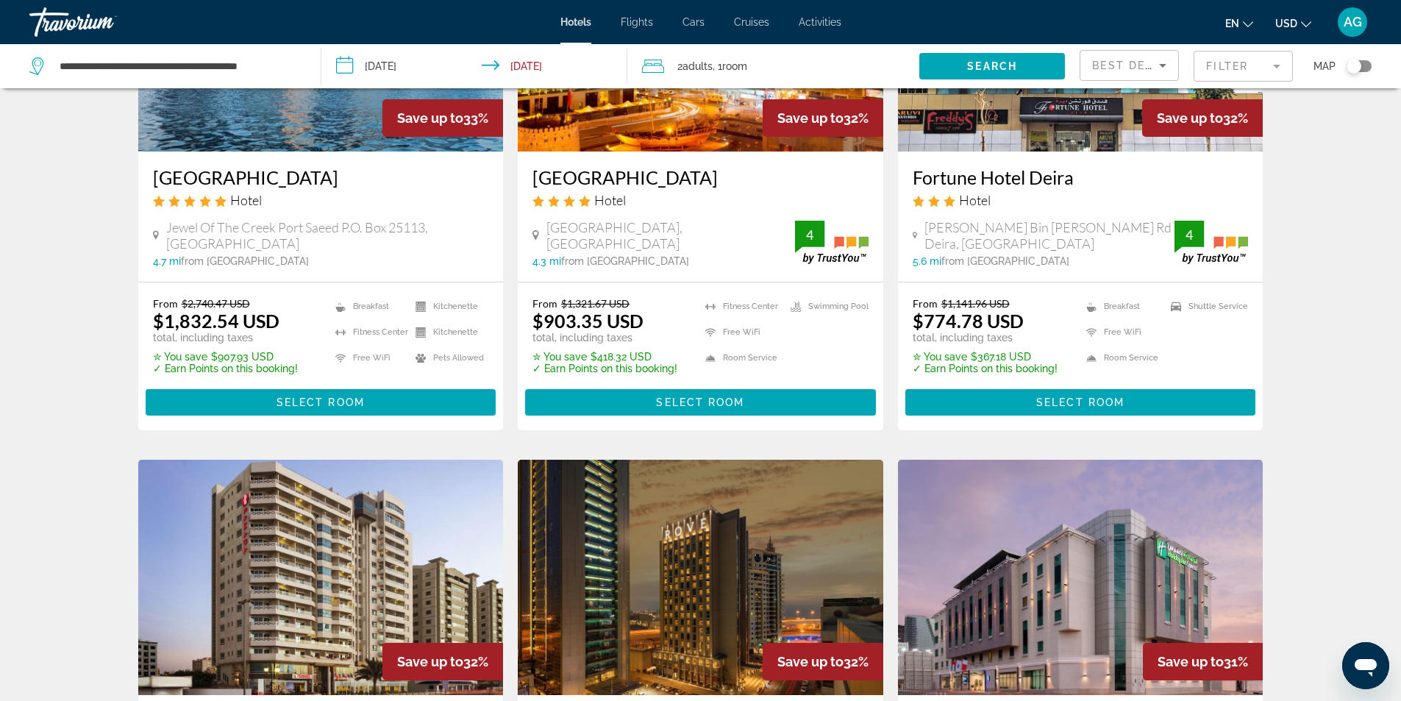
scroll to position [1156, 0]
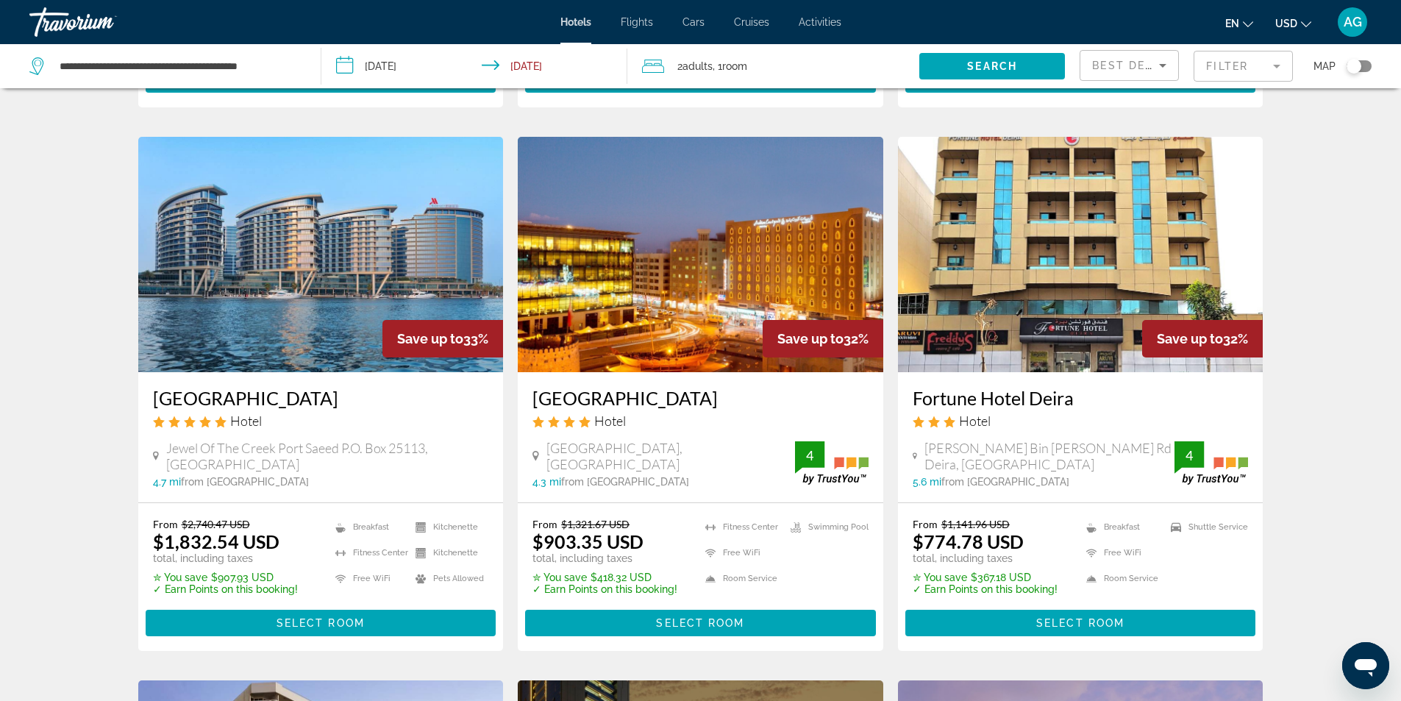
click at [316, 296] on img "Main content" at bounding box center [321, 254] width 366 height 235
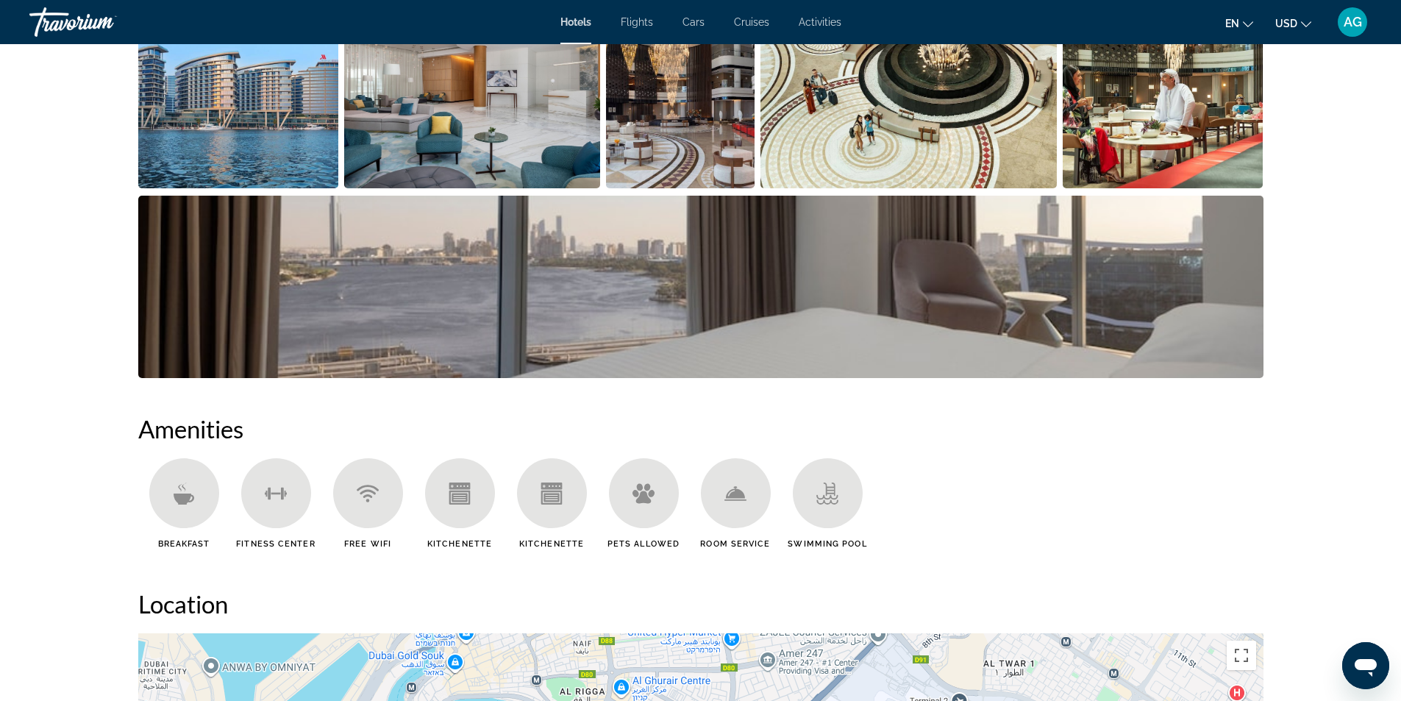
scroll to position [589, 0]
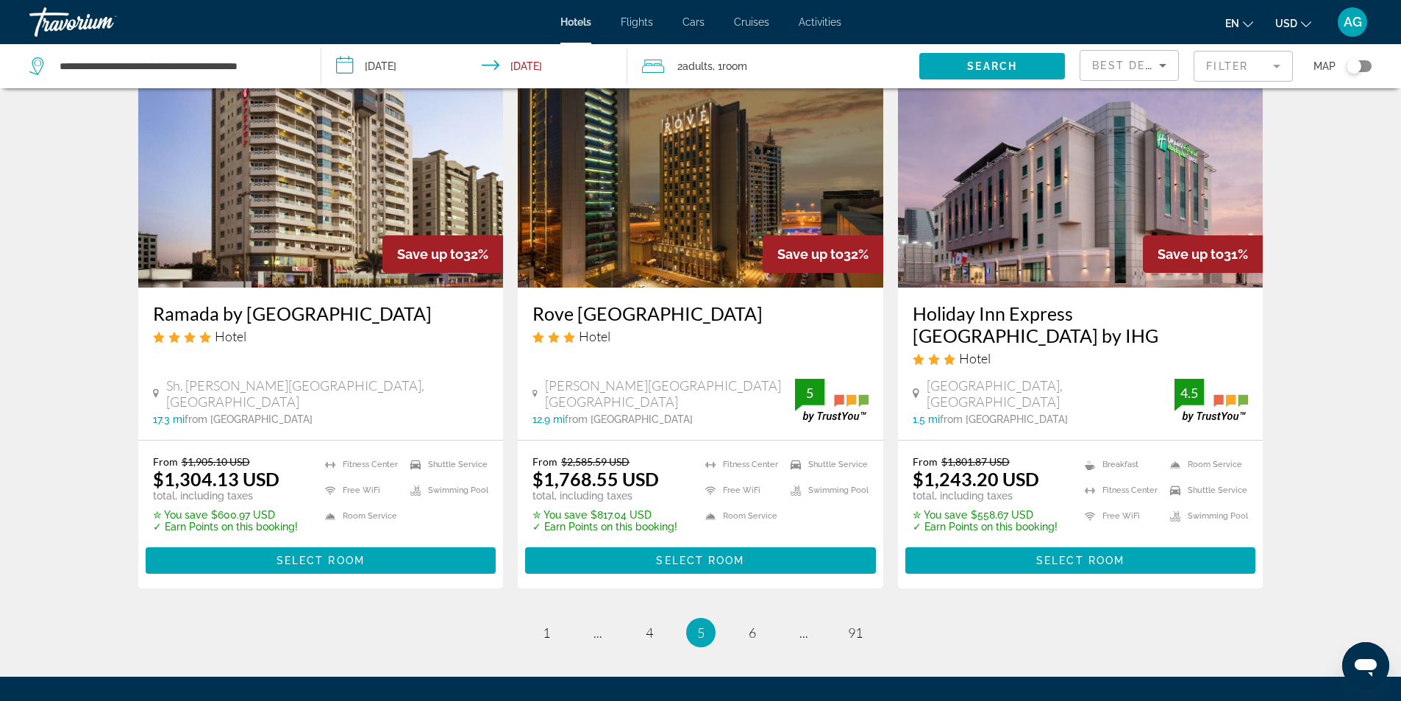
scroll to position [1892, 0]
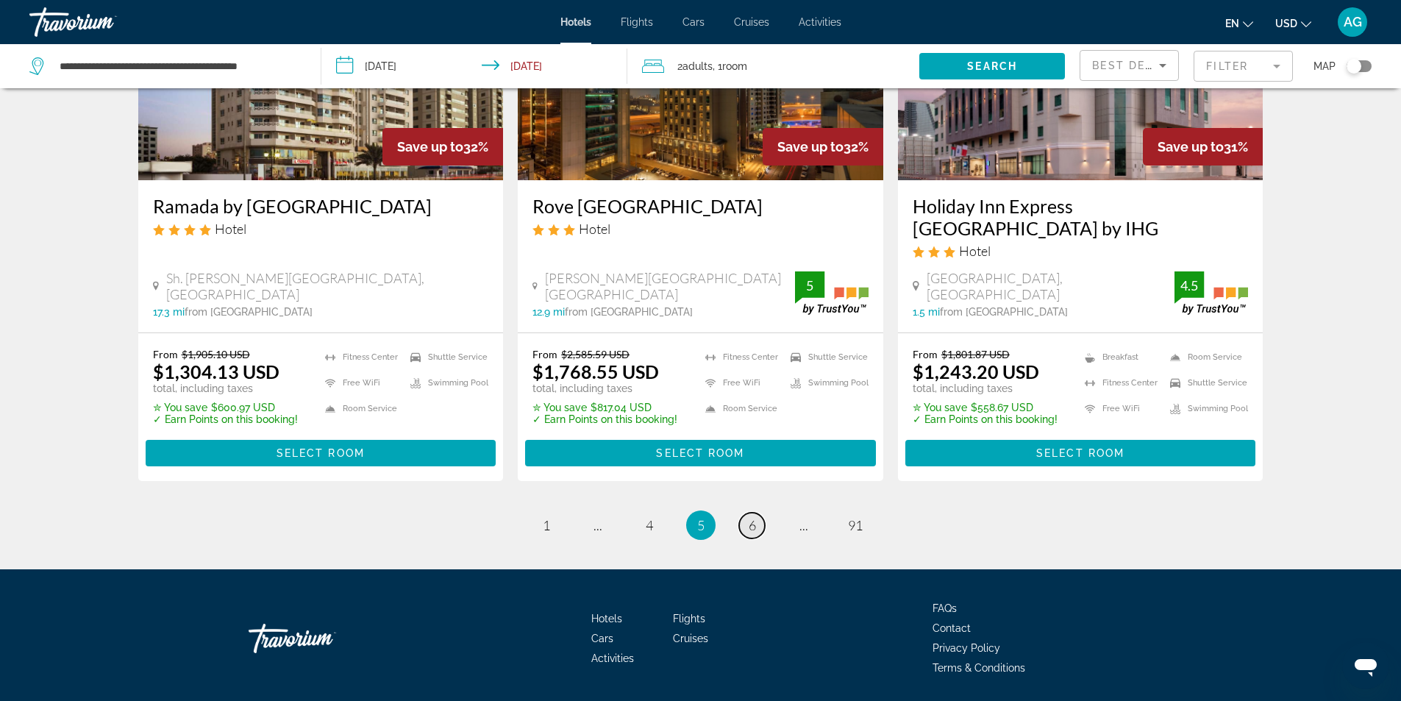
click at [750, 517] on span "6" at bounding box center [752, 525] width 7 height 16
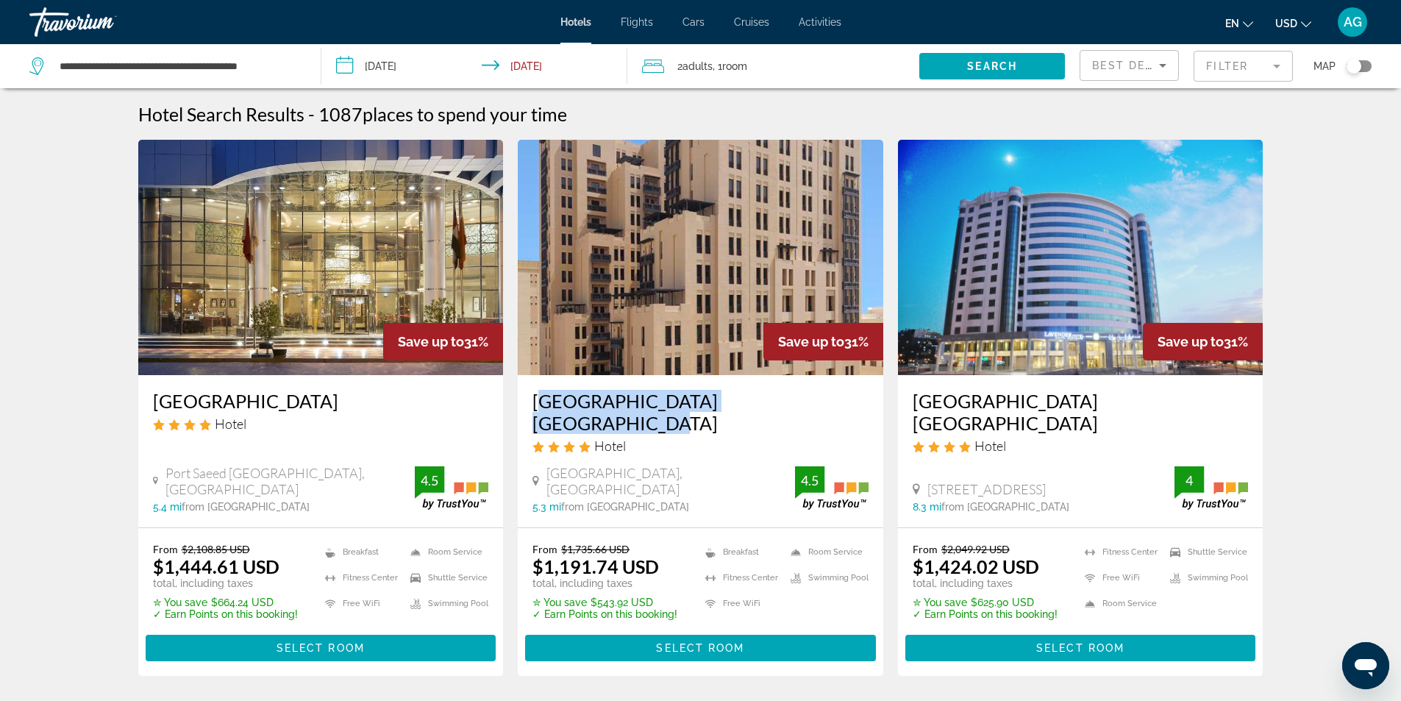
drag, startPoint x: 520, startPoint y: 406, endPoint x: 795, endPoint y: 402, distance: 275.2
click at [795, 402] on div "Hyatt Place Dubai Wasl District Hotel Al Wasl District, Dubai 5.3 mi from Dubai…" at bounding box center [701, 451] width 366 height 152
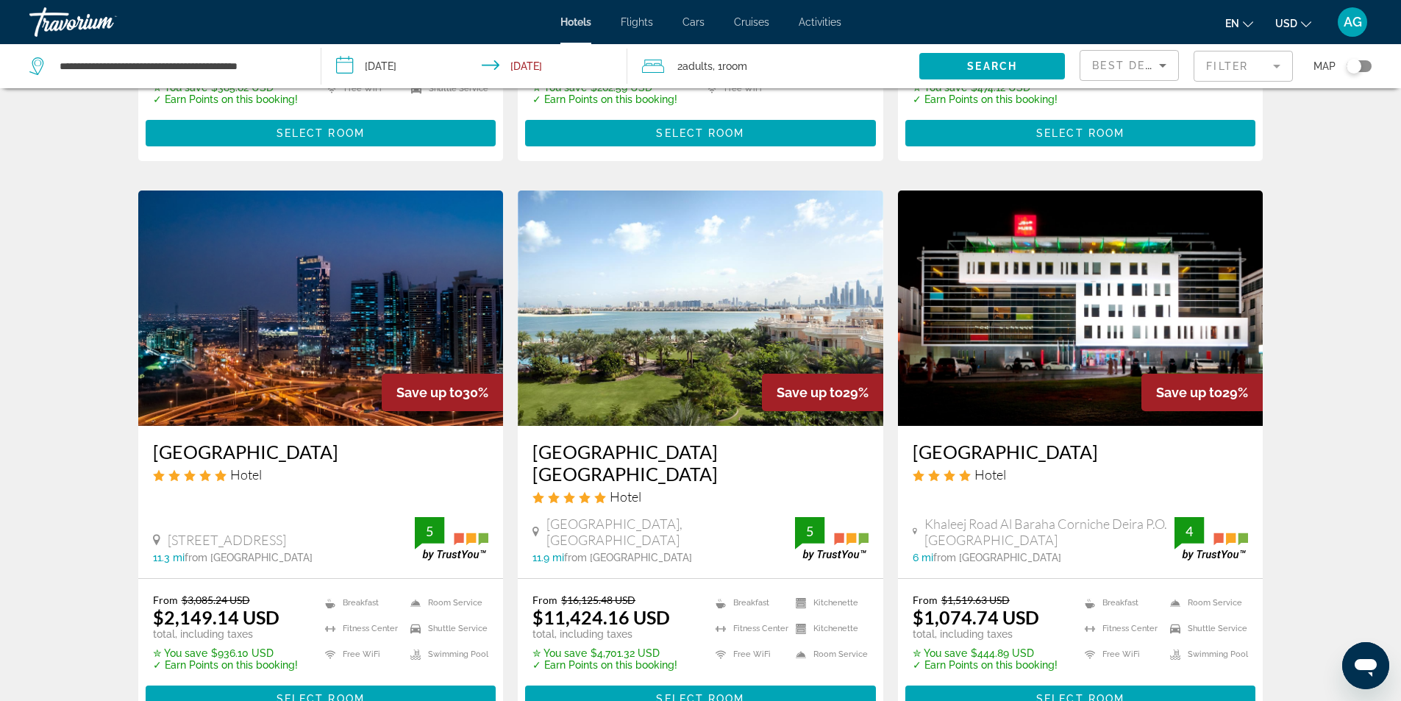
scroll to position [1619, 0]
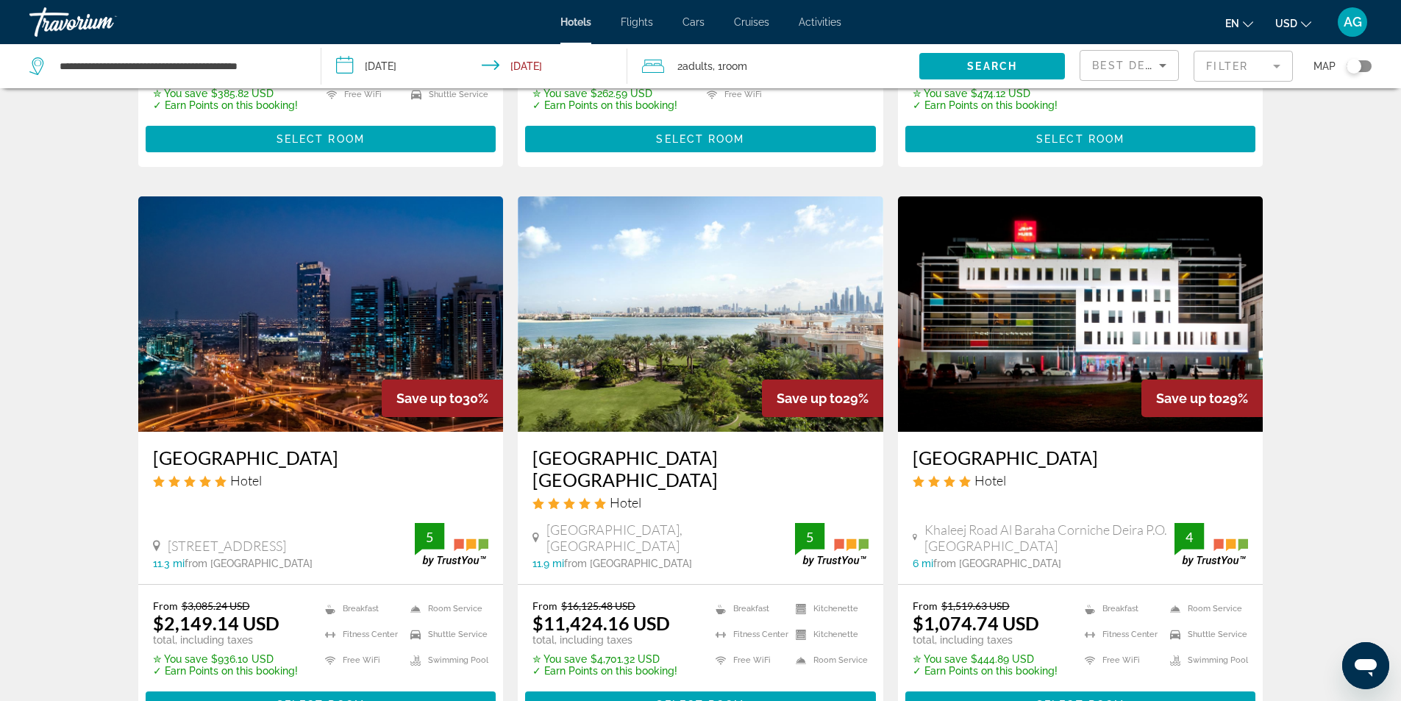
click at [665, 364] on img "Main content" at bounding box center [701, 313] width 366 height 235
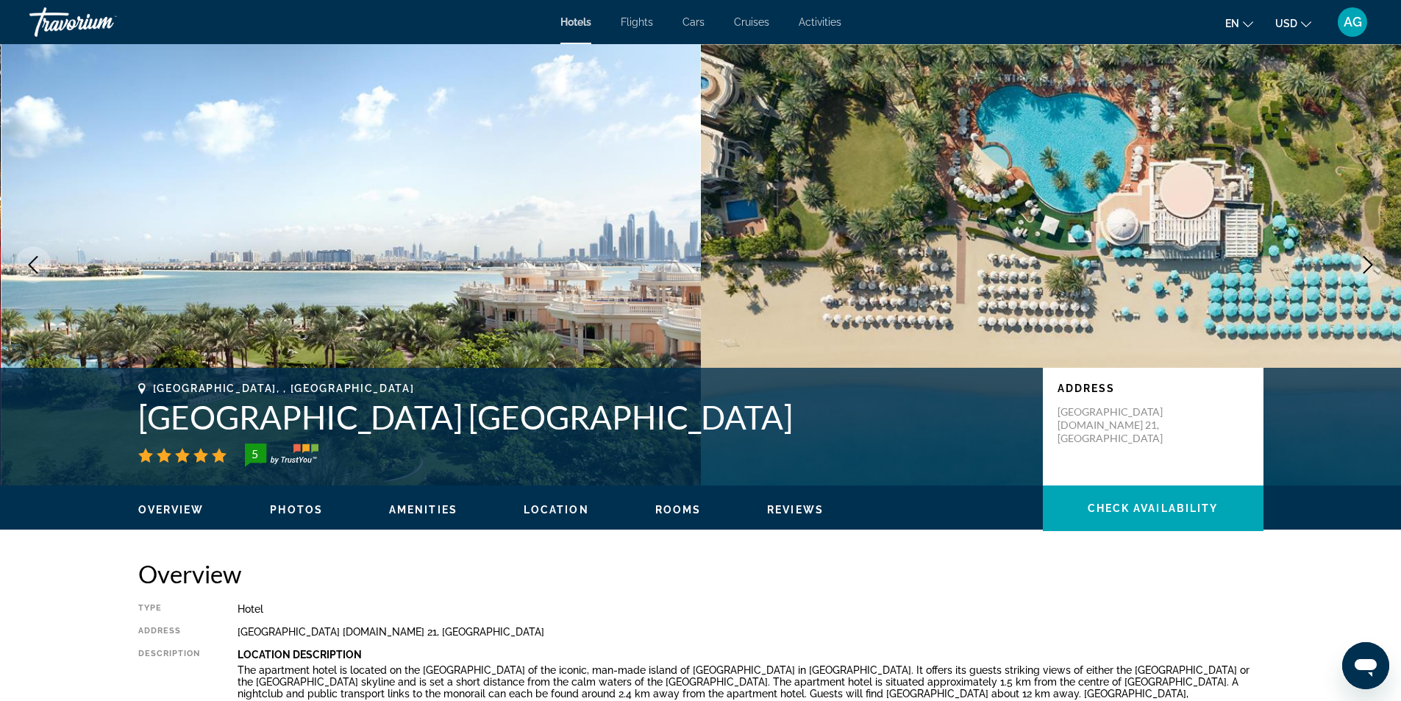
drag, startPoint x: 154, startPoint y: 416, endPoint x: 792, endPoint y: 425, distance: 637.9
click at [792, 425] on div "Dubai, , United Arab Emirates Kempinski Hotel & Residences Palm Jumeirah 5 Addr…" at bounding box center [701, 427] width 1184 height 88
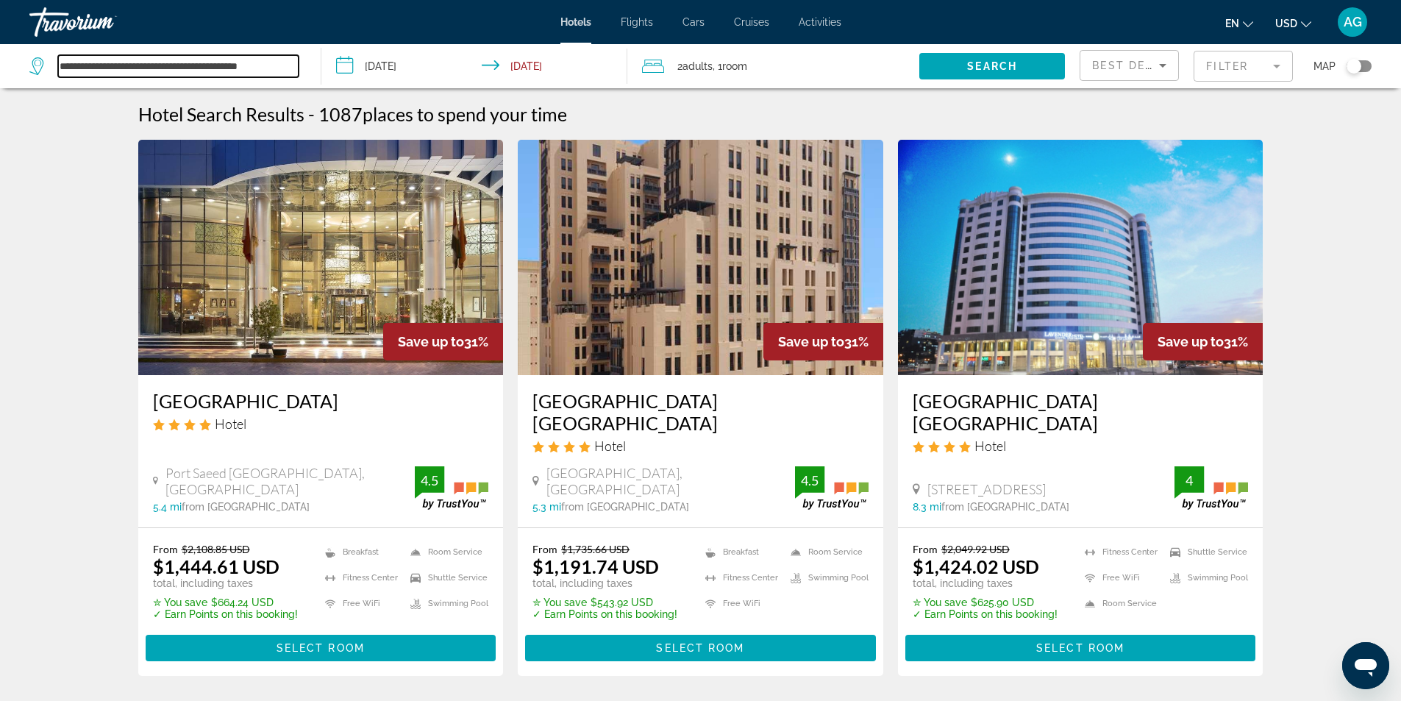
click at [298, 63] on input "**********" at bounding box center [178, 66] width 241 height 22
type input "*"
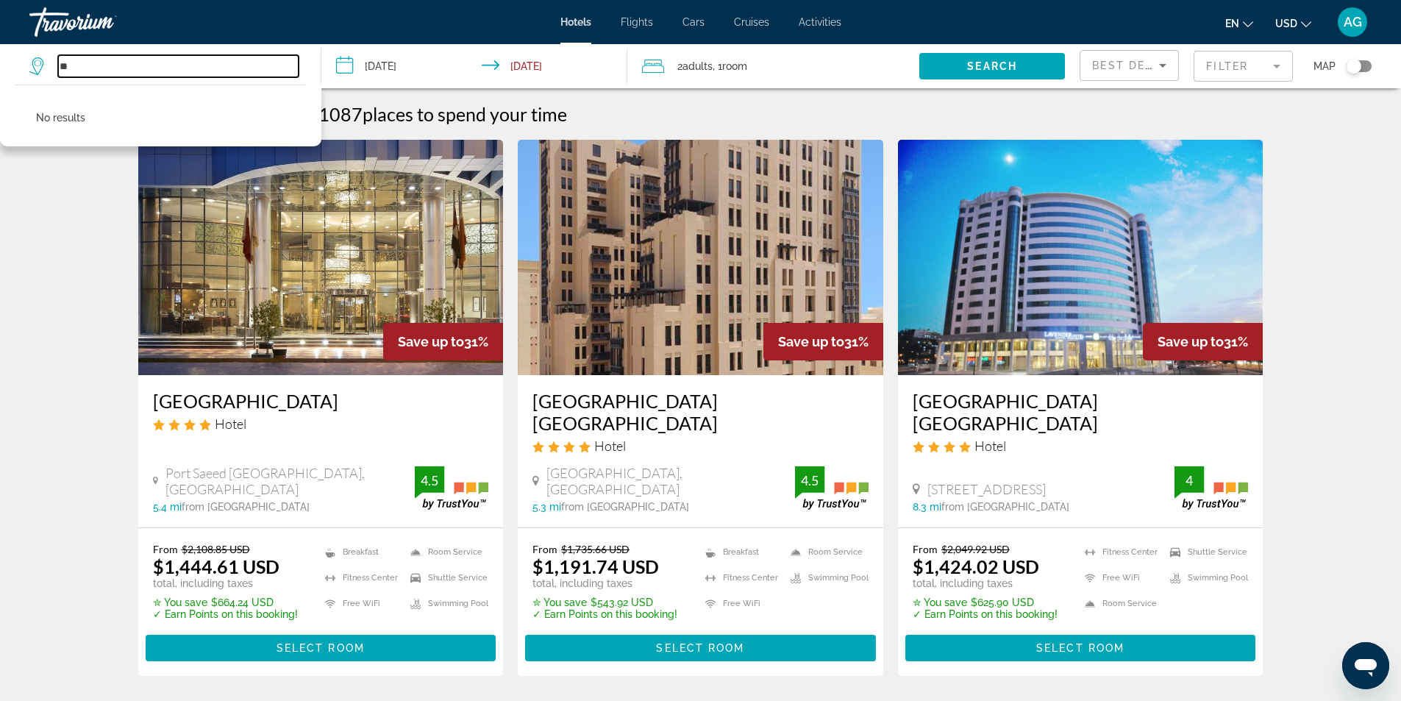
type input "*"
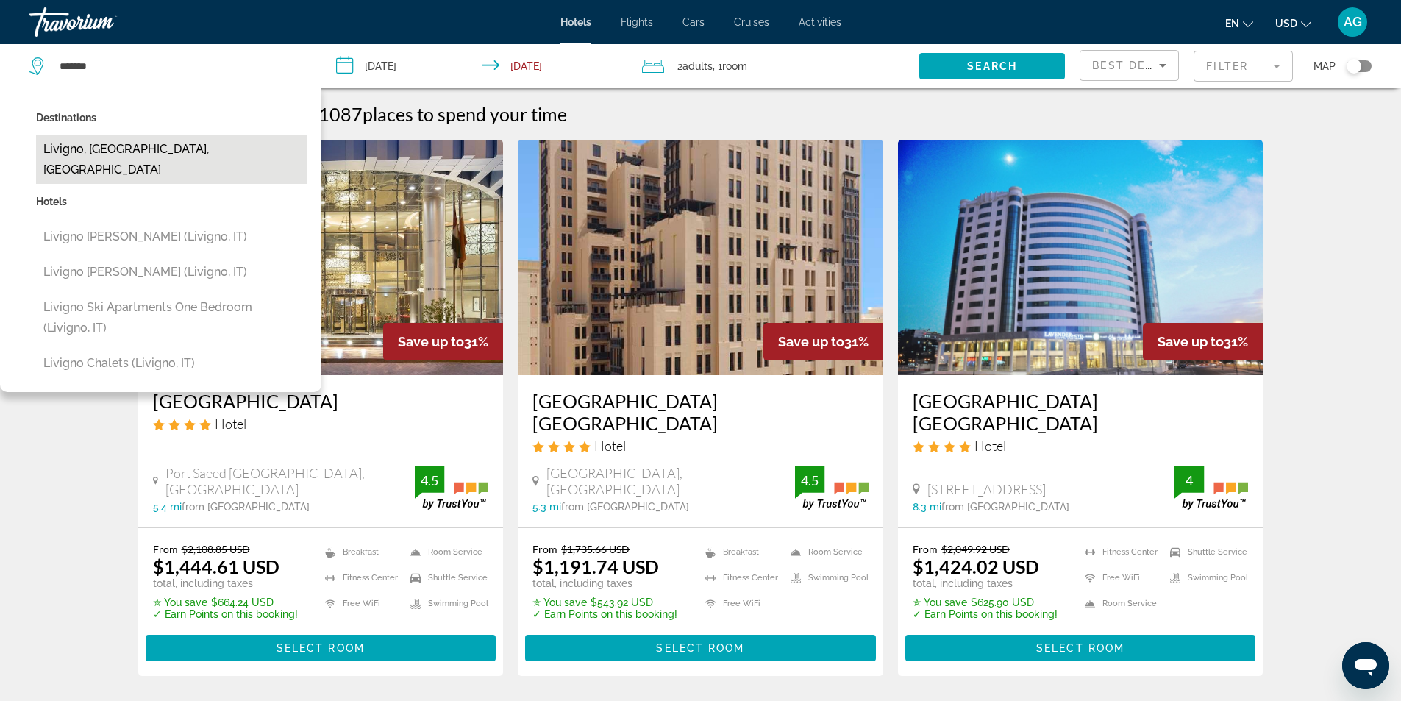
click at [205, 150] on button "Livigno, Lombardy Alps, Italy" at bounding box center [171, 159] width 271 height 49
type input "**********"
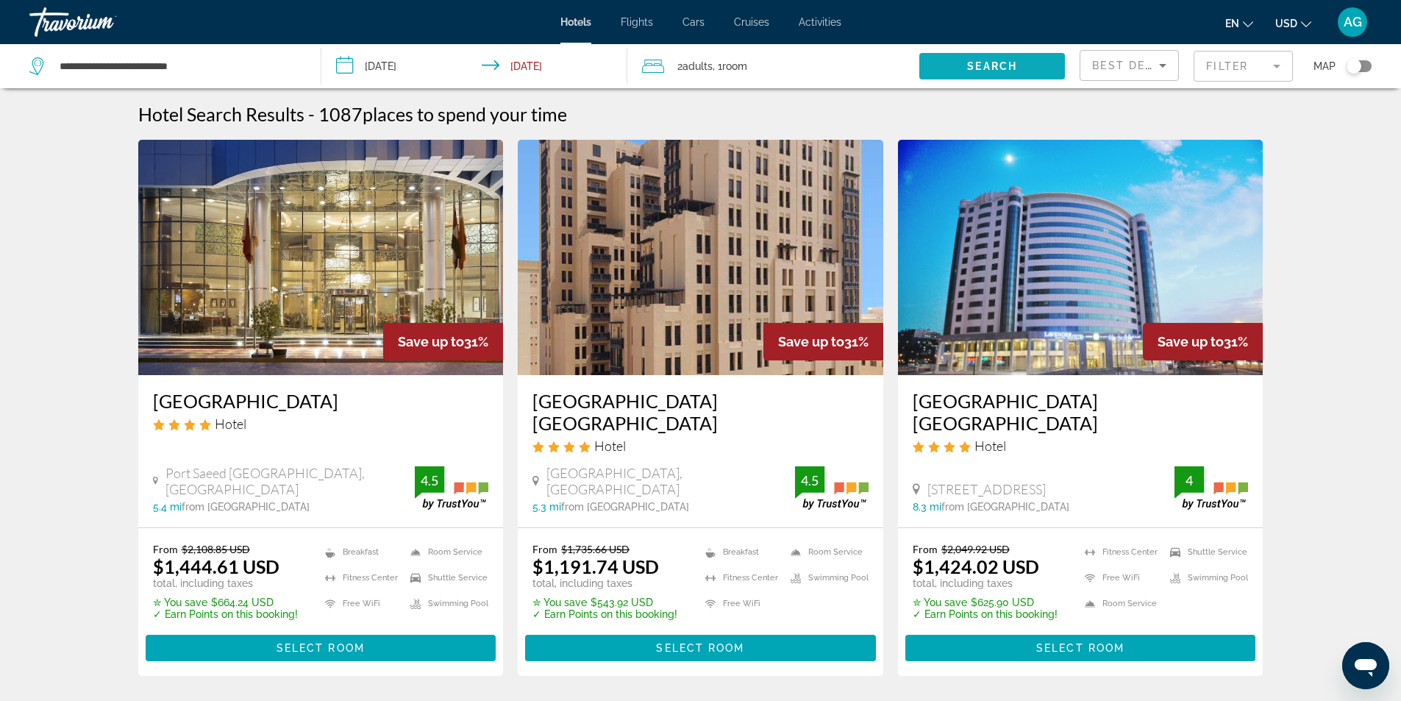
click at [1012, 71] on span "Search" at bounding box center [992, 66] width 50 height 12
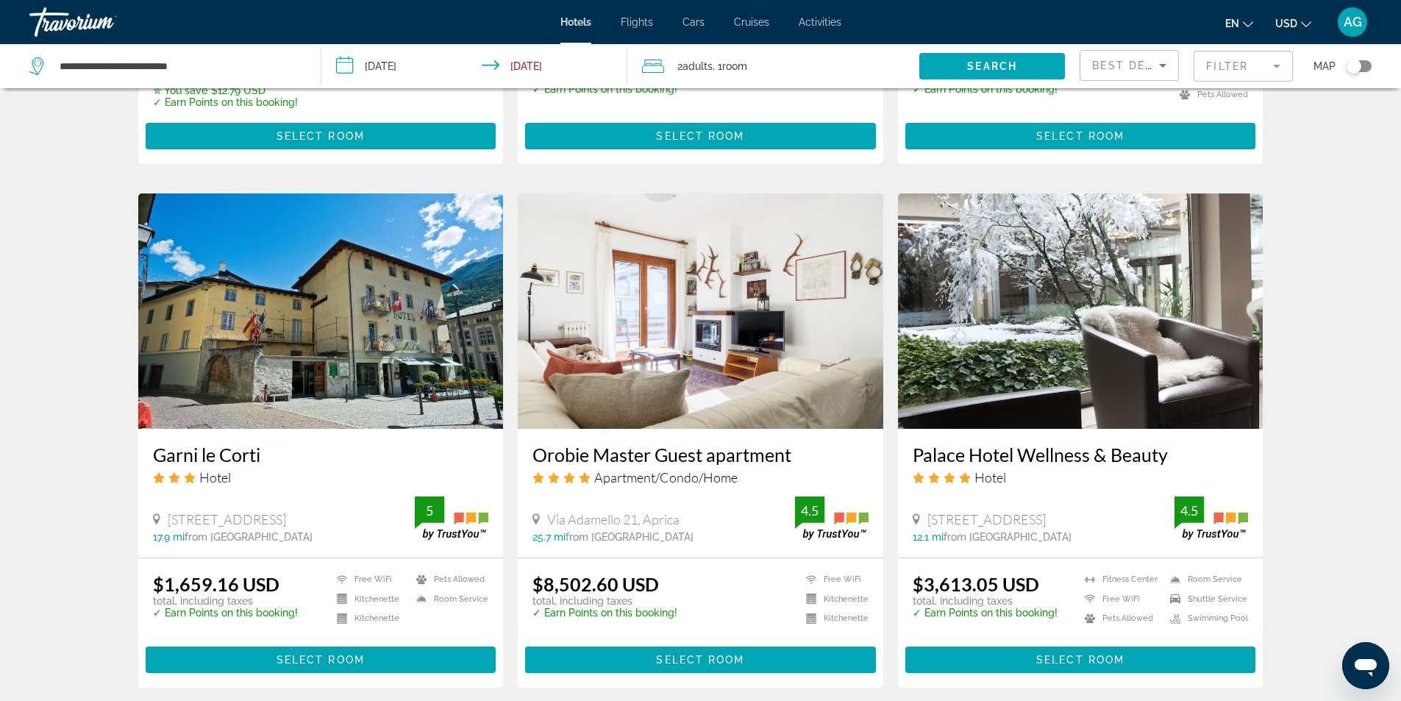
scroll to position [1830, 0]
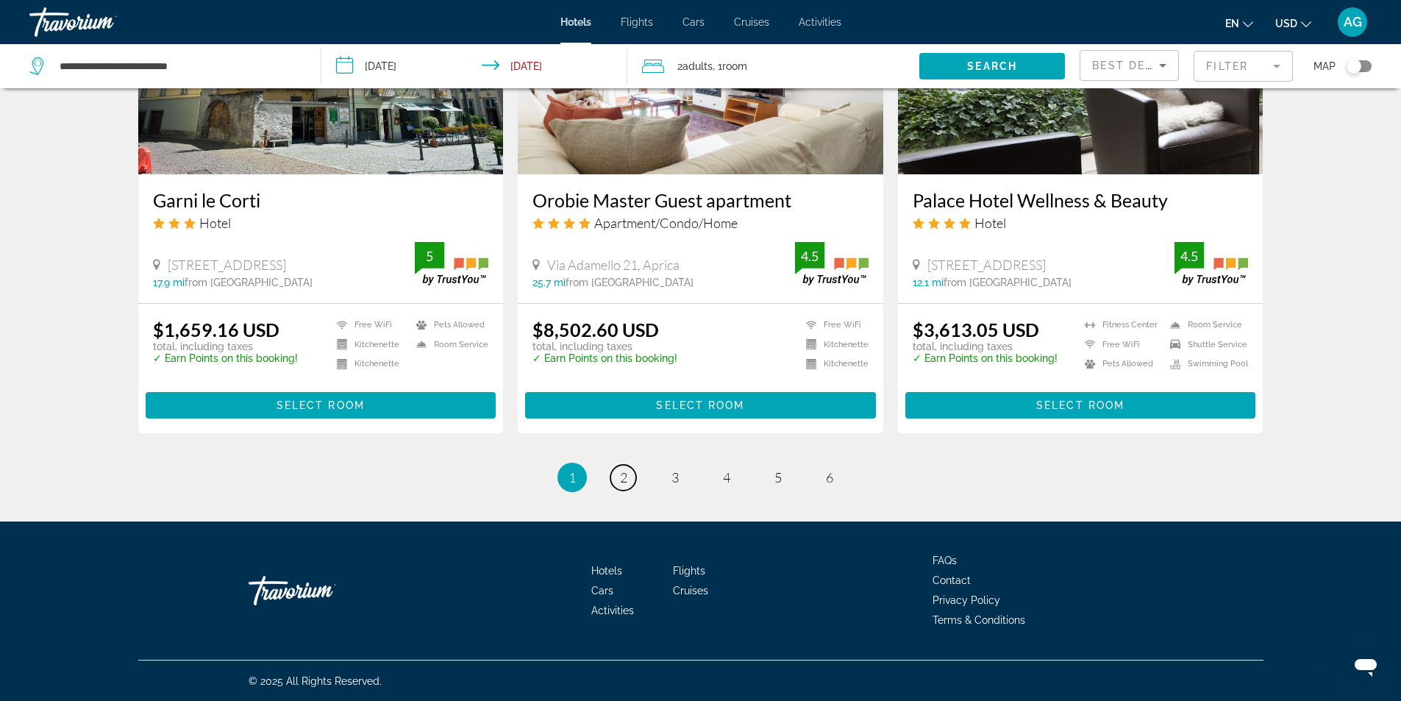
click at [625, 485] on link "page 2" at bounding box center [624, 478] width 26 height 26
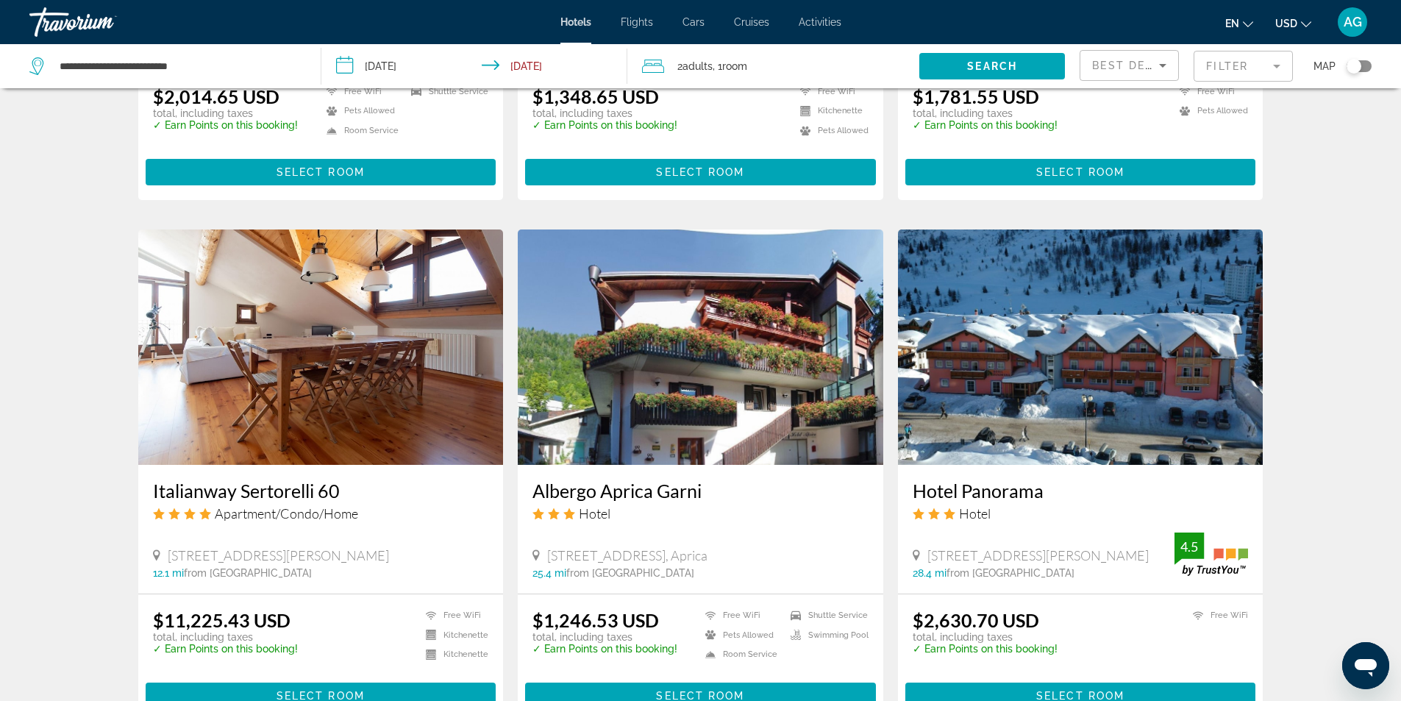
scroll to position [1766, 0]
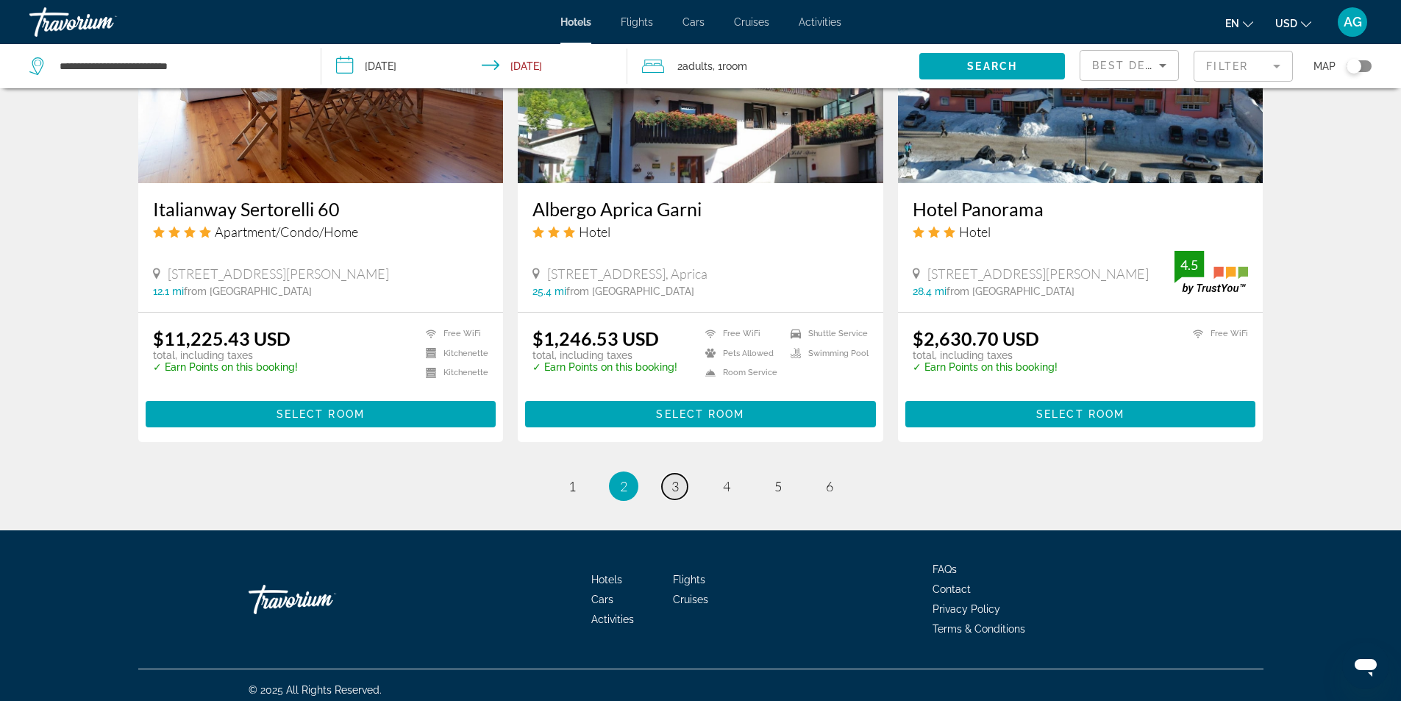
click at [678, 490] on span "3" at bounding box center [675, 486] width 7 height 16
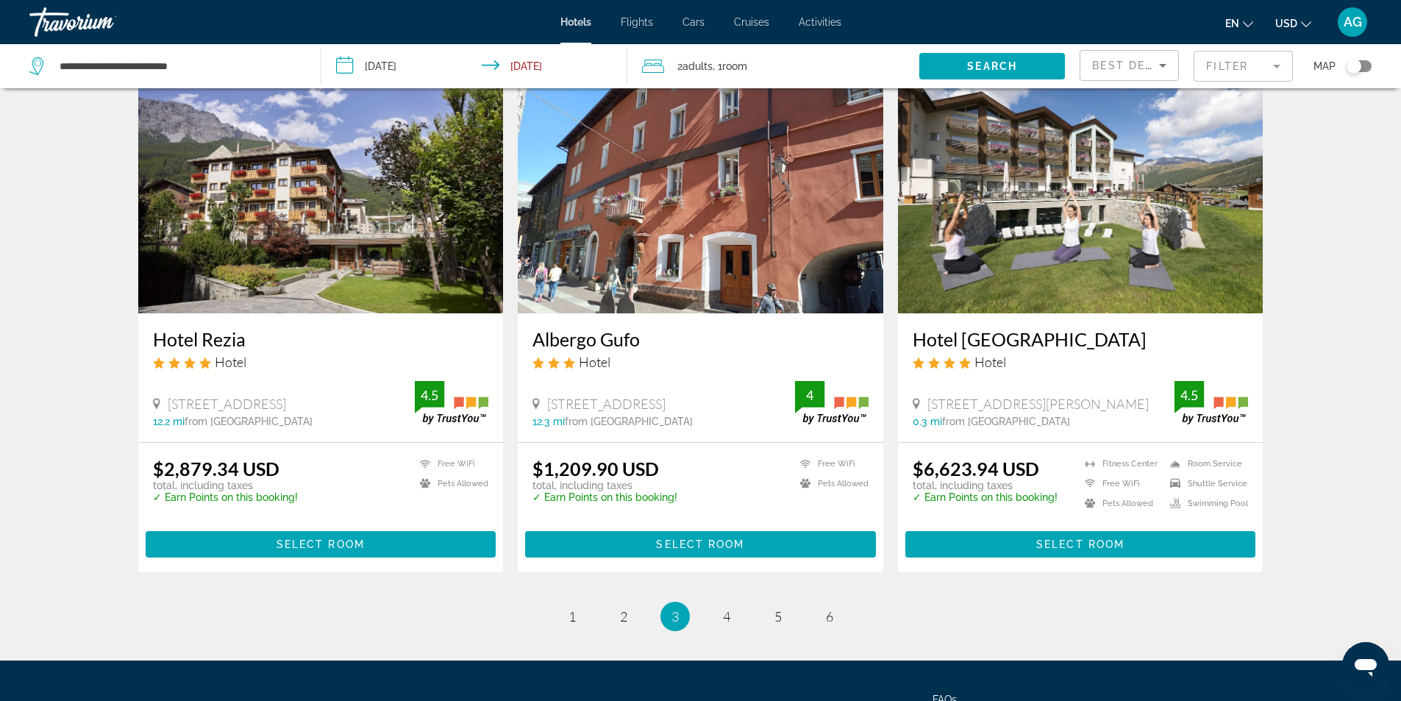
scroll to position [1775, 0]
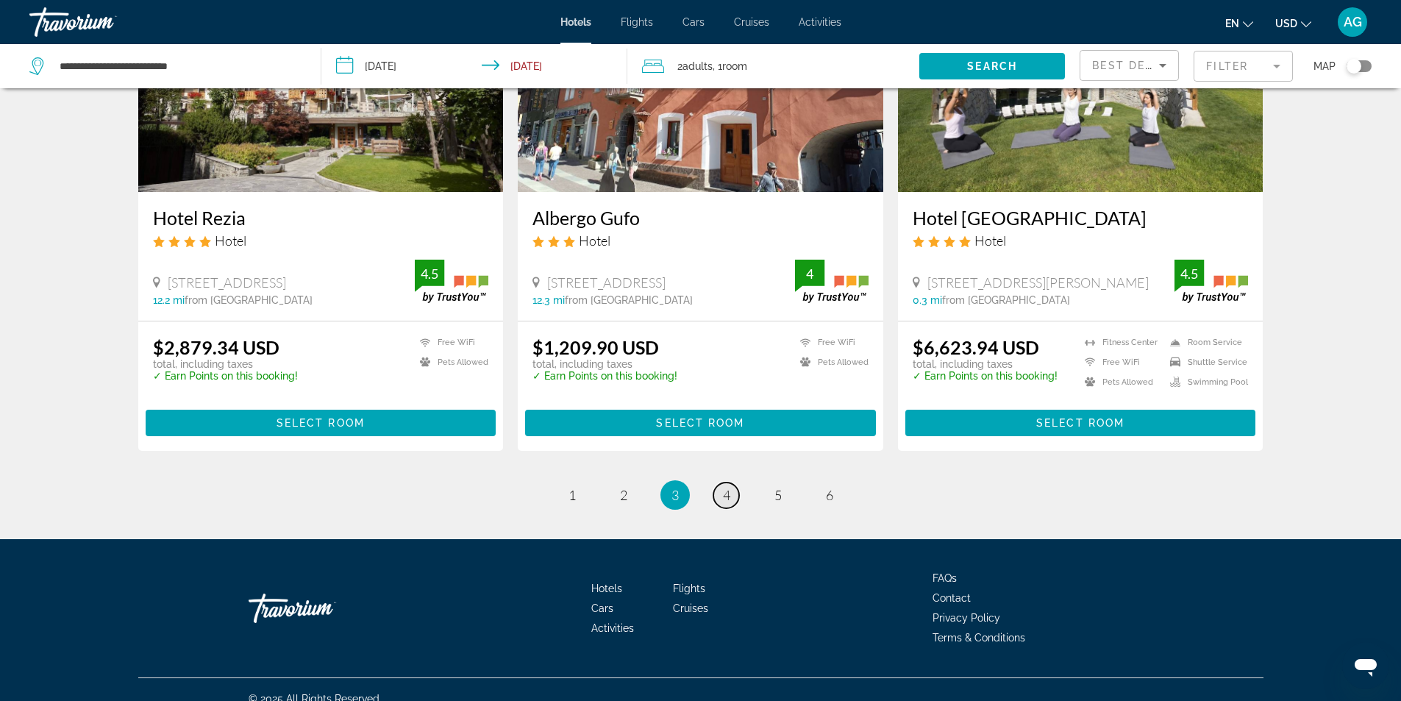
click at [725, 487] on span "4" at bounding box center [726, 495] width 7 height 16
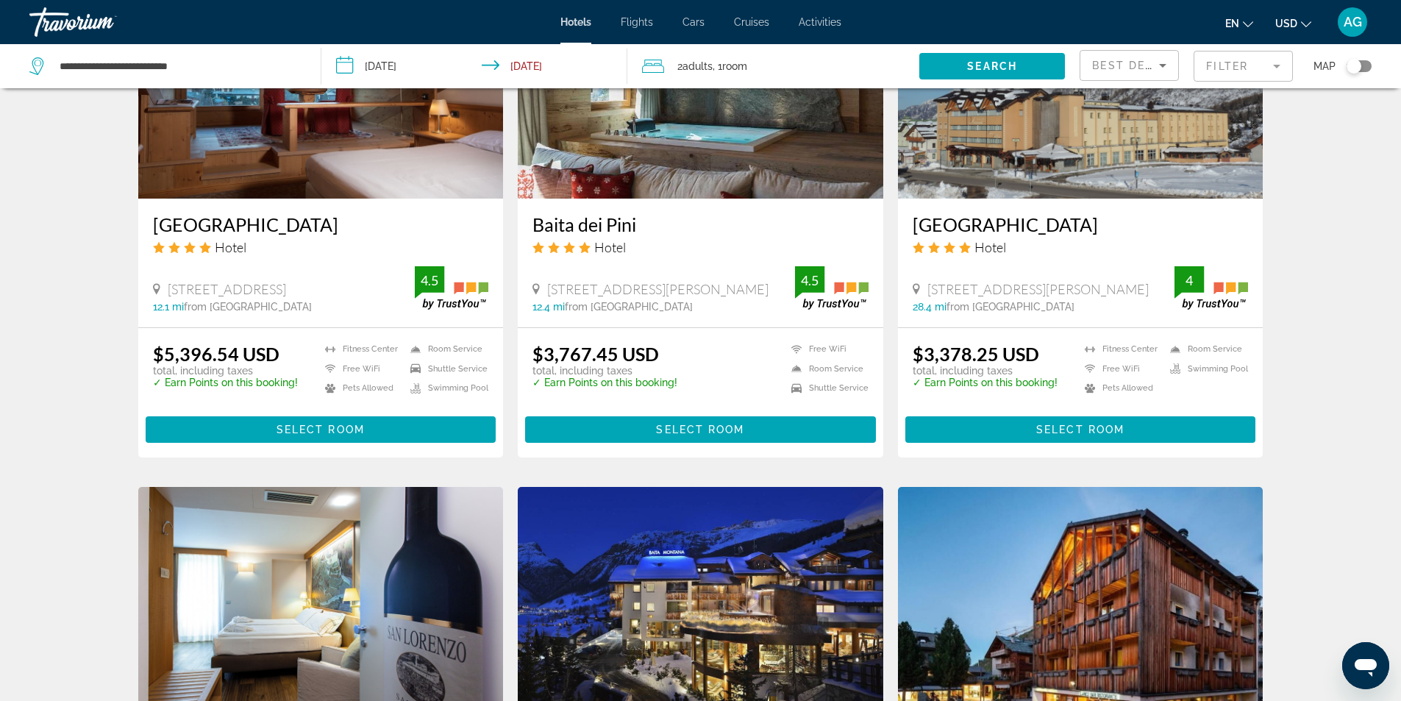
scroll to position [1471, 0]
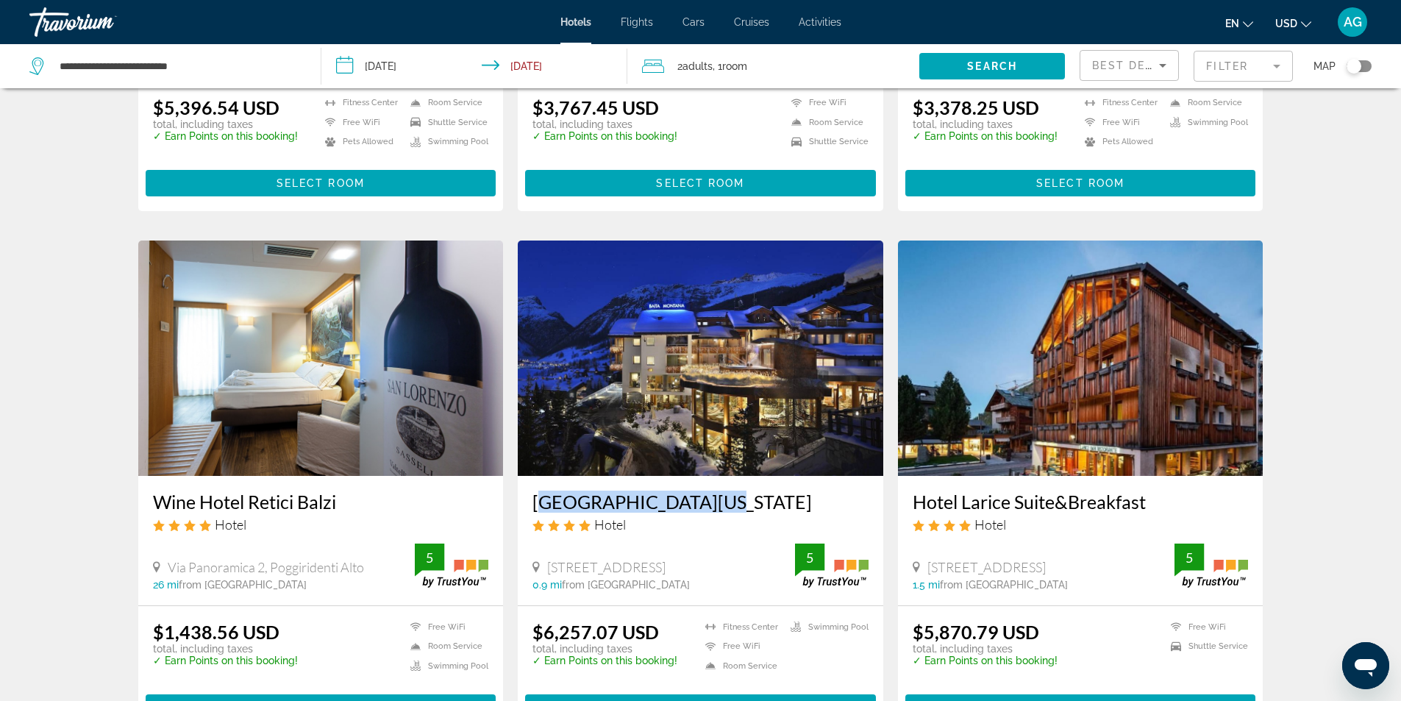
drag, startPoint x: 530, startPoint y: 505, endPoint x: 711, endPoint y: 508, distance: 181.7
click at [711, 508] on div "Hotel Baita Montana Hotel Via Mont Dala Nef 87, Livigno 0.9 mi from Livigno cit…" at bounding box center [701, 540] width 366 height 129
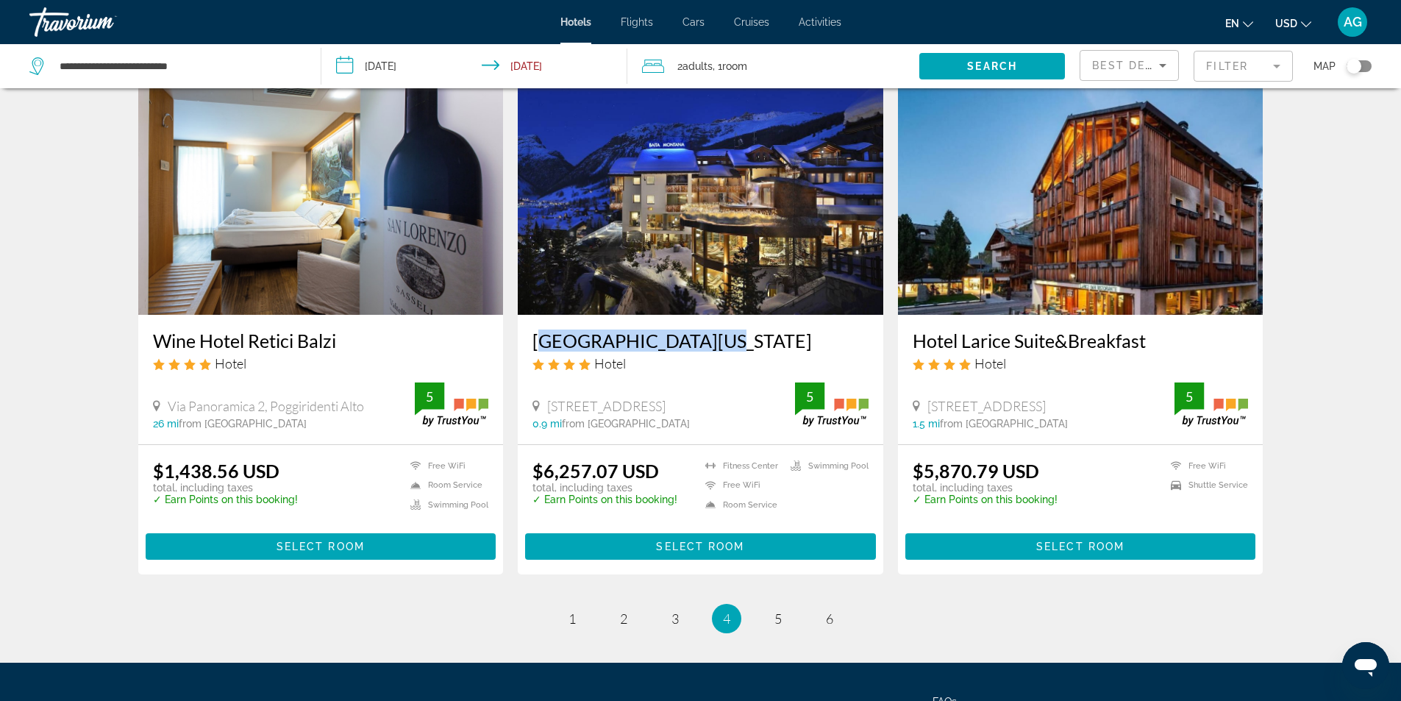
scroll to position [1774, 0]
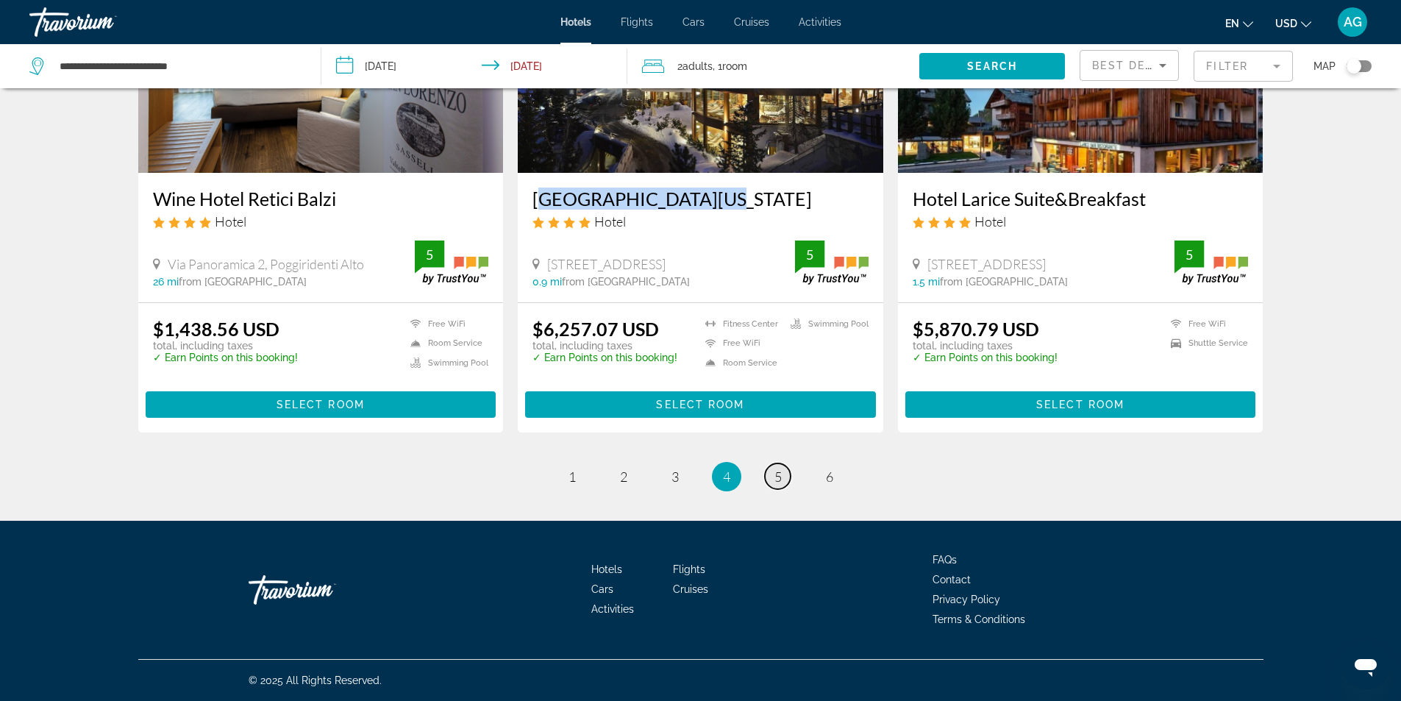
click at [778, 477] on span "5" at bounding box center [778, 477] width 7 height 16
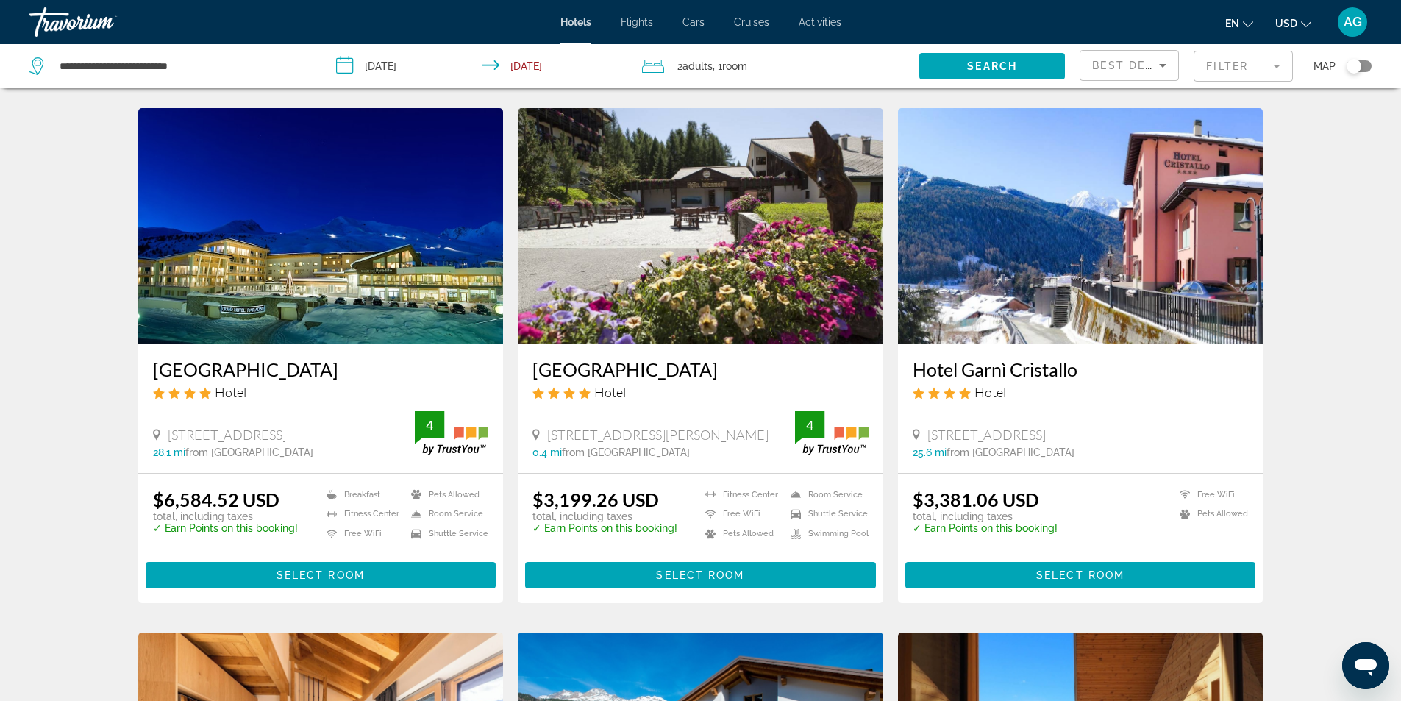
scroll to position [589, 0]
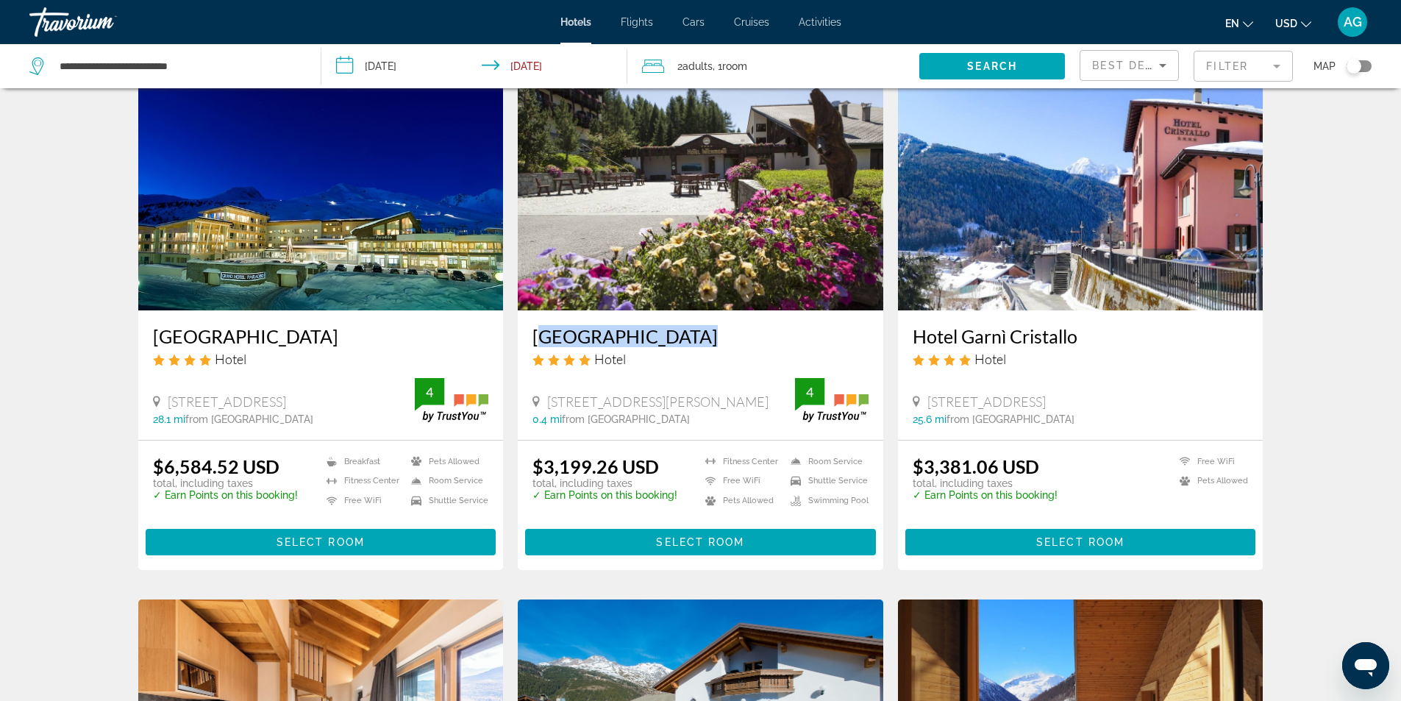
drag, startPoint x: 527, startPoint y: 339, endPoint x: 676, endPoint y: 336, distance: 149.4
click at [676, 336] on div "Hotel Intermonti Hotel Via Gerus 310, Livigno 0.4 mi from Livigno city center f…" at bounding box center [701, 374] width 366 height 129
click at [677, 260] on img "Main content" at bounding box center [701, 192] width 366 height 235
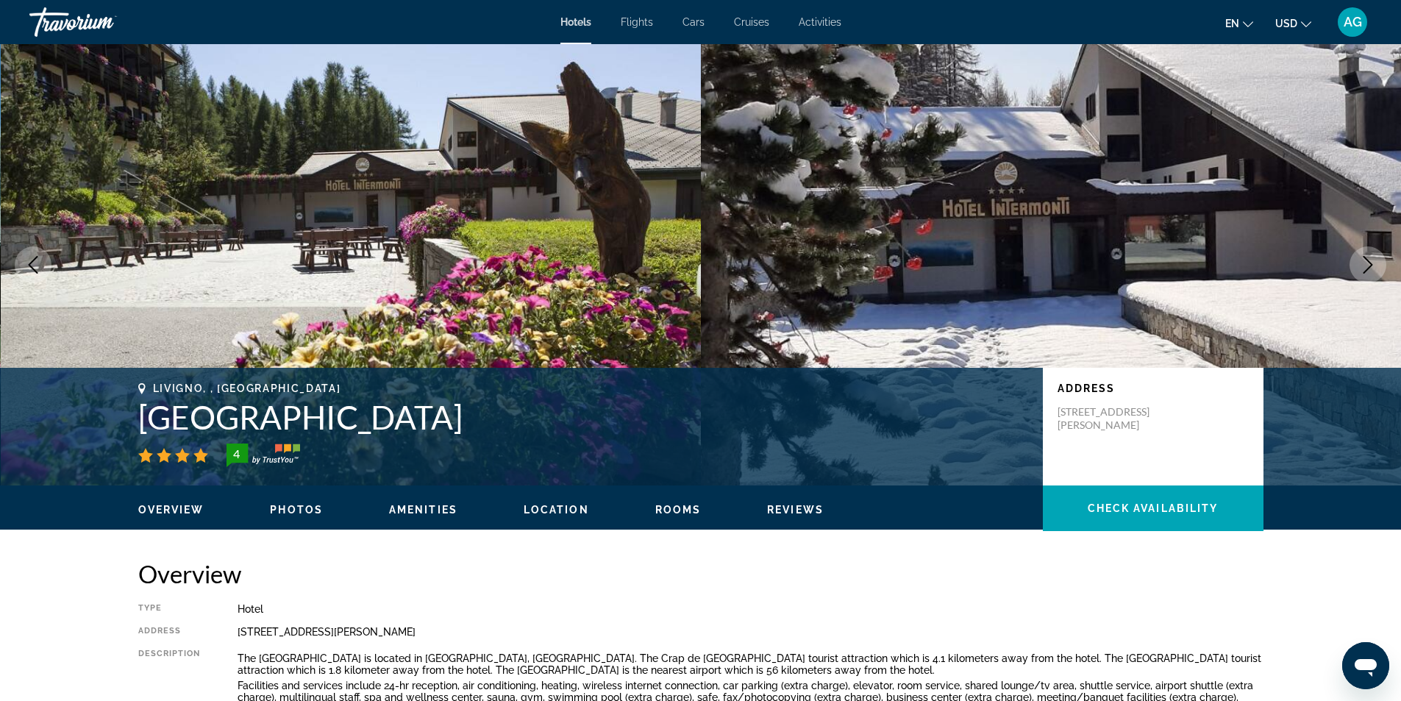
click at [1374, 264] on icon "Next image" at bounding box center [1369, 265] width 18 height 18
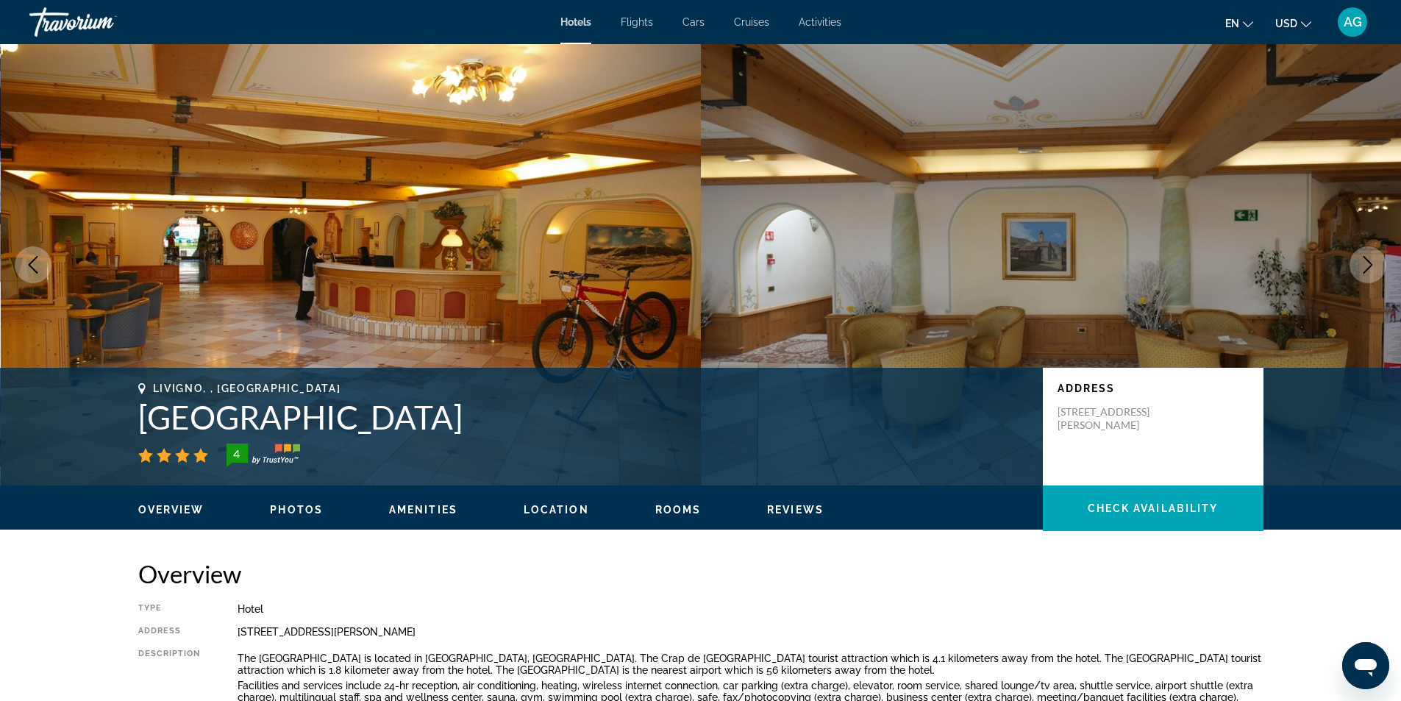
click at [1374, 264] on icon "Next image" at bounding box center [1369, 265] width 18 height 18
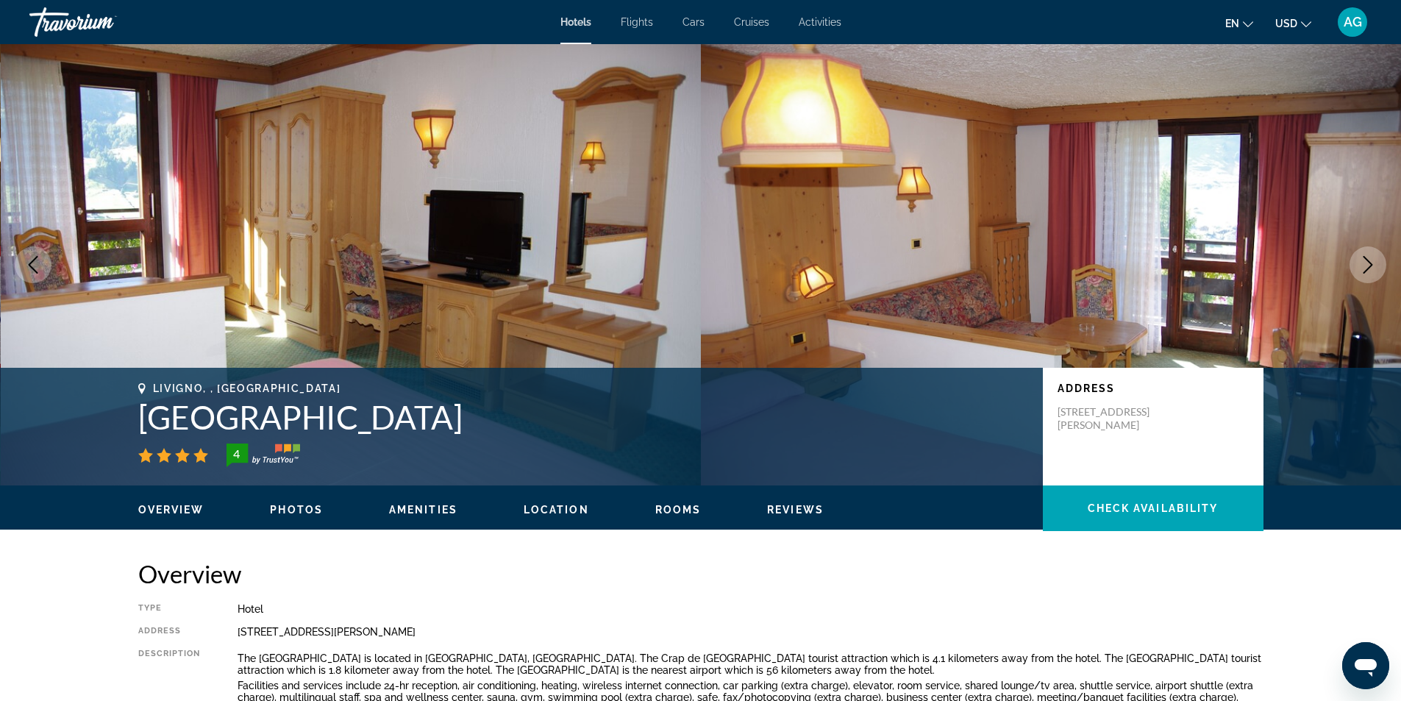
click at [1372, 257] on icon "Next image" at bounding box center [1369, 265] width 18 height 18
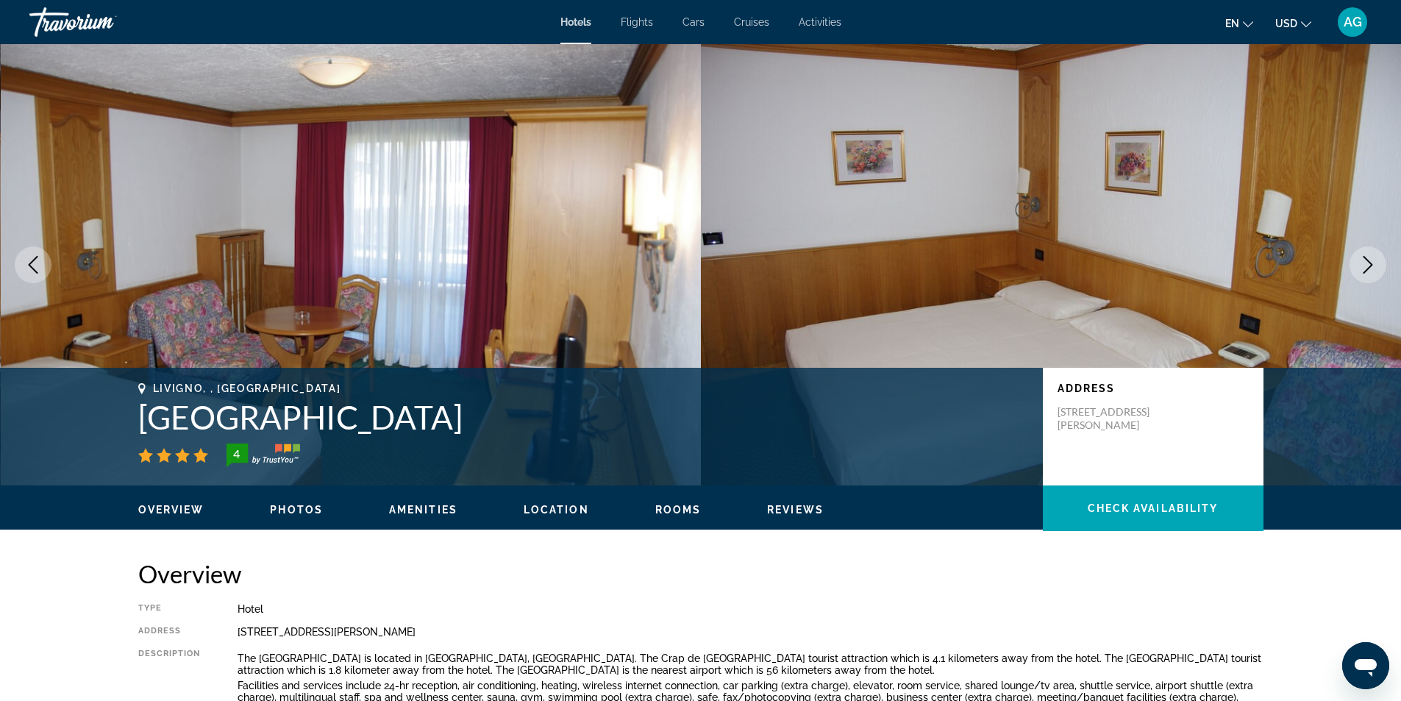
click at [1362, 270] on icon "Next image" at bounding box center [1369, 265] width 18 height 18
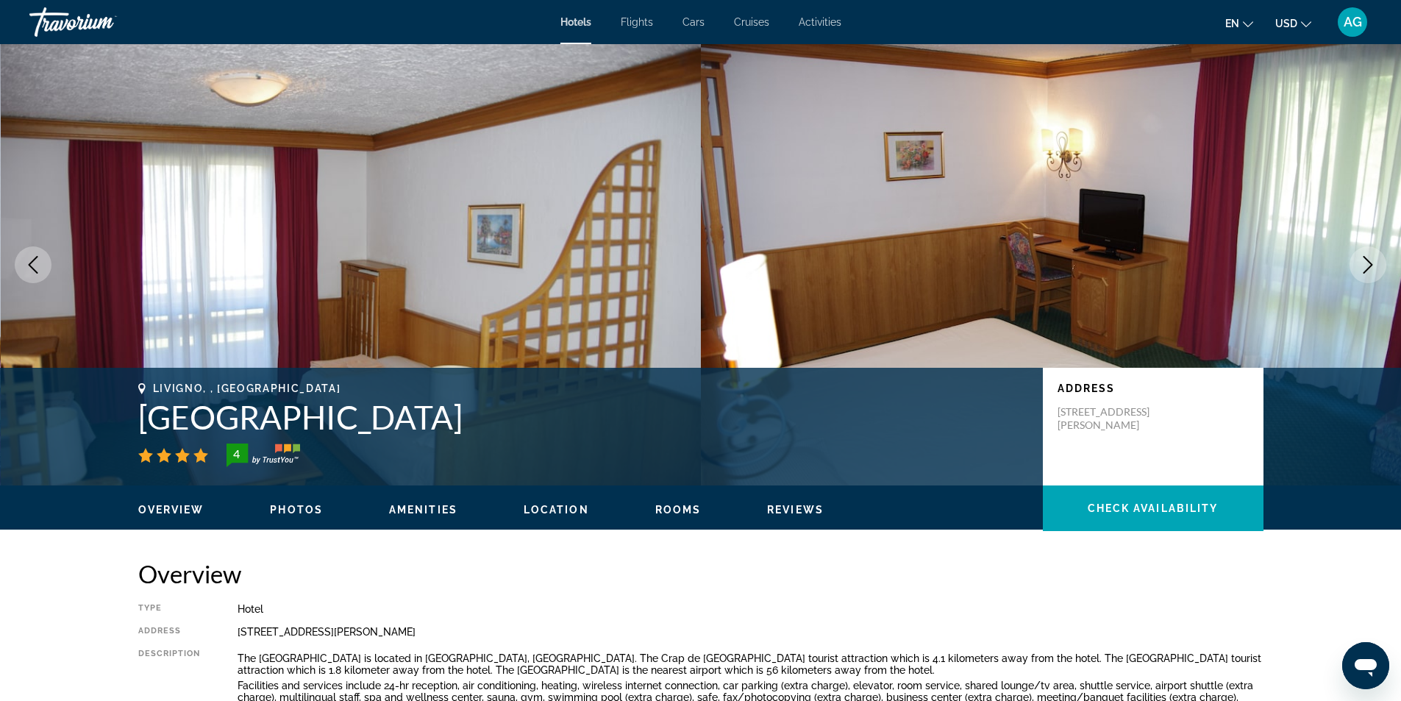
click at [1362, 269] on icon "Next image" at bounding box center [1369, 265] width 18 height 18
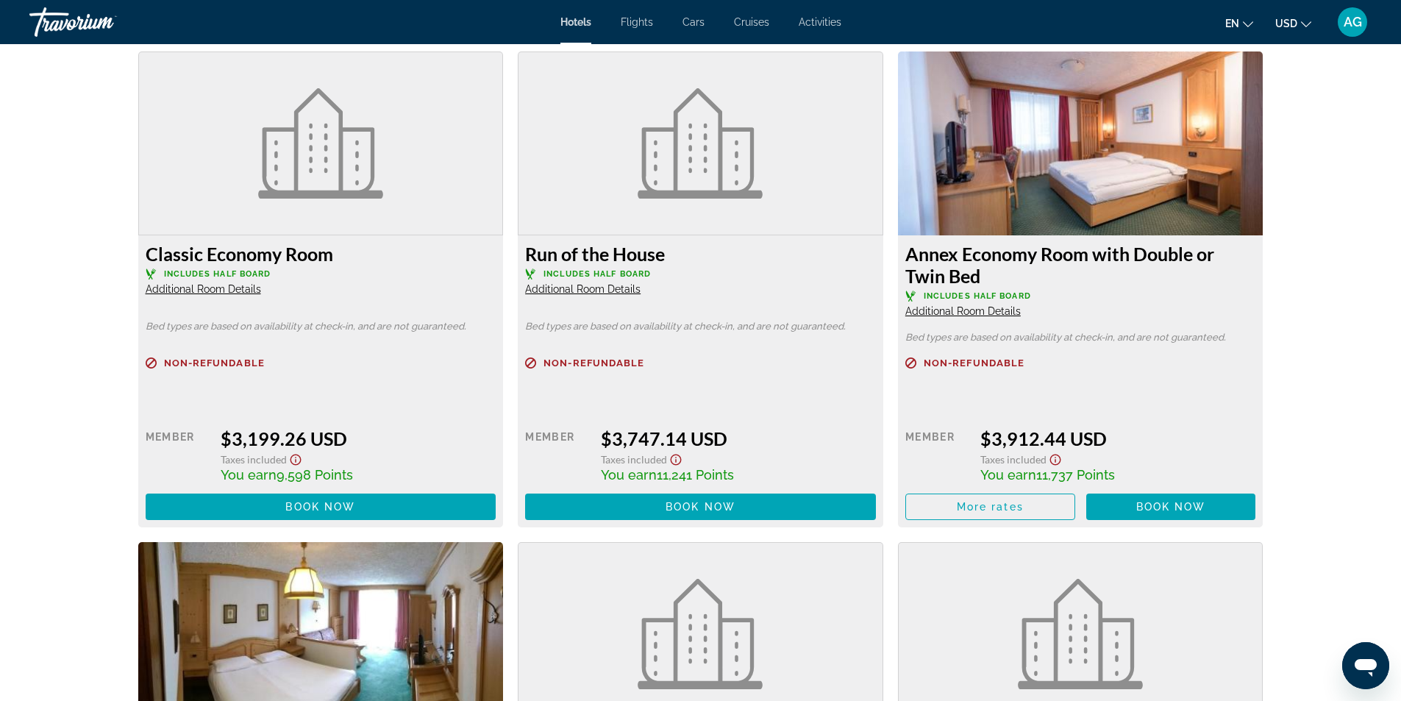
scroll to position [2060, 0]
